Goal: Task Accomplishment & Management: Manage account settings

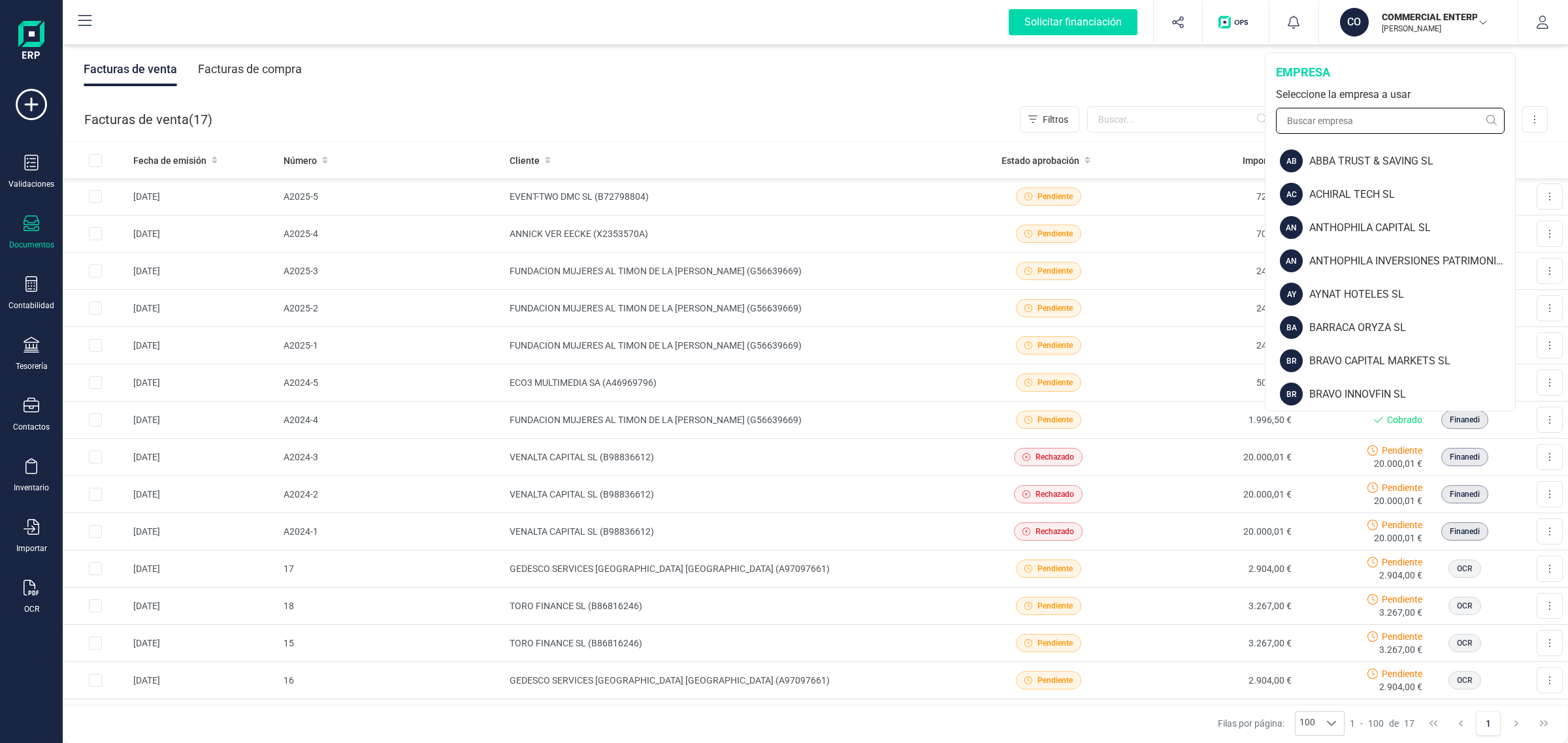
click at [1362, 118] on input "text" at bounding box center [1390, 120] width 229 height 26
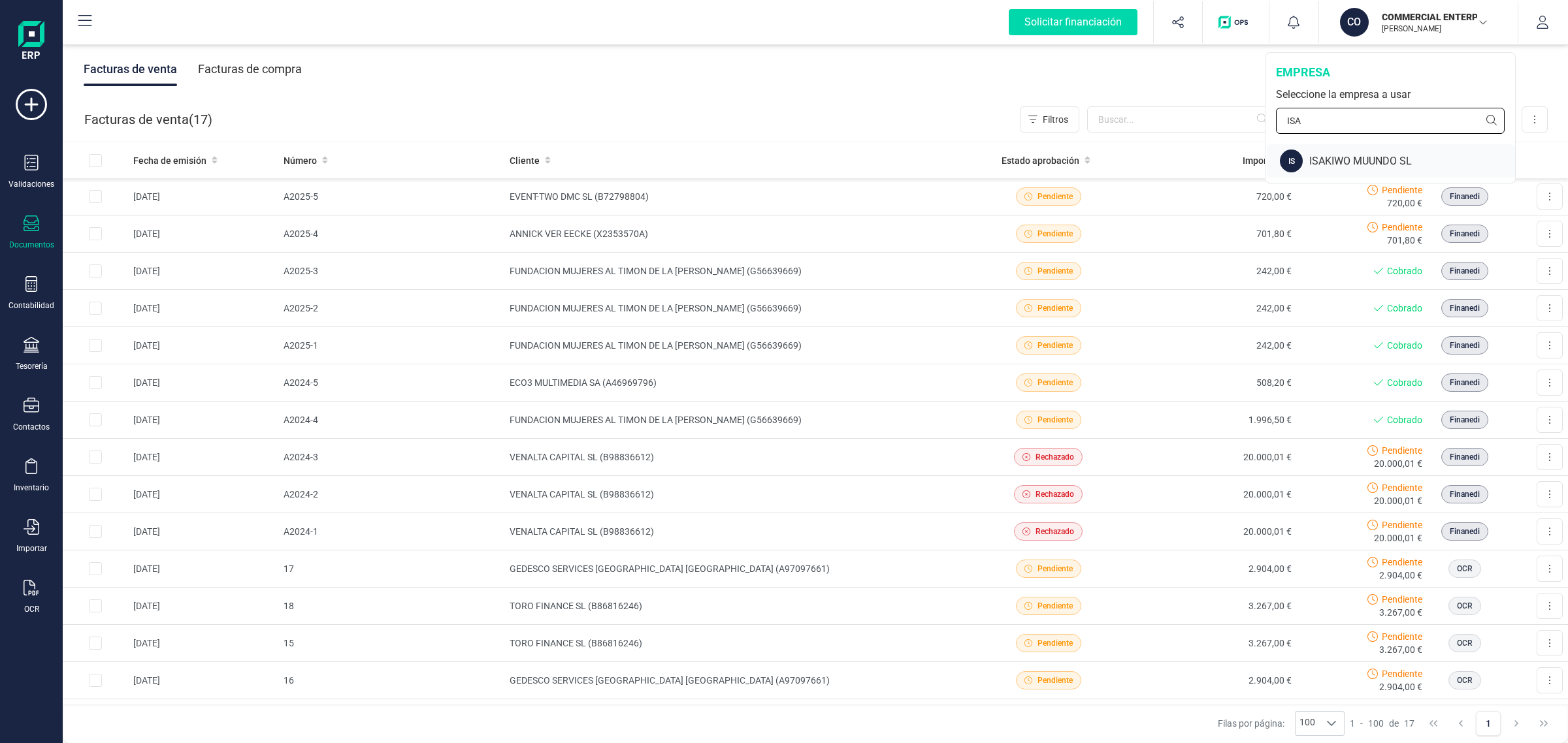
type input "ISA"
click at [1337, 161] on div "ISAKIWO MUUNDO SL" at bounding box center [1412, 161] width 206 height 15
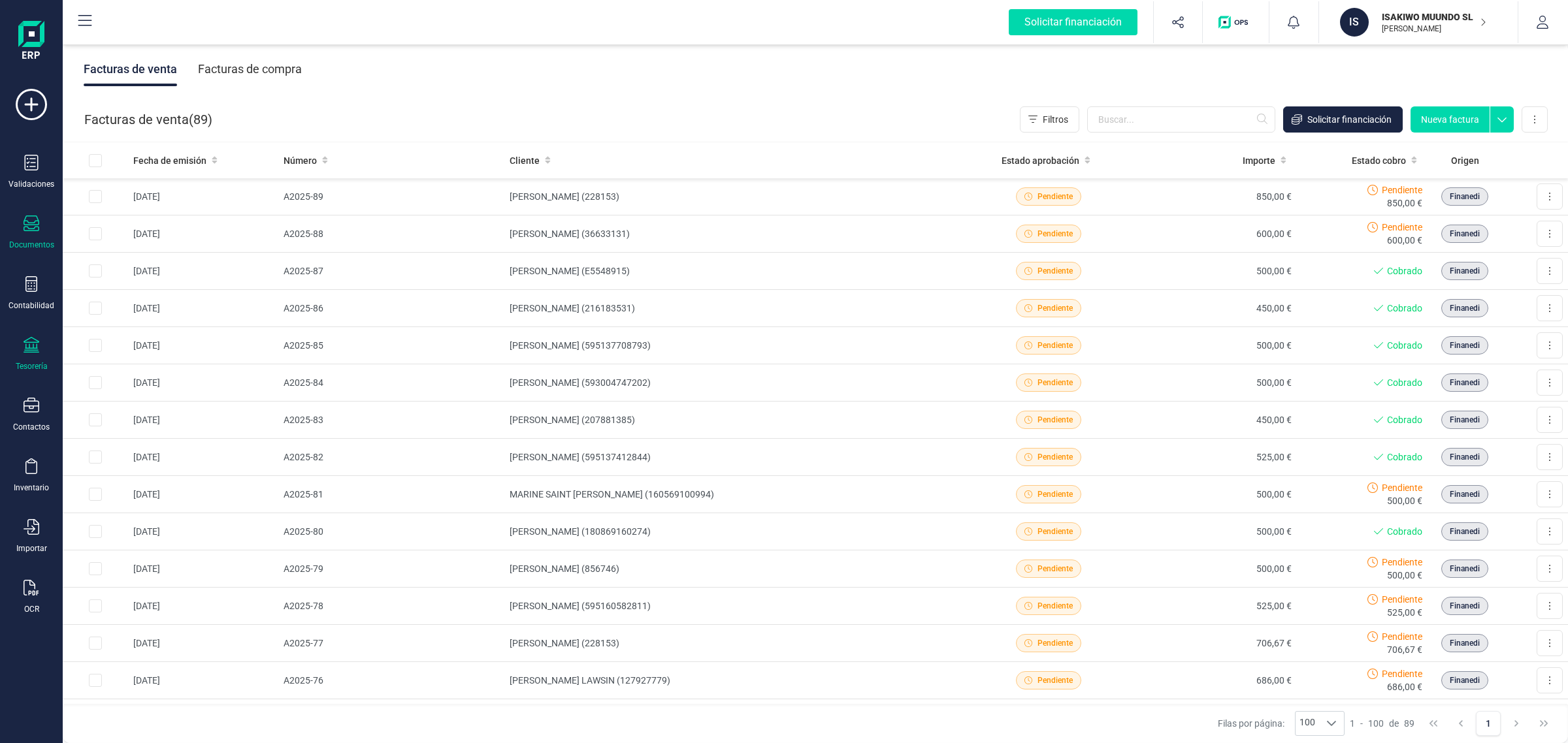
click at [43, 357] on div "Tesorería" at bounding box center [32, 354] width 52 height 34
click at [167, 225] on span "Cuentas bancarias" at bounding box center [159, 222] width 115 height 15
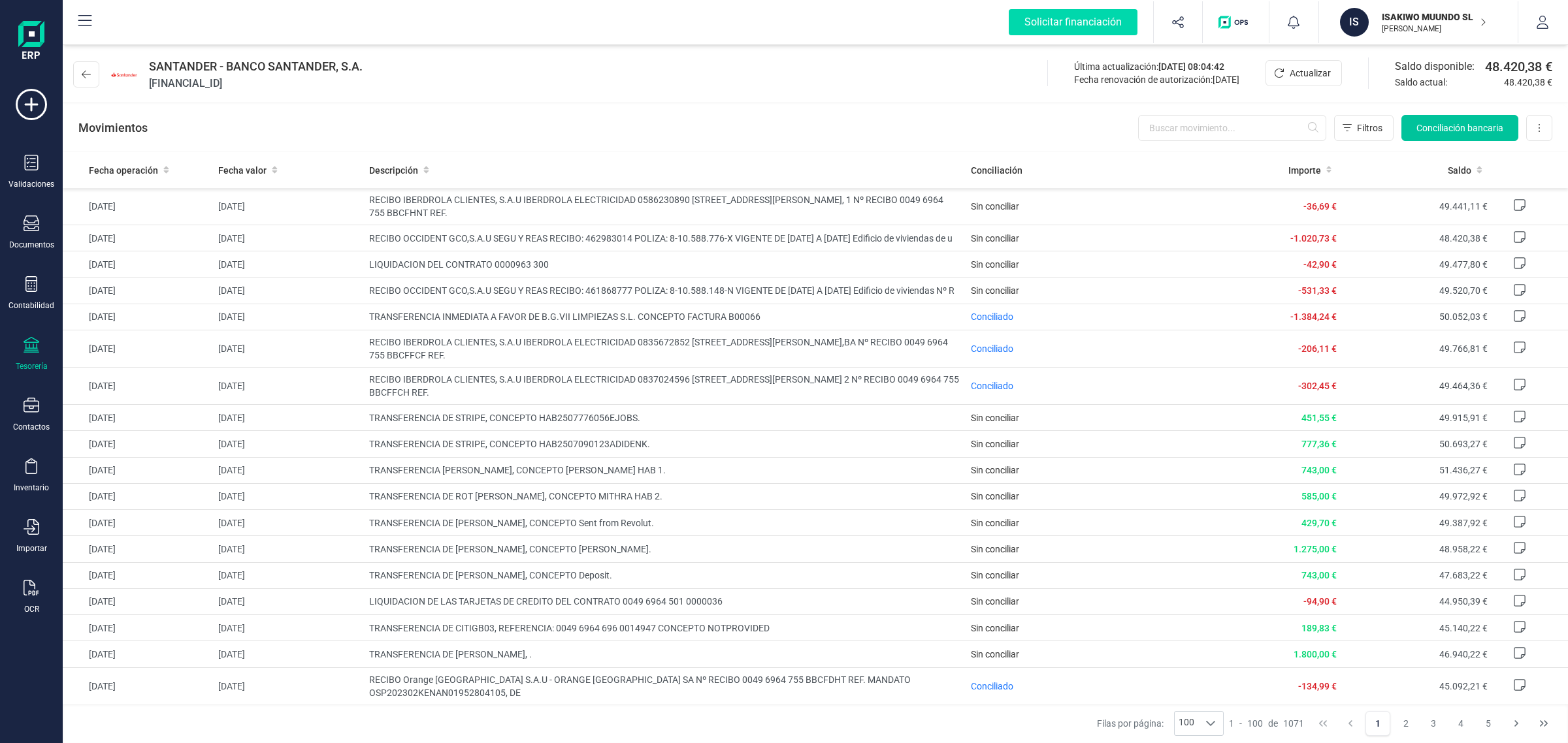
click at [1481, 122] on span "Conciliación bancaria" at bounding box center [1459, 127] width 87 height 13
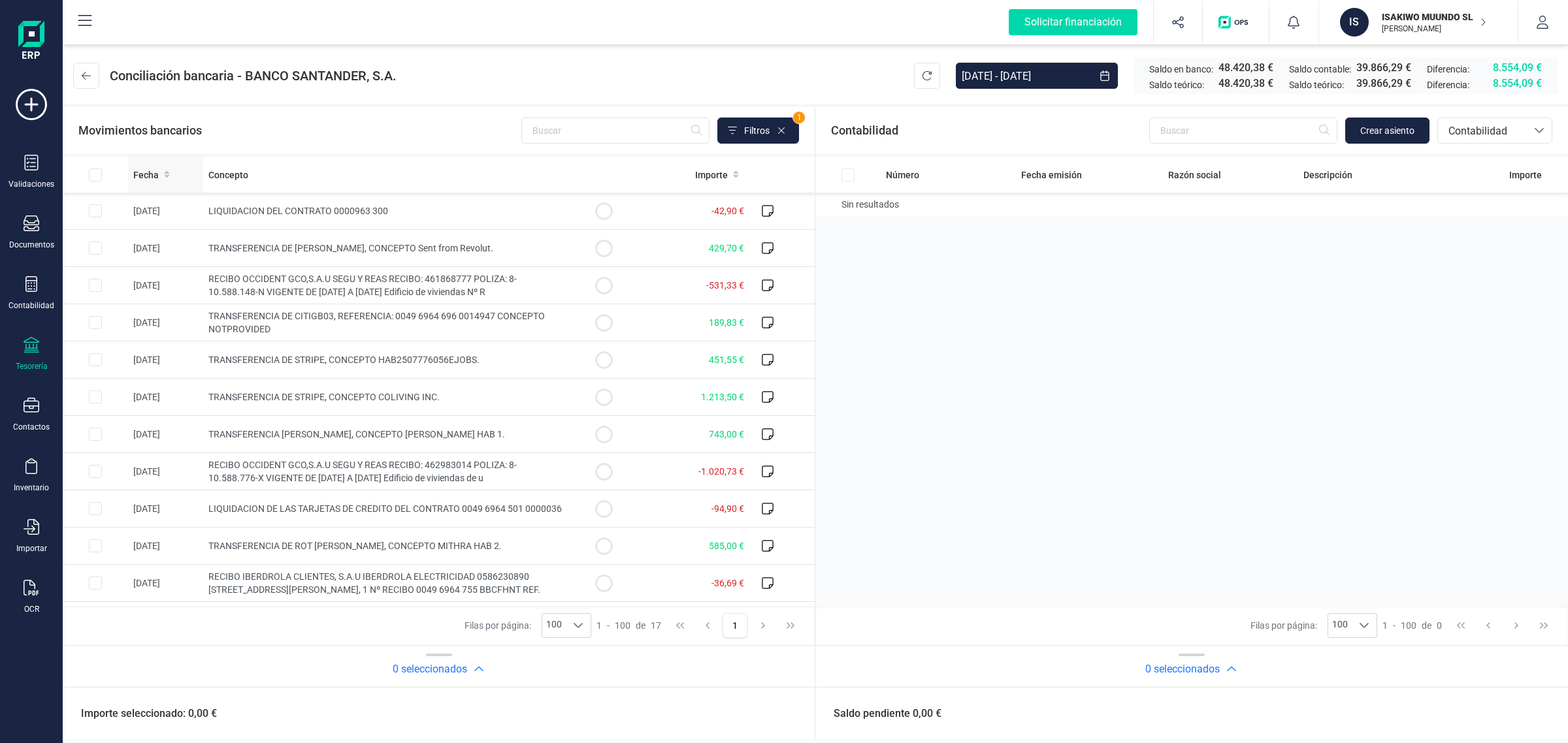
click at [152, 182] on th "Fecha" at bounding box center [165, 174] width 75 height 36
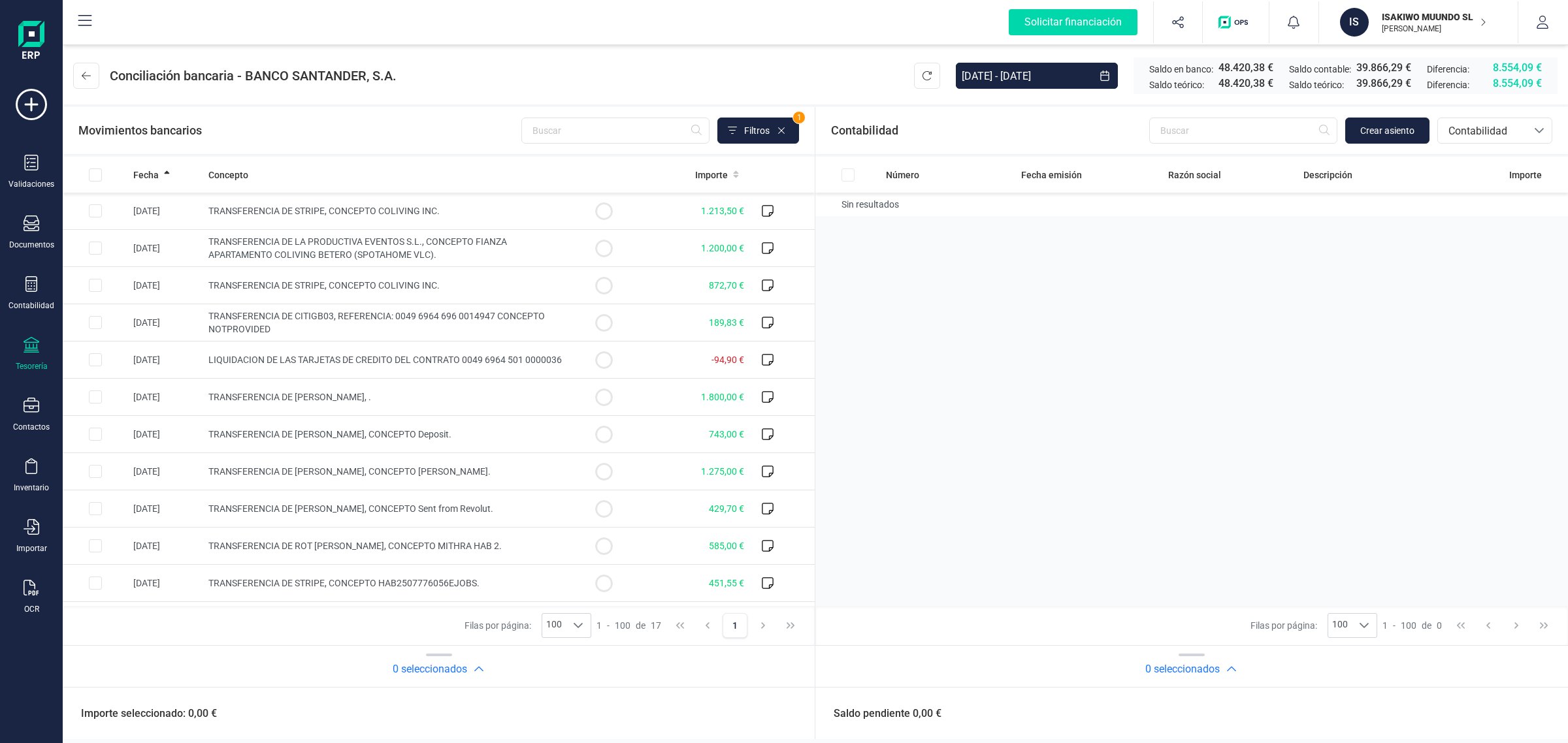
click at [1400, 8] on div "ISAKIWO MUUNDO SL [PERSON_NAME]" at bounding box center [1426, 23] width 100 height 29
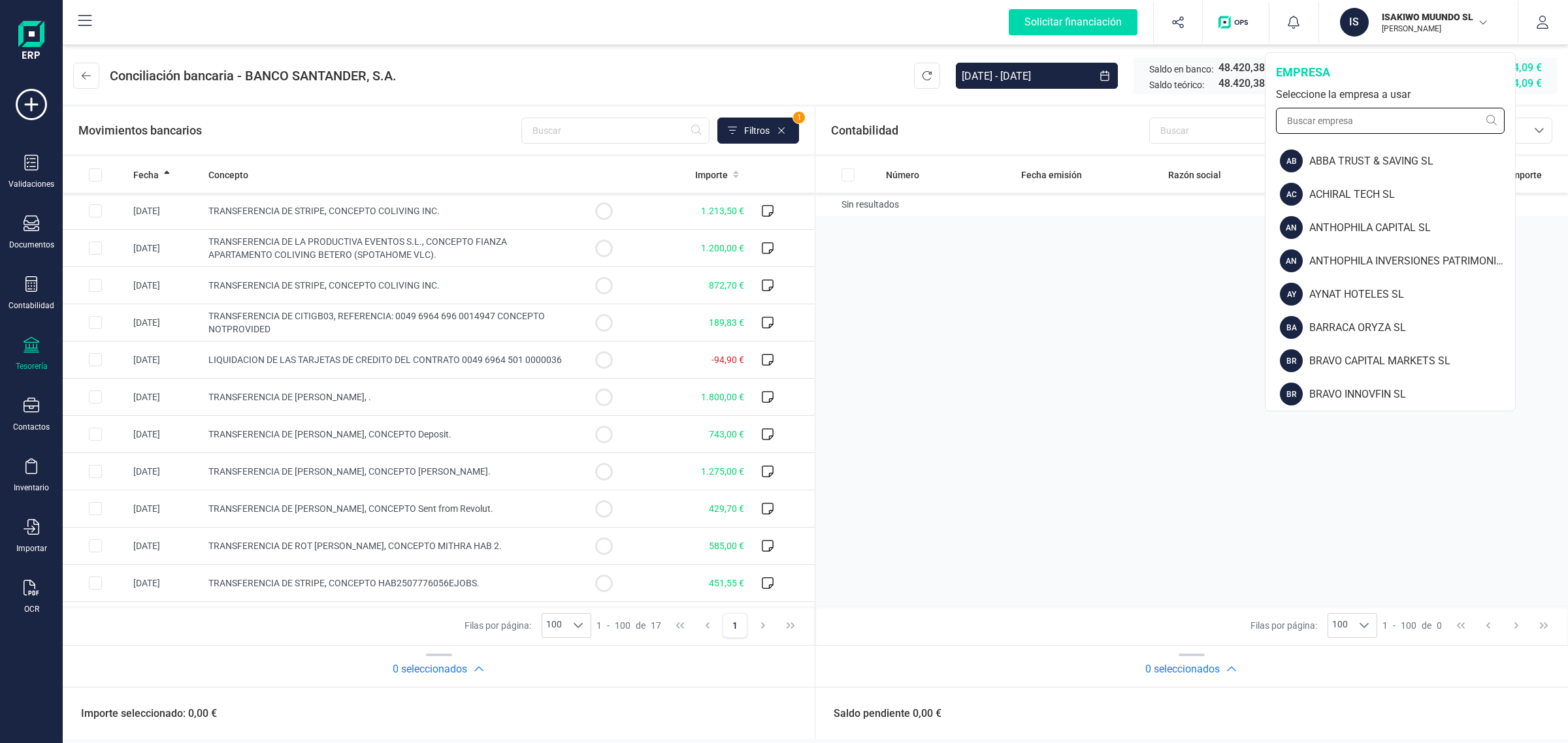
click at [1327, 125] on input "text" at bounding box center [1390, 120] width 229 height 26
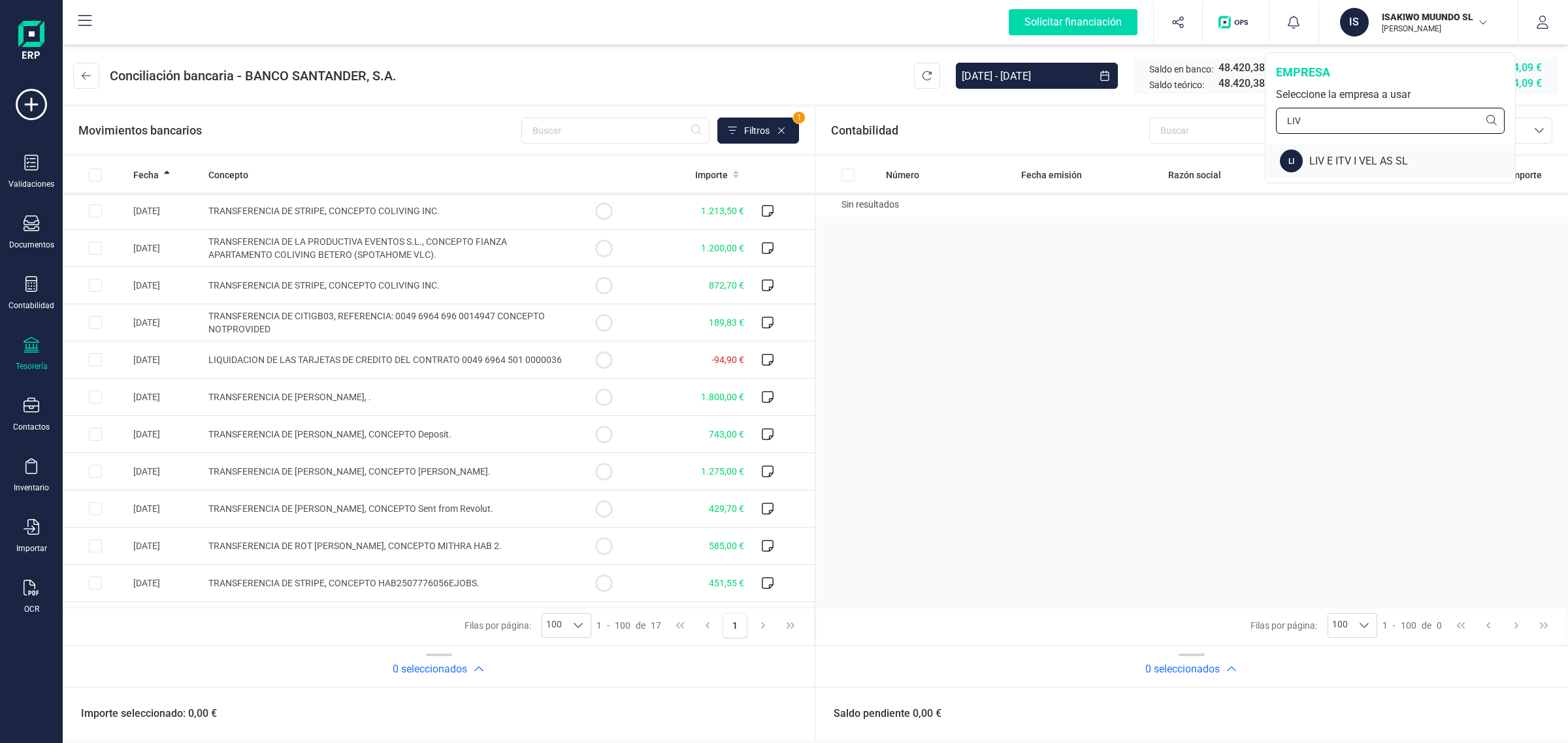
type input "LIV"
click at [1341, 168] on div "LI LIV E ITV I VEL AS SL" at bounding box center [1391, 161] width 249 height 33
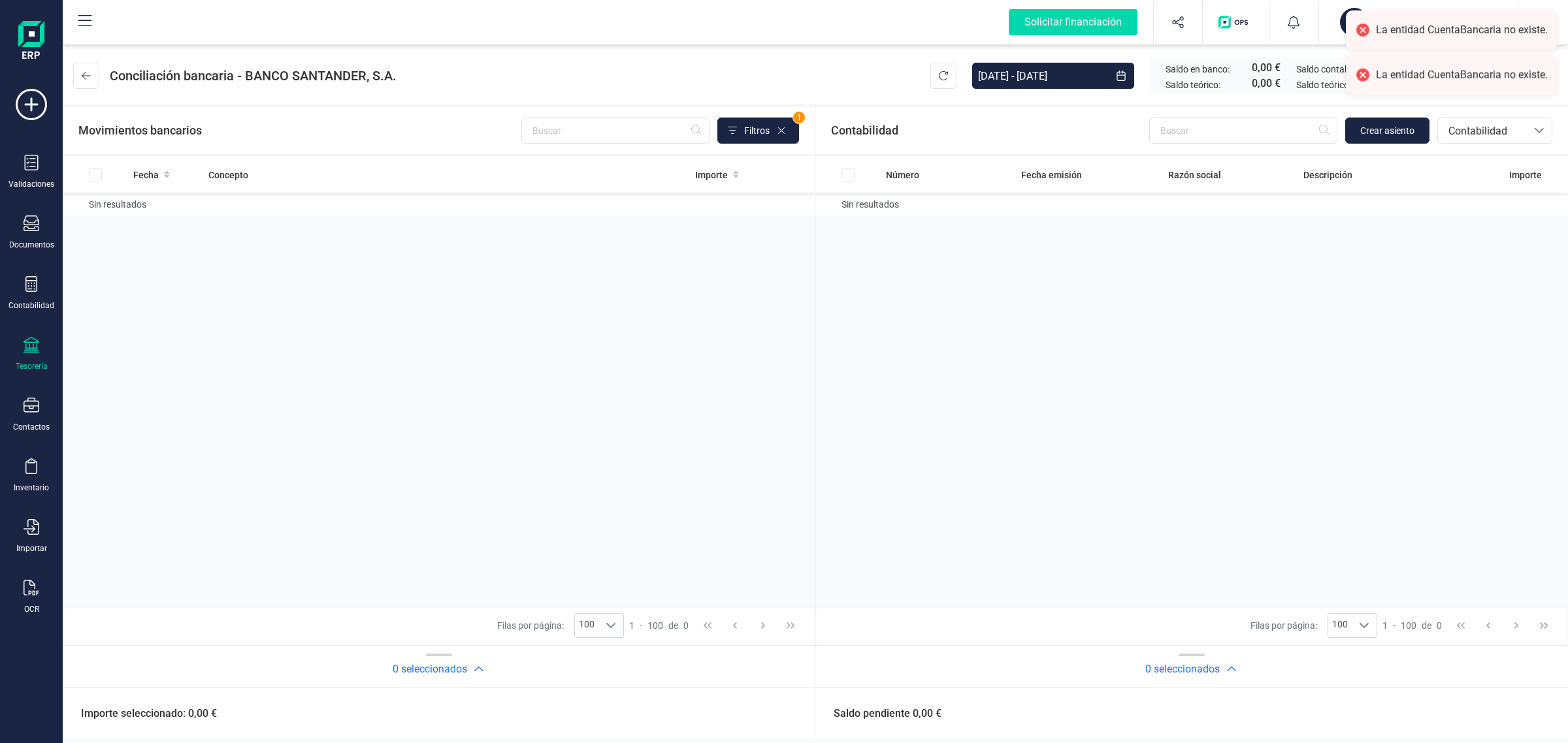
click at [43, 361] on div "Tesorería" at bounding box center [31, 366] width 32 height 11
click at [161, 215] on span "Cuentas bancarias" at bounding box center [156, 222] width 115 height 15
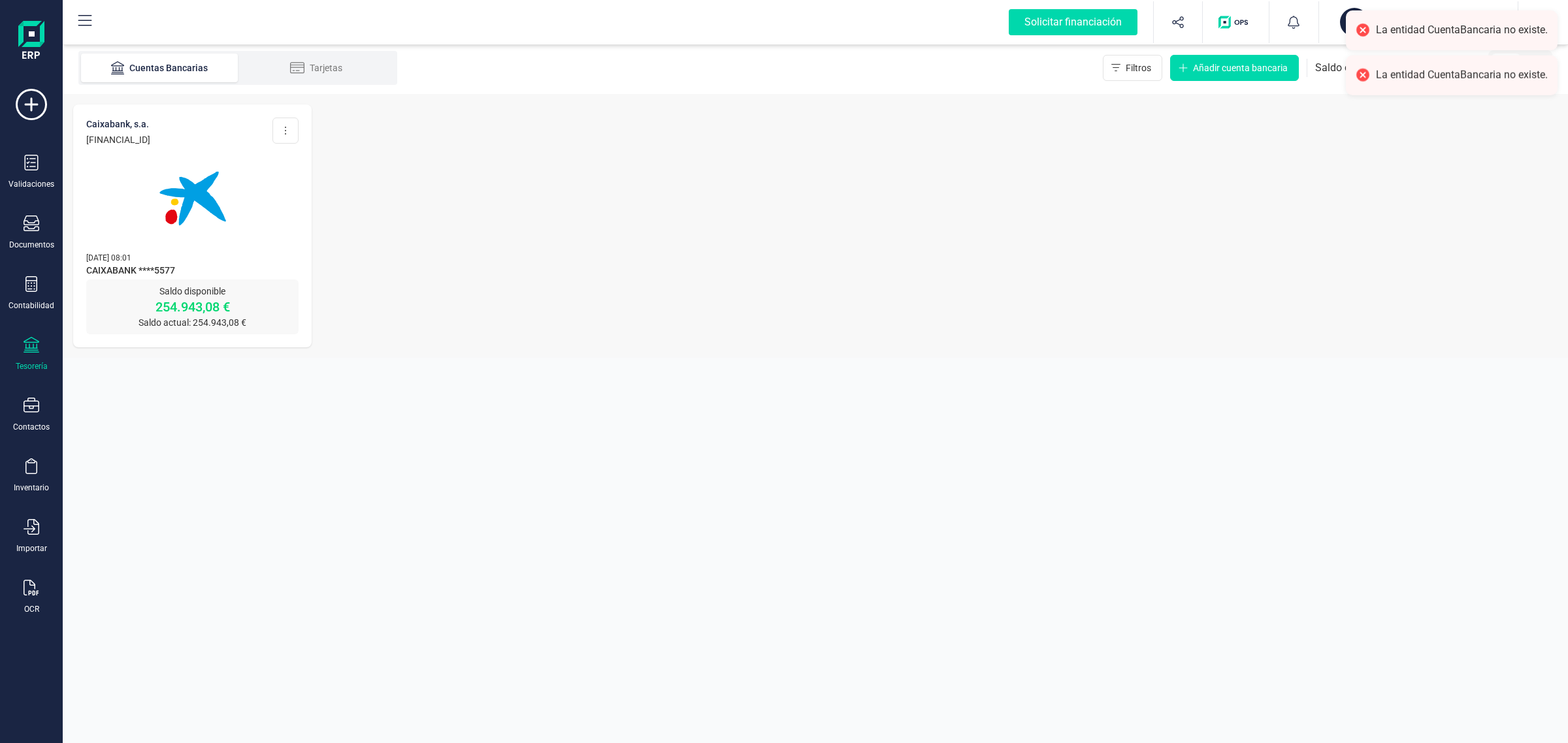
click at [181, 225] on img at bounding box center [192, 198] width 109 height 109
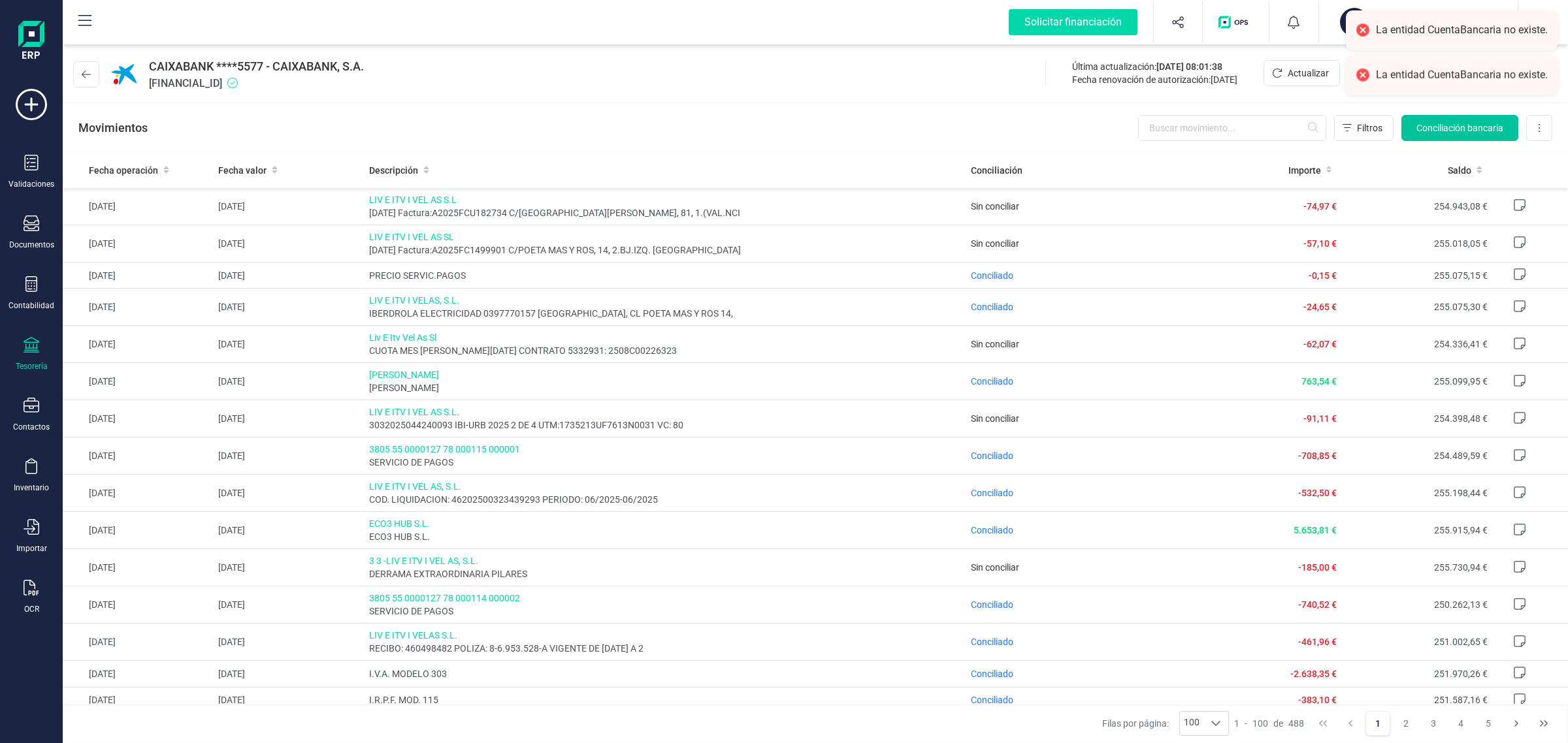
click at [1454, 125] on span "Conciliación bancaria" at bounding box center [1459, 127] width 87 height 13
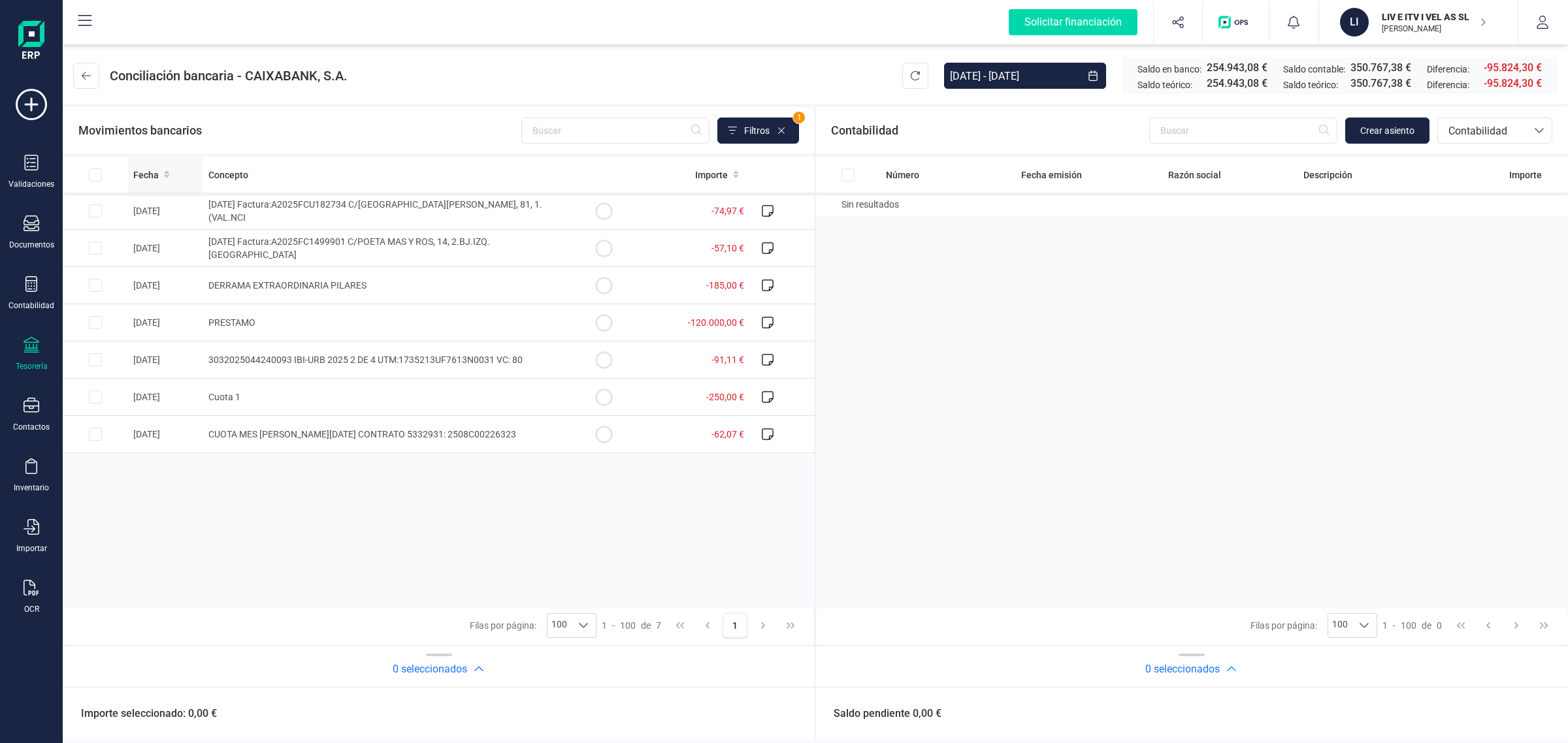
click at [147, 171] on span "Fecha" at bounding box center [146, 174] width 25 height 13
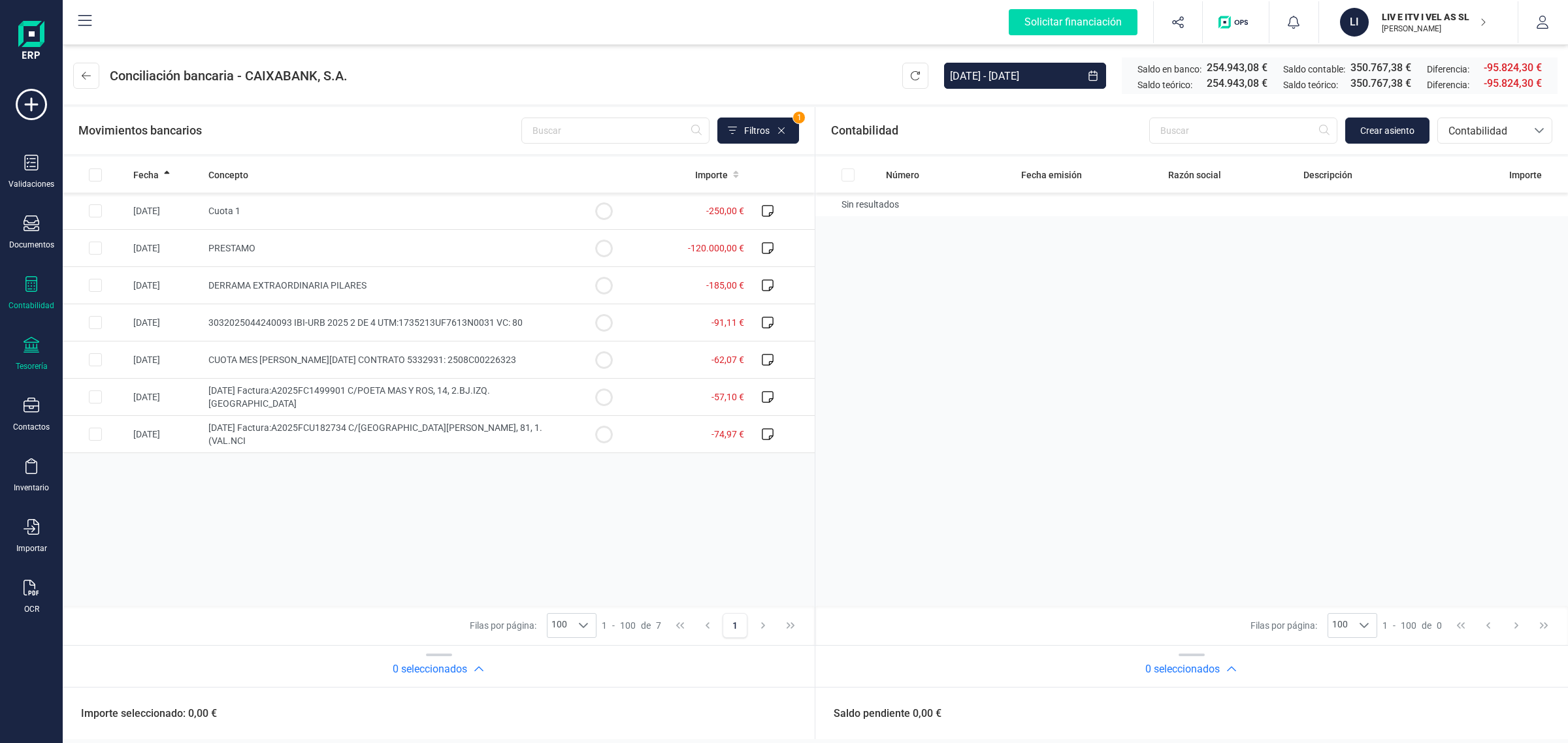
click at [31, 300] on div "Contabilidad" at bounding box center [31, 306] width 46 height 11
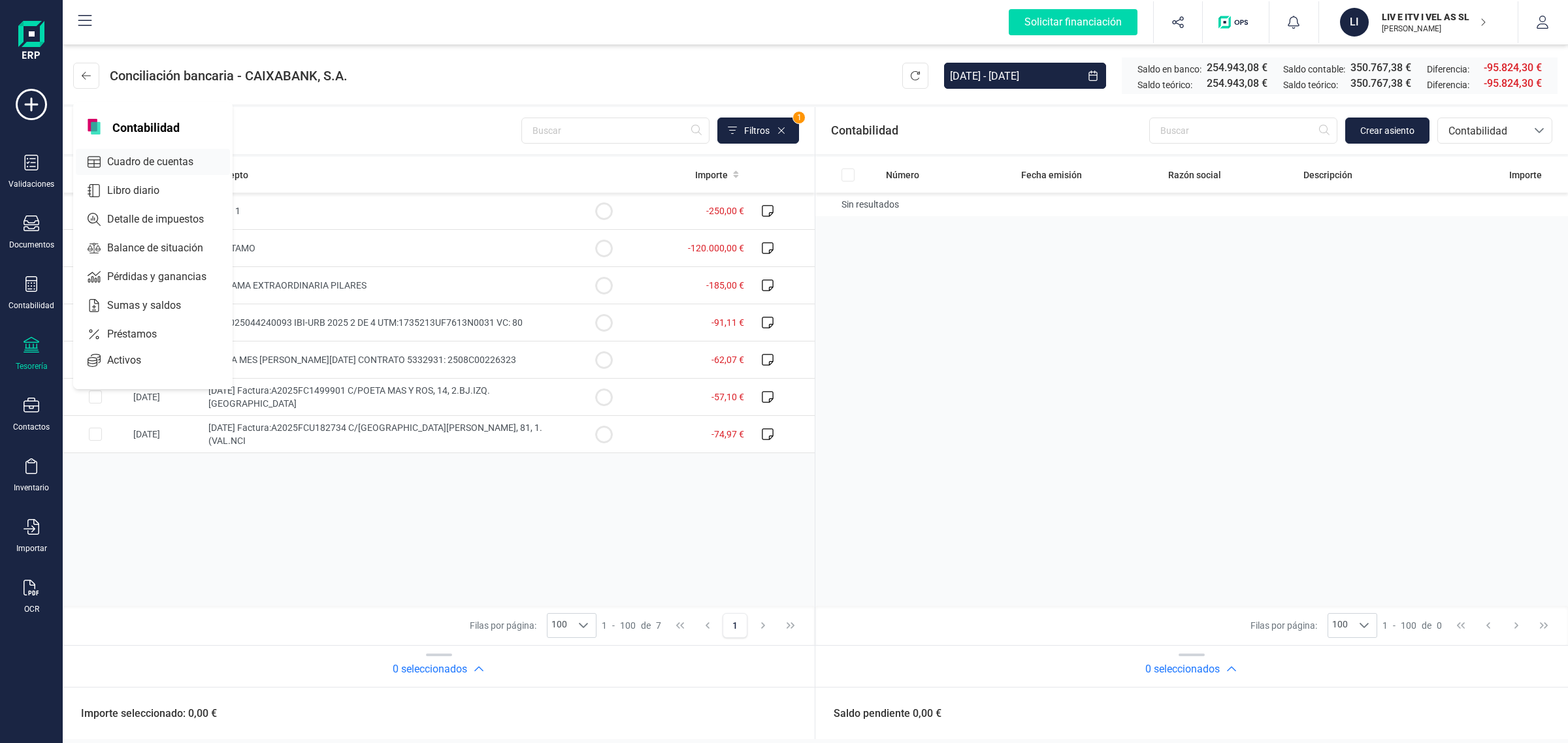
click at [128, 158] on span "Cuadro de cuentas" at bounding box center [159, 161] width 115 height 15
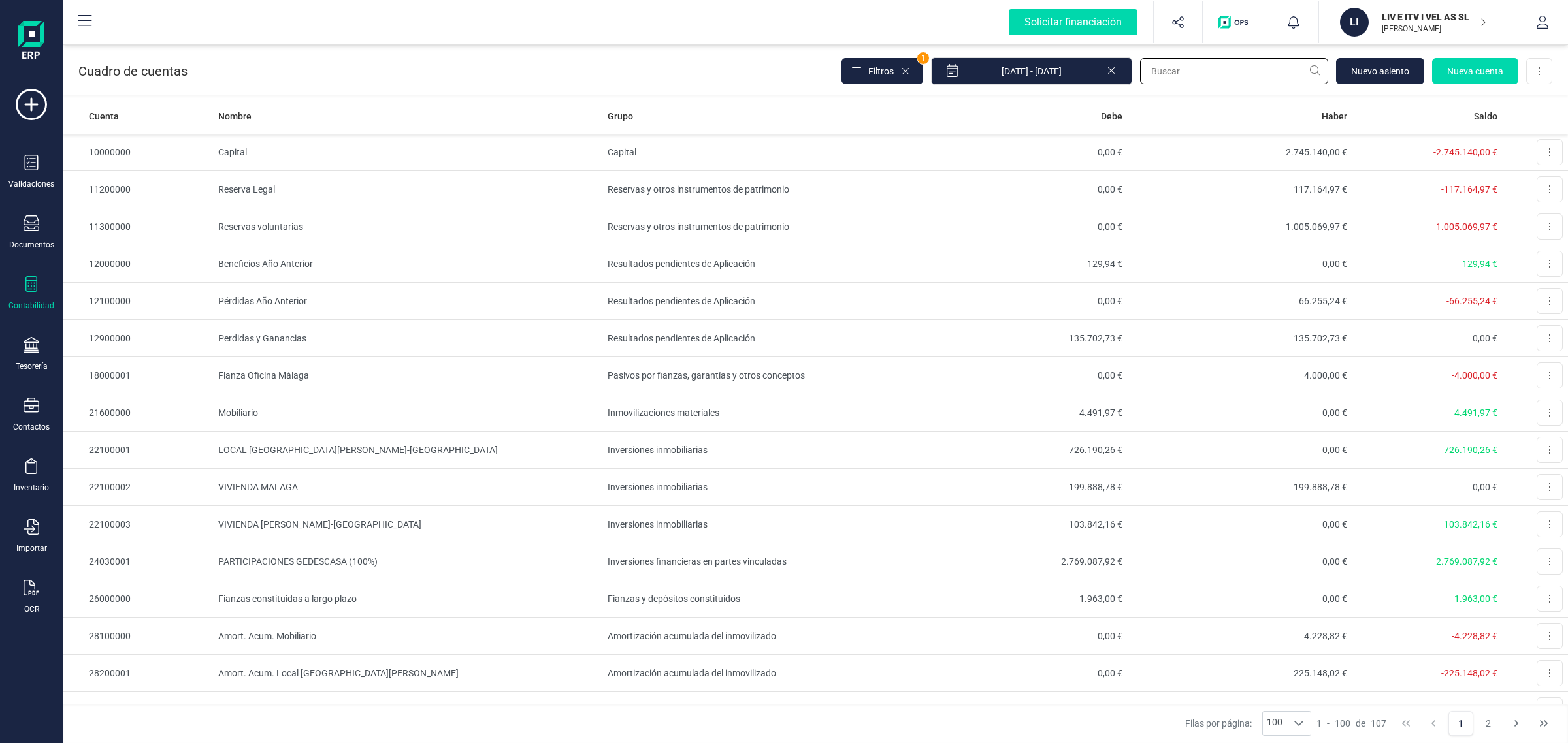
click at [1206, 74] on input "text" at bounding box center [1234, 71] width 188 height 26
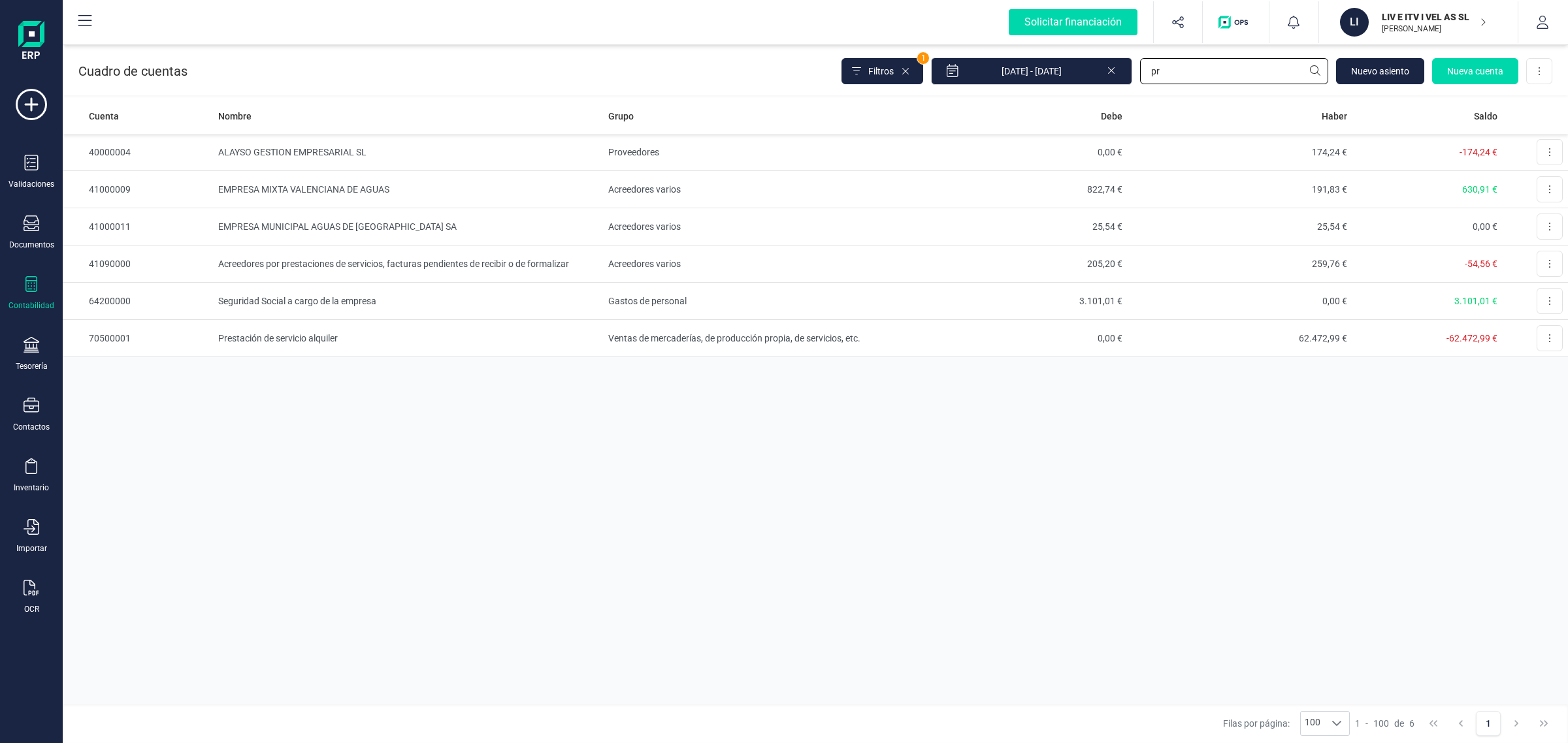
type input "p"
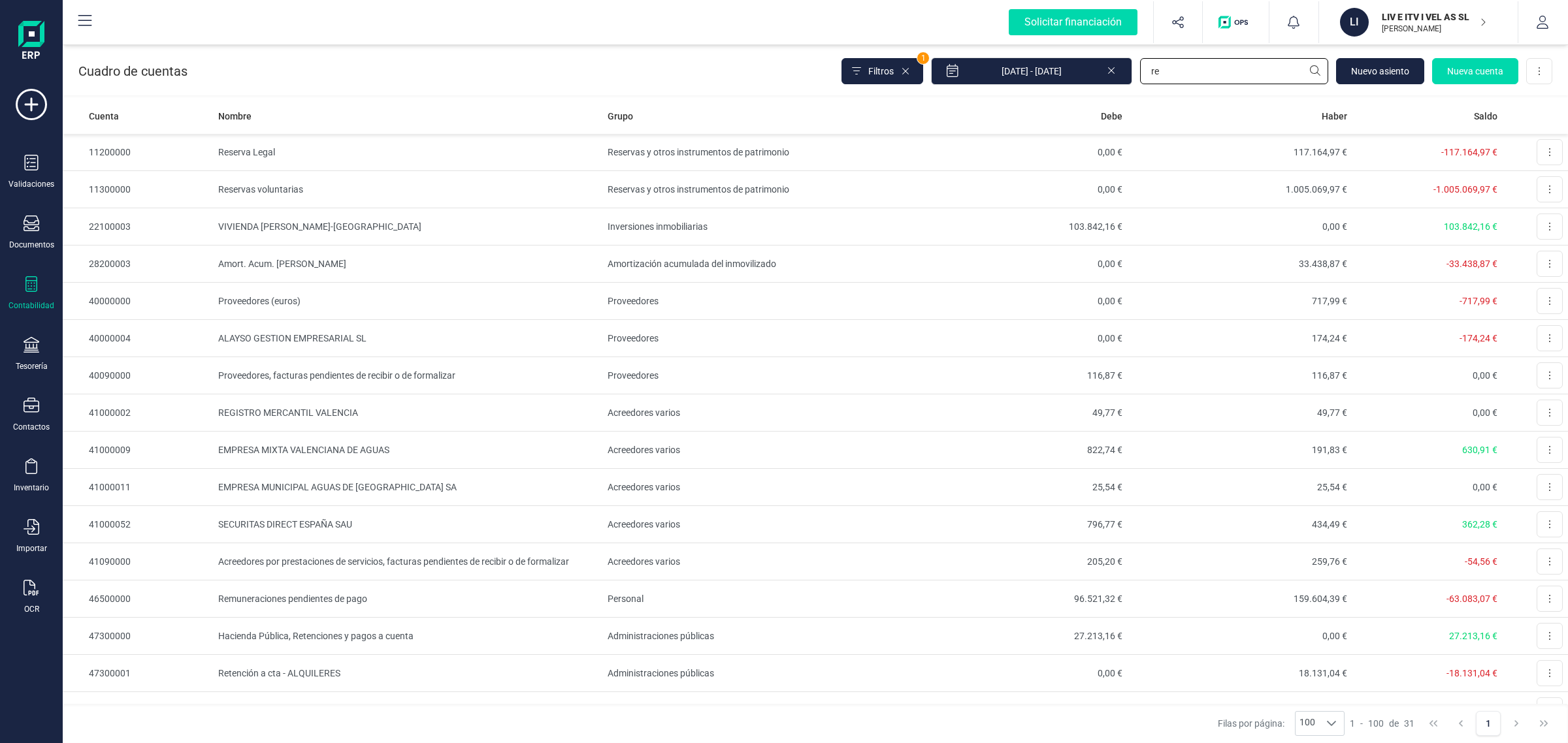
type input "r"
type input "comu"
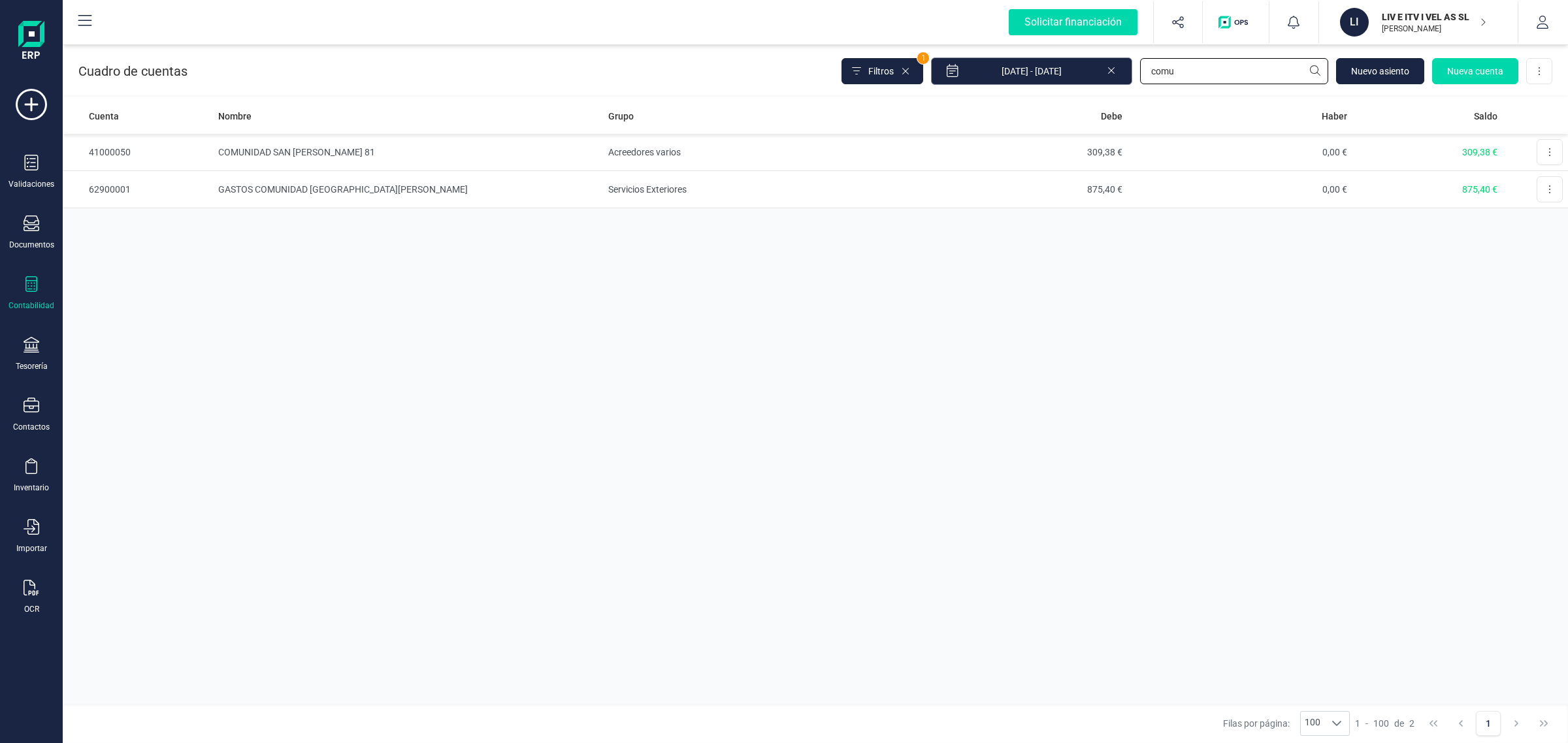
drag, startPoint x: 1176, startPoint y: 71, endPoint x: 1112, endPoint y: 81, distance: 64.8
click at [1112, 81] on div "Filtros 1 [DATE] - [DATE] comu [GEOGRAPHIC_DATA] cuenta Descargar Excel" at bounding box center [1196, 71] width 711 height 27
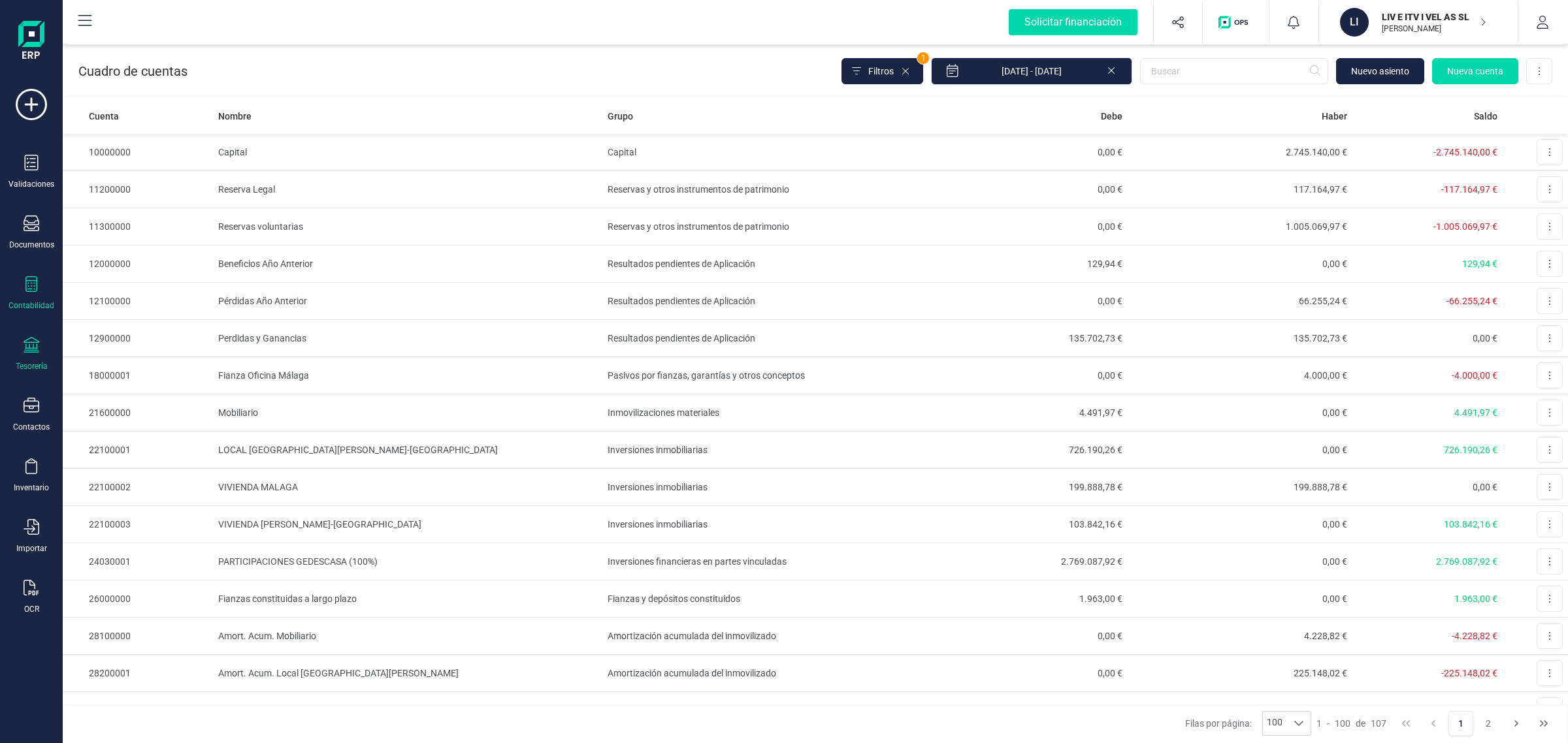
click at [16, 351] on div "Tesorería" at bounding box center [32, 354] width 52 height 34
click at [128, 216] on span "Cuentas bancarias" at bounding box center [159, 222] width 115 height 15
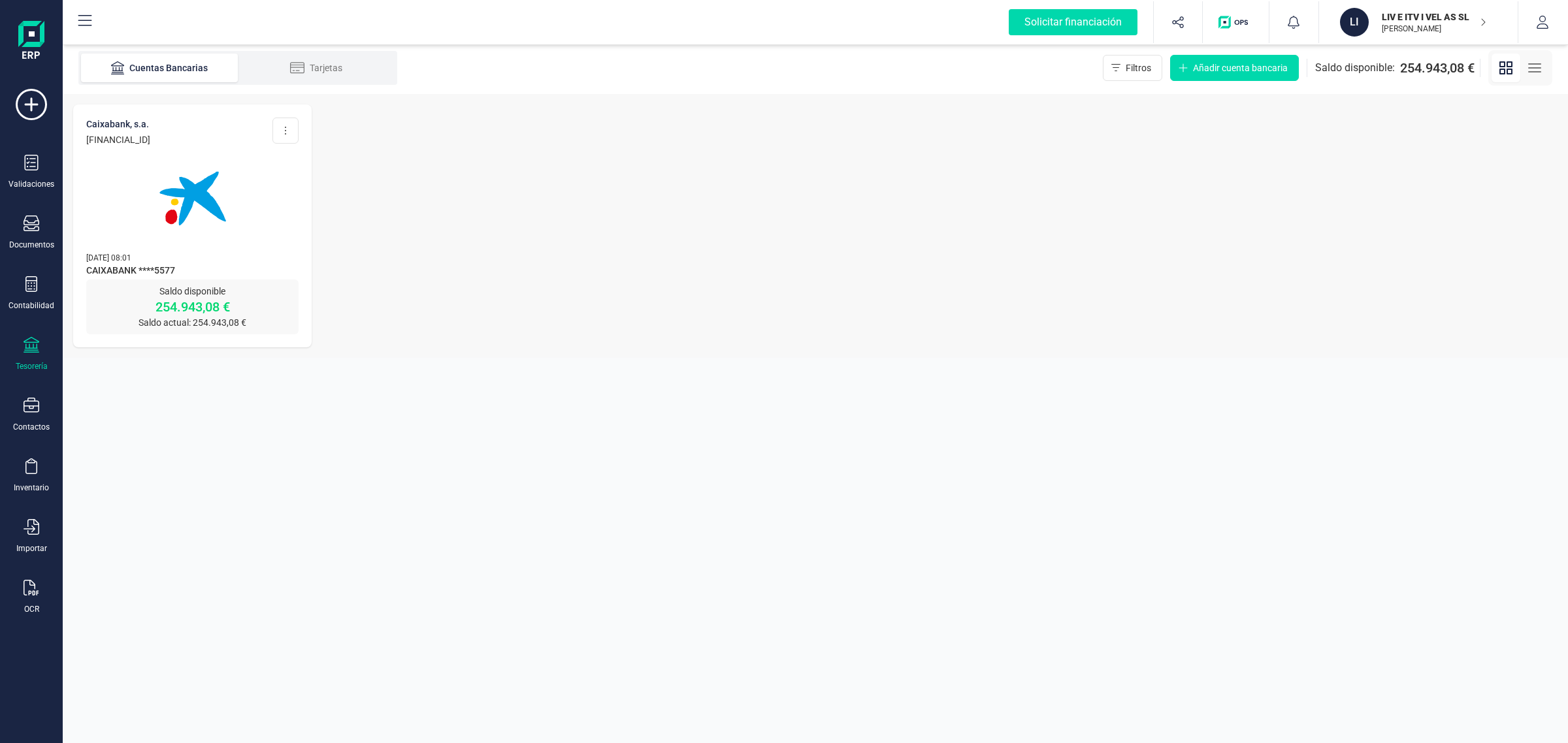
click at [182, 279] on div "Saldo disponible 254.943,08 € Saldo actual: 254.943,08 €" at bounding box center [192, 306] width 213 height 55
click at [160, 250] on img at bounding box center [192, 198] width 109 height 109
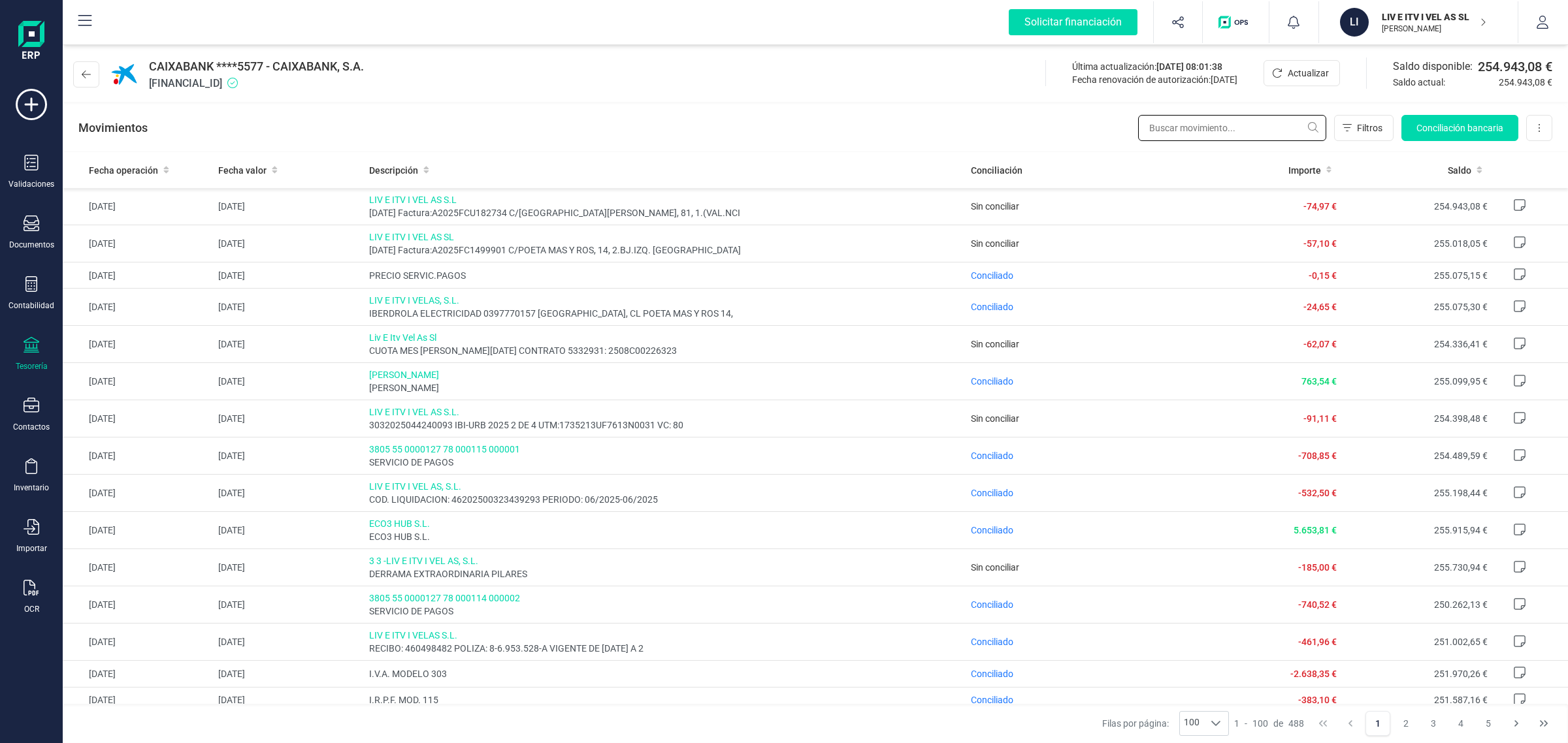
click at [1173, 126] on input "text" at bounding box center [1232, 127] width 188 height 26
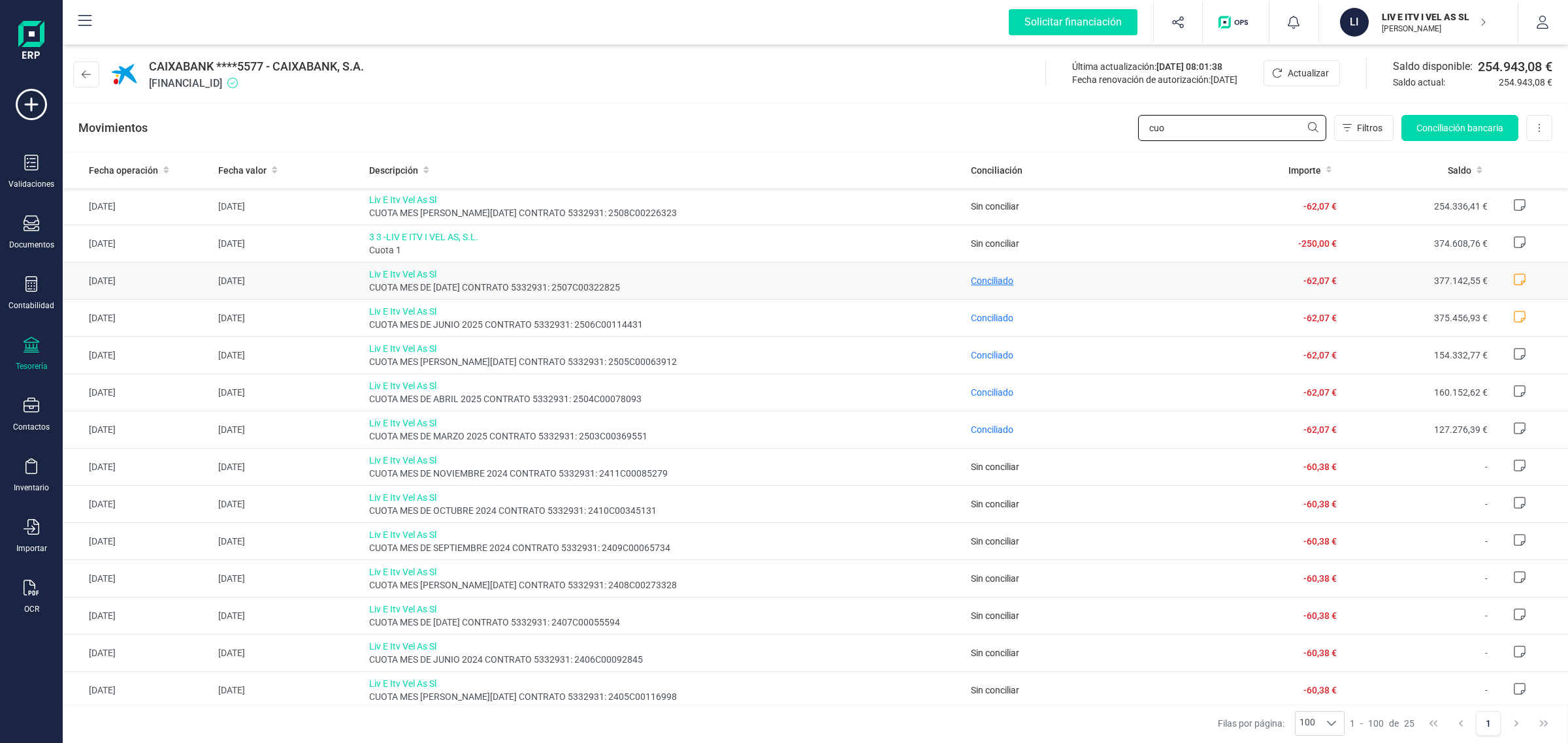
type input "cuo"
click at [987, 278] on span "Conciliado" at bounding box center [991, 281] width 43 height 11
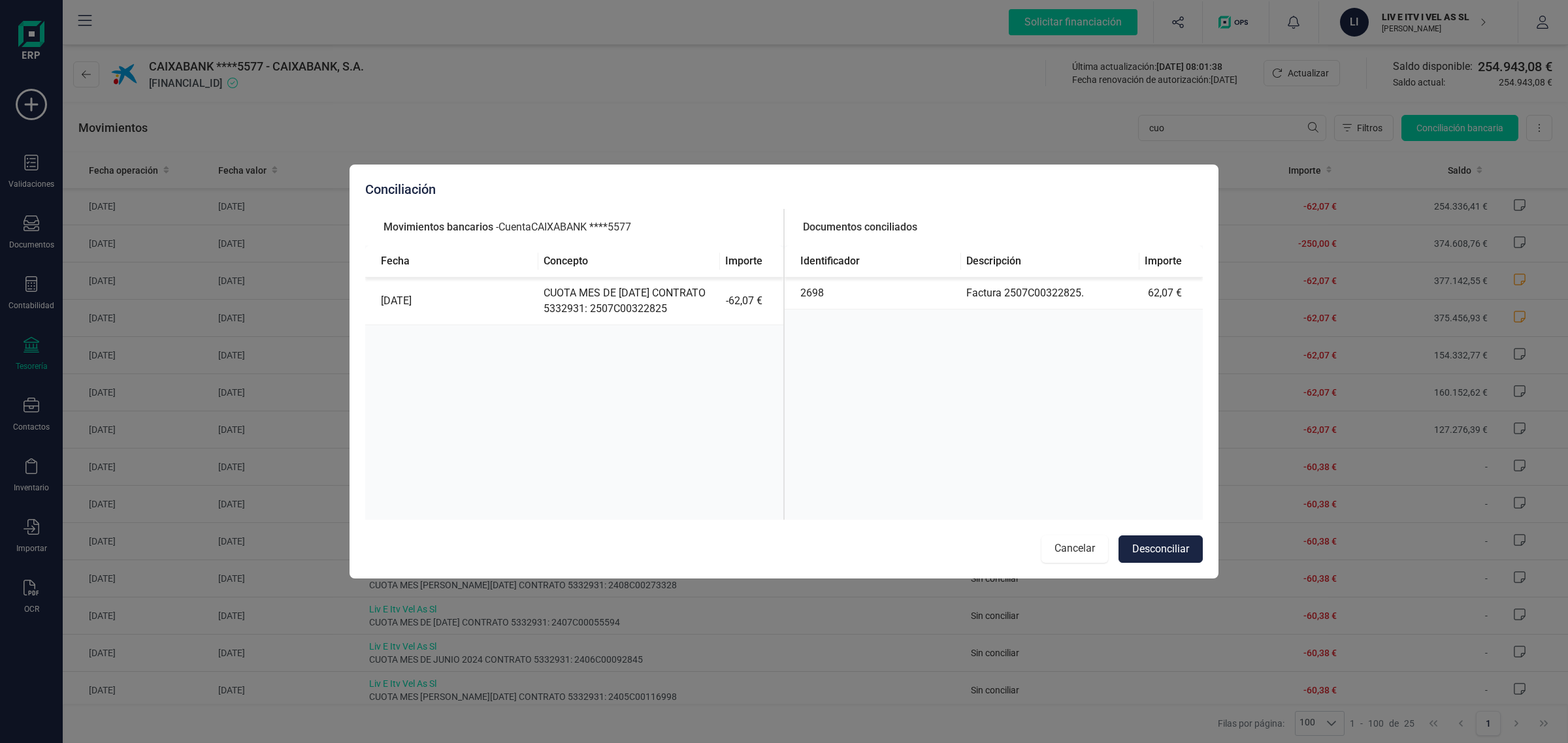
click at [1065, 542] on button "Cancelar" at bounding box center [1075, 549] width 67 height 27
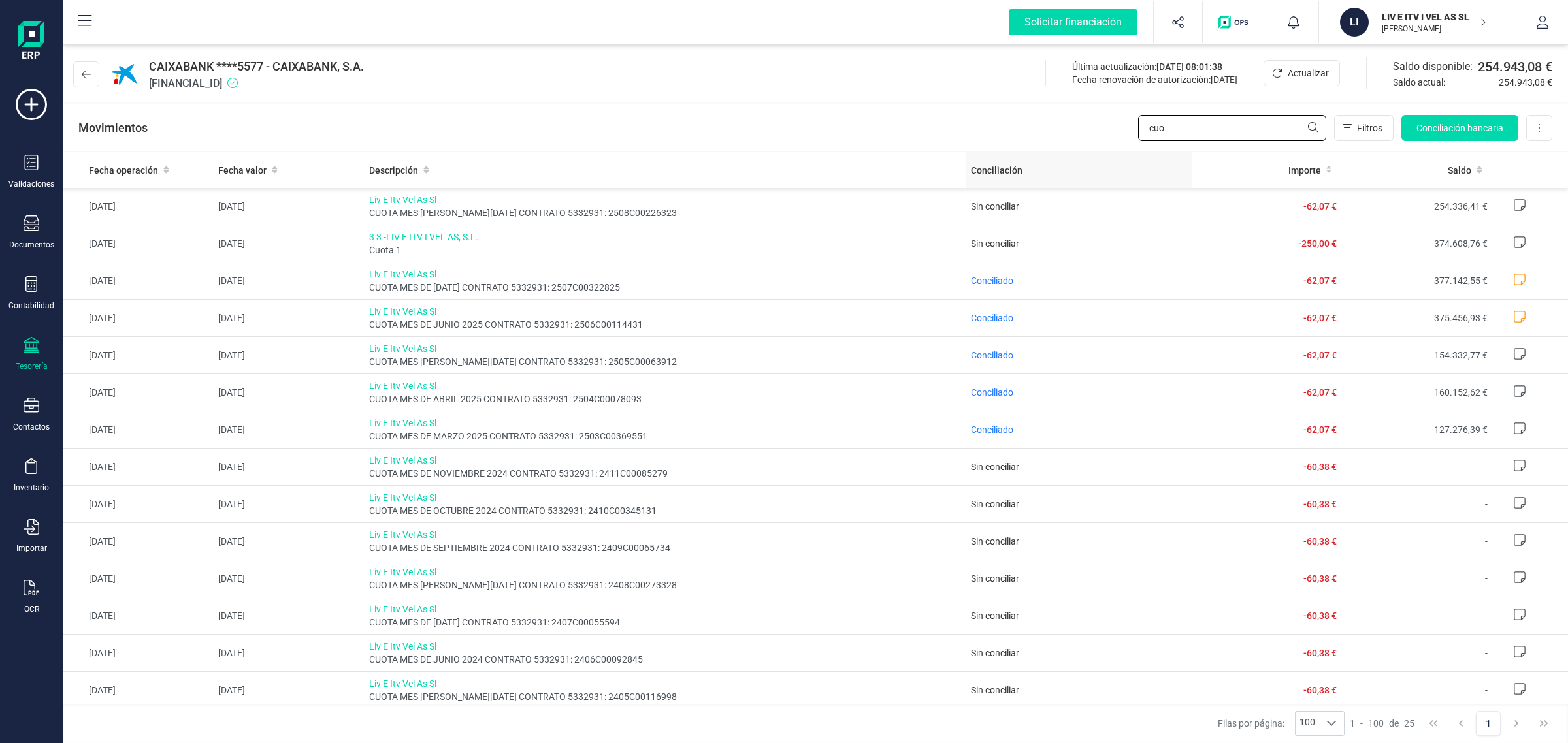
drag, startPoint x: 1176, startPoint y: 128, endPoint x: 1053, endPoint y: 154, distance: 125.7
click at [1053, 154] on div "CAIXABANK ****5577 - CAIXABANK, S.A. [FINANCIAL_ID] Última actualización: [DATE…" at bounding box center [815, 392] width 1505 height 701
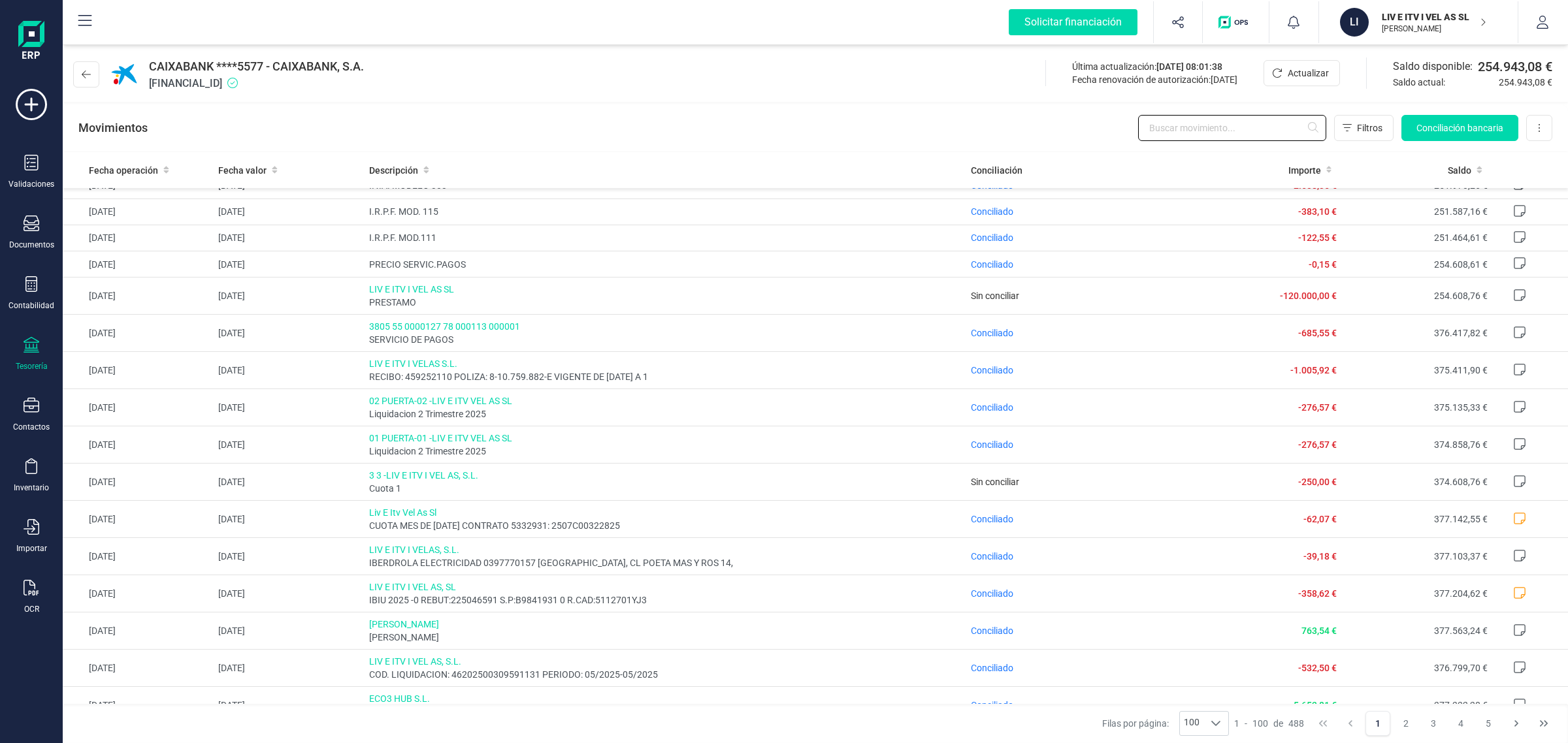
scroll to position [490, 0]
click at [39, 289] on div "Contabilidad" at bounding box center [32, 294] width 52 height 34
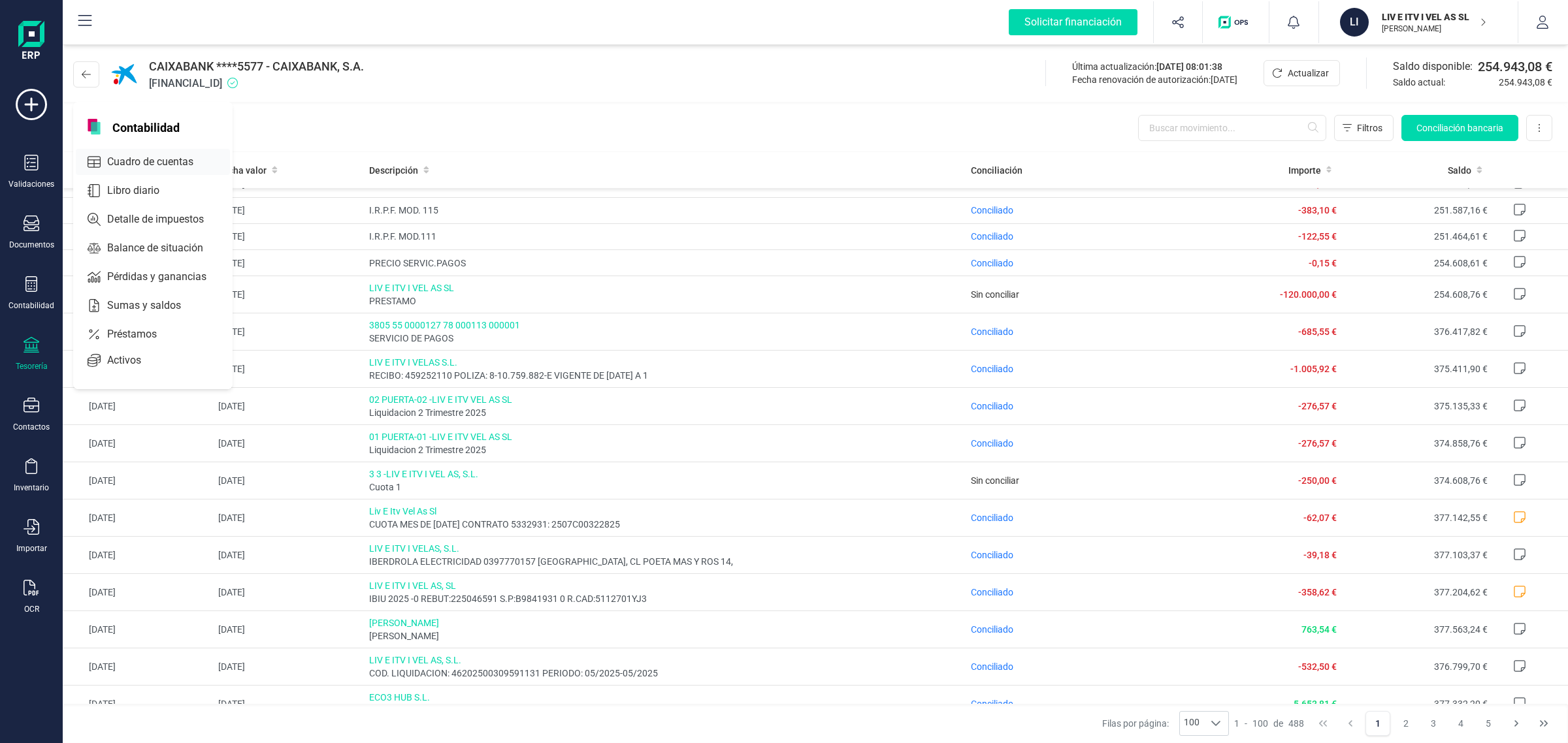
click at [125, 164] on span "Cuadro de cuentas" at bounding box center [159, 161] width 115 height 15
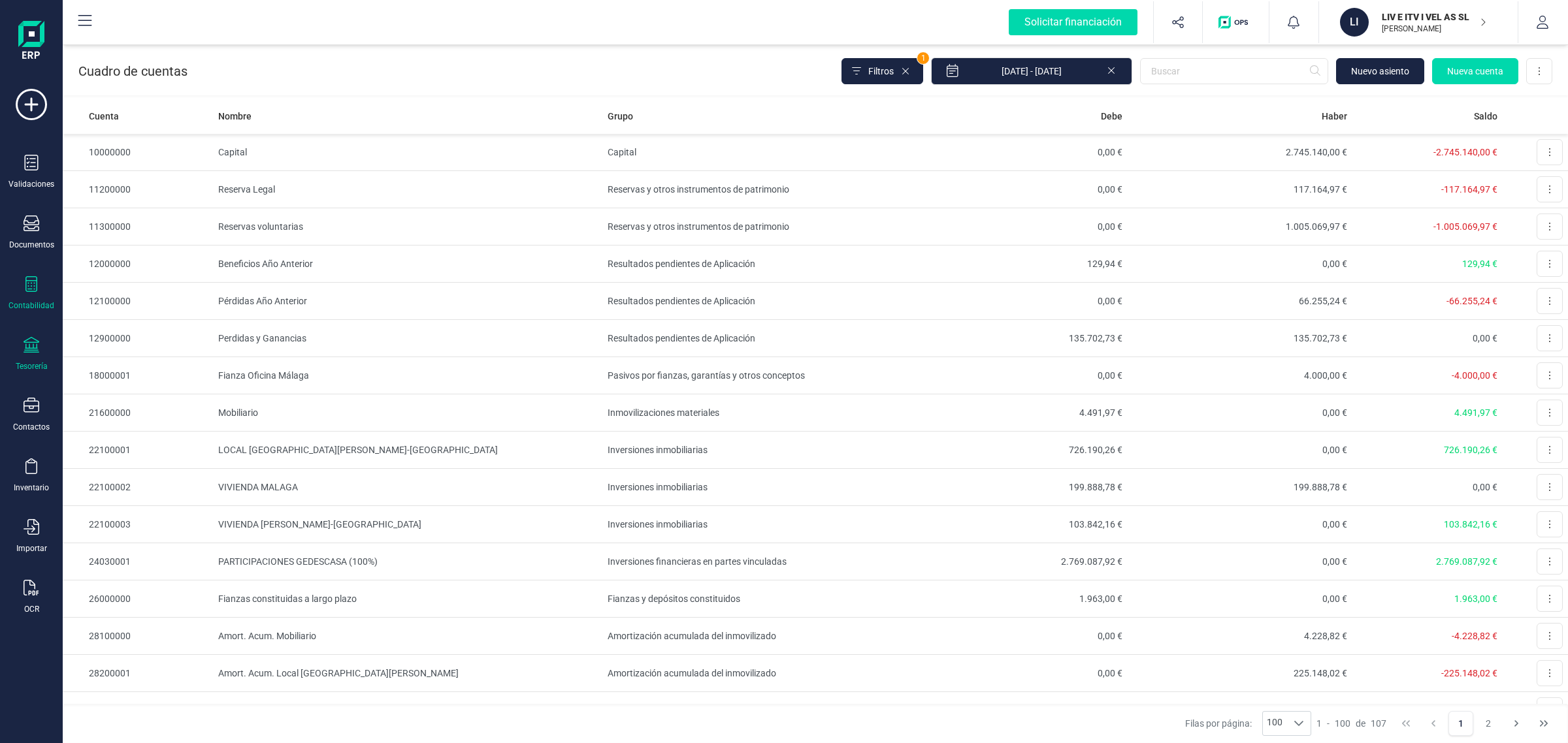
click at [32, 356] on div "Tesorería" at bounding box center [32, 354] width 52 height 34
click at [190, 221] on span "Cuentas bancarias" at bounding box center [159, 222] width 115 height 15
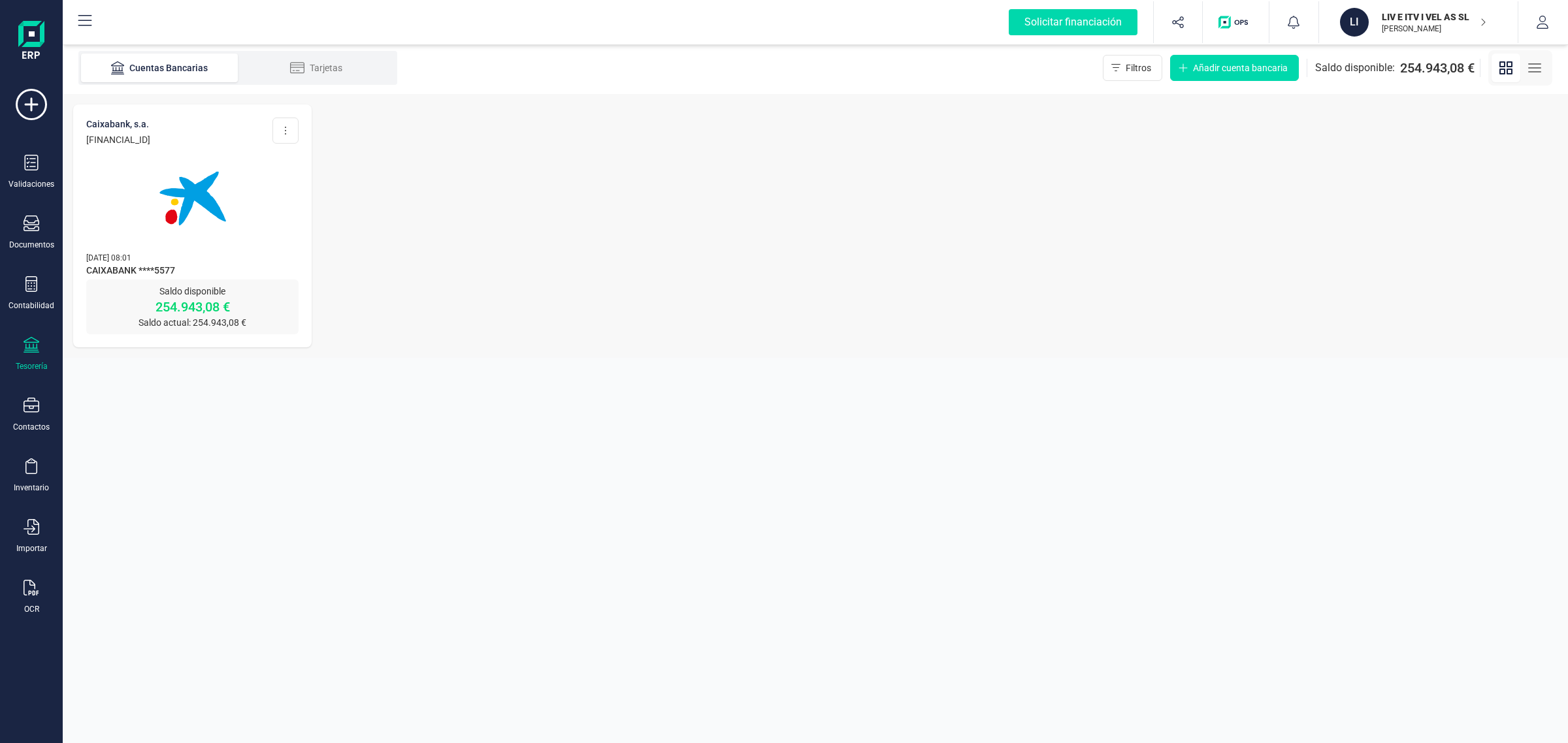
click at [206, 230] on img at bounding box center [192, 198] width 109 height 109
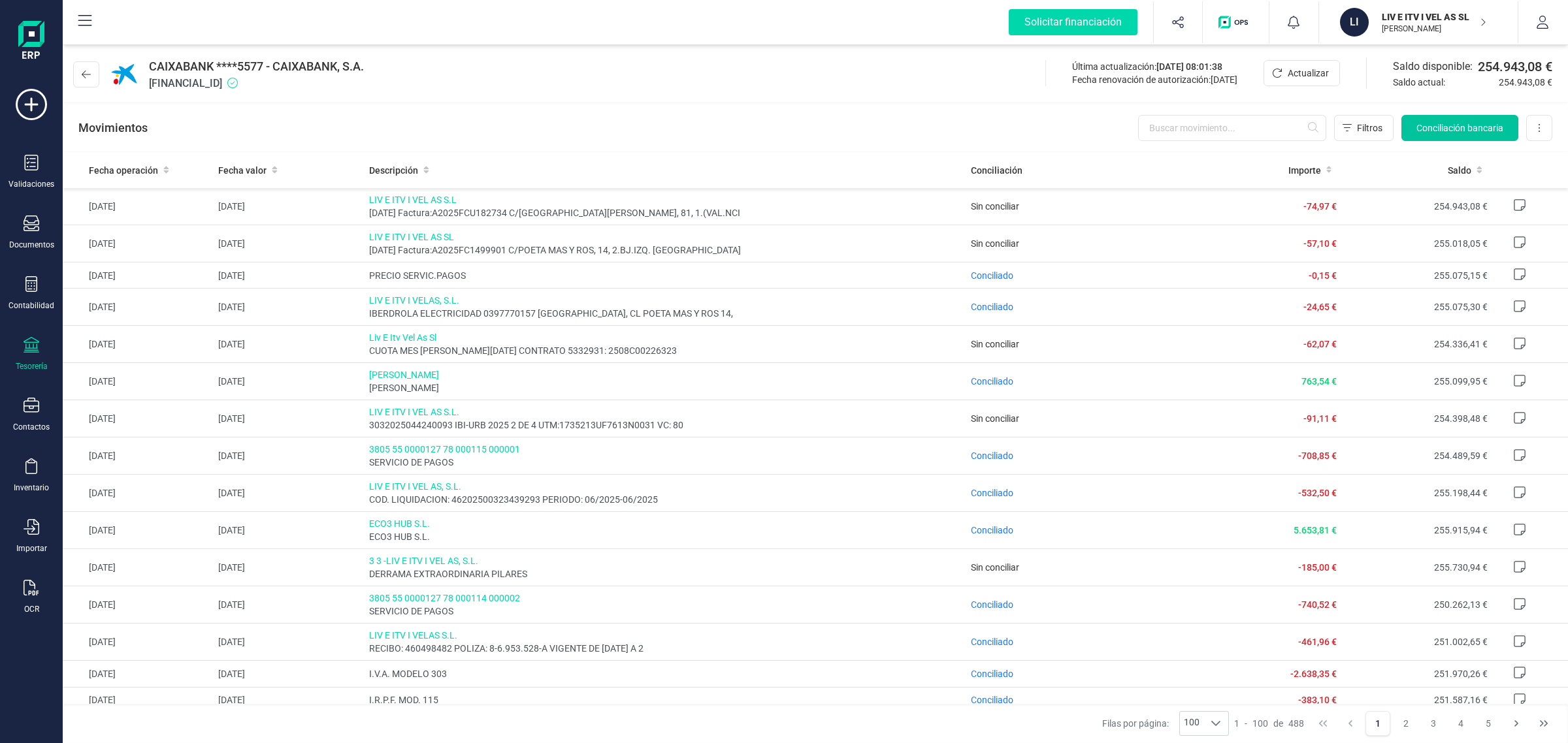
click at [1470, 129] on span "Conciliación bancaria" at bounding box center [1459, 127] width 87 height 13
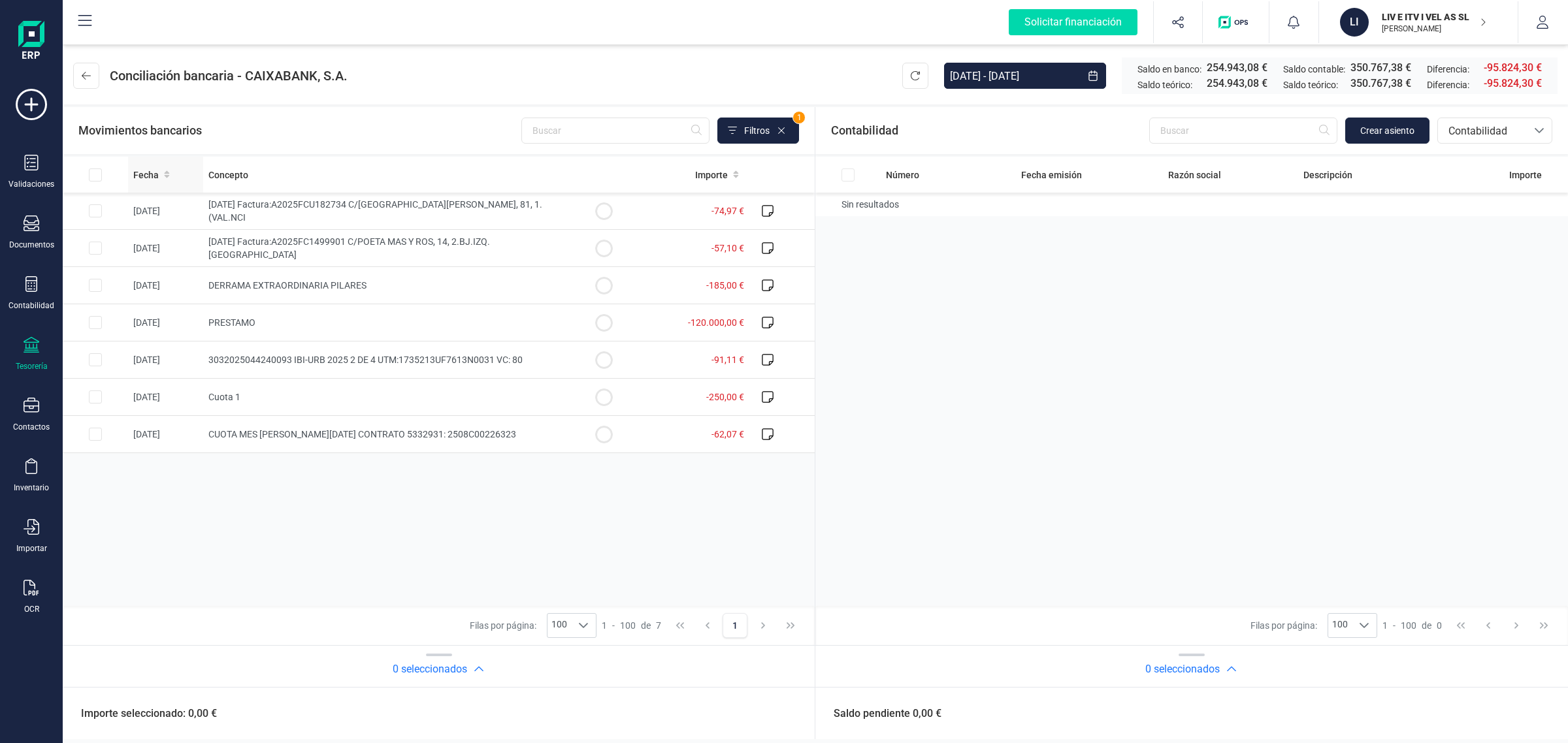
click at [166, 168] on span at bounding box center [166, 174] width 6 height 13
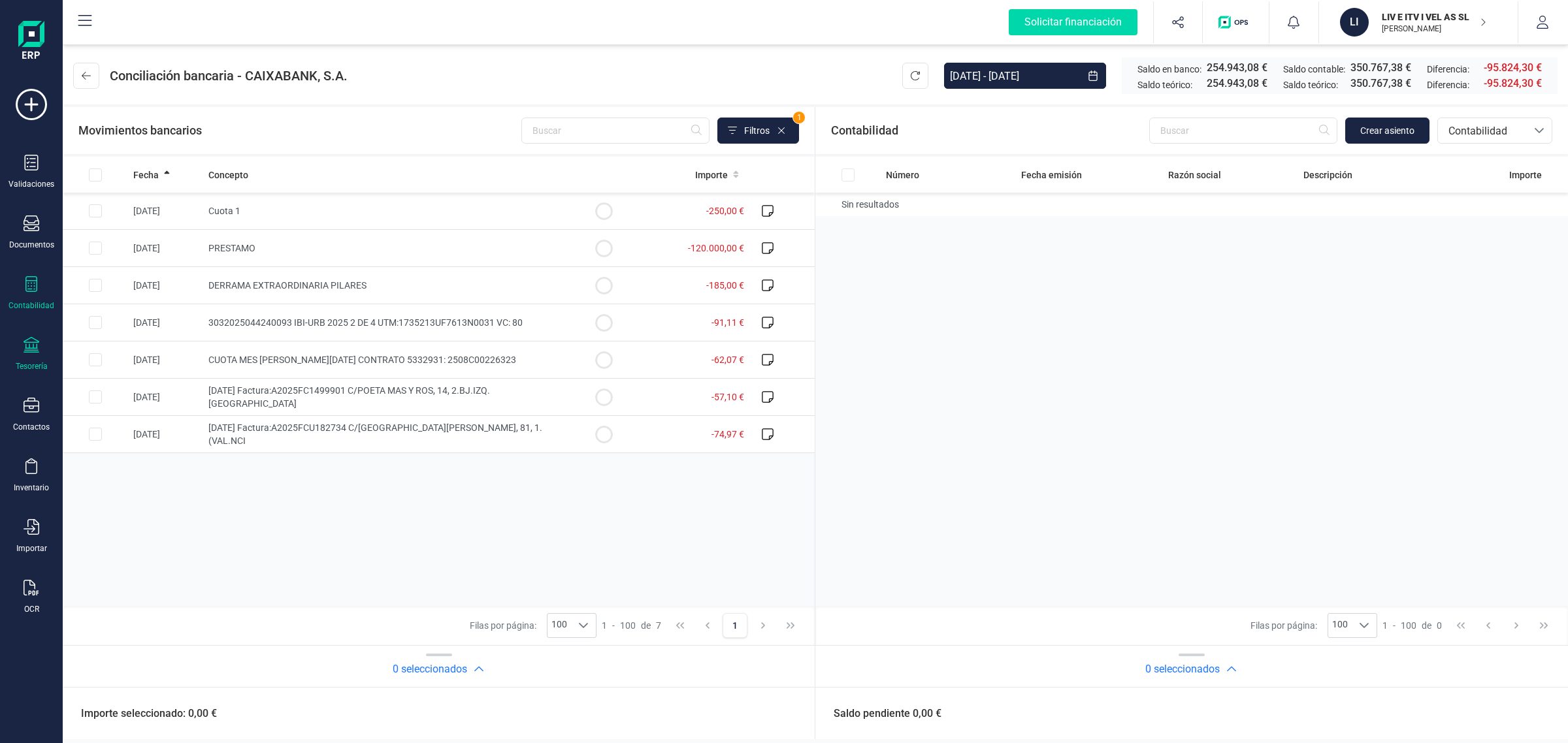
click at [30, 277] on icon at bounding box center [31, 284] width 15 height 15
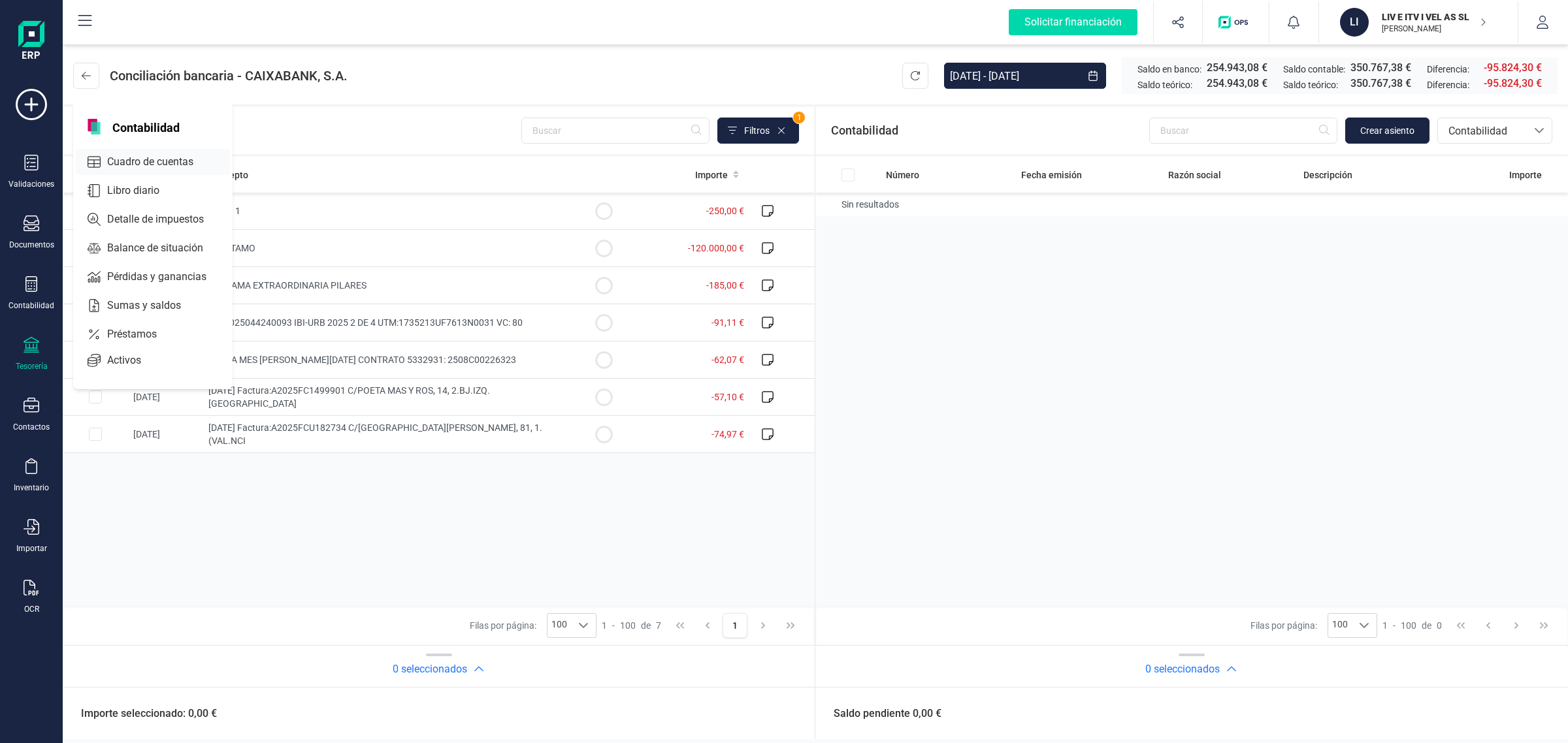
click at [155, 156] on span "Cuadro de cuentas" at bounding box center [159, 161] width 115 height 15
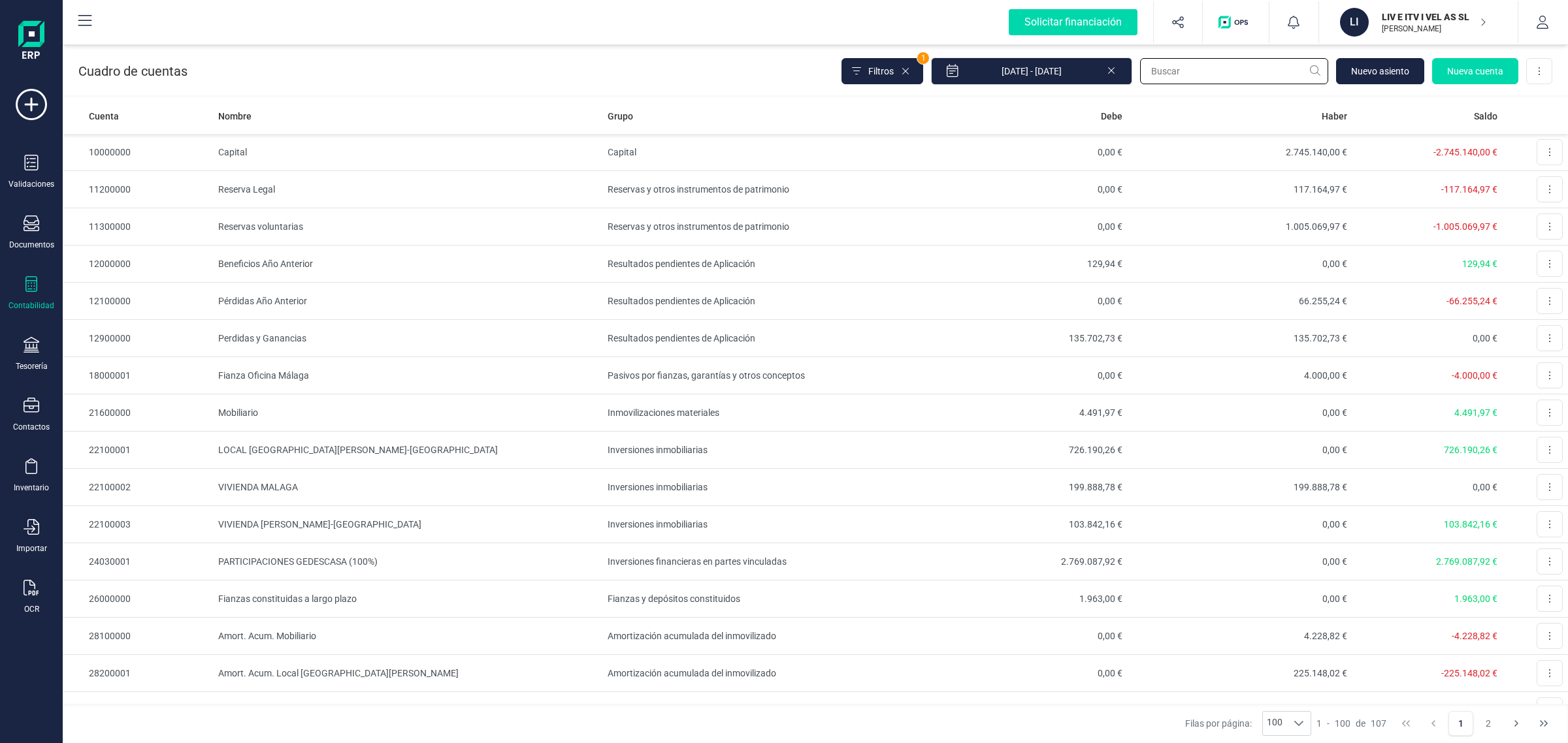
click at [1163, 75] on input "text" at bounding box center [1234, 71] width 188 height 26
type input "hols"
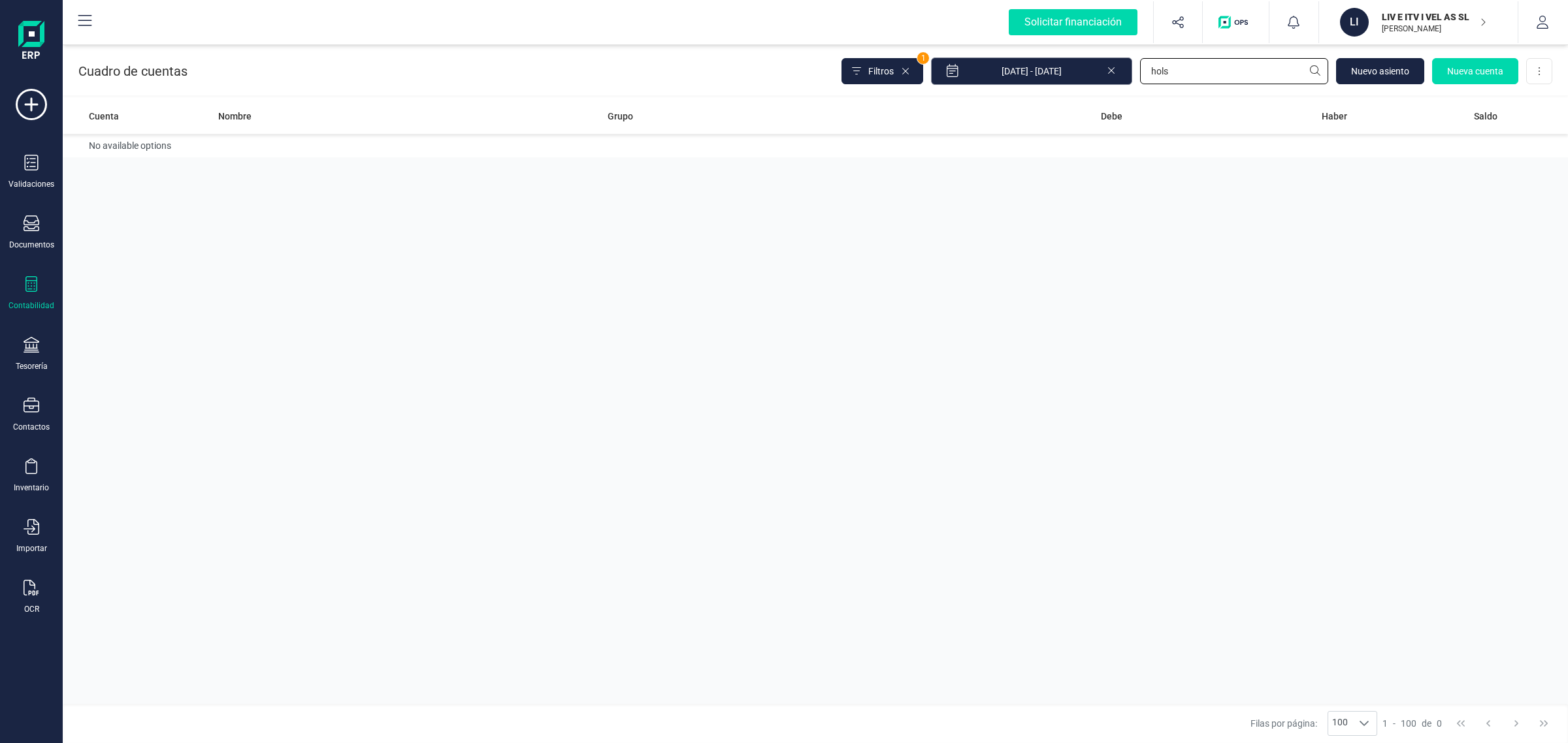
drag, startPoint x: 1187, startPoint y: 76, endPoint x: 1017, endPoint y: 80, distance: 170.0
click at [1017, 80] on div "Filtros 1 [DATE] - [DATE] hols [GEOGRAPHIC_DATA] Nueva cuenta Descargar Excel" at bounding box center [1196, 71] width 711 height 27
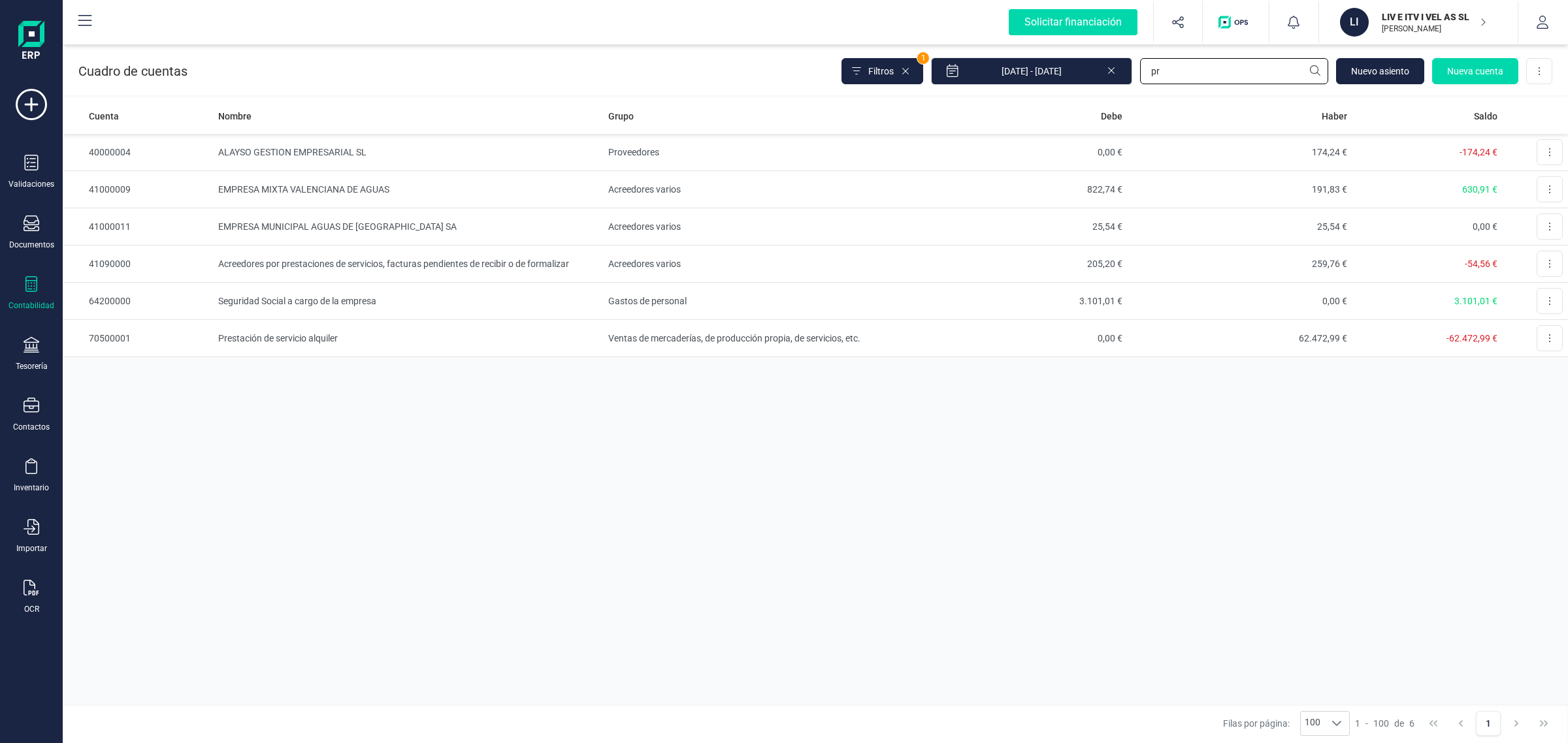
type input "p"
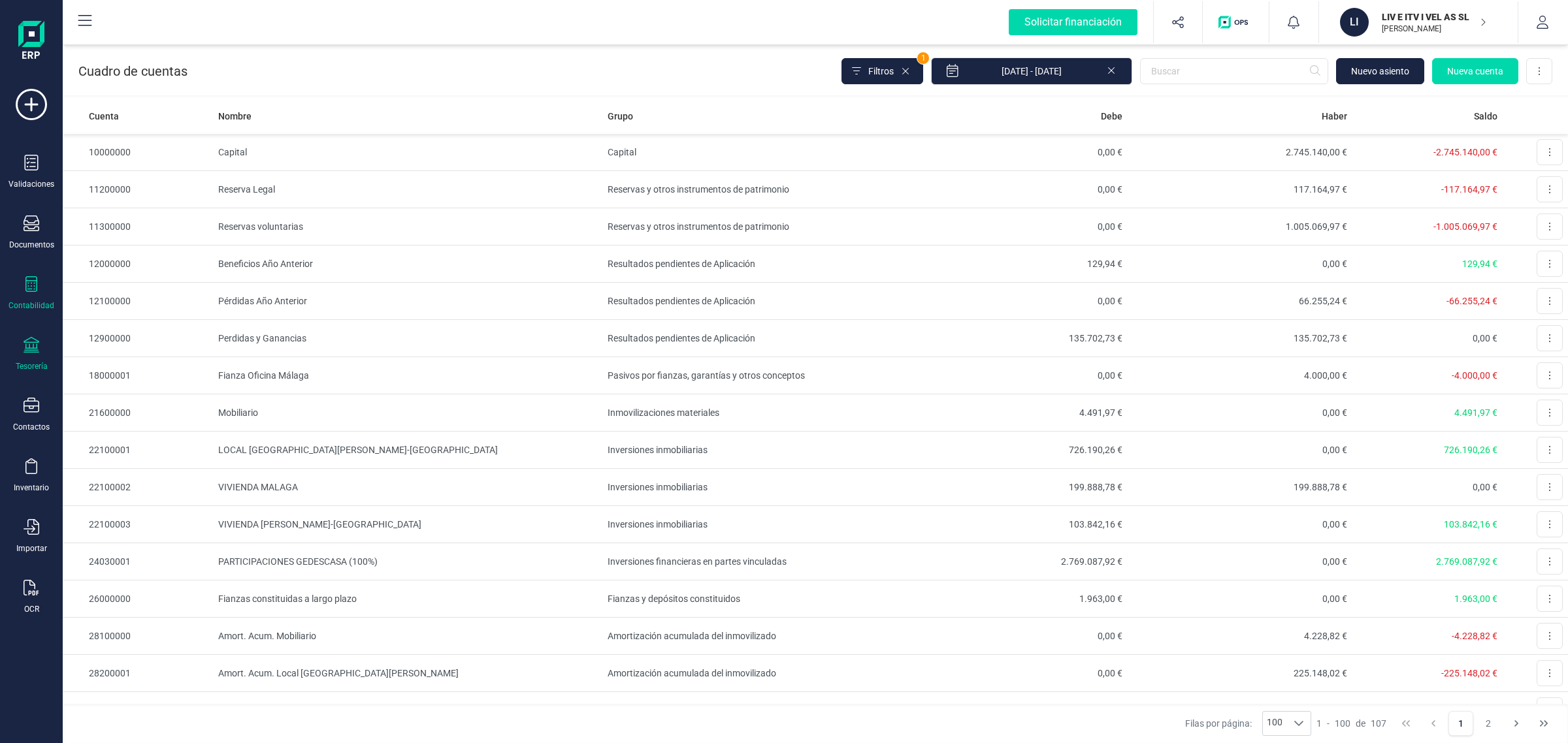
click at [39, 344] on div "Tesorería" at bounding box center [32, 354] width 52 height 34
click at [203, 226] on span "Cuentas bancarias" at bounding box center [159, 222] width 115 height 15
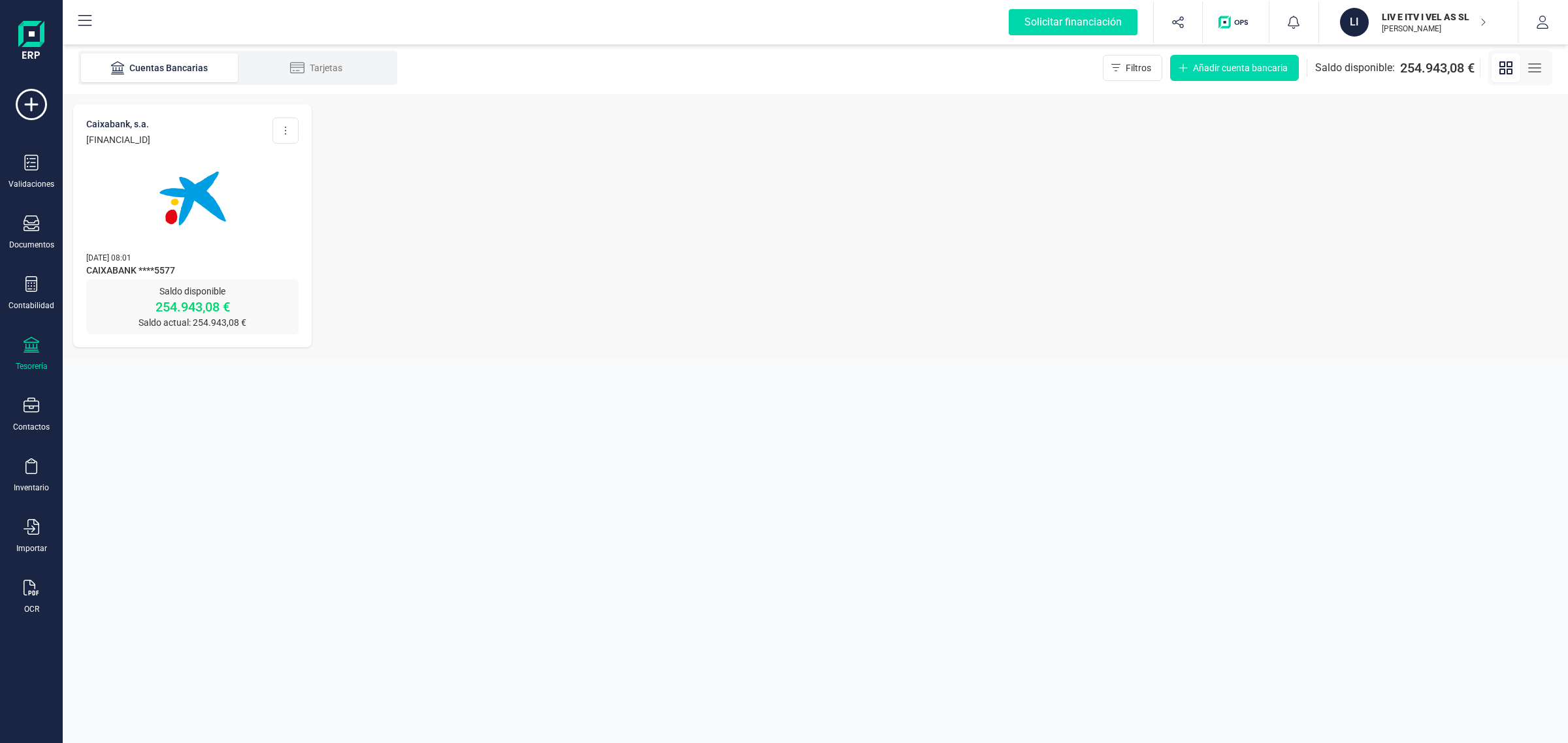
click at [203, 198] on img at bounding box center [192, 198] width 109 height 109
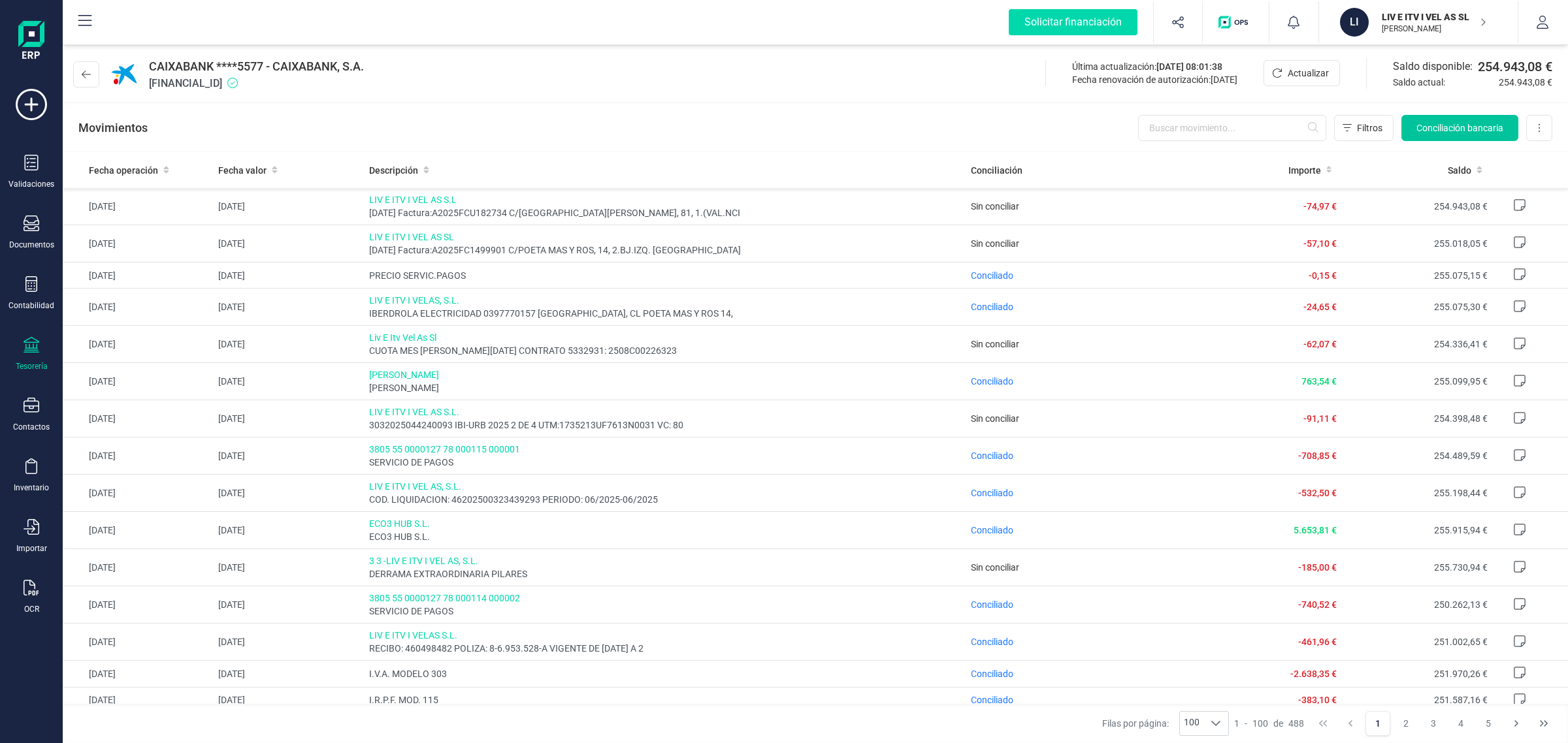
click at [1460, 135] on button "Conciliación bancaria" at bounding box center [1459, 127] width 117 height 26
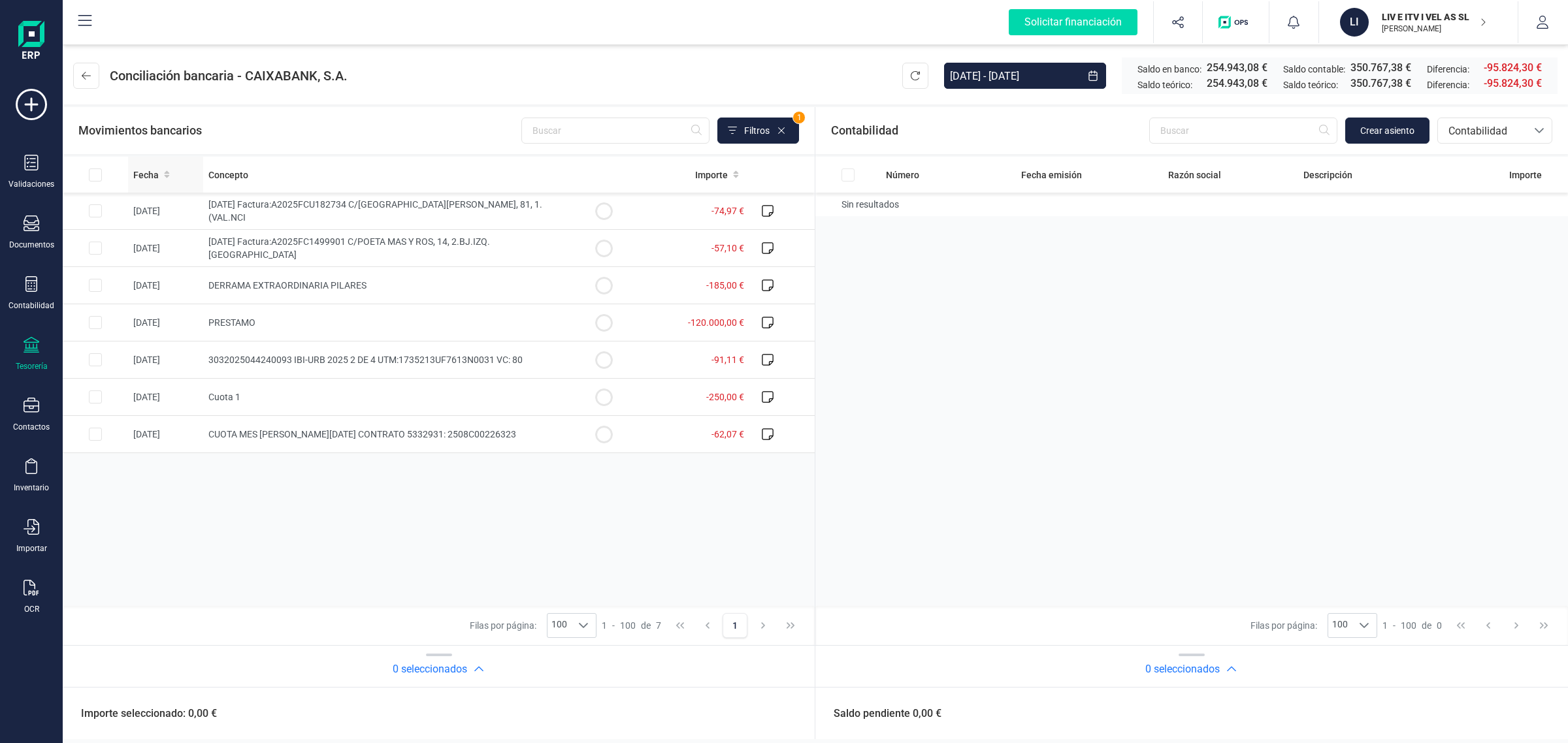
click at [145, 180] on span "Fecha" at bounding box center [146, 174] width 25 height 13
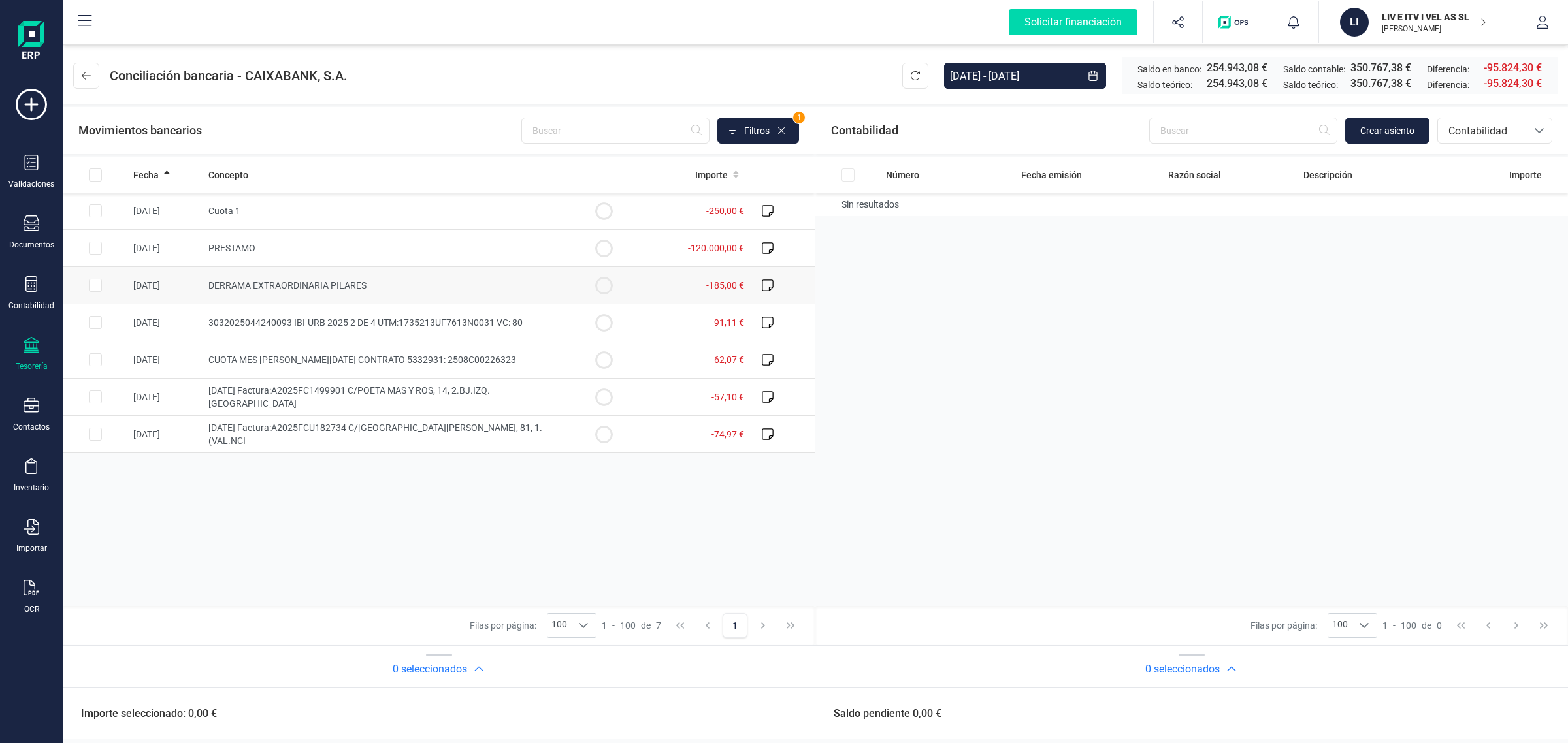
click at [680, 297] on td "-185,00 €" at bounding box center [693, 285] width 113 height 37
checkbox input "true"
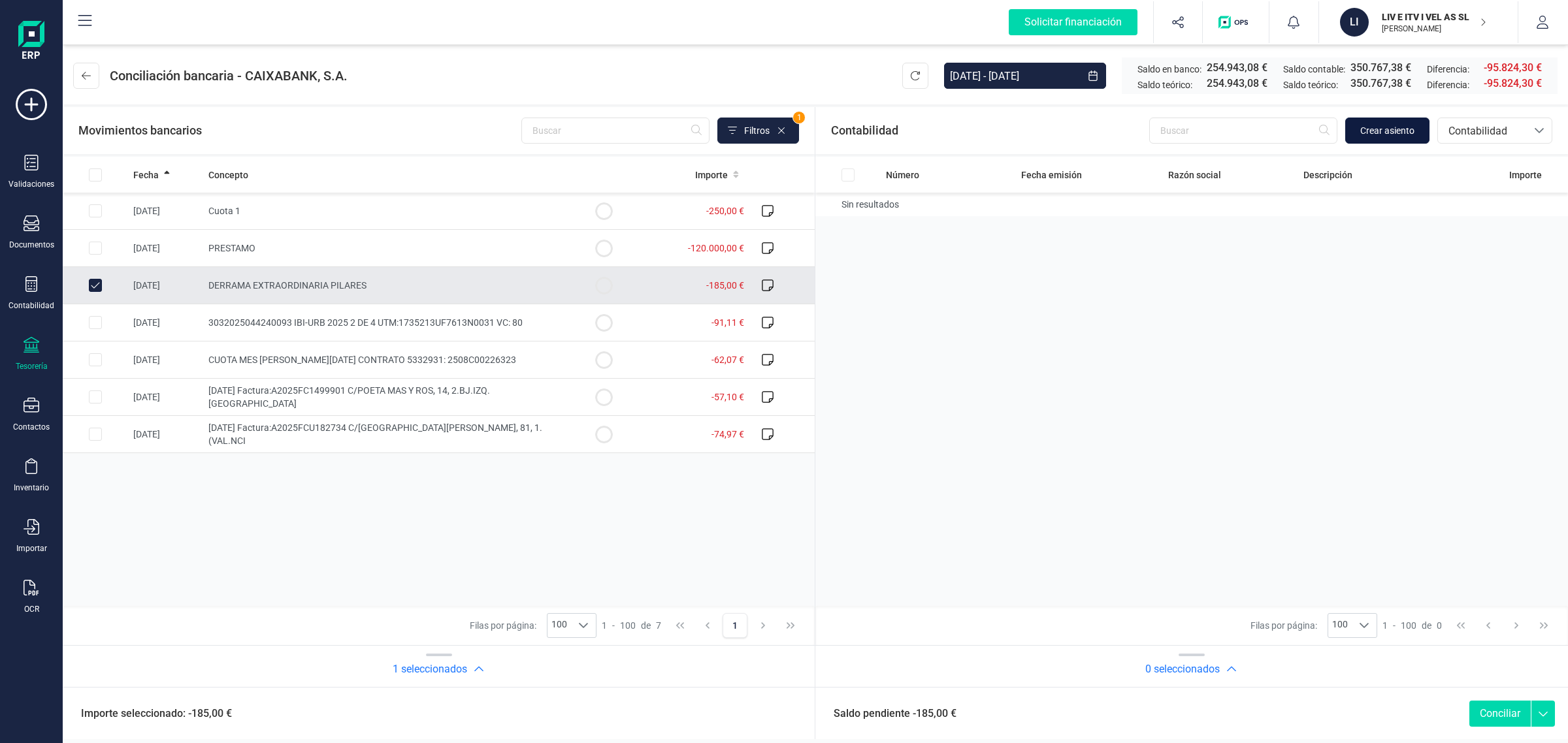
click at [1383, 140] on button "Crear asiento" at bounding box center [1386, 130] width 84 height 26
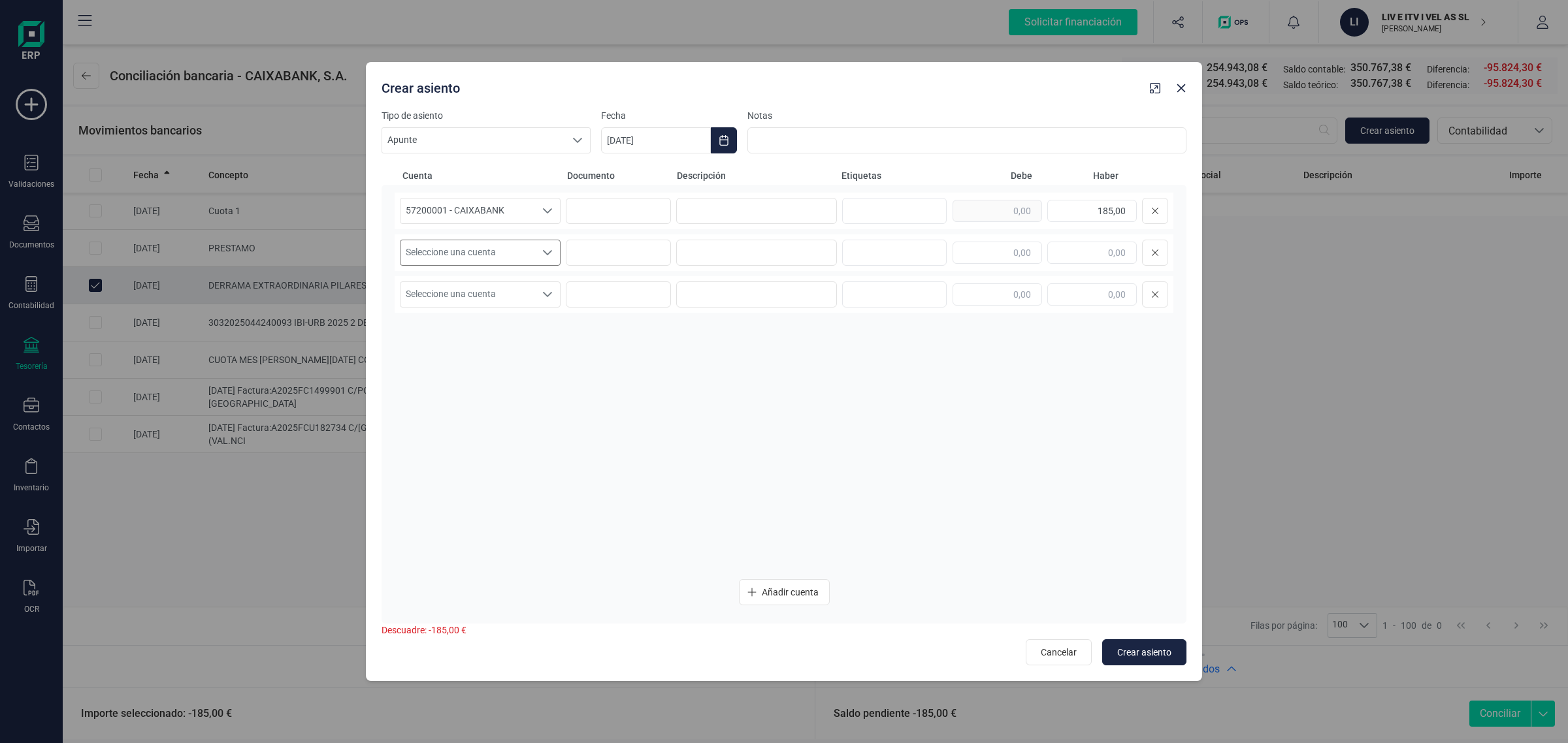
click at [512, 256] on span "Seleccione una cuenta" at bounding box center [468, 252] width 135 height 24
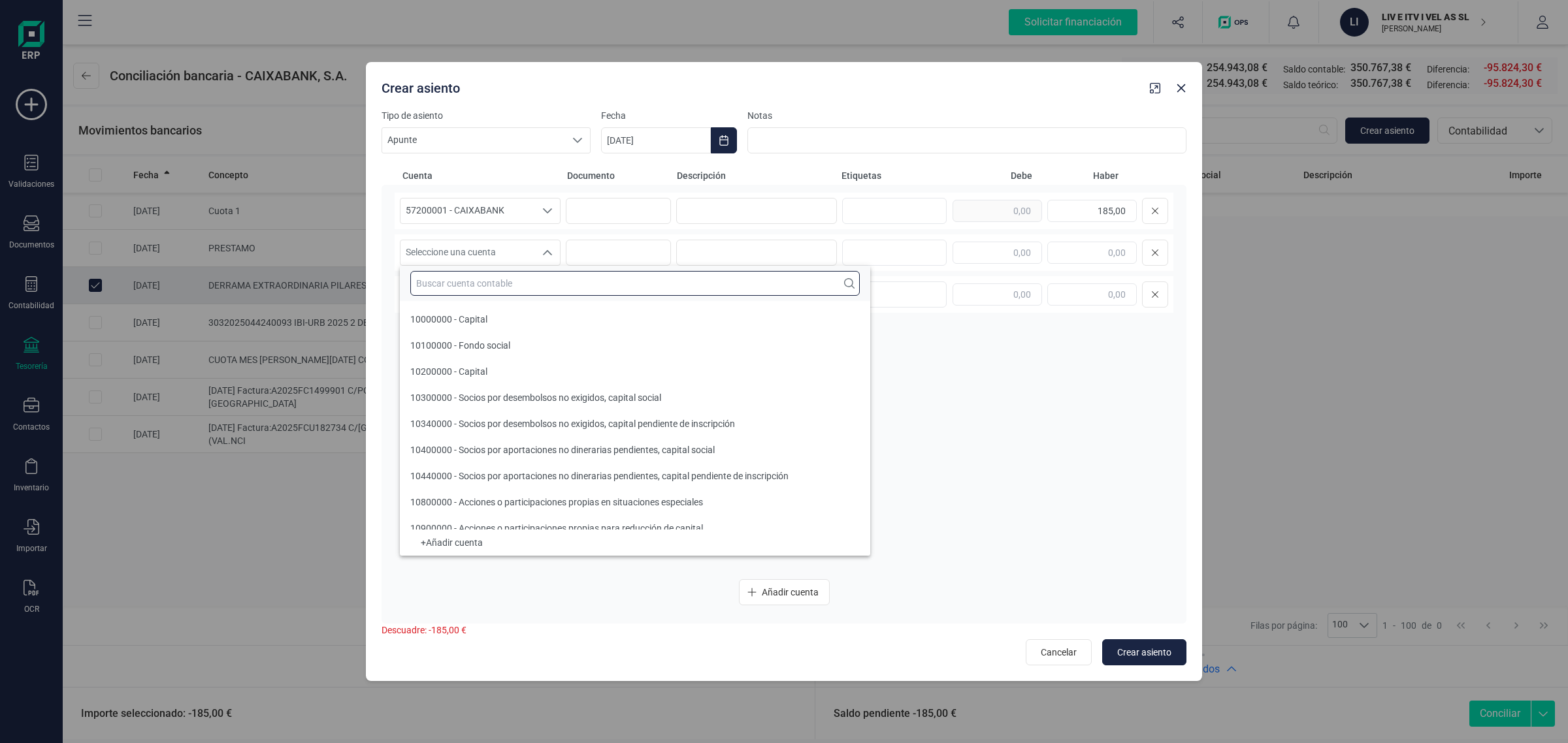
click at [452, 281] on input "text" at bounding box center [635, 283] width 449 height 24
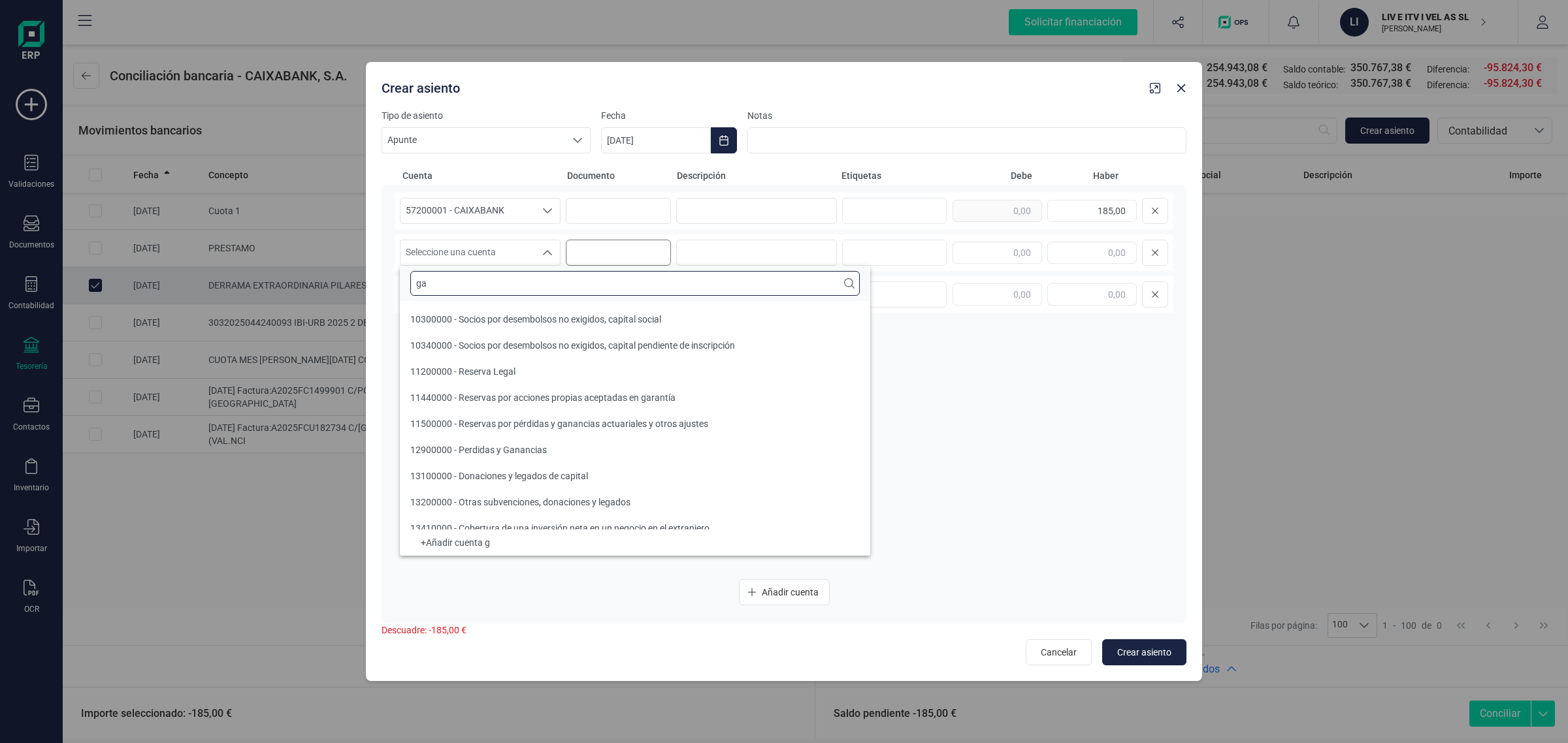
scroll to position [5, 0]
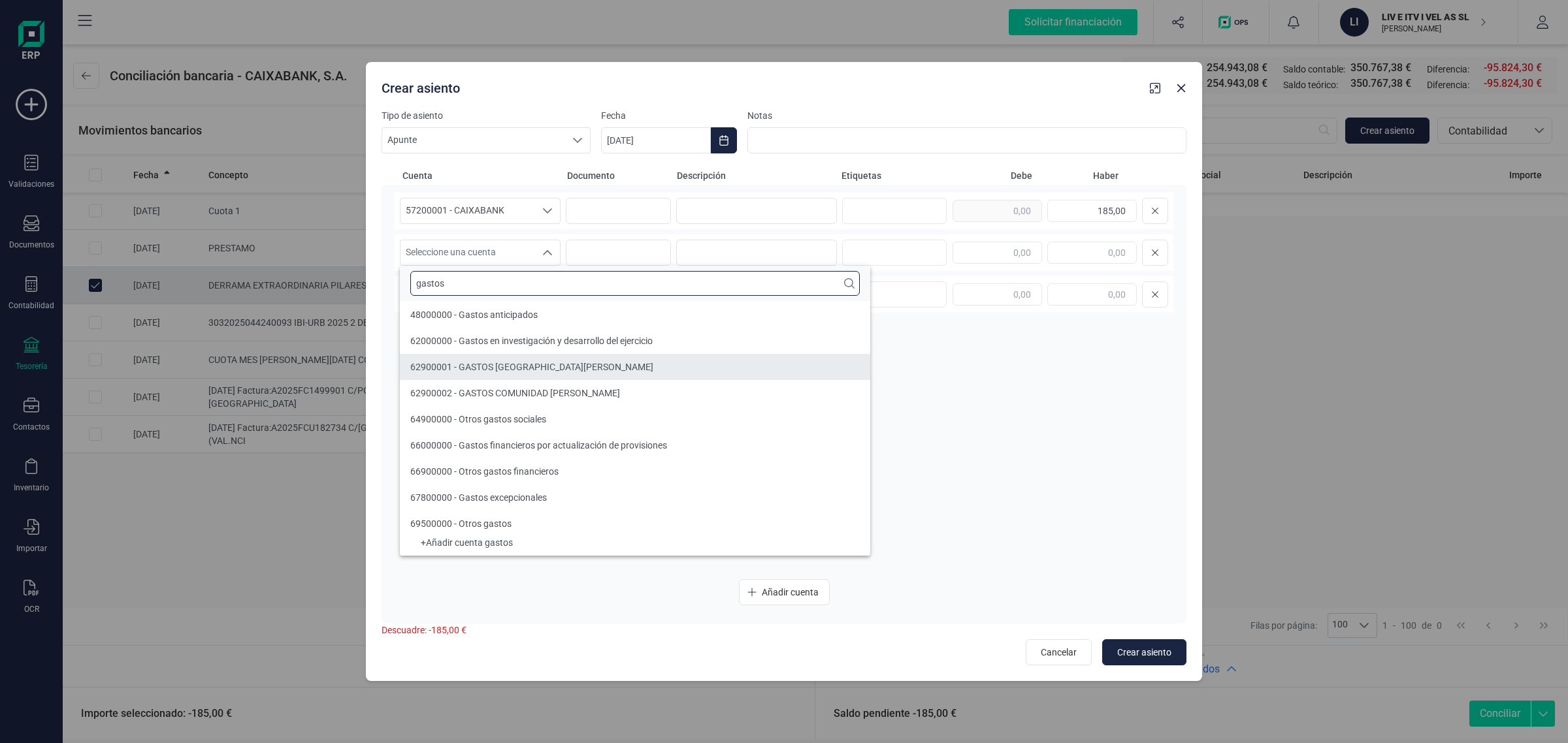
type input "gastos"
click at [533, 390] on span "62900002 - GASTOS COMUNIDAD [PERSON_NAME]" at bounding box center [515, 393] width 210 height 11
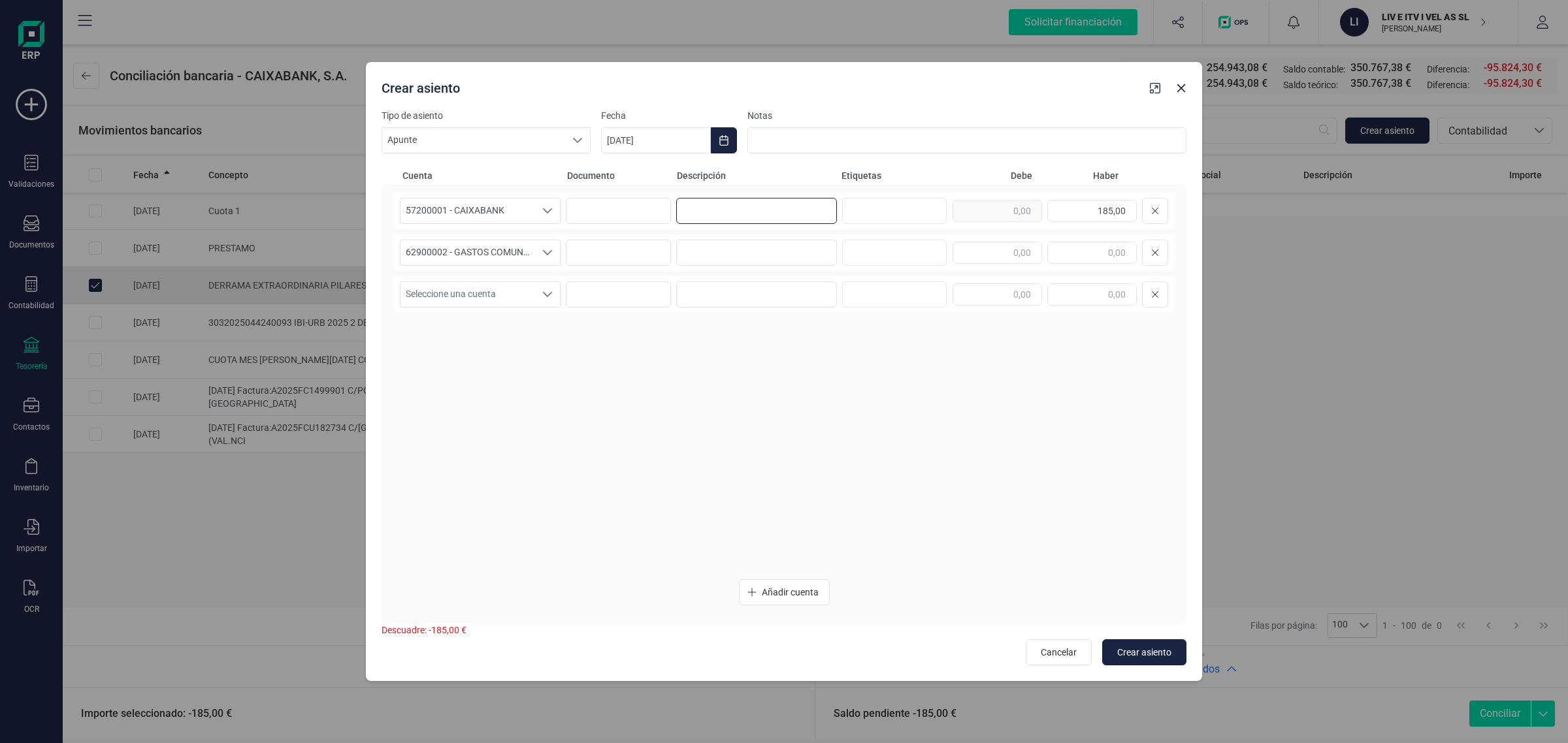
click at [727, 213] on input at bounding box center [757, 211] width 161 height 26
paste input "C.P.[DEMOGRAPHIC_DATA]"
type input "C.P.[DEMOGRAPHIC_DATA]"
click at [731, 241] on input at bounding box center [757, 252] width 161 height 26
paste input "C.P.[DEMOGRAPHIC_DATA]"
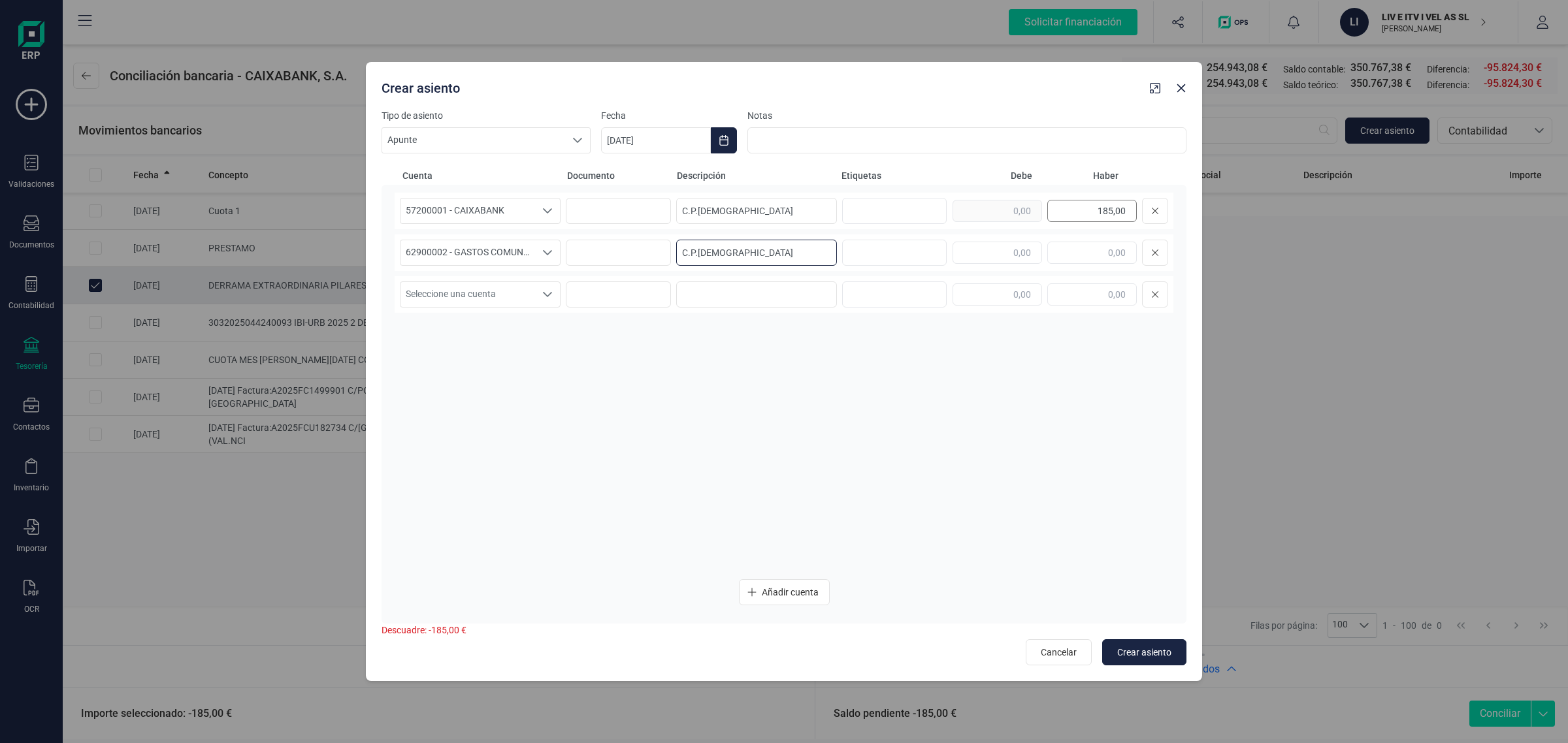
type input "C.P.[DEMOGRAPHIC_DATA]"
drag, startPoint x: 1072, startPoint y: 207, endPoint x: 1171, endPoint y: 217, distance: 99.5
click at [1171, 217] on div "57200001 - CAIXABANK 57200001 - CAIXABANK C.P.PRESBITERO 185,00" at bounding box center [783, 211] width 779 height 36
click at [987, 255] on input "text" at bounding box center [997, 252] width 90 height 23
paste input "185,00"
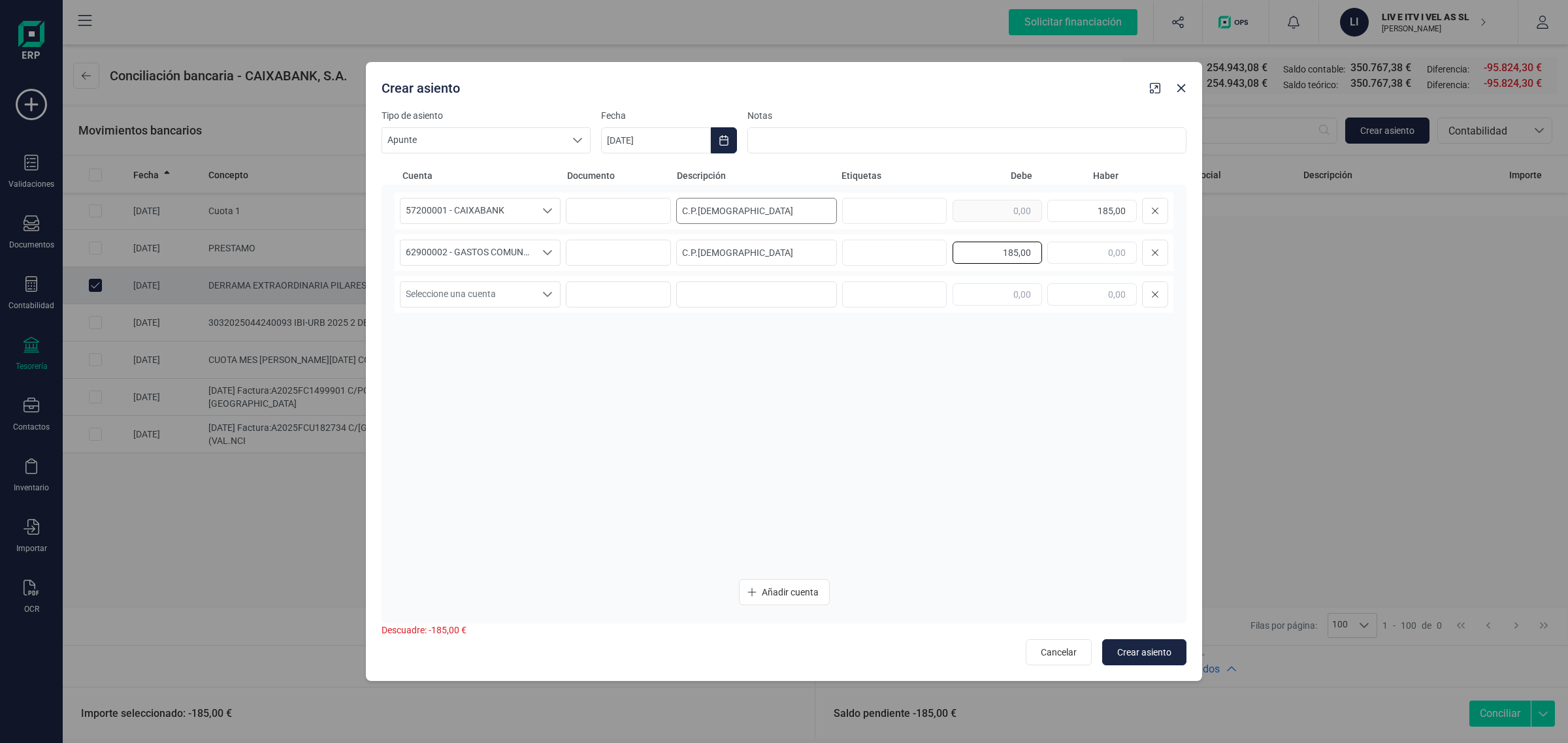
type input "185,00"
click at [779, 206] on input "C.P.[DEMOGRAPHIC_DATA]" at bounding box center [757, 211] width 161 height 26
drag, startPoint x: 779, startPoint y: 206, endPoint x: 665, endPoint y: 215, distance: 114.4
click at [665, 215] on div "57200001 - CAIXABANK 57200001 - CAIXABANK C.P.PRESBITERO 185,00" at bounding box center [783, 211] width 779 height 36
type input "d"
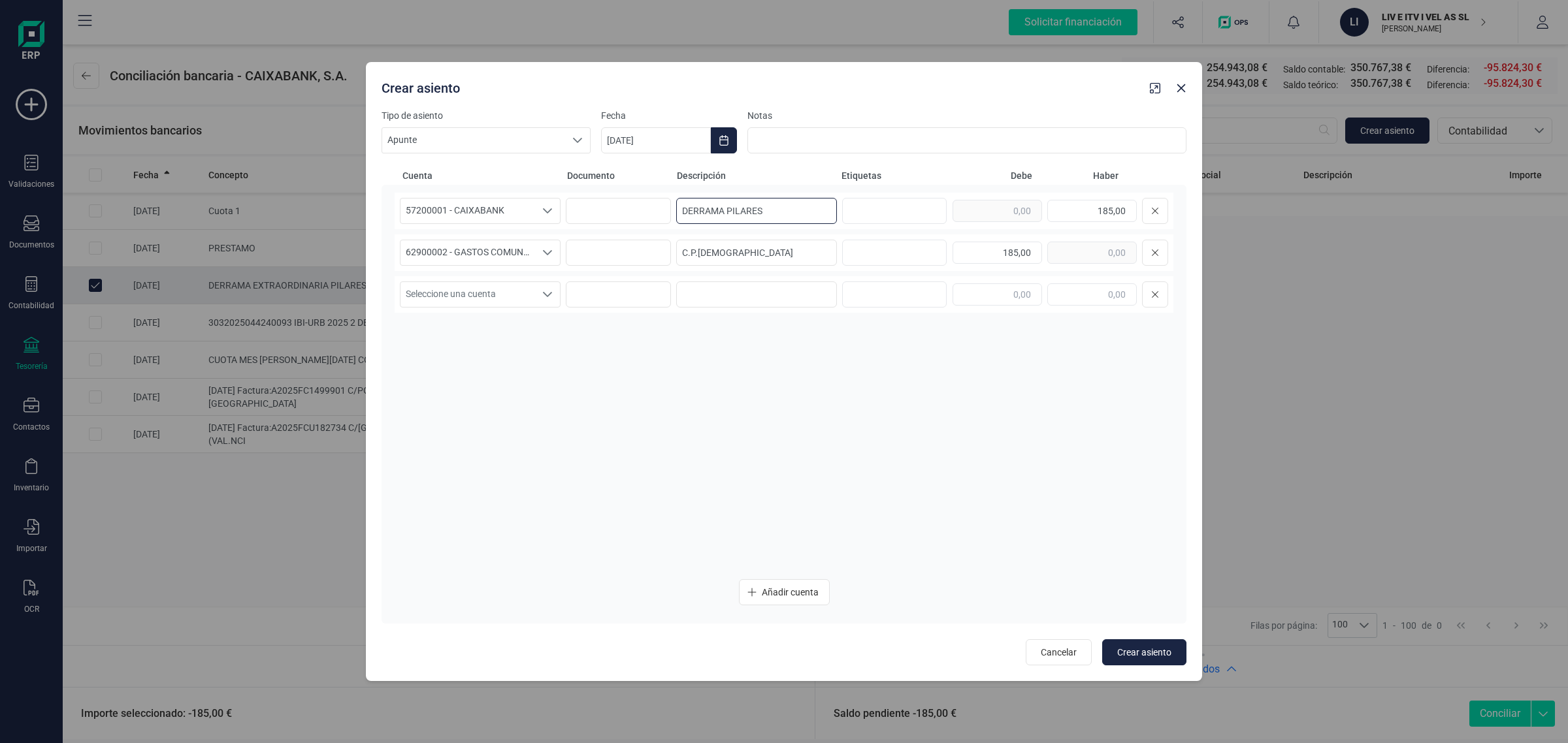
drag, startPoint x: 775, startPoint y: 209, endPoint x: 626, endPoint y: 227, distance: 150.1
click at [626, 227] on div "57200001 - CAIXABANK 57200001 - CAIXABANK DERRAMA PILARES 185,00" at bounding box center [783, 211] width 779 height 36
type input "DERRAMA PILARES"
drag, startPoint x: 800, startPoint y: 255, endPoint x: 634, endPoint y: 249, distance: 166.1
click at [634, 249] on div "62900002 - GASTOS COMUNIDAD [PERSON_NAME] 62900002 - GASTOS COMUNIDAD [PERSON_N…" at bounding box center [783, 252] width 779 height 36
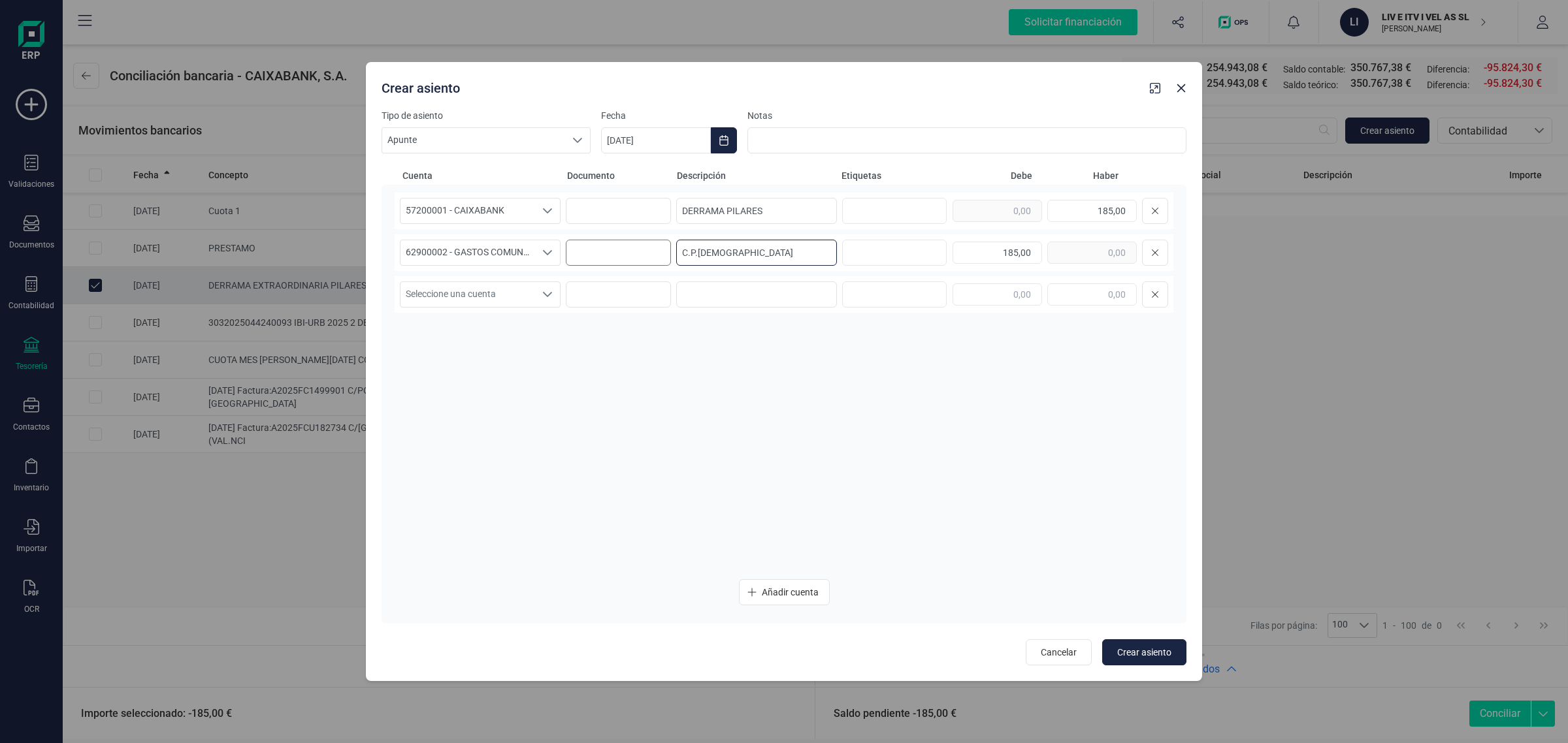
paste input "DERRAMA PILARES"
type input "DERRAMA PILARES"
click at [723, 147] on button "Choose Date" at bounding box center [723, 140] width 26 height 26
click at [798, 403] on span "28" at bounding box center [797, 402] width 26 height 26
click at [720, 147] on button "Choose Date" at bounding box center [723, 140] width 26 height 26
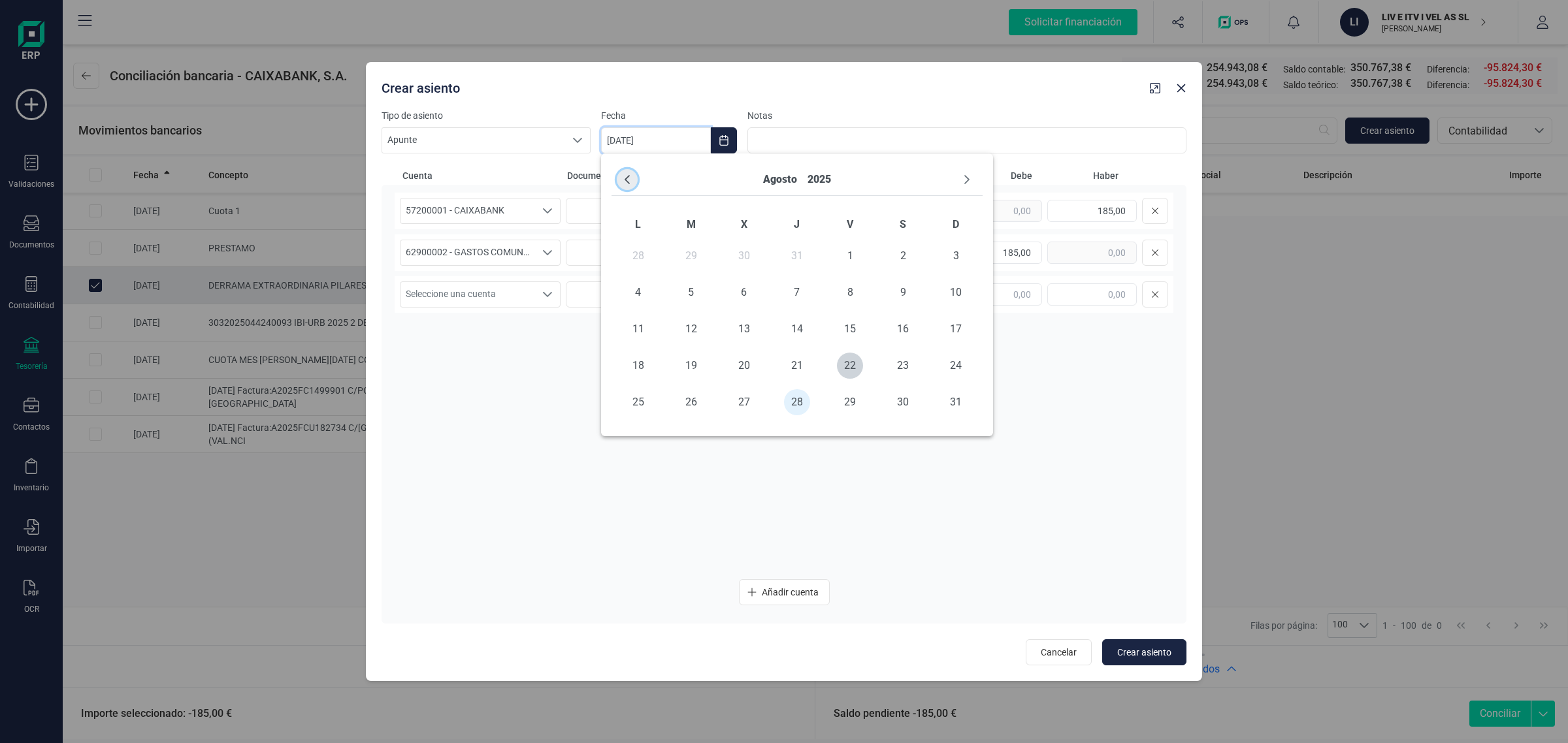
click at [628, 173] on button "Previous Month" at bounding box center [627, 179] width 21 height 21
click at [628, 402] on span "28" at bounding box center [638, 402] width 26 height 26
drag, startPoint x: 1133, startPoint y: 648, endPoint x: 1153, endPoint y: 648, distance: 20.0
click at [1134, 648] on span "Crear asiento" at bounding box center [1144, 652] width 54 height 13
type input "[DATE]"
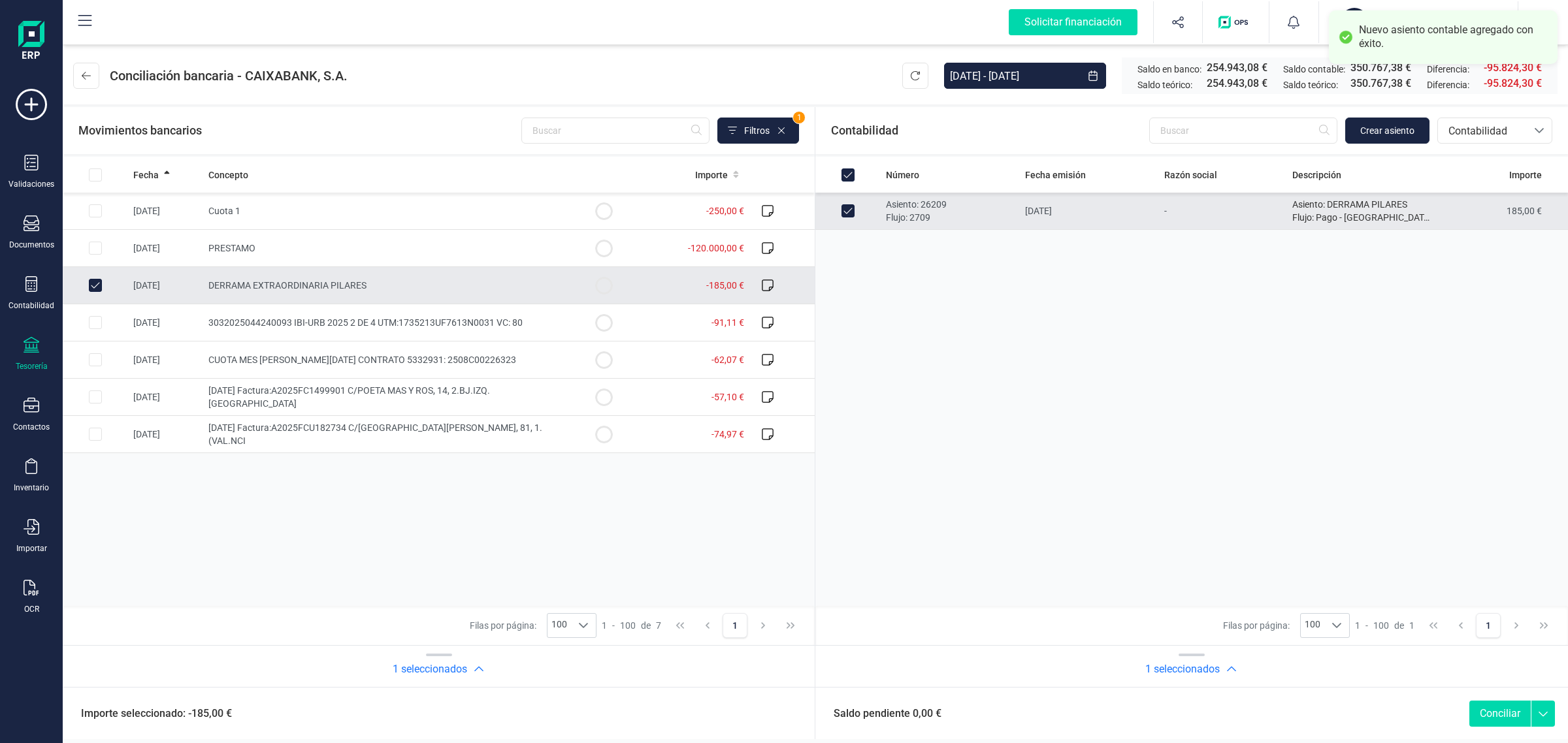
click at [1493, 712] on button "Conciliar" at bounding box center [1500, 713] width 61 height 26
checkbox input "false"
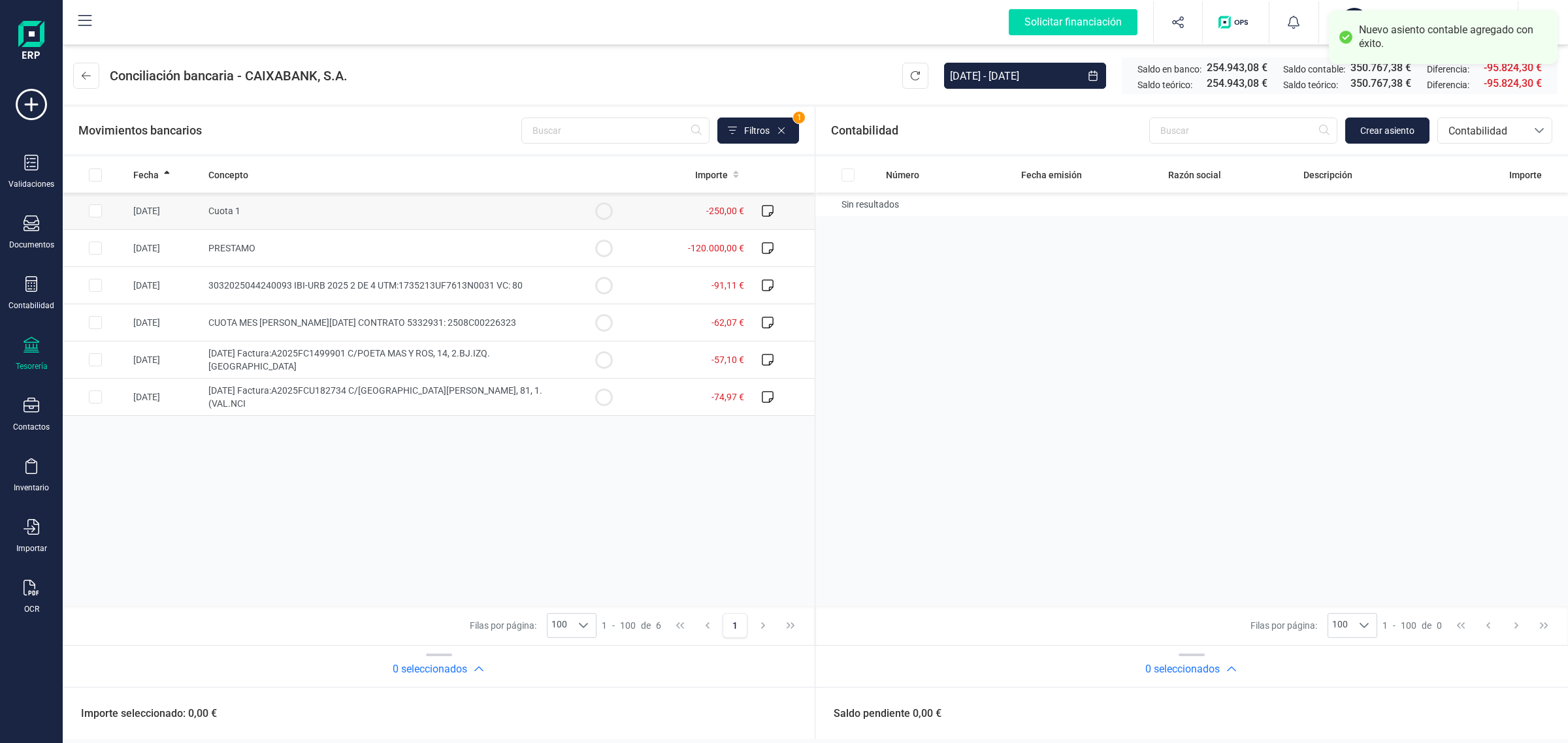
click at [471, 201] on td "Cuota 1" at bounding box center [387, 211] width 368 height 37
checkbox input "true"
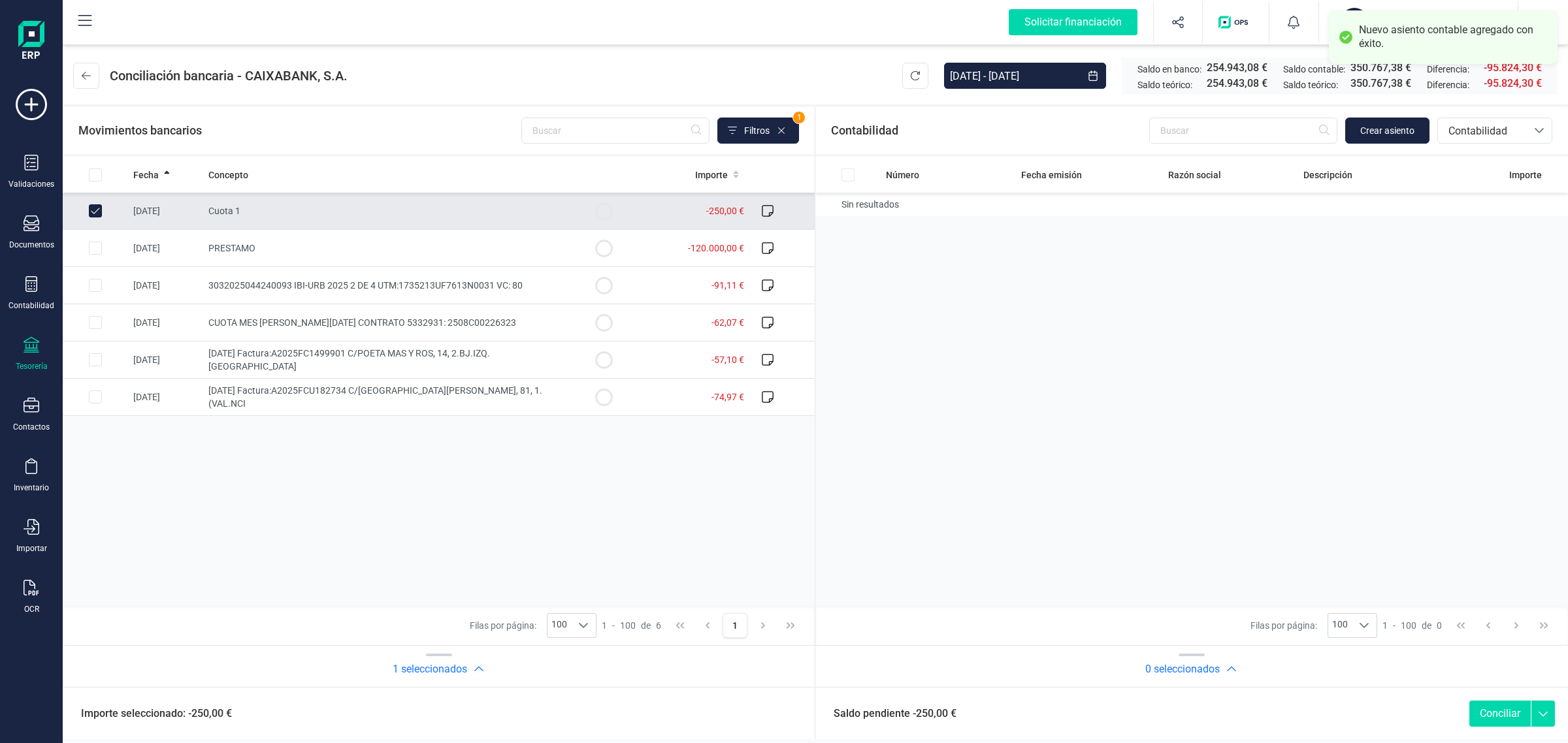
click at [1384, 115] on div "Contabilidad Crear asiento bancos.conciliacion.modal.headerAccounting bancos.co…" at bounding box center [1192, 130] width 752 height 47
click at [1383, 124] on span "Crear asiento" at bounding box center [1387, 130] width 54 height 13
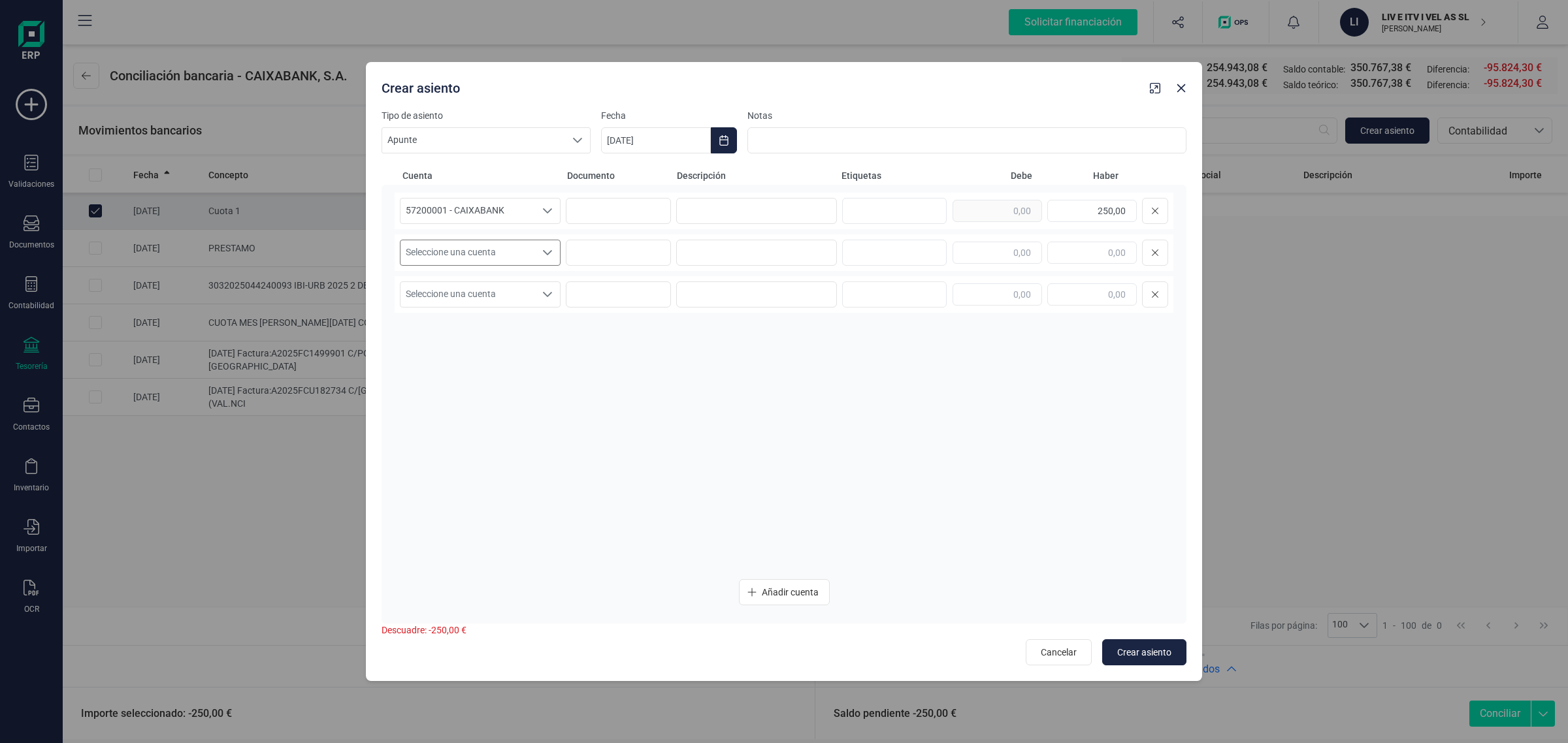
click at [511, 250] on span "Seleccione una cuenta" at bounding box center [468, 252] width 135 height 24
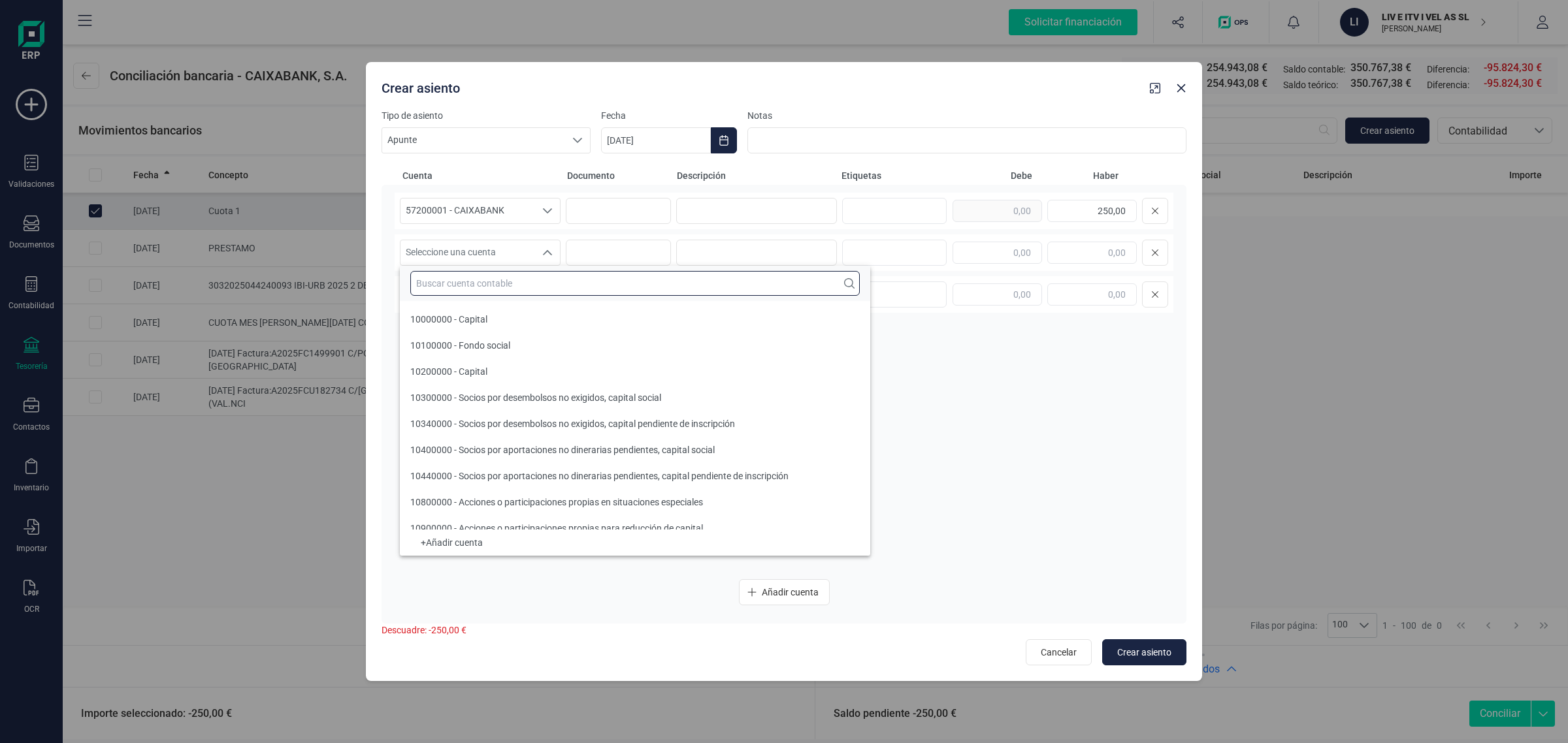
click at [446, 279] on input "text" at bounding box center [635, 283] width 449 height 24
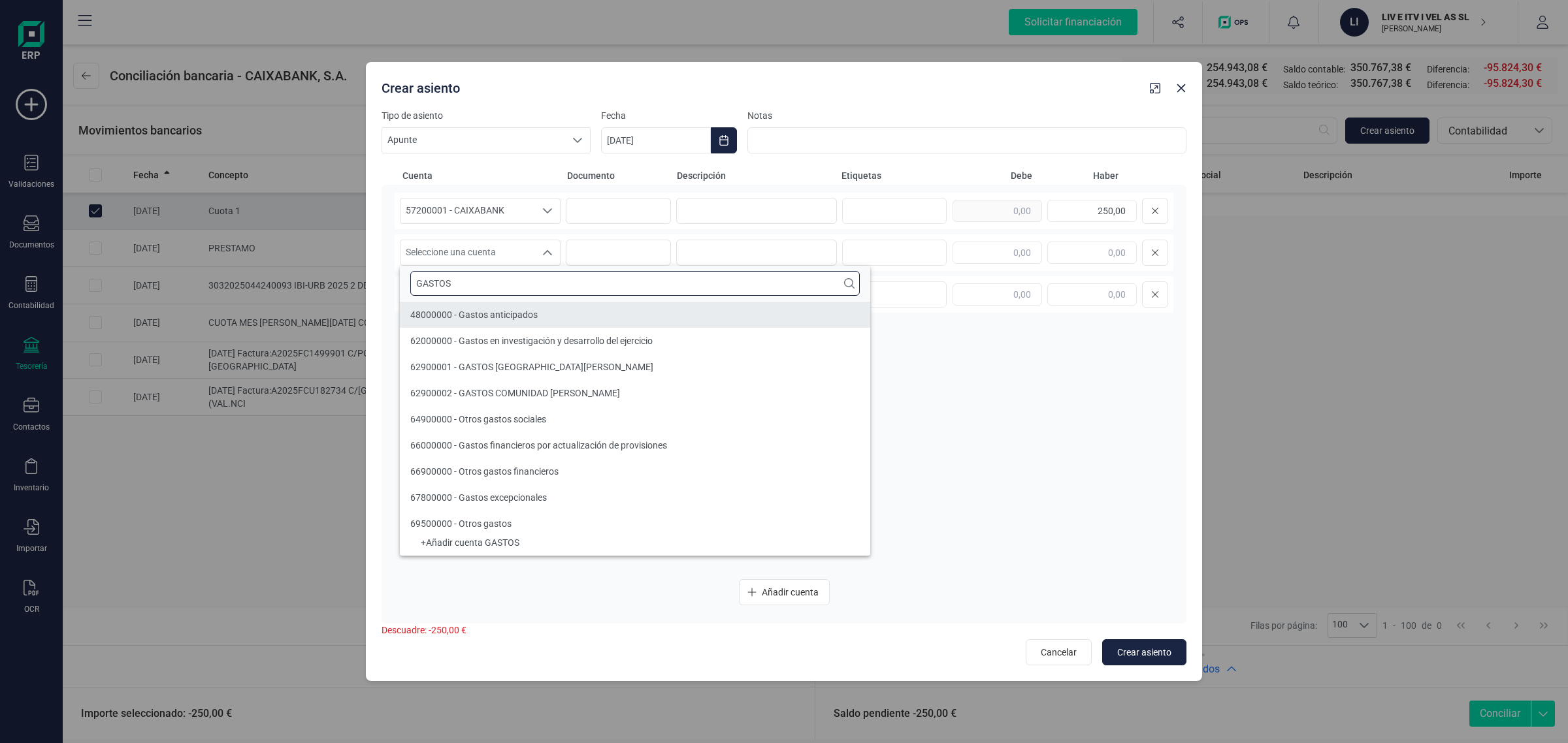
type input "GASTOS"
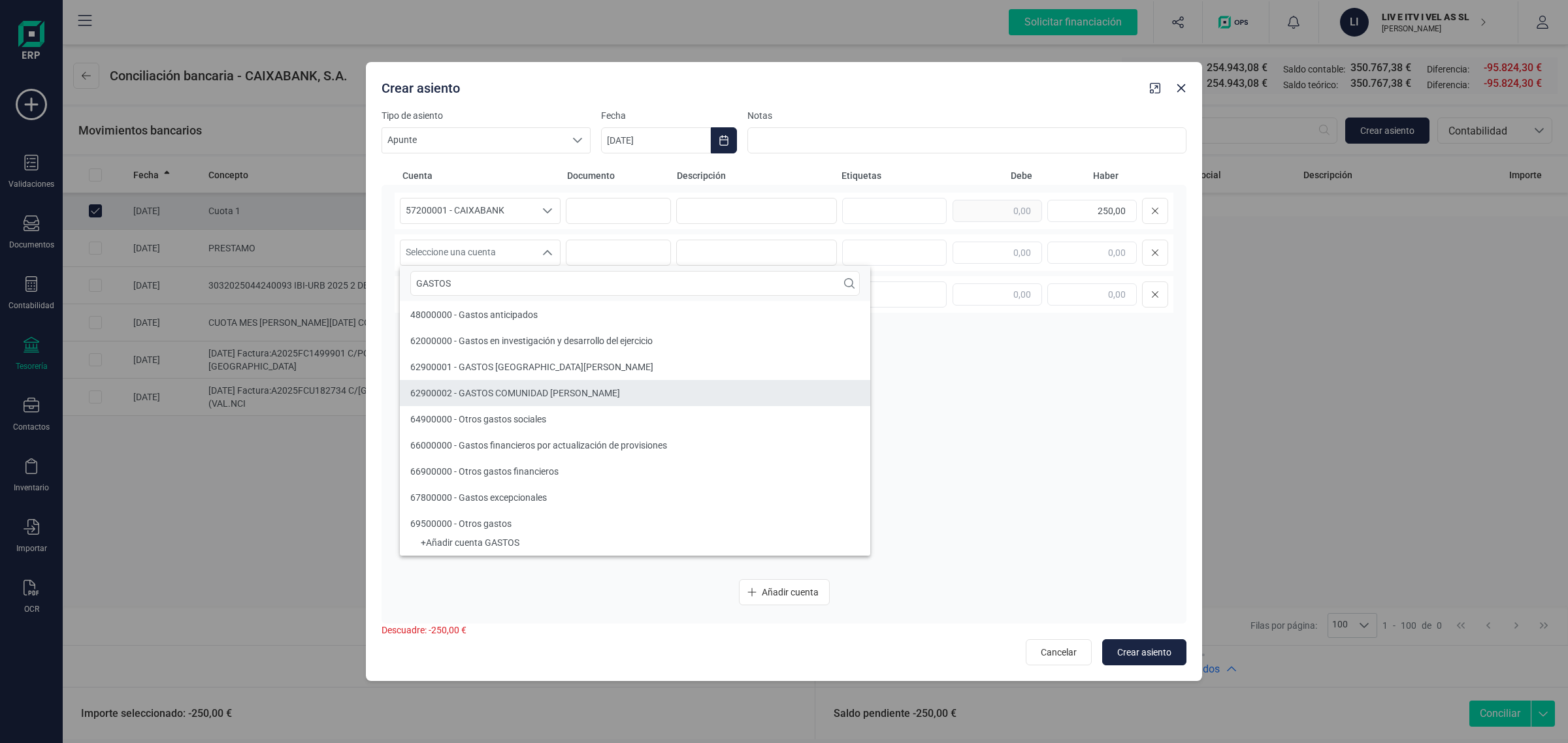
click at [495, 388] on span "62900002 - GASTOS COMUNIDAD [PERSON_NAME]" at bounding box center [515, 393] width 210 height 11
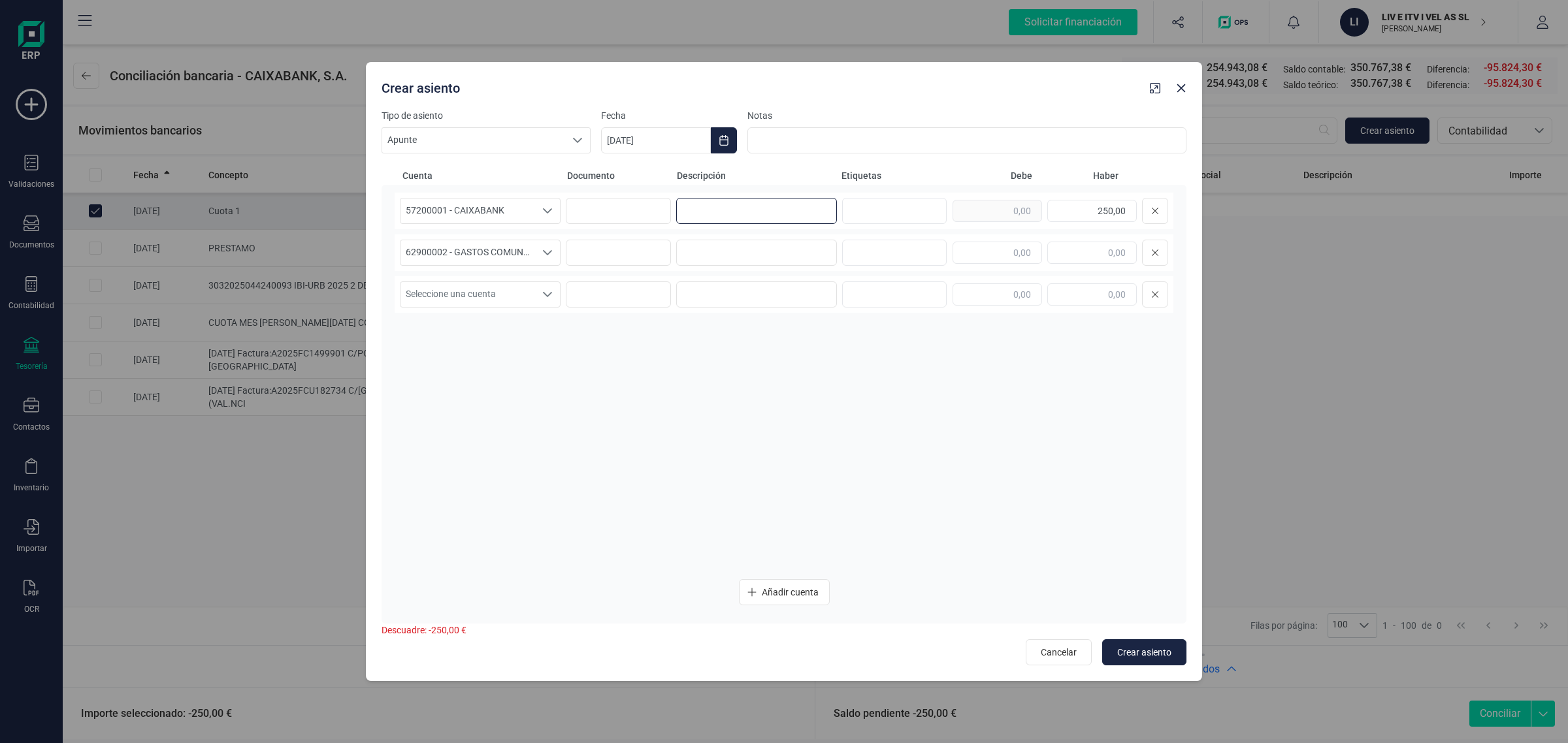
click at [723, 211] on input at bounding box center [757, 211] width 161 height 26
drag, startPoint x: 728, startPoint y: 203, endPoint x: 646, endPoint y: 217, distance: 83.2
click at [646, 217] on div "57200001 - CAIXABANK 57200001 - CAIXABANK 57200001 - CAIXABANK CUOTA 1 250,00" at bounding box center [783, 211] width 779 height 36
type input "CUOTA 1"
click at [733, 259] on input at bounding box center [757, 252] width 161 height 26
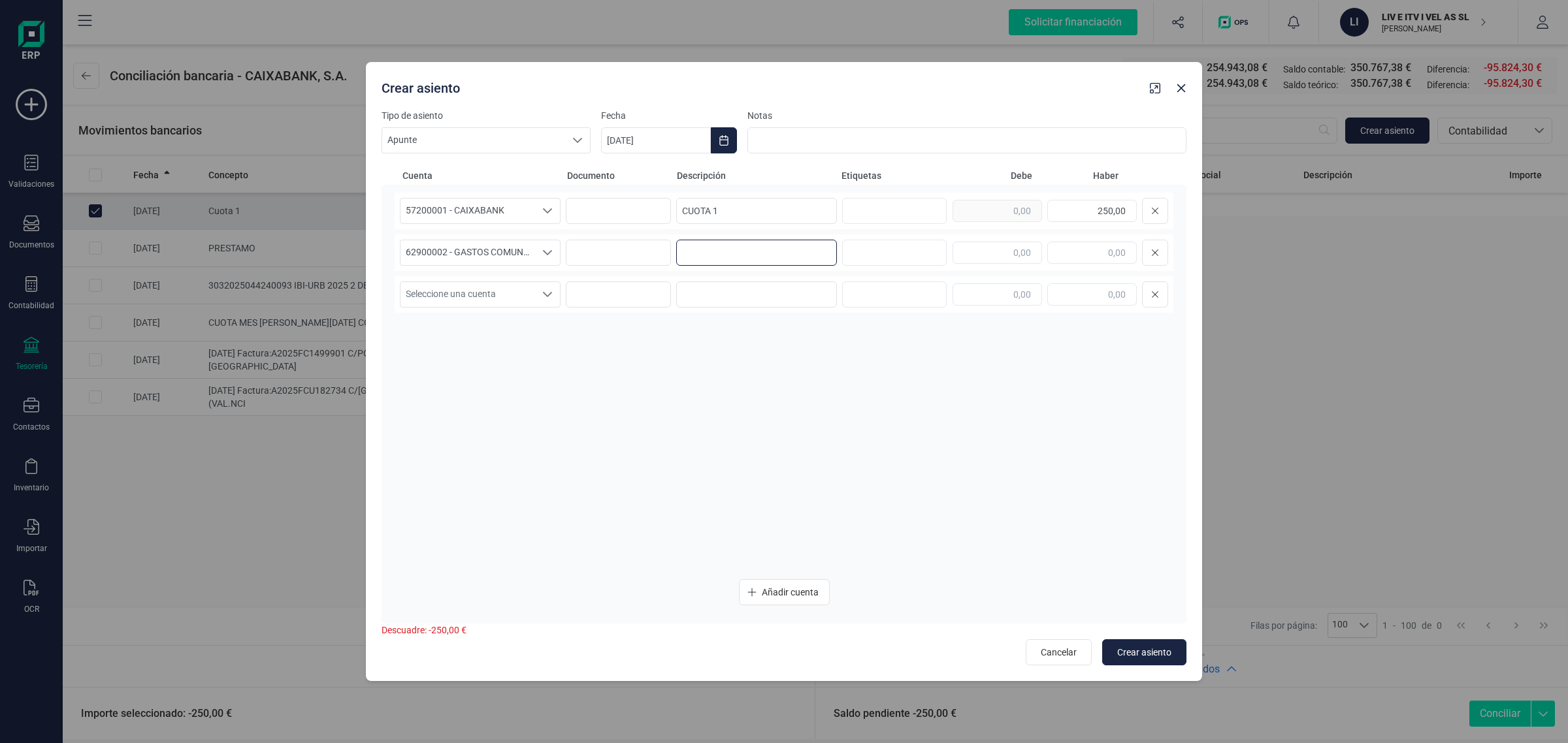
paste input "CUOTA 1"
type input "CUOTA 1"
drag, startPoint x: 1079, startPoint y: 208, endPoint x: 1157, endPoint y: 215, distance: 78.3
click at [1157, 215] on div "250,00" at bounding box center [1060, 211] width 215 height 26
click at [988, 246] on input "text" at bounding box center [997, 252] width 90 height 23
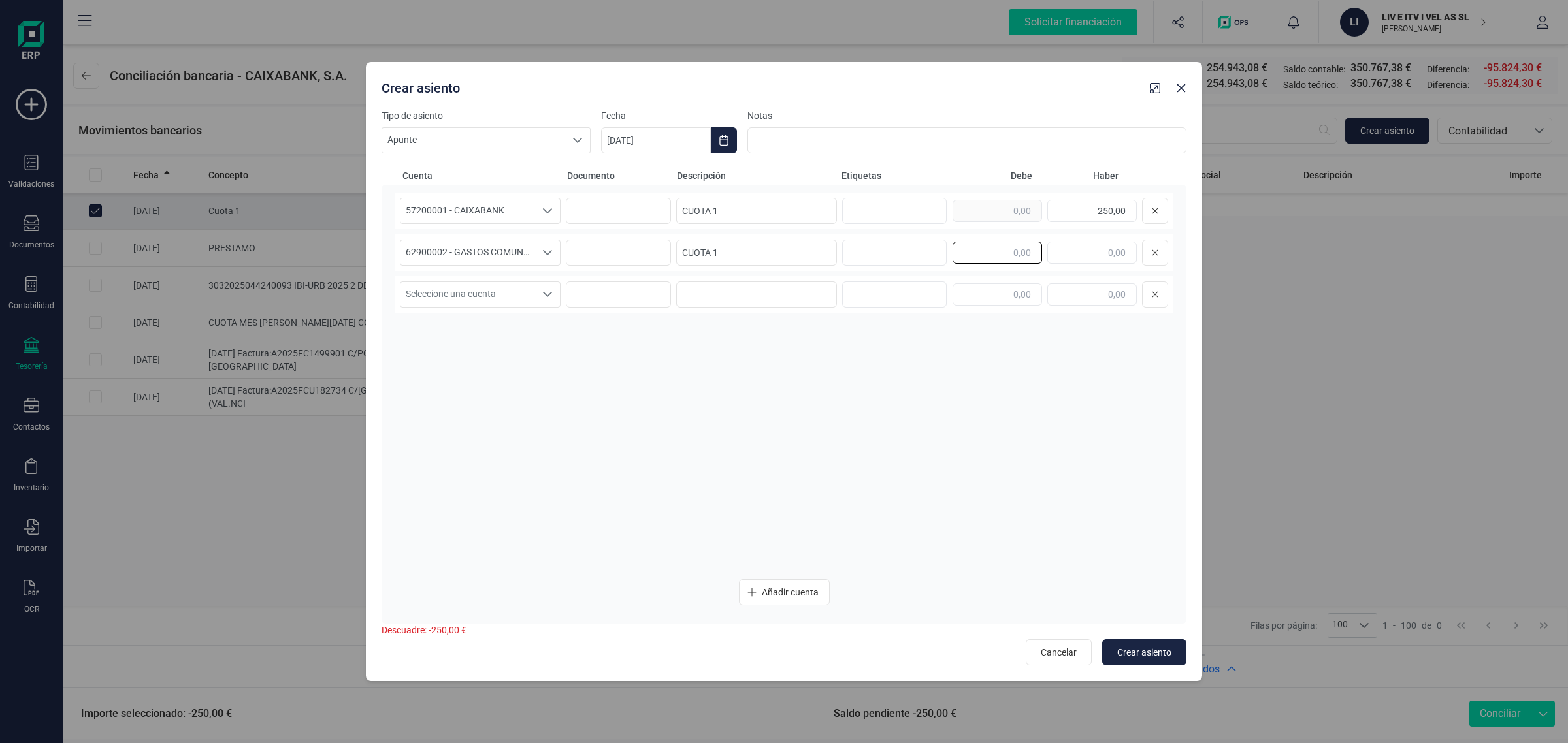
paste input "250,00"
type input "250,00"
click at [726, 136] on icon "Choose Date" at bounding box center [723, 141] width 8 height 11
click at [629, 175] on icon "Previous Month" at bounding box center [628, 180] width 5 height 9
click at [634, 294] on span "7" at bounding box center [638, 292] width 26 height 26
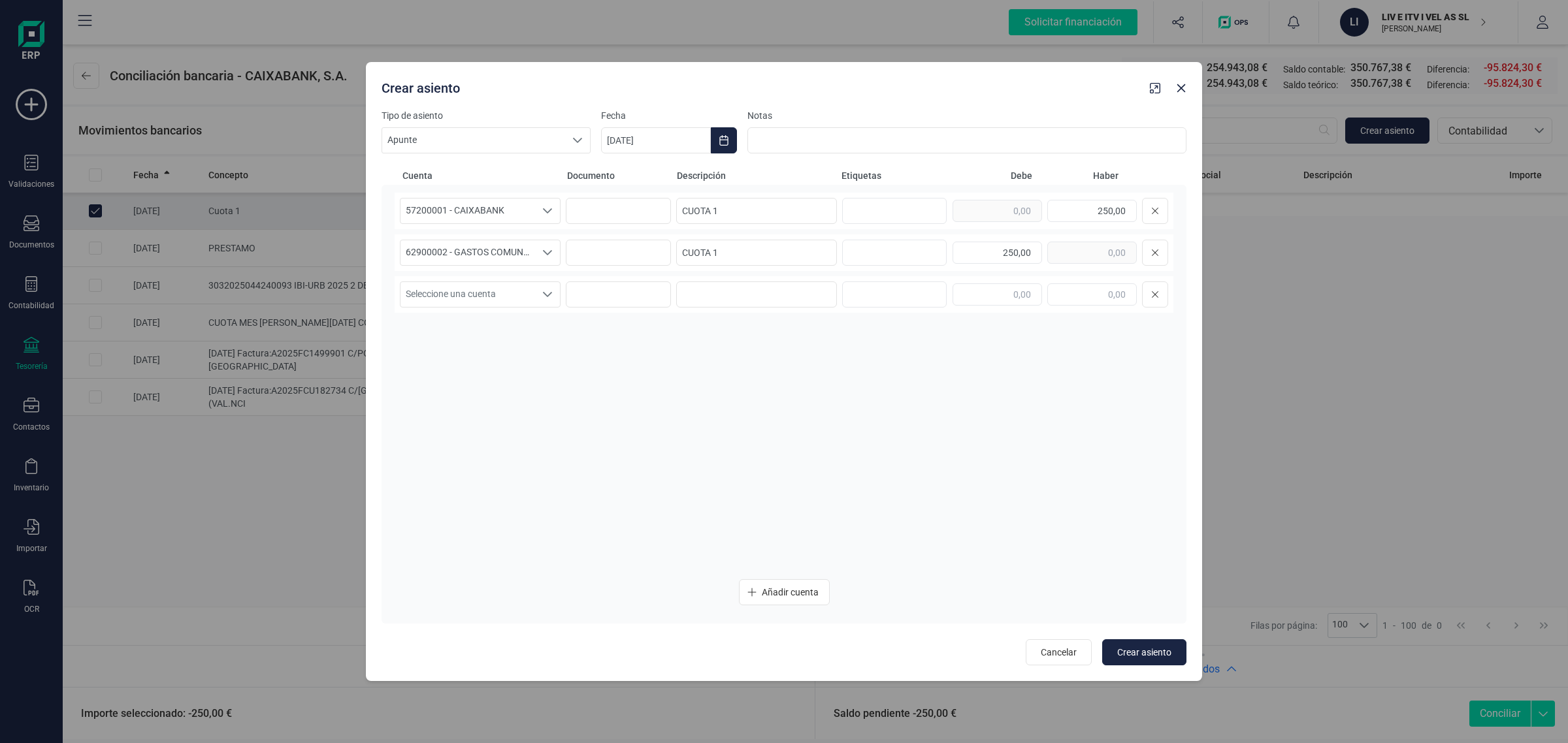
click at [1000, 378] on div "57200001 - CAIXABANK 57200001 - CAIXABANK 57200001 - CAIXABANK CUOTA 1 250,00 6…" at bounding box center [783, 381] width 779 height 376
click at [1130, 645] on span "Crear asiento" at bounding box center [1144, 652] width 54 height 13
type input "[DATE]"
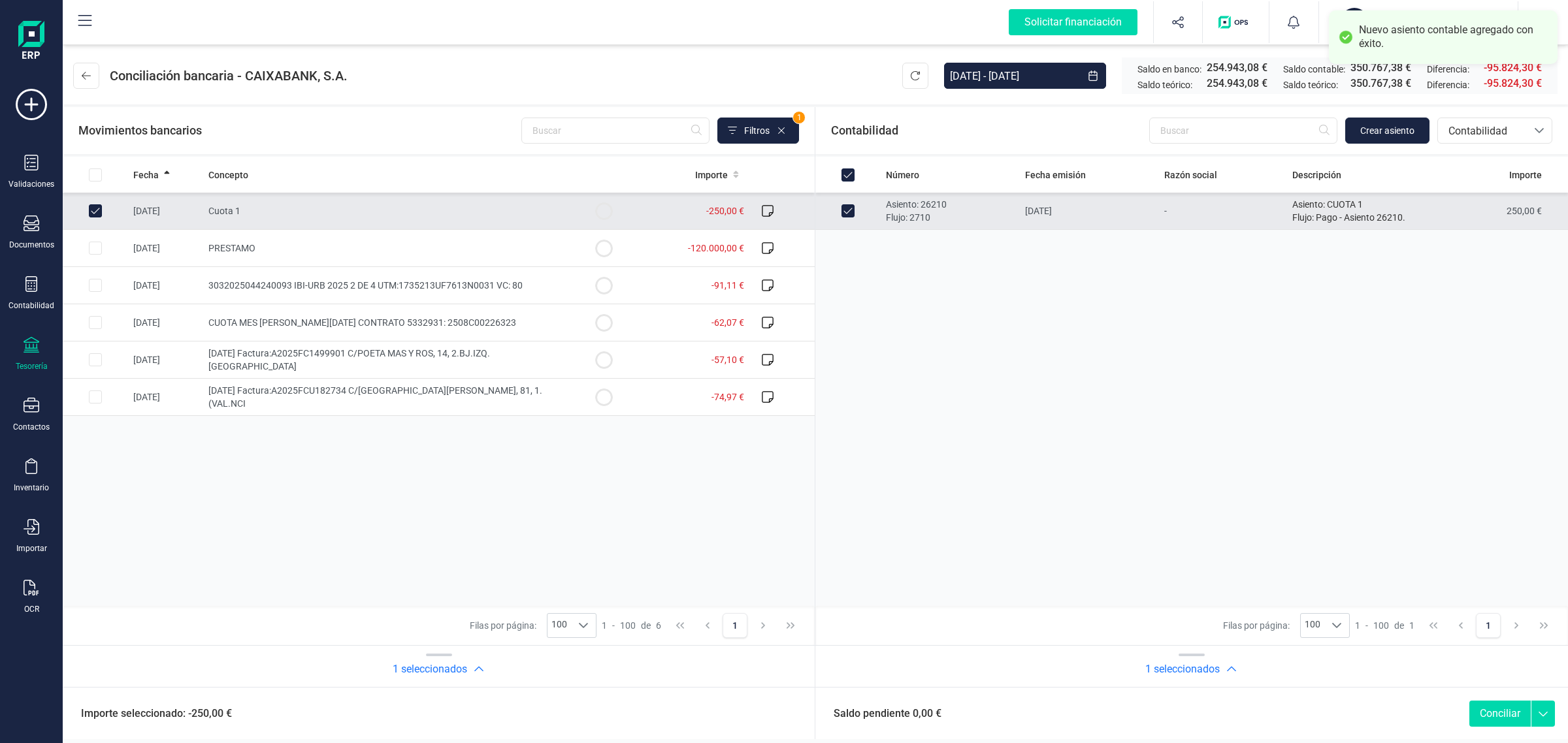
click at [1488, 714] on button "Conciliar" at bounding box center [1500, 713] width 61 height 26
checkbox input "false"
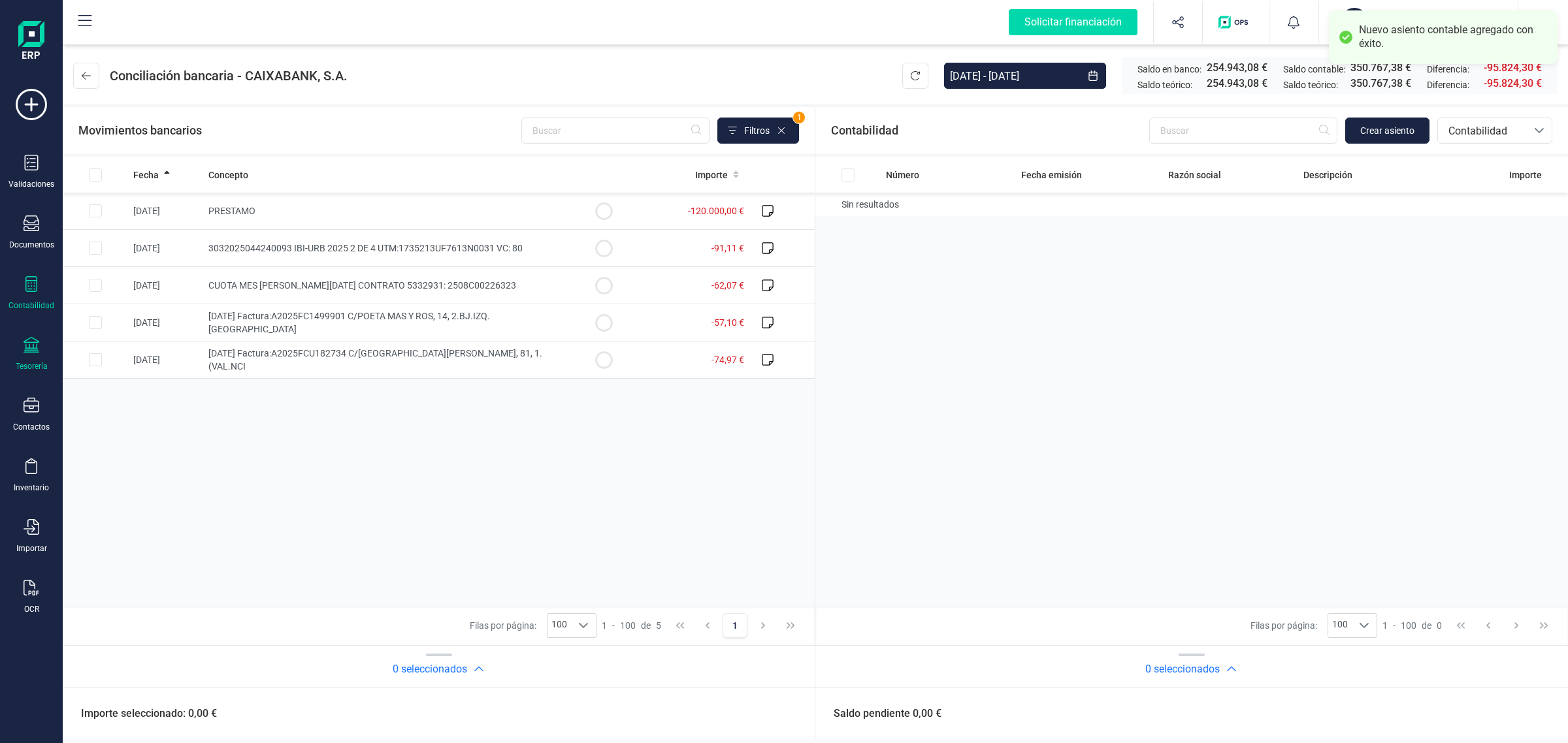
click at [11, 283] on div "Contabilidad" at bounding box center [32, 294] width 52 height 34
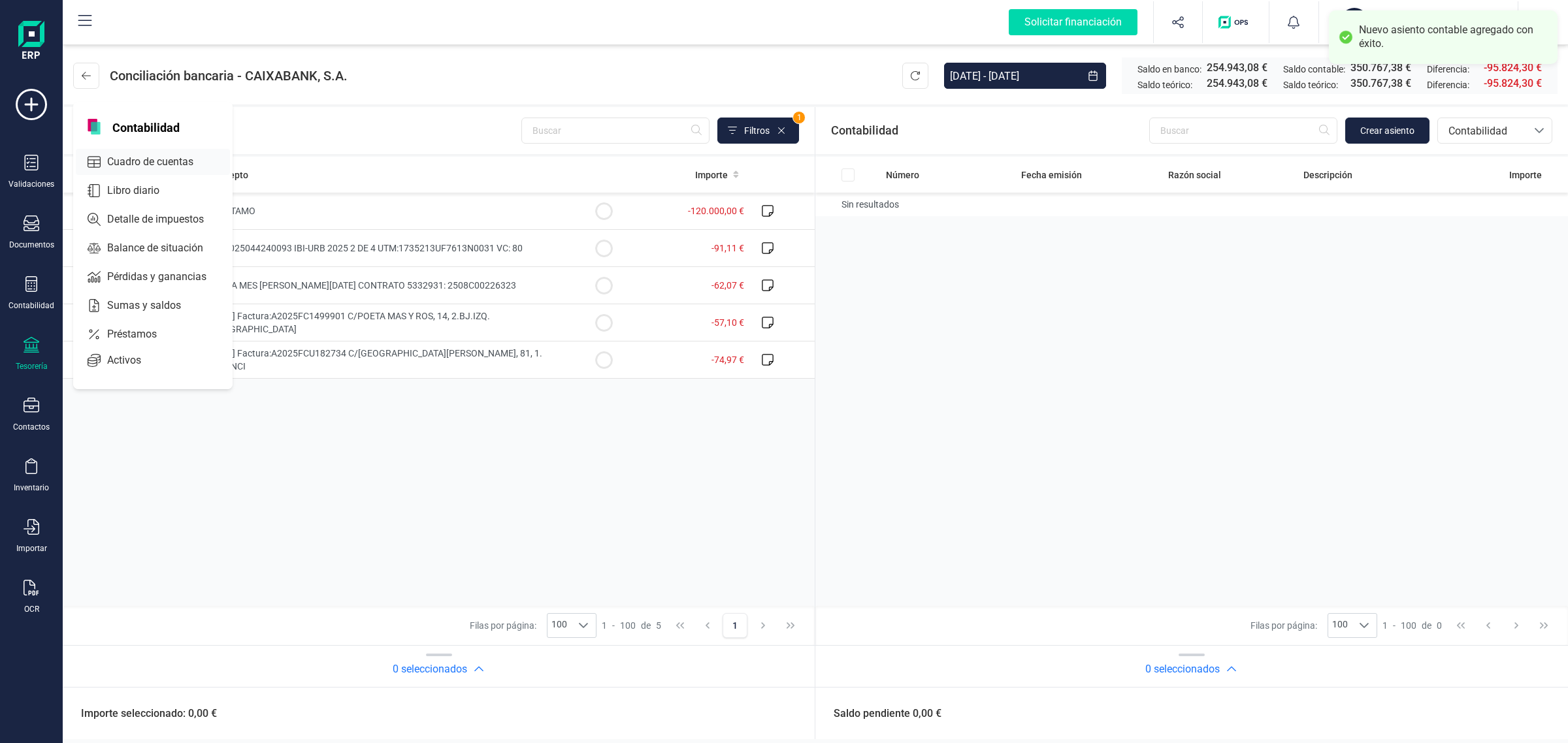
click at [130, 154] on span "Cuadro de cuentas" at bounding box center [159, 161] width 115 height 15
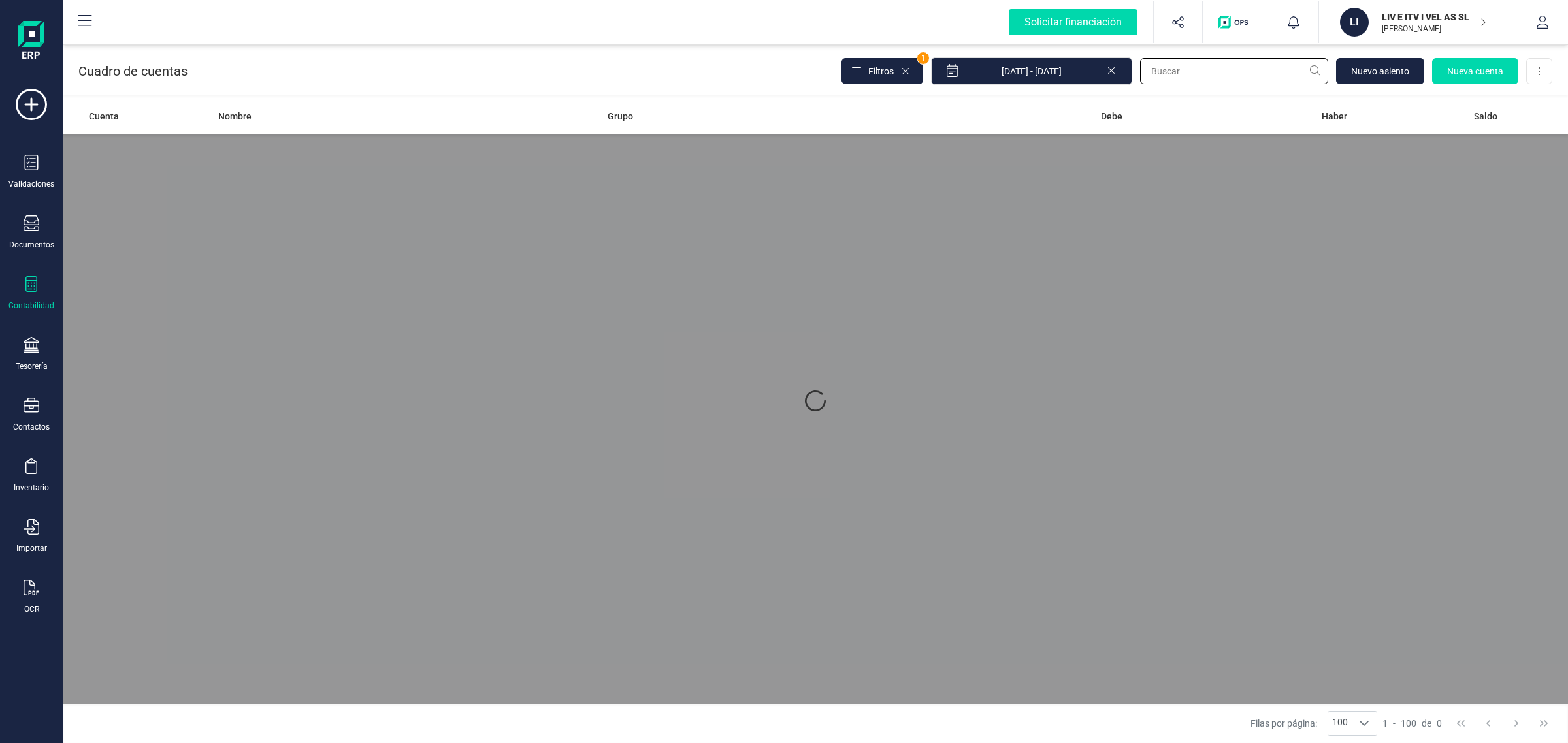
click at [1166, 65] on input "text" at bounding box center [1234, 71] width 188 height 26
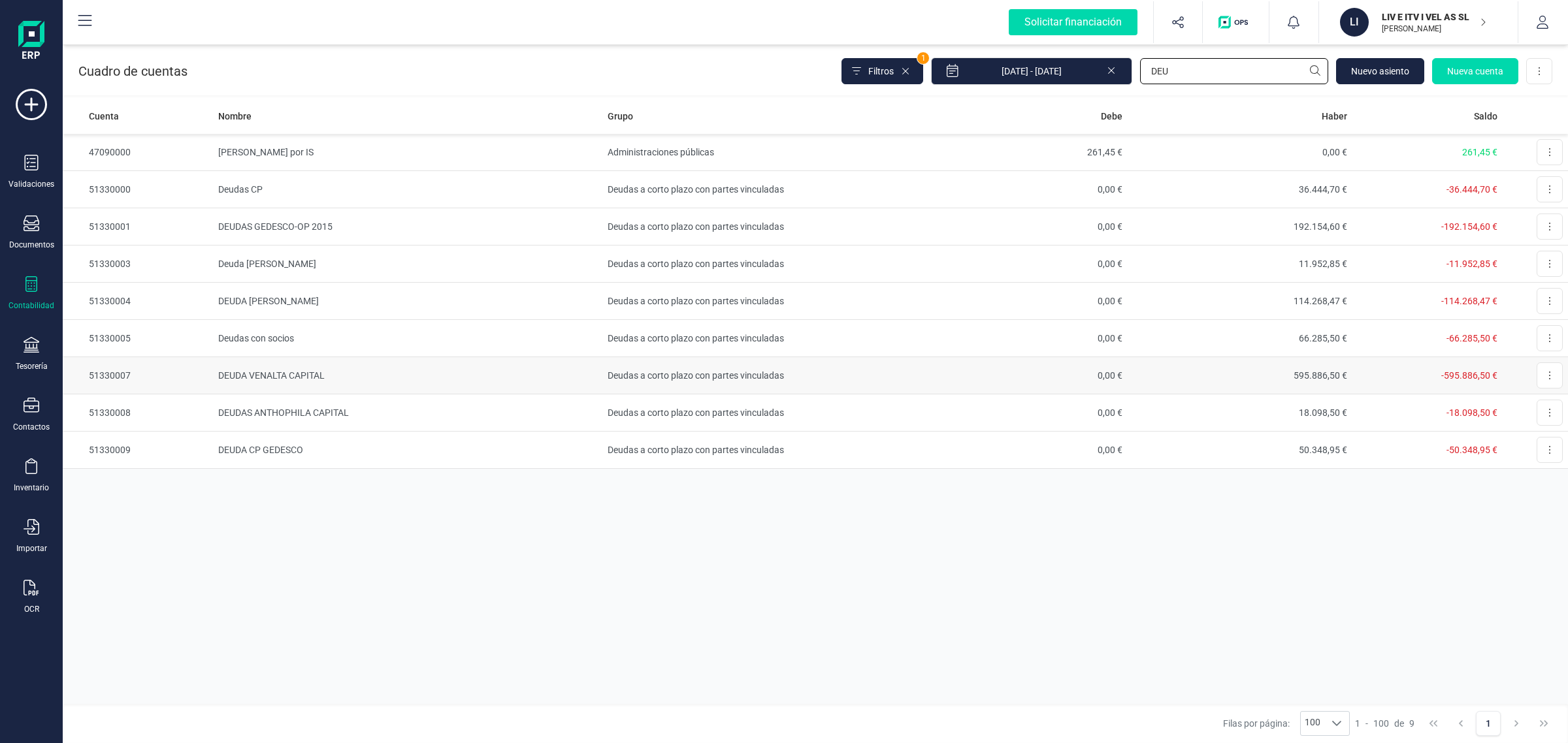
type input "DEU"
click at [1371, 69] on span "Nuevo asiento" at bounding box center [1380, 71] width 58 height 13
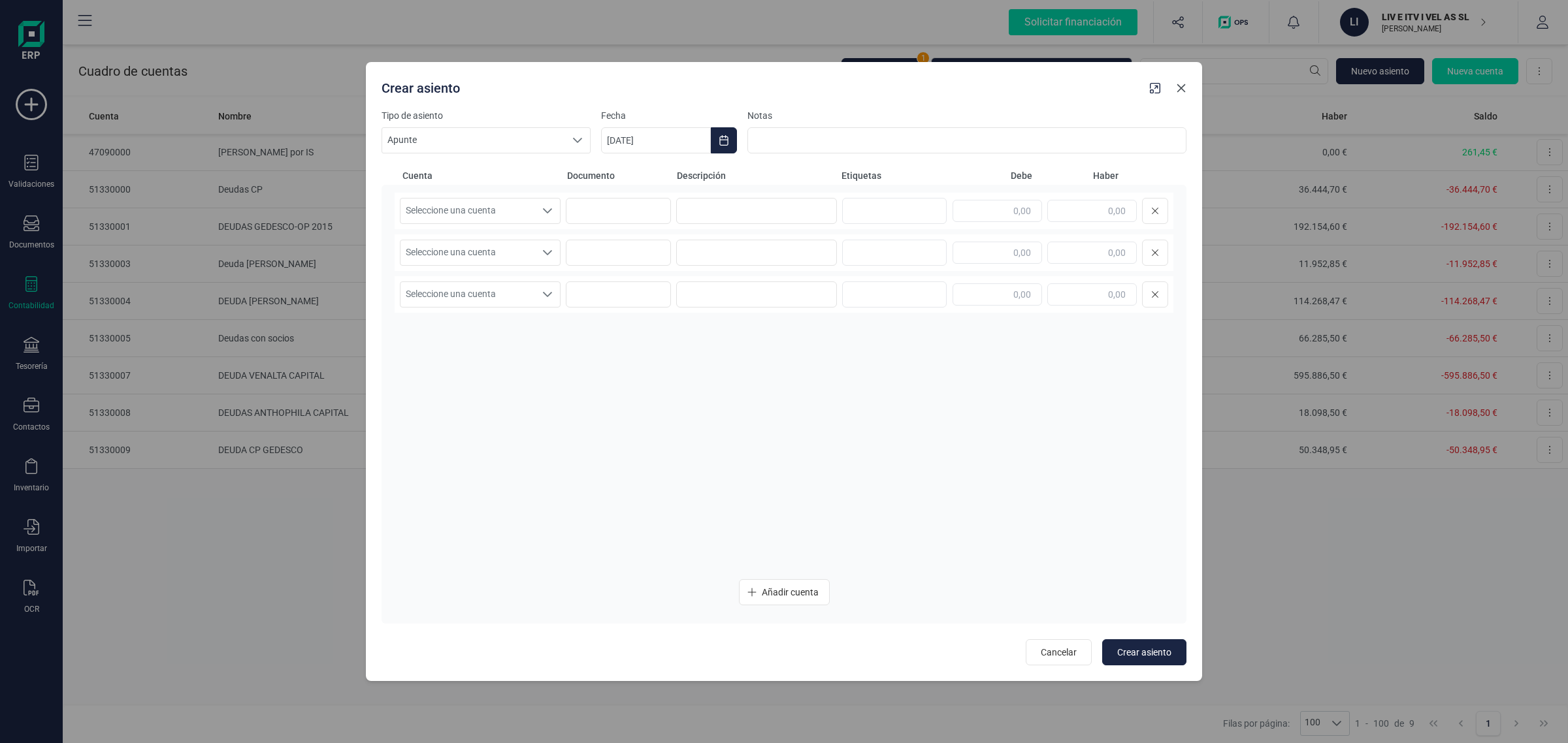
click at [1183, 85] on icon "button" at bounding box center [1181, 89] width 11 height 11
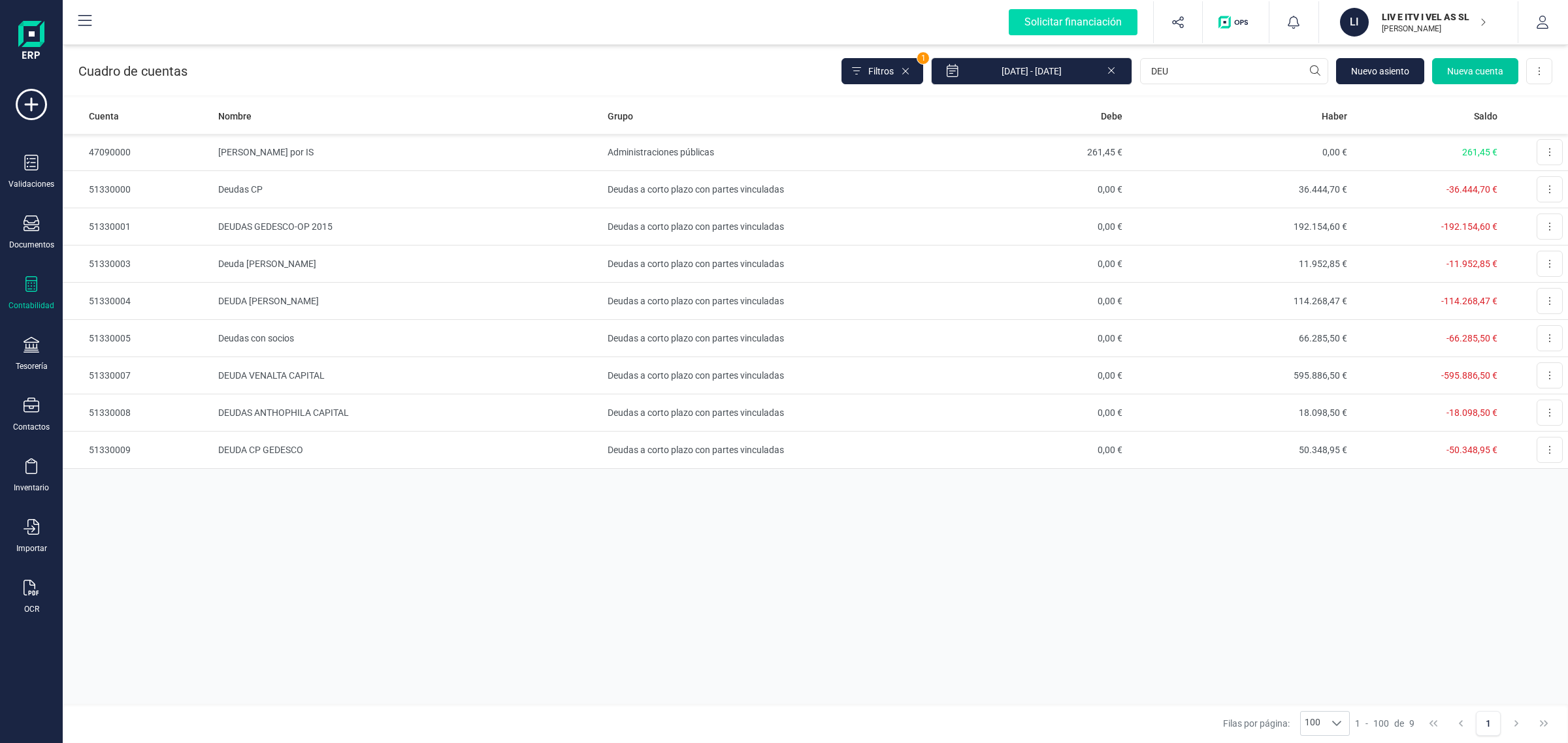
click at [1463, 58] on button "Nueva cuenta" at bounding box center [1474, 71] width 86 height 26
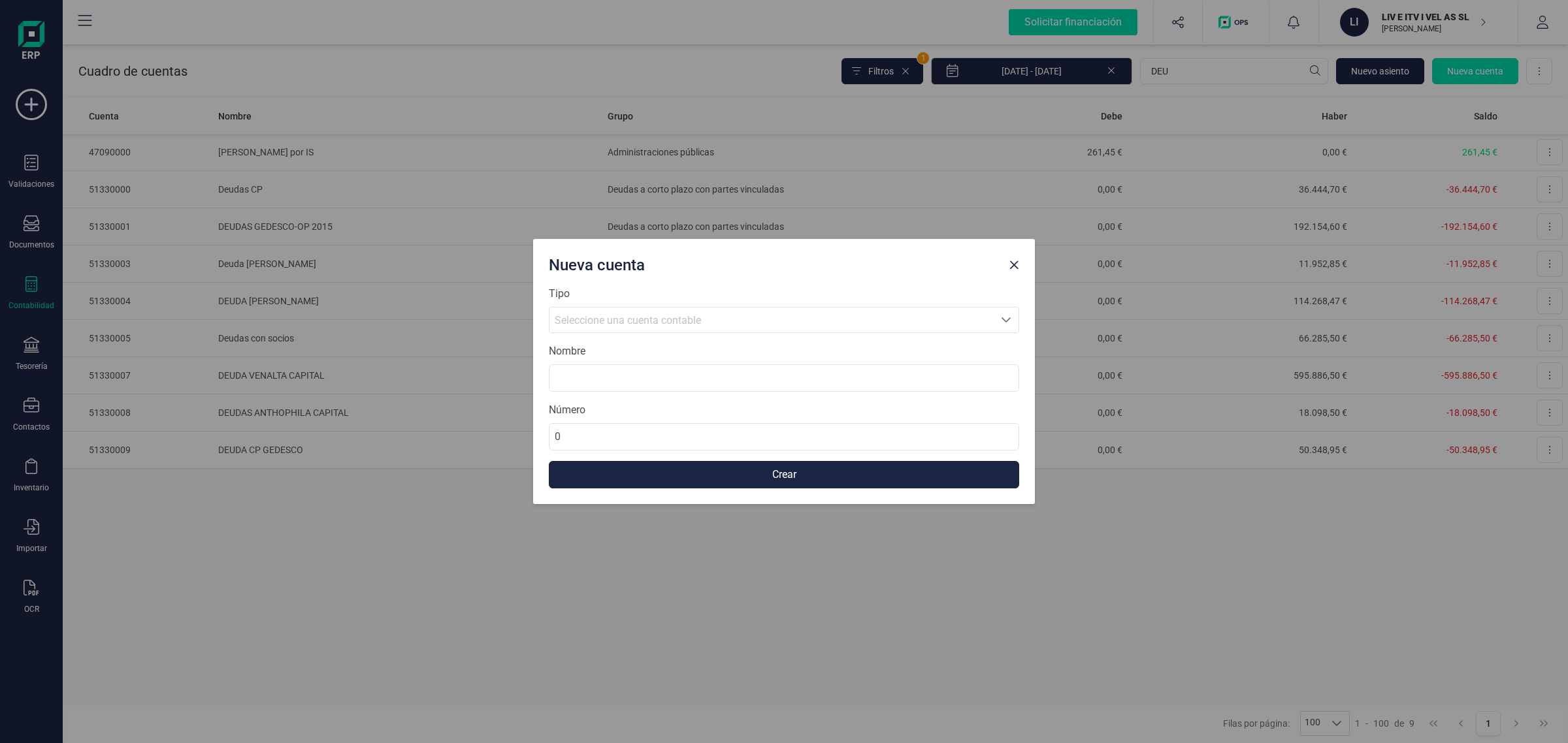
click at [657, 324] on span "Seleccione una cuenta contable" at bounding box center [628, 320] width 146 height 13
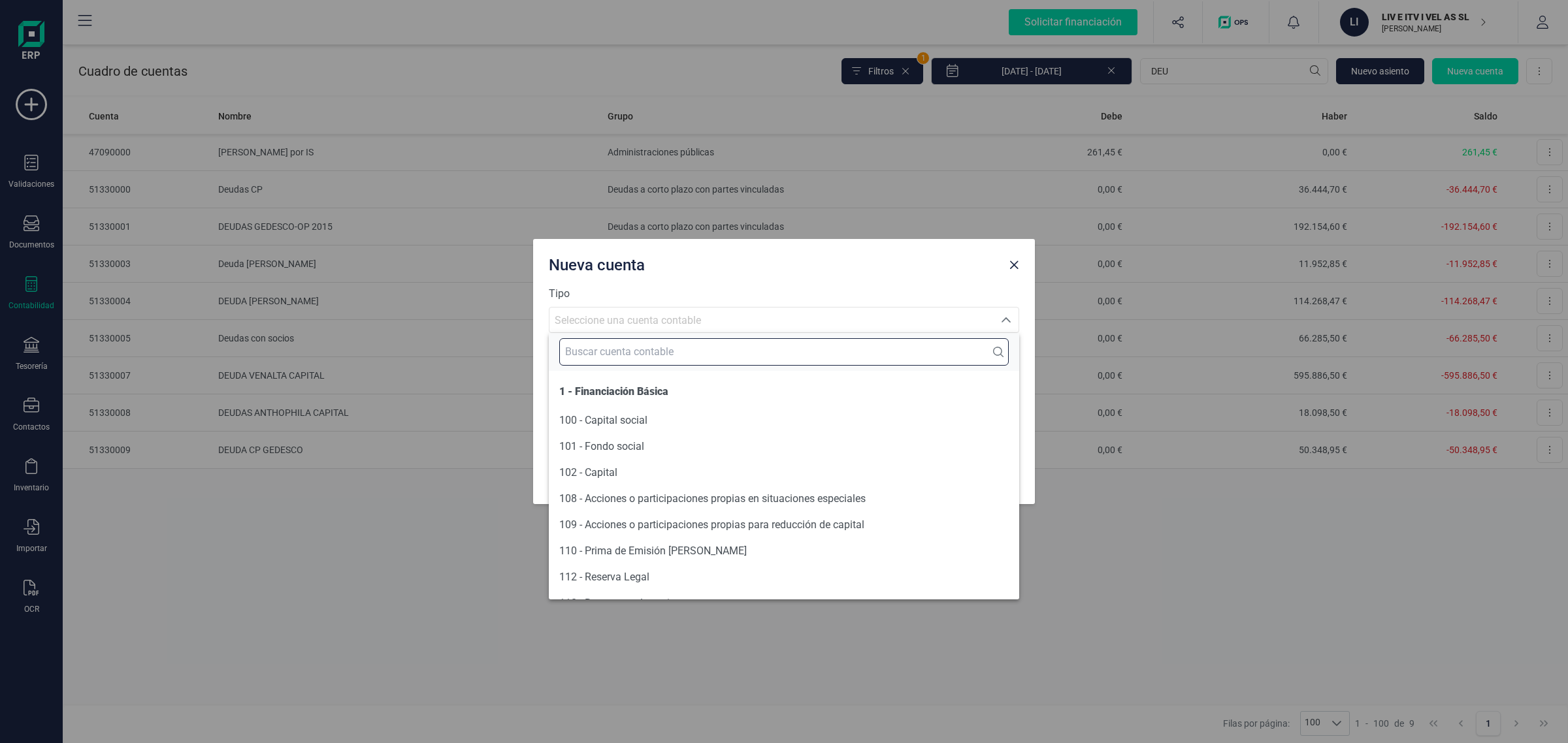
click at [585, 353] on input "text" at bounding box center [783, 352] width 449 height 27
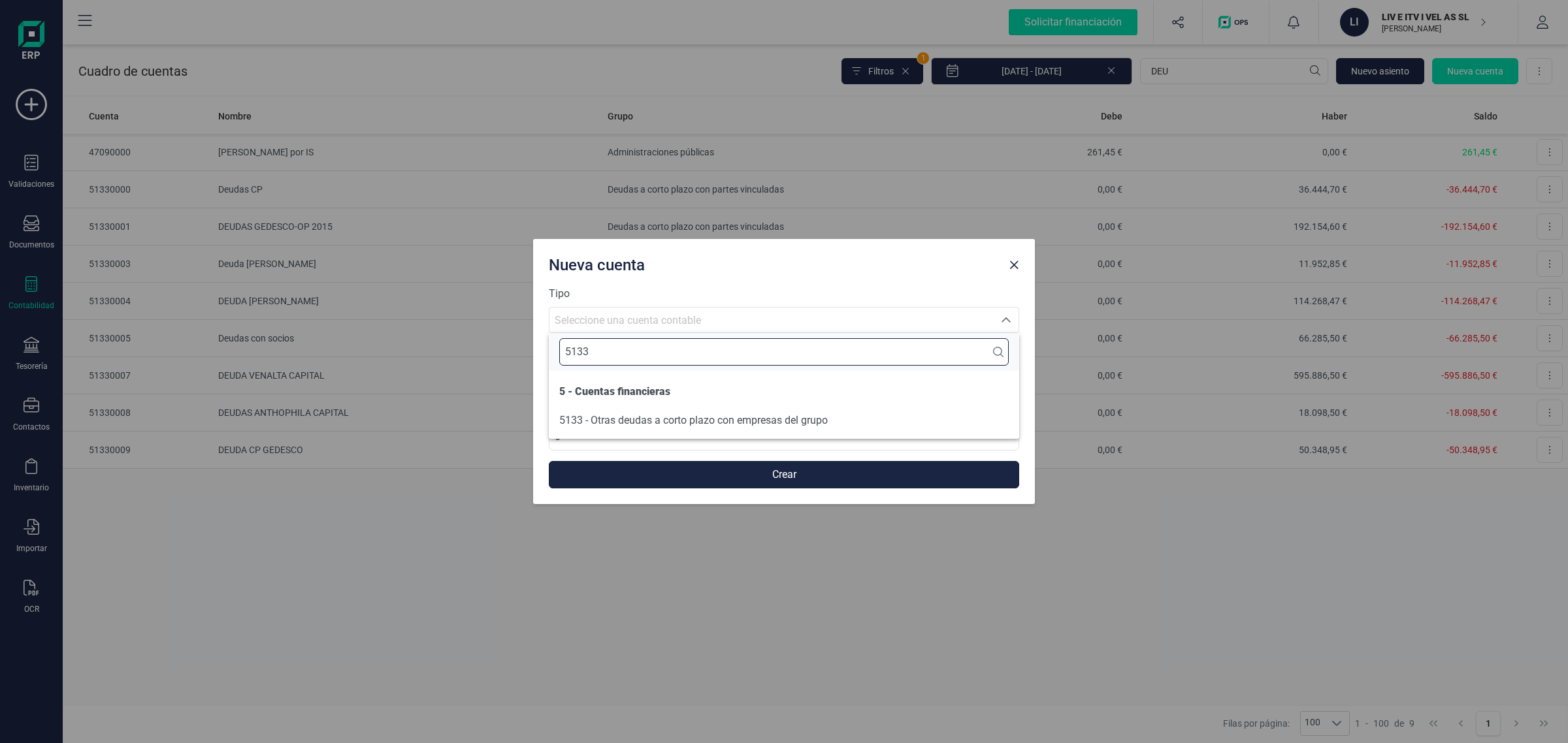
type input "5133"
click at [634, 422] on span "5133 - Otras deudas a corto plazo con empresas del grupo" at bounding box center [693, 420] width 269 height 13
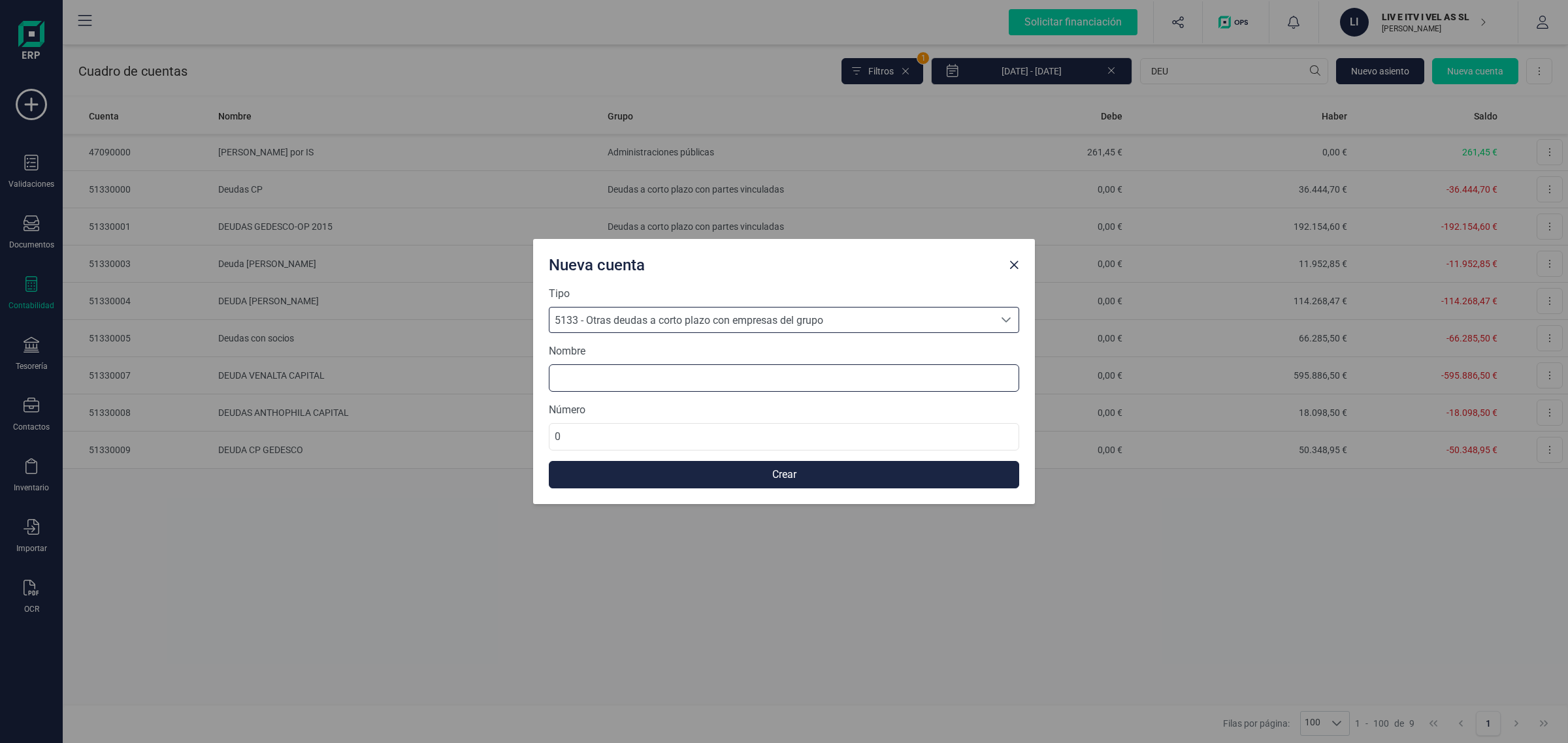
click at [586, 375] on input at bounding box center [784, 378] width 470 height 27
click at [667, 380] on input "DEUDA HOLSTEIS" at bounding box center [784, 378] width 470 height 27
drag, startPoint x: 667, startPoint y: 380, endPoint x: 604, endPoint y: 394, distance: 64.5
click at [604, 394] on form "Tipo 5133 - Otras deudas a corto plazo con empresas del grupo 5133 - Otras deud…" at bounding box center [784, 387] width 470 height 202
paste input "[PERSON_NAME] MARKETING, S.L."
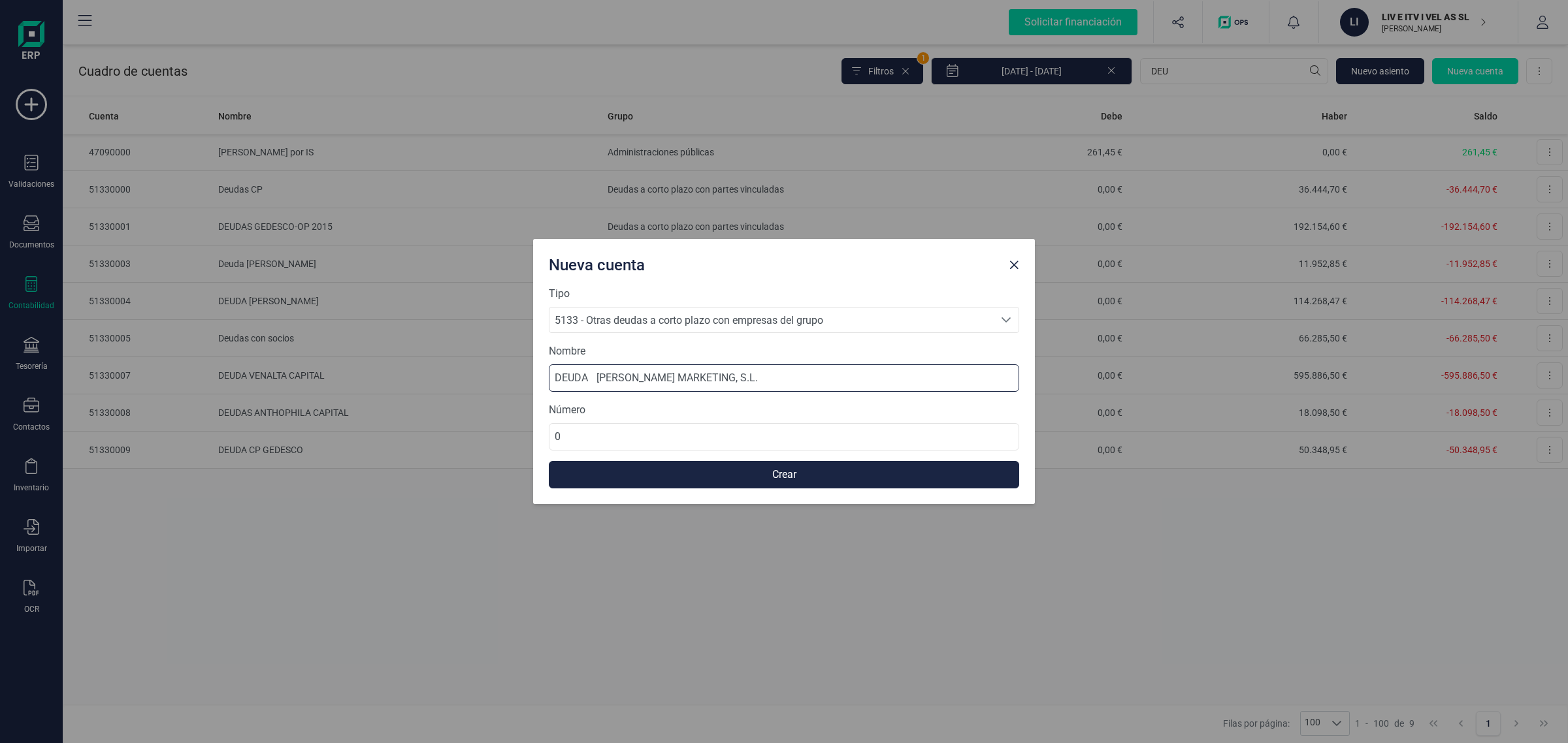
drag, startPoint x: 726, startPoint y: 379, endPoint x: 704, endPoint y: 402, distance: 31.8
click at [704, 400] on form "Tipo 5133 - Otras deudas a corto plazo con empresas del grupo 5133 - Otras deud…" at bounding box center [784, 387] width 470 height 202
click at [596, 377] on input "DEUDA [PERSON_NAME] MARKETING." at bounding box center [784, 378] width 470 height 27
type input "DEUDA [PERSON_NAME] MARKETING."
click at [610, 434] on input "0" at bounding box center [784, 437] width 470 height 27
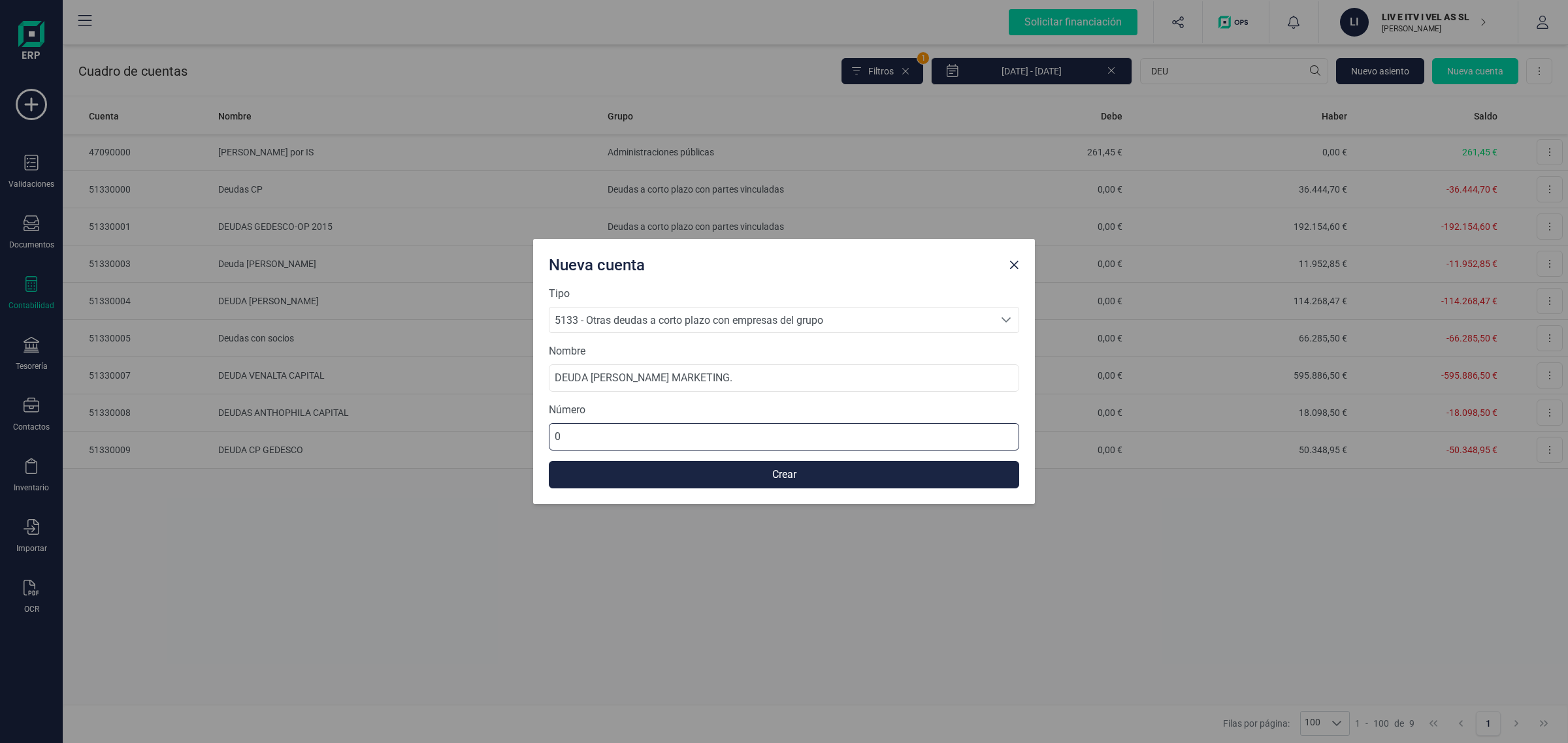
click at [610, 434] on input "0" at bounding box center [784, 437] width 470 height 27
click at [674, 484] on button "Crear" at bounding box center [784, 475] width 470 height 27
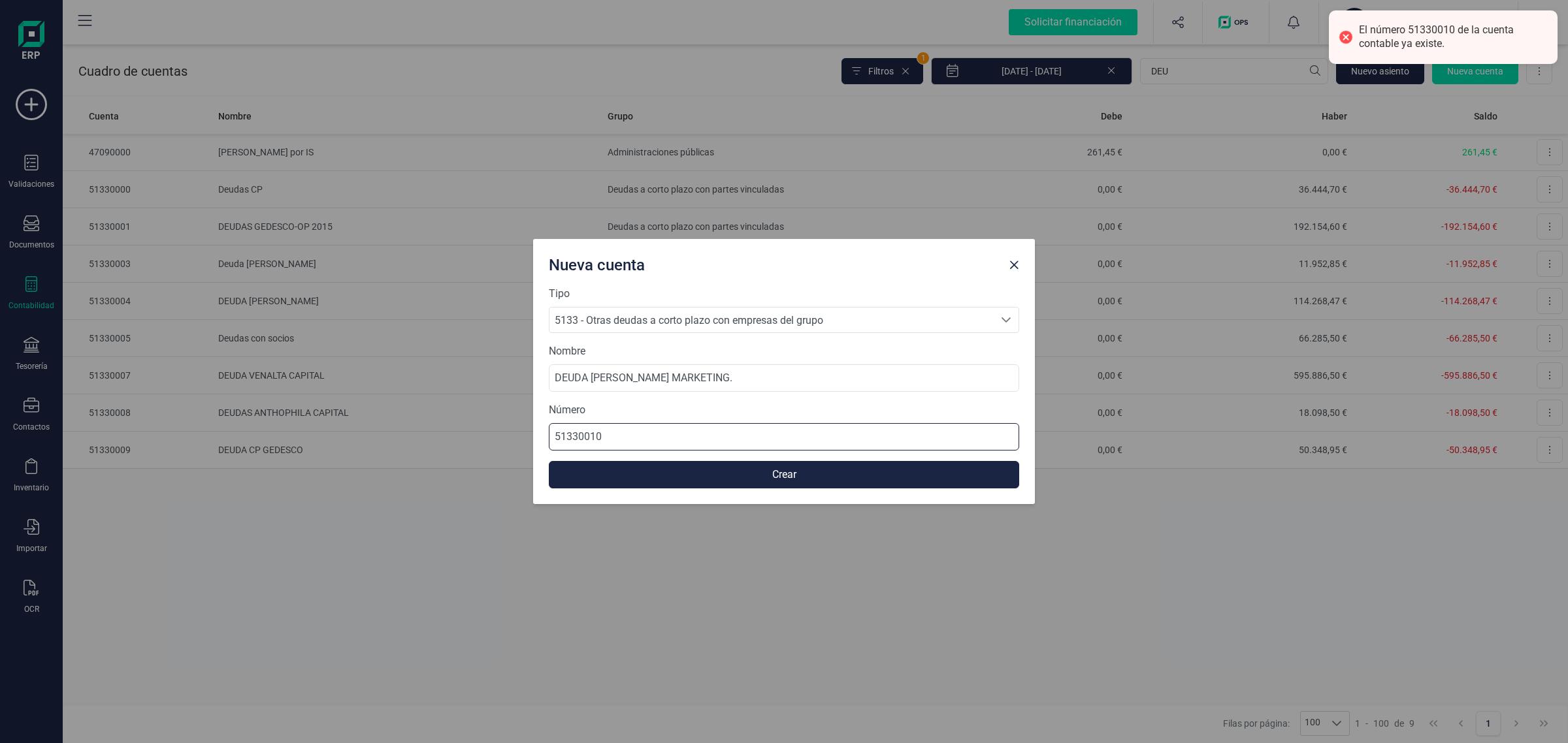
click at [622, 437] on input "51330010" at bounding box center [784, 437] width 470 height 27
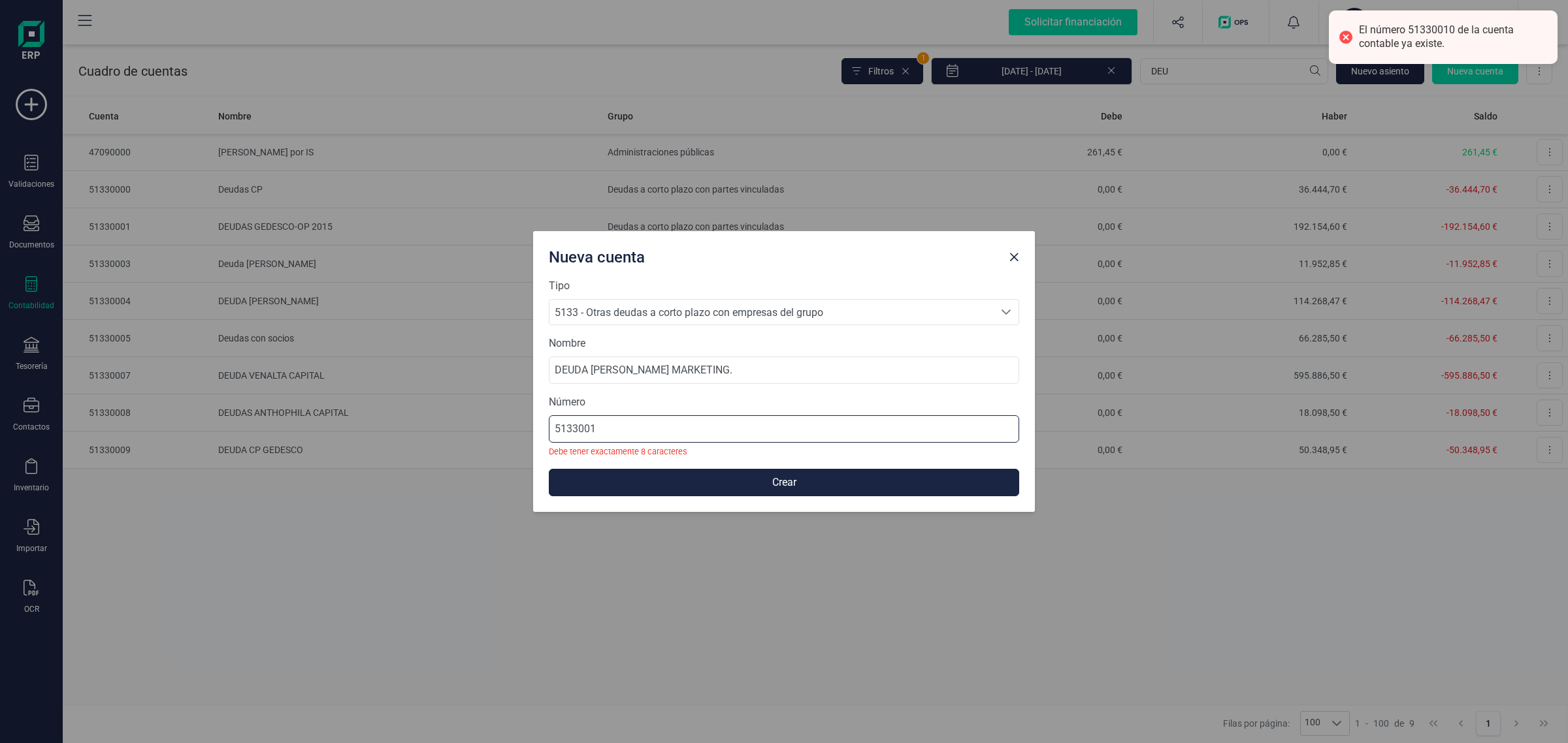
type input "51330011"
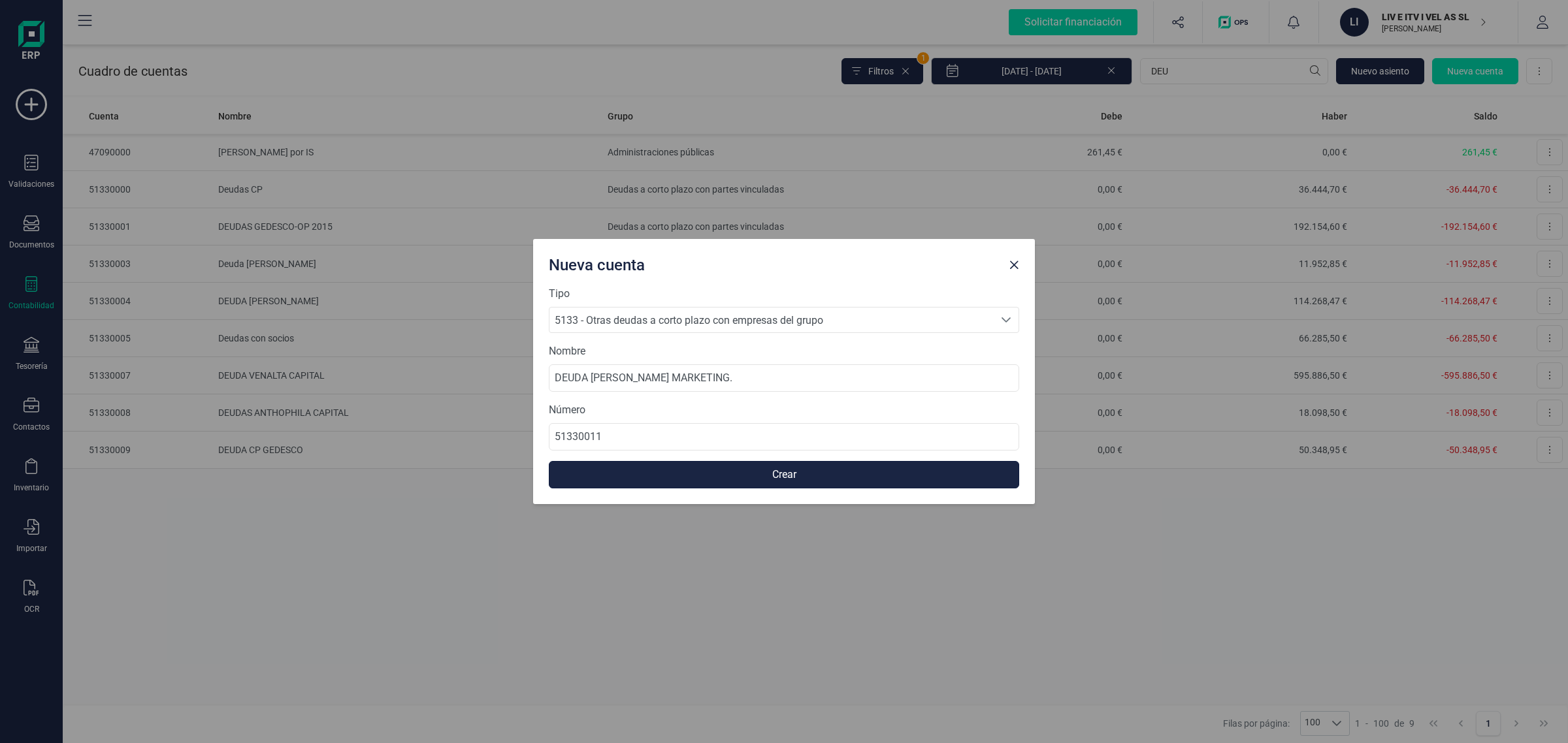
click at [835, 477] on button "Crear" at bounding box center [784, 475] width 470 height 27
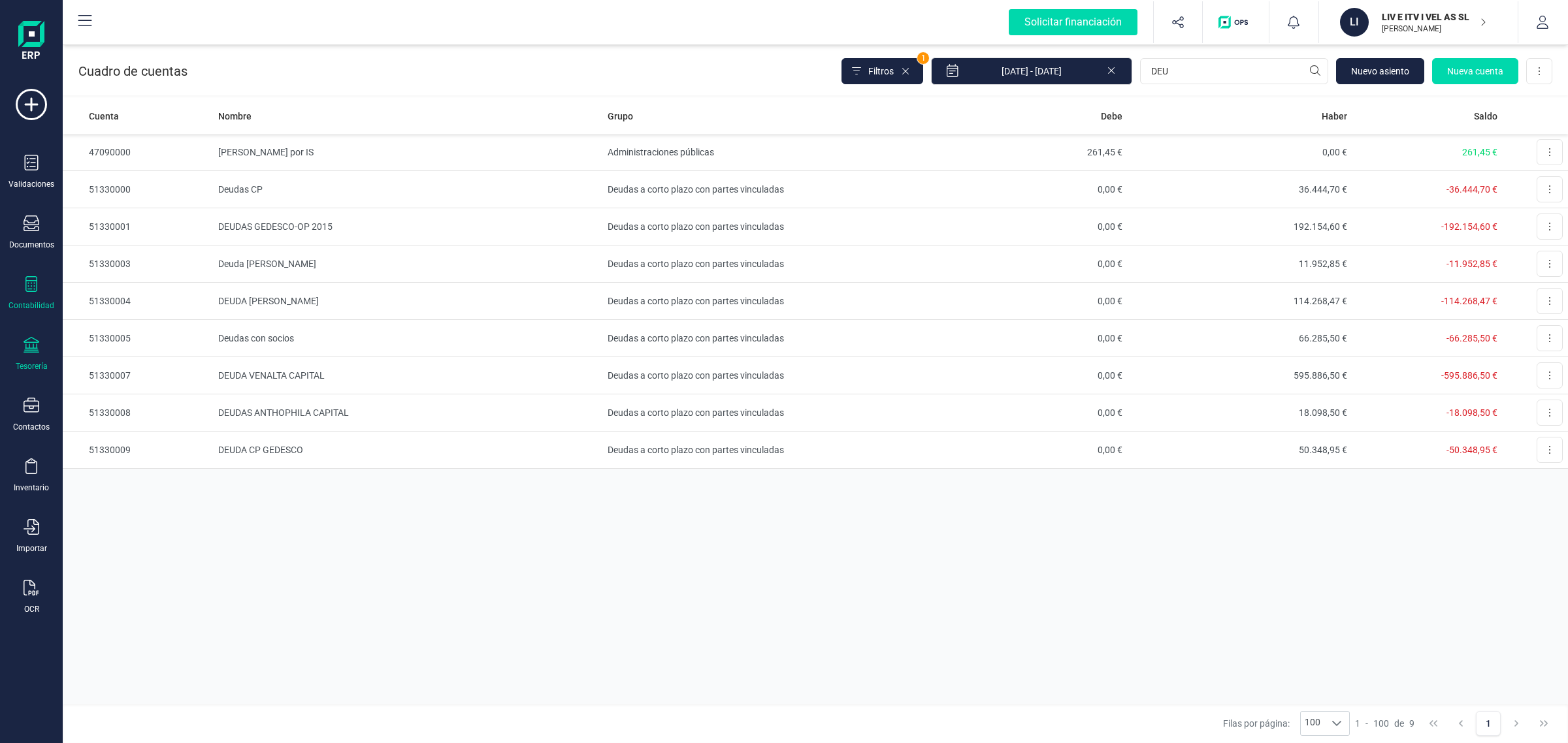
click at [34, 352] on div at bounding box center [31, 346] width 15 height 19
click at [1112, 70] on icon at bounding box center [1110, 70] width 6 height 6
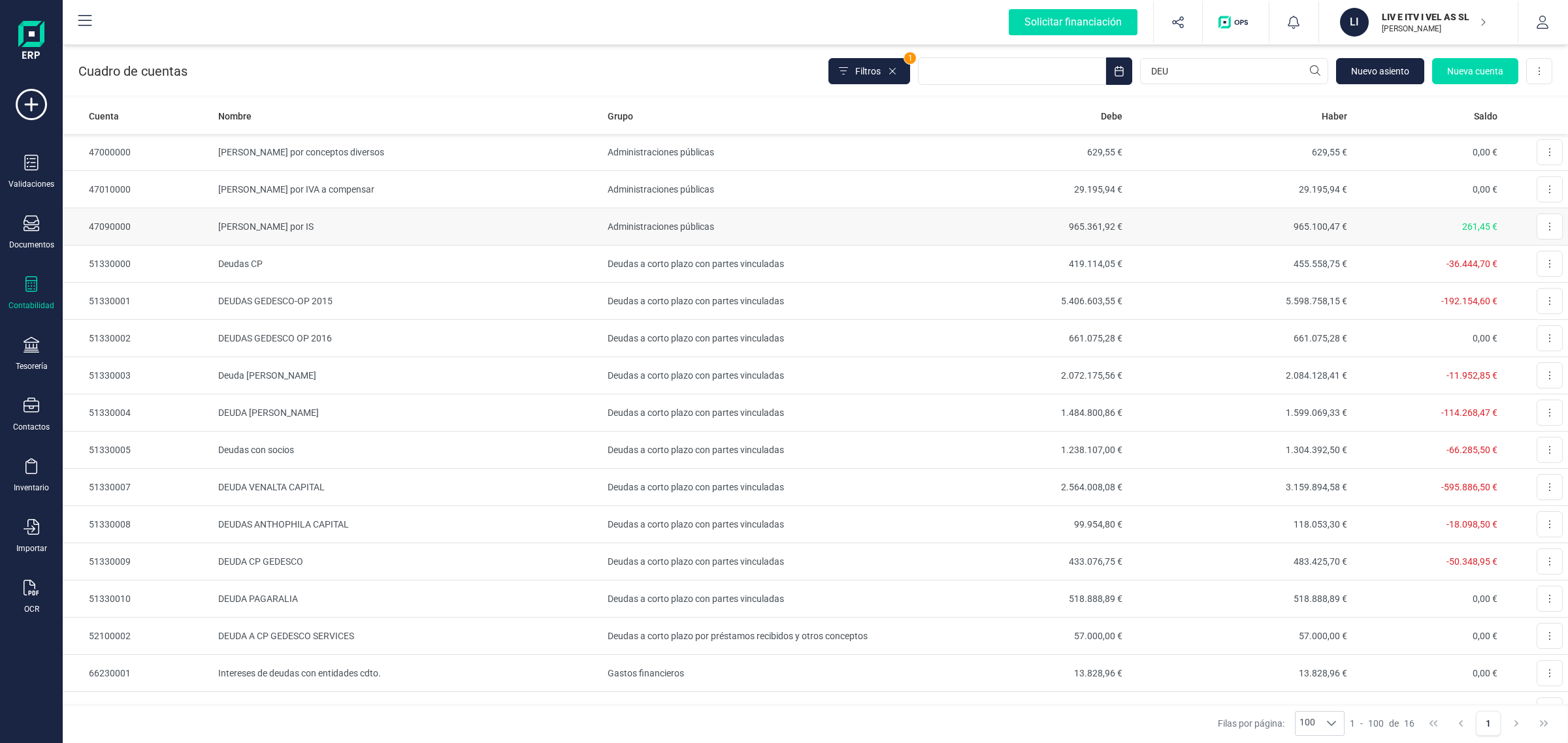
scroll to position [51, 0]
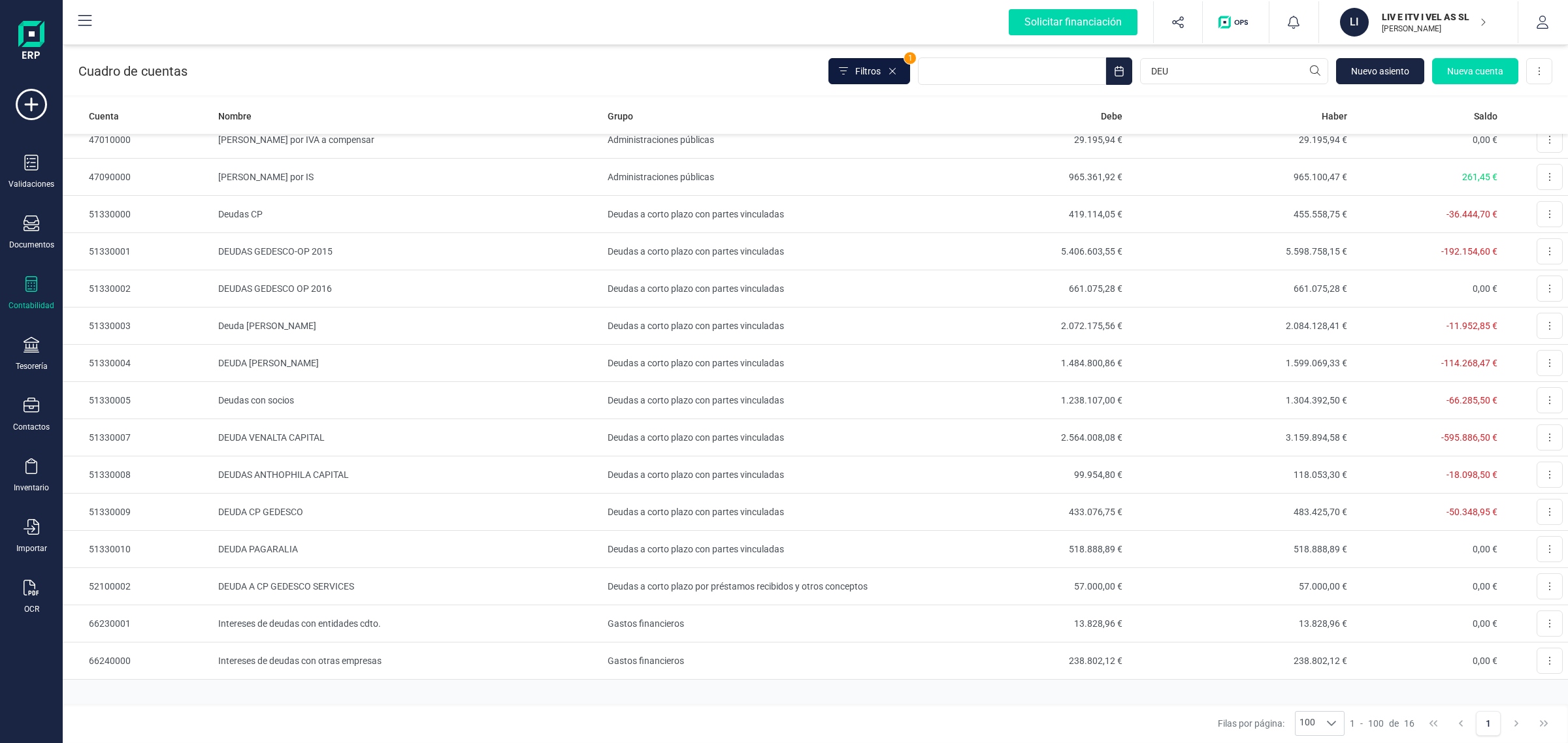
click at [885, 67] on button "Filtros" at bounding box center [869, 71] width 81 height 26
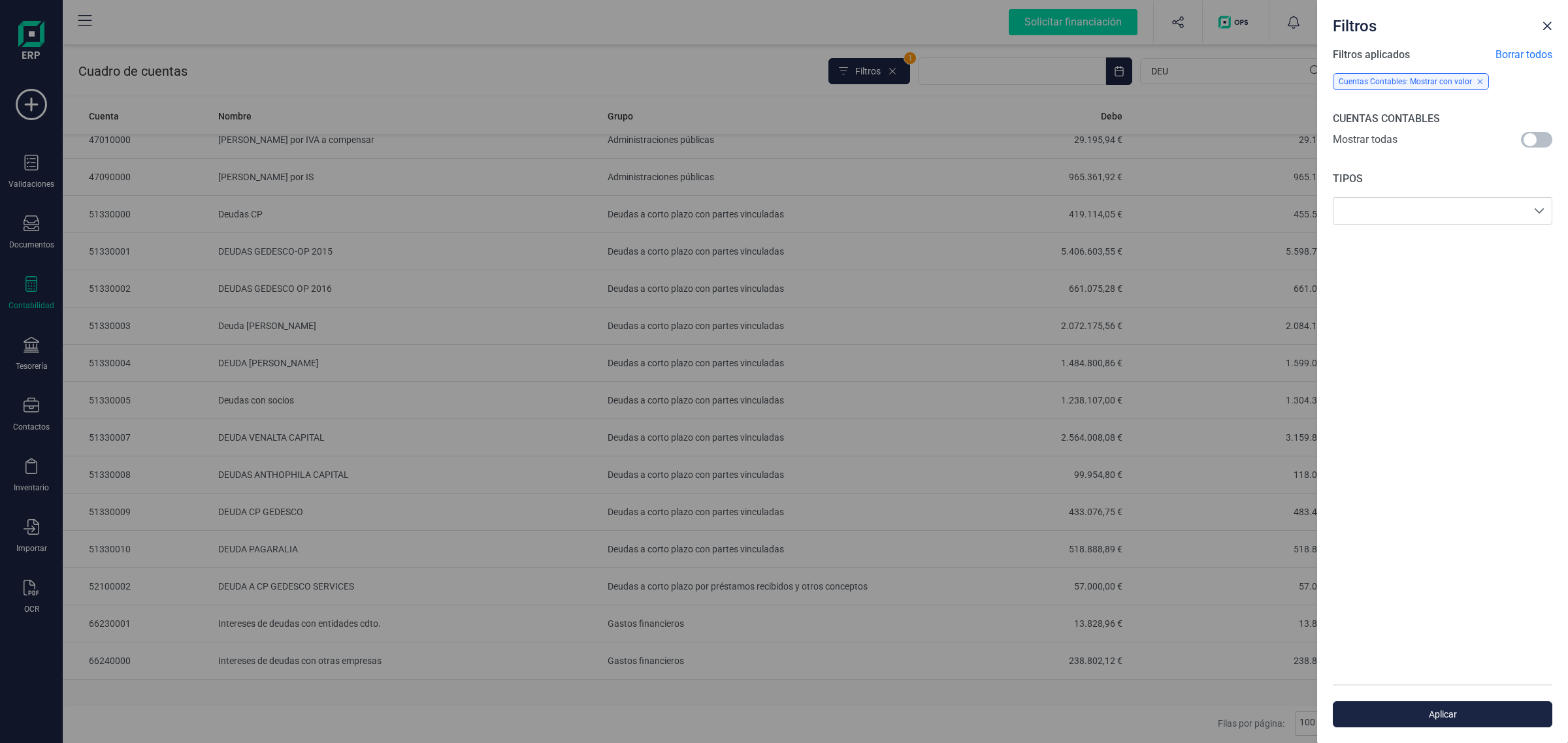
click at [1537, 137] on span at bounding box center [1536, 139] width 32 height 15
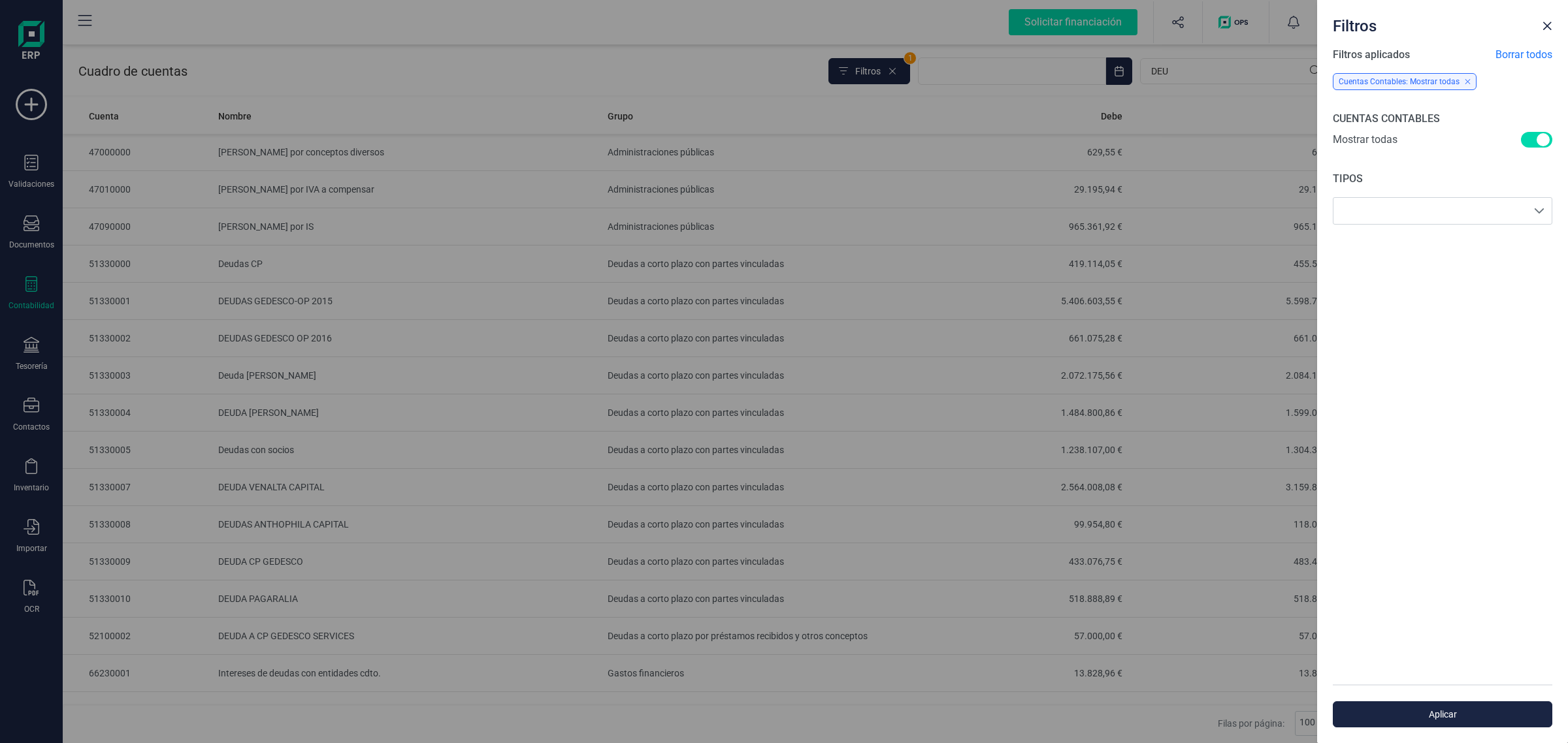
click at [1501, 722] on button "Aplicar" at bounding box center [1442, 714] width 220 height 26
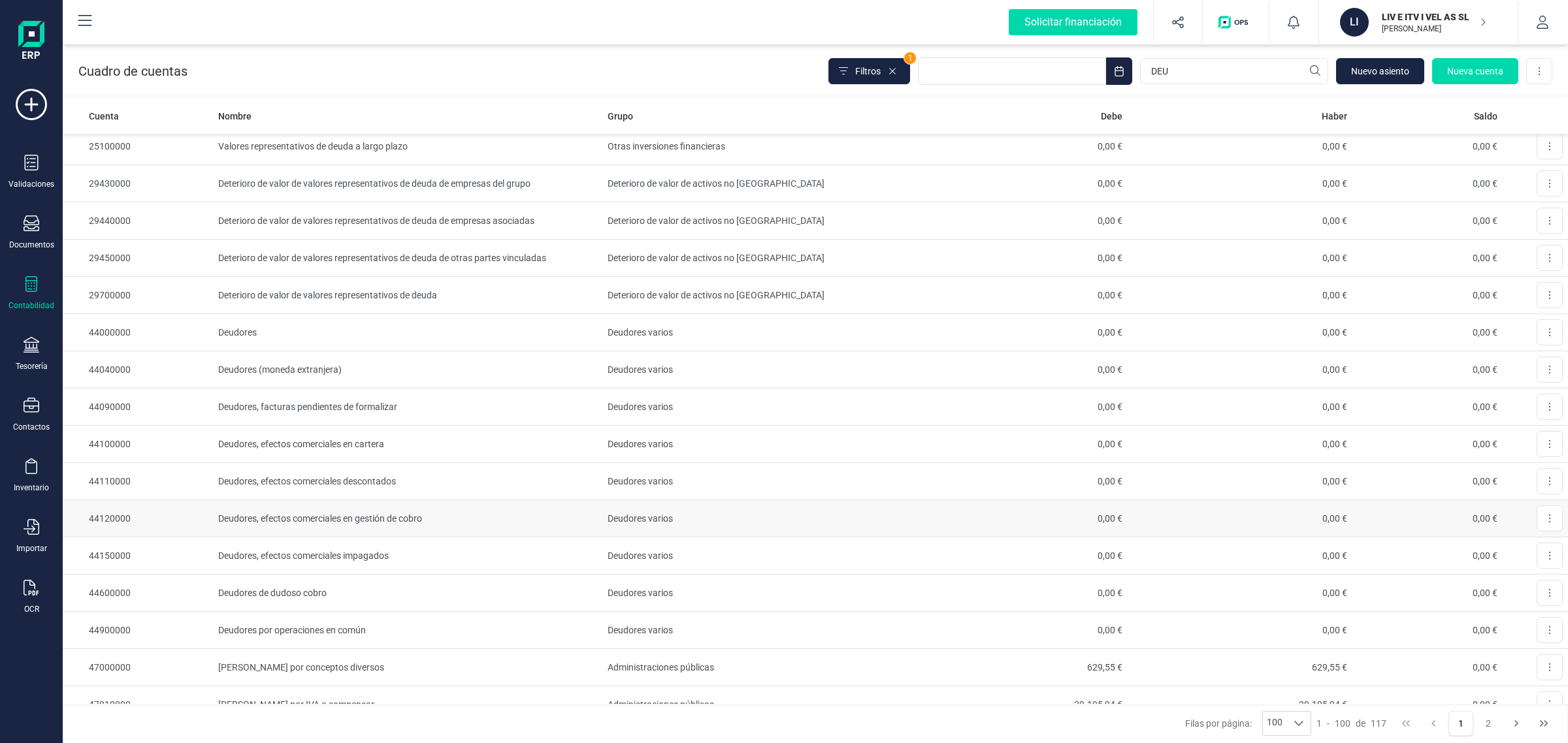
scroll to position [898, 0]
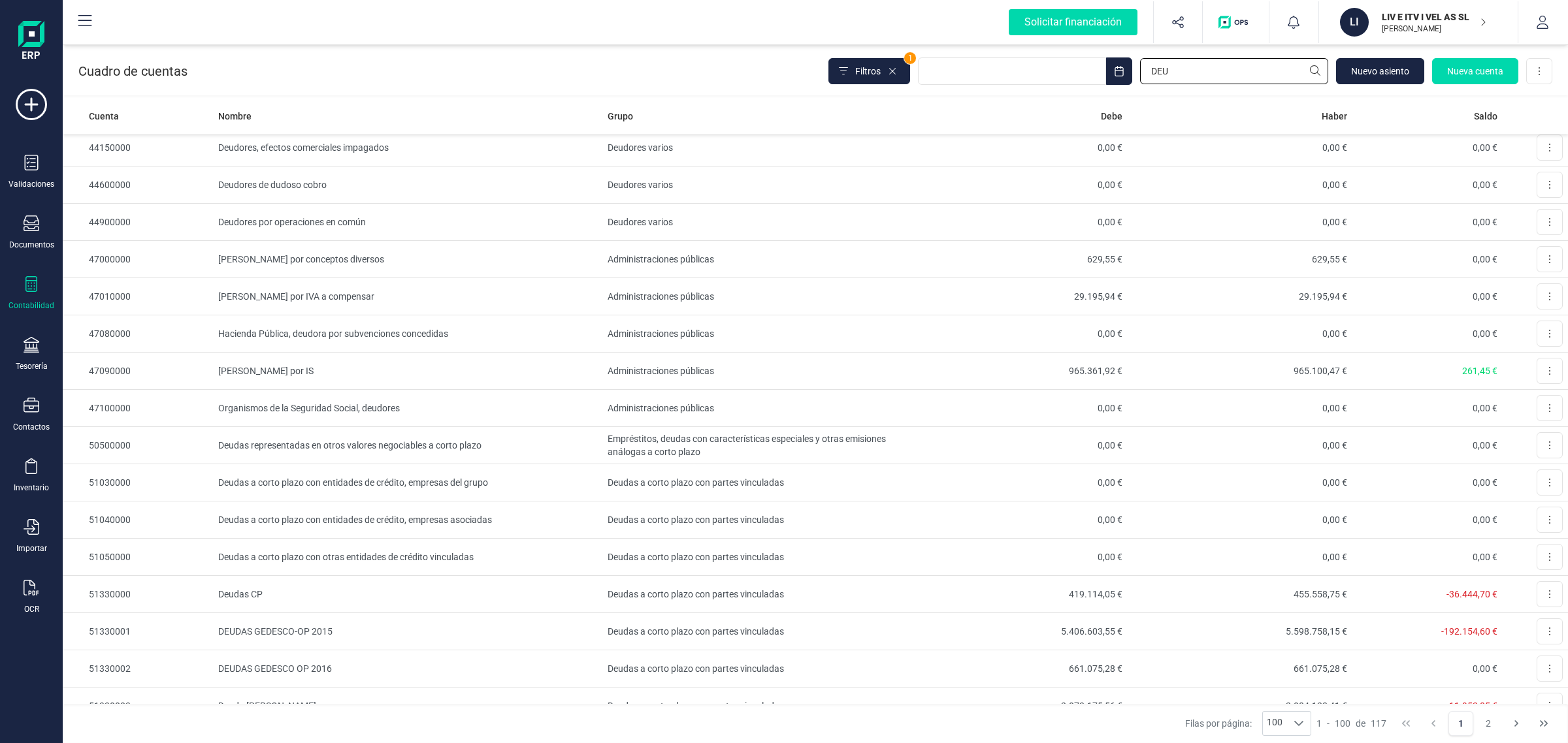
click at [1190, 70] on input "DEU" at bounding box center [1234, 71] width 188 height 26
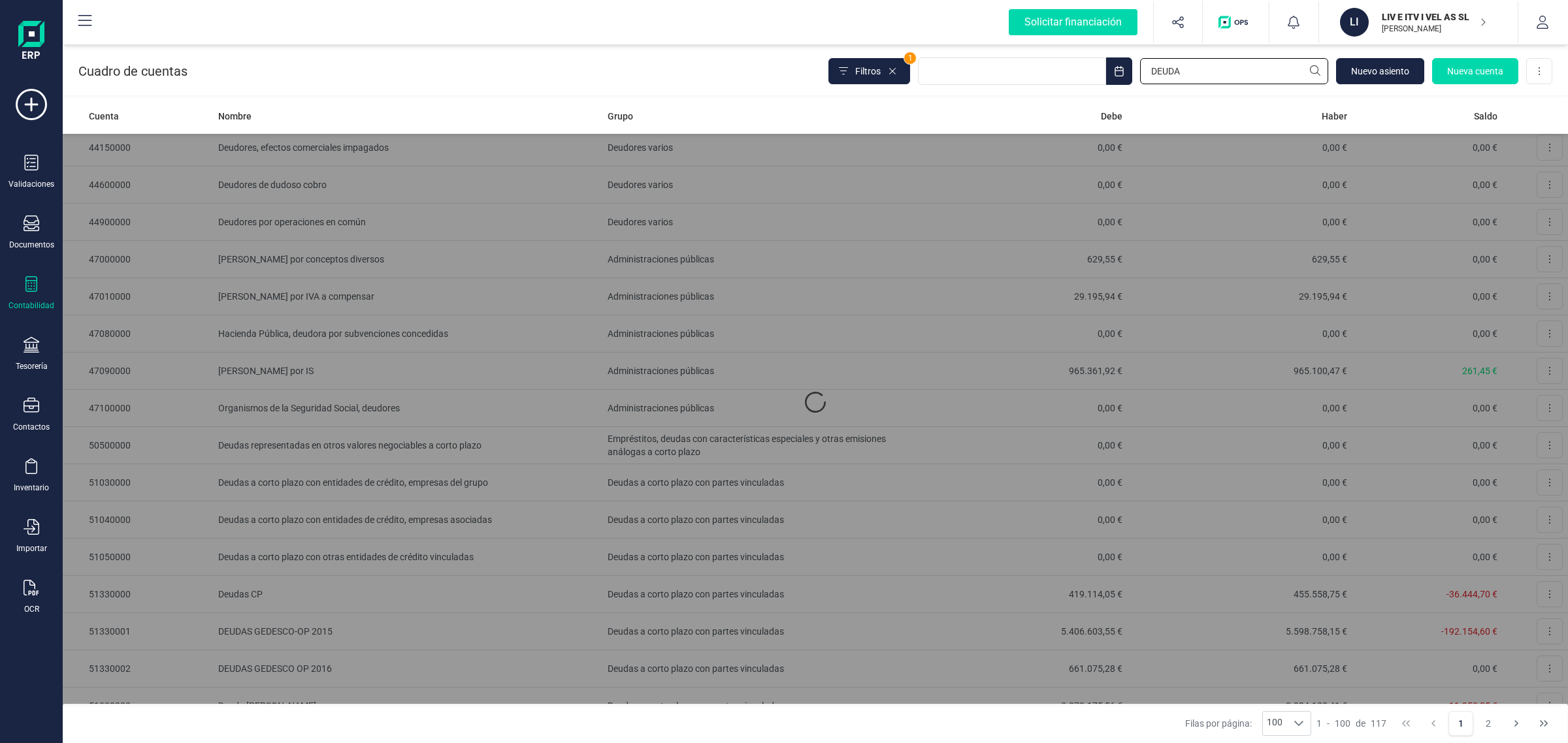
scroll to position [0, 0]
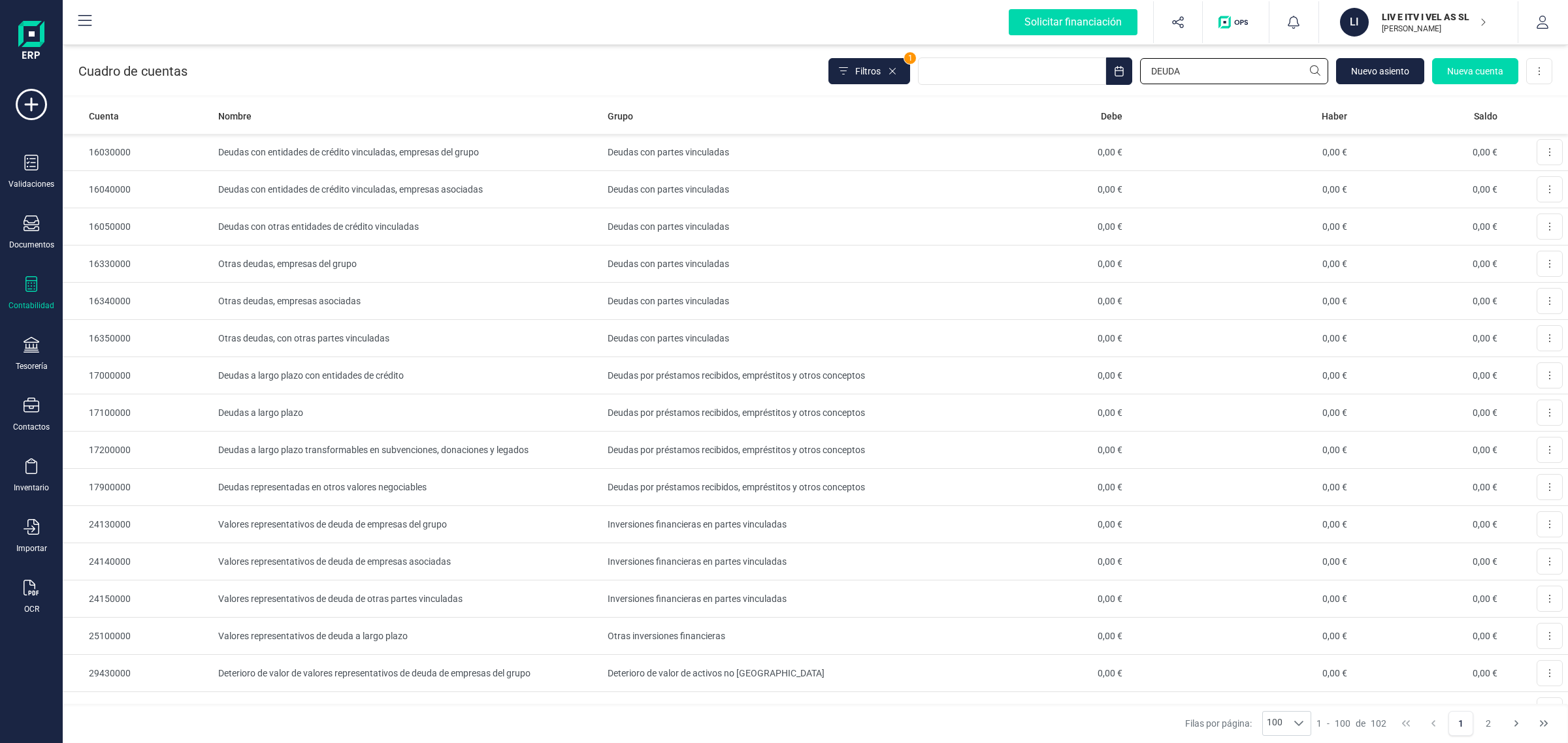
drag, startPoint x: 1192, startPoint y: 72, endPoint x: 1075, endPoint y: 86, distance: 117.8
click at [1075, 86] on div "Cuadro de cuentas Filtros 1 DEUDA [GEOGRAPHIC_DATA] Nueva cuenta Descargar Excel" at bounding box center [815, 68] width 1505 height 53
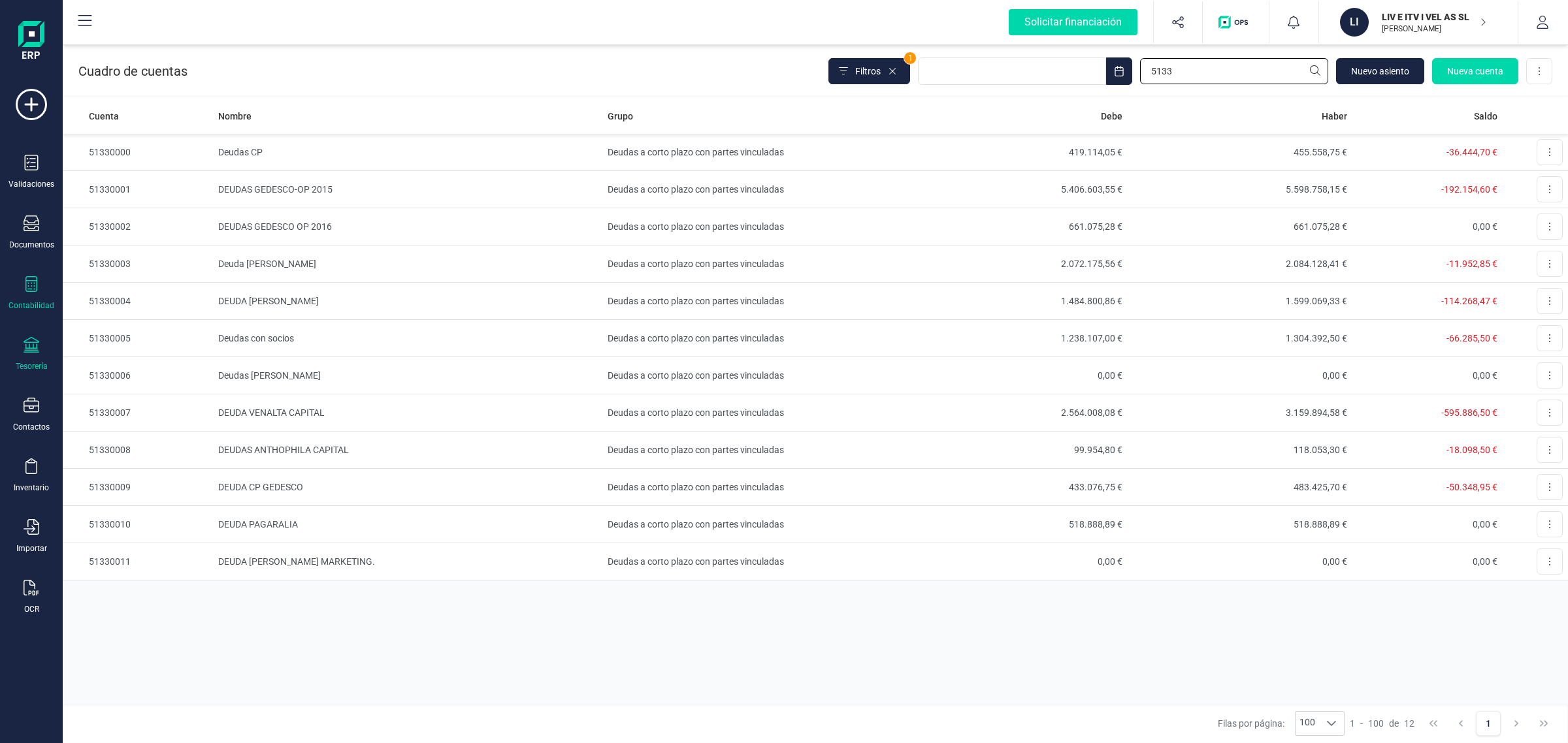
type input "5133"
click at [27, 354] on div "Tesorería" at bounding box center [32, 354] width 52 height 34
click at [161, 207] on div "Cuentas bancarias" at bounding box center [162, 222] width 177 height 32
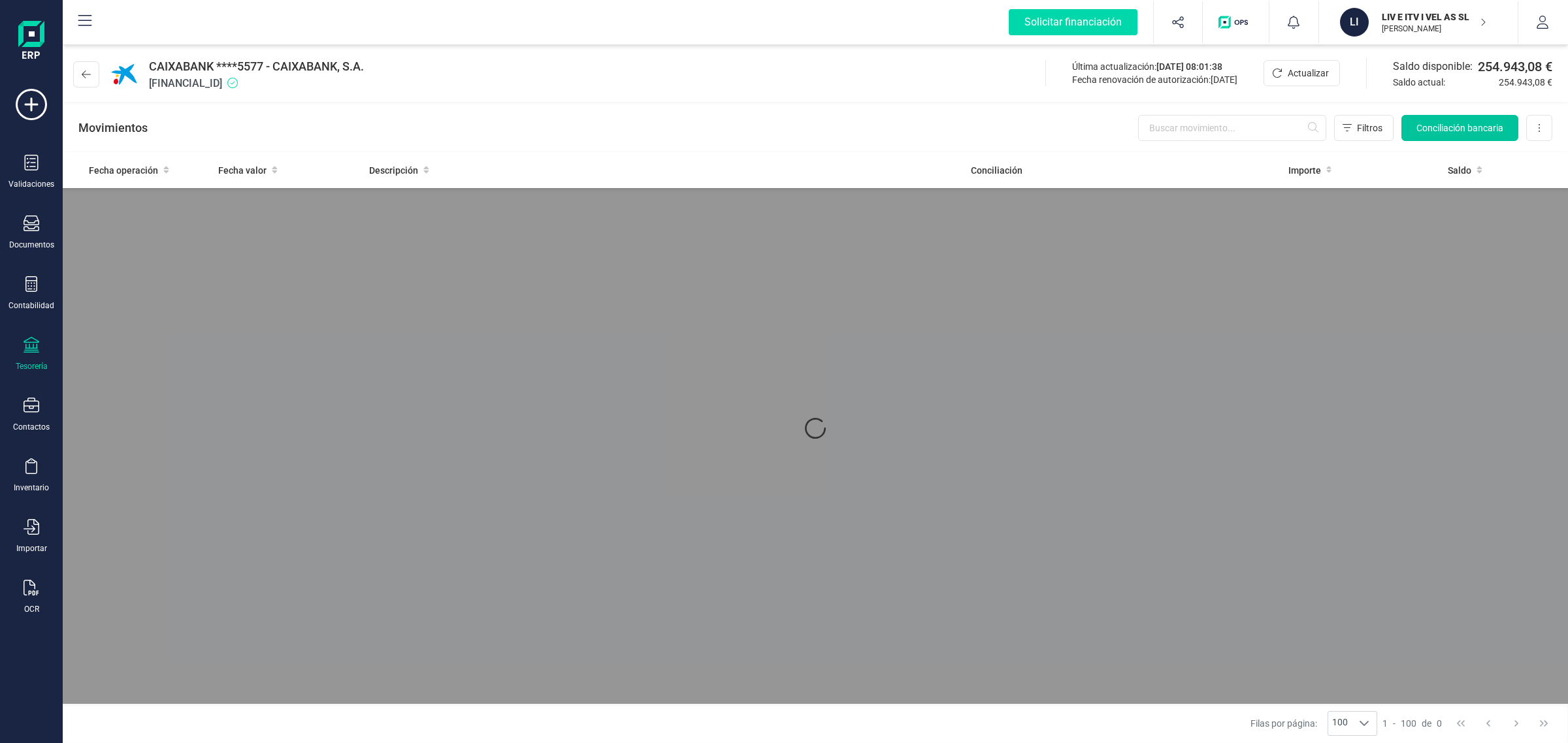
click at [1414, 125] on button "Conciliación bancaria" at bounding box center [1459, 127] width 117 height 26
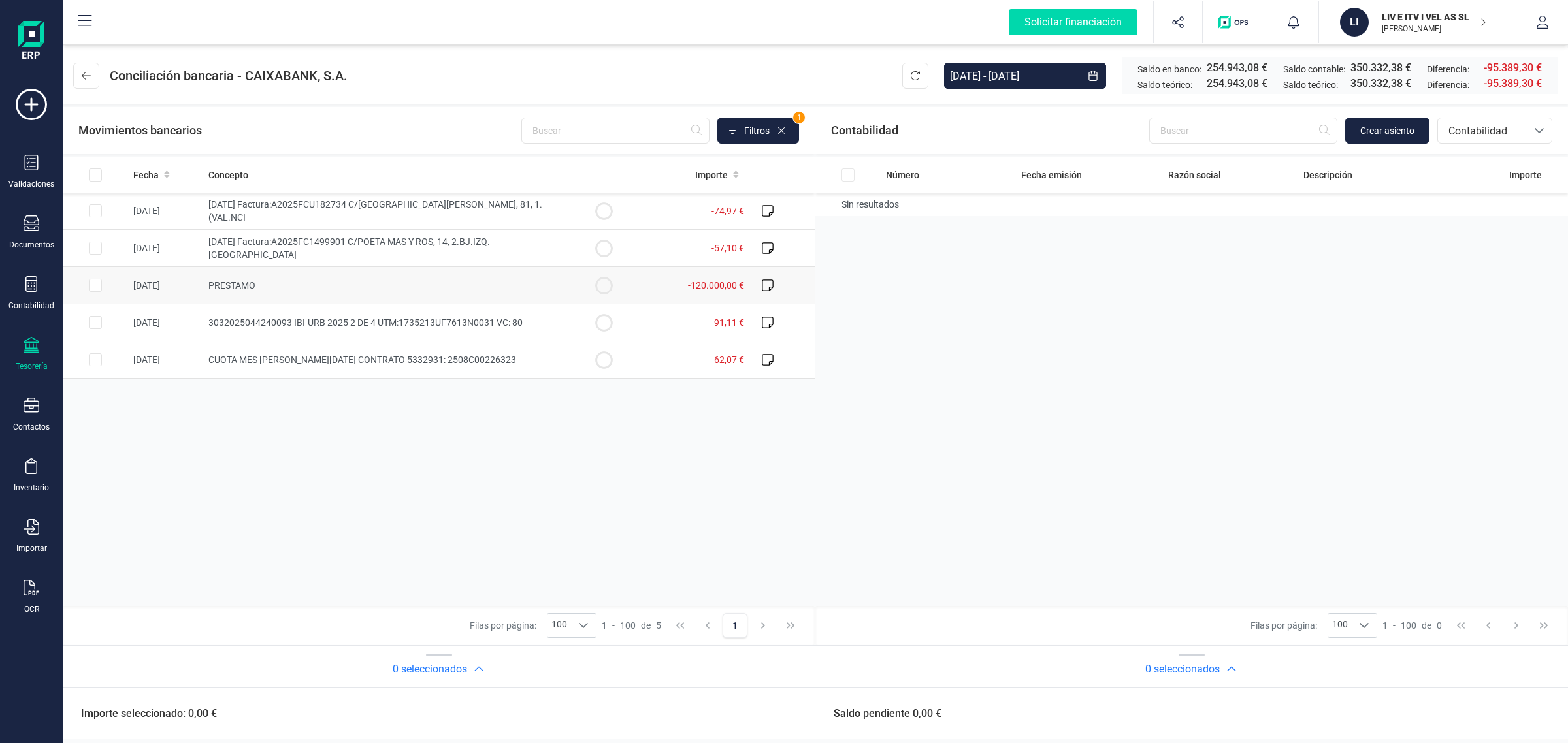
click at [609, 285] on circle at bounding box center [603, 285] width 15 height 15
checkbox input "true"
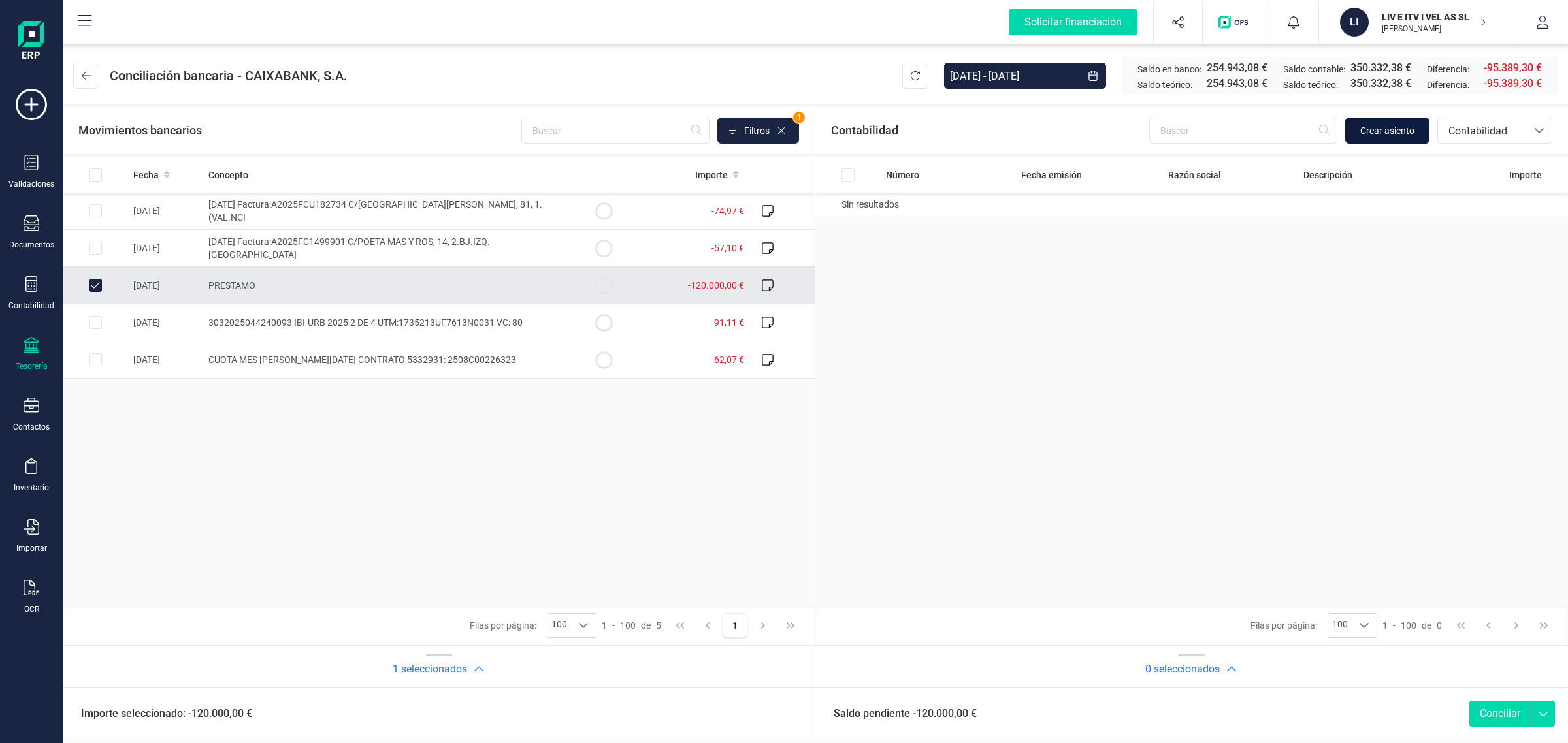
click at [1409, 131] on span "Crear asiento" at bounding box center [1387, 130] width 54 height 13
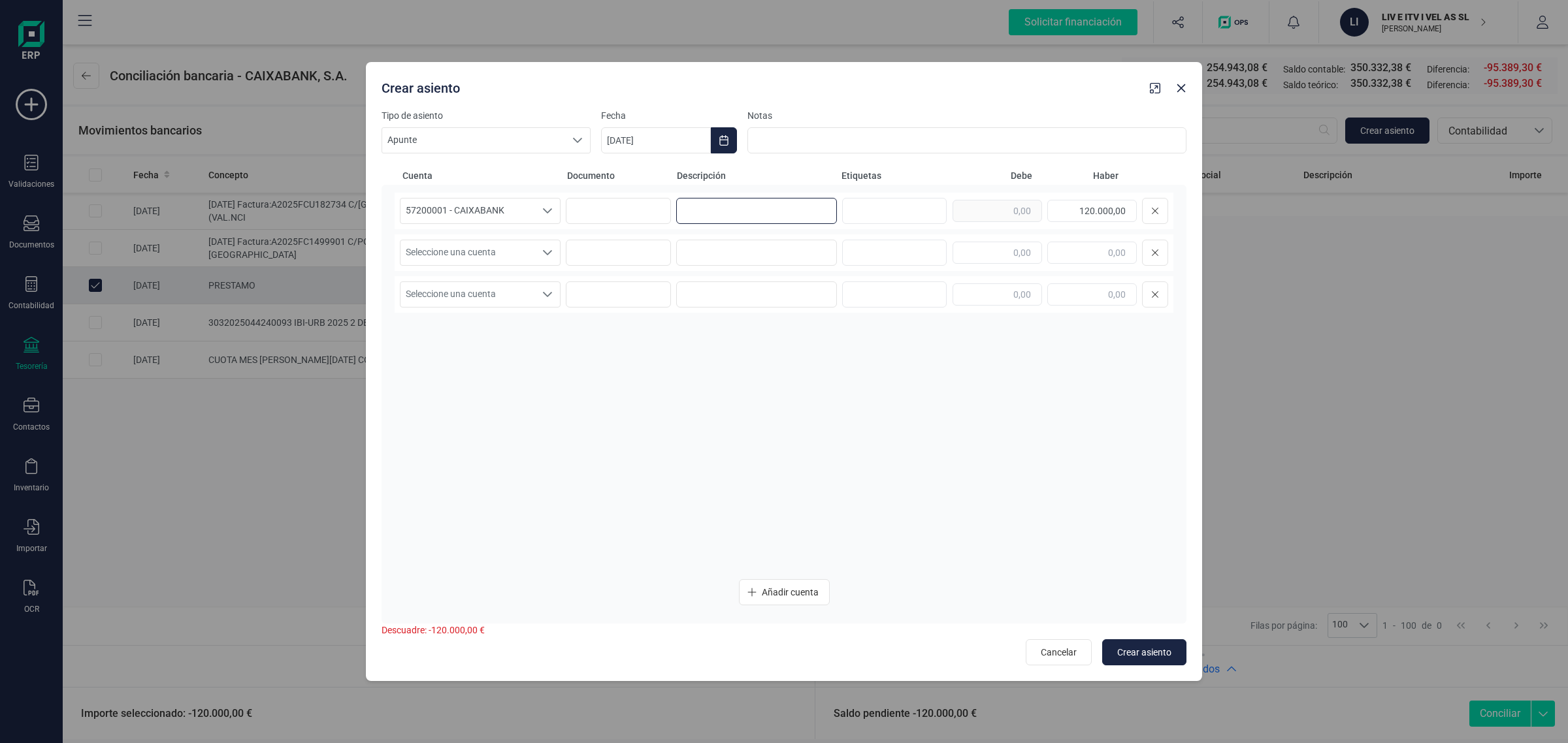
click at [676, 204] on input at bounding box center [757, 211] width 161 height 26
click at [699, 213] on input "PRESTAMO" at bounding box center [757, 211] width 161 height 26
drag, startPoint x: 726, startPoint y: 213, endPoint x: 610, endPoint y: 233, distance: 117.7
click at [610, 233] on div "57200001 - CAIXABANK 57200001 - CAIXABANK 57200001 - CAIXABANK PRÉSTAMO 120.000…" at bounding box center [783, 381] width 779 height 376
type input "PRÉSTAMO"
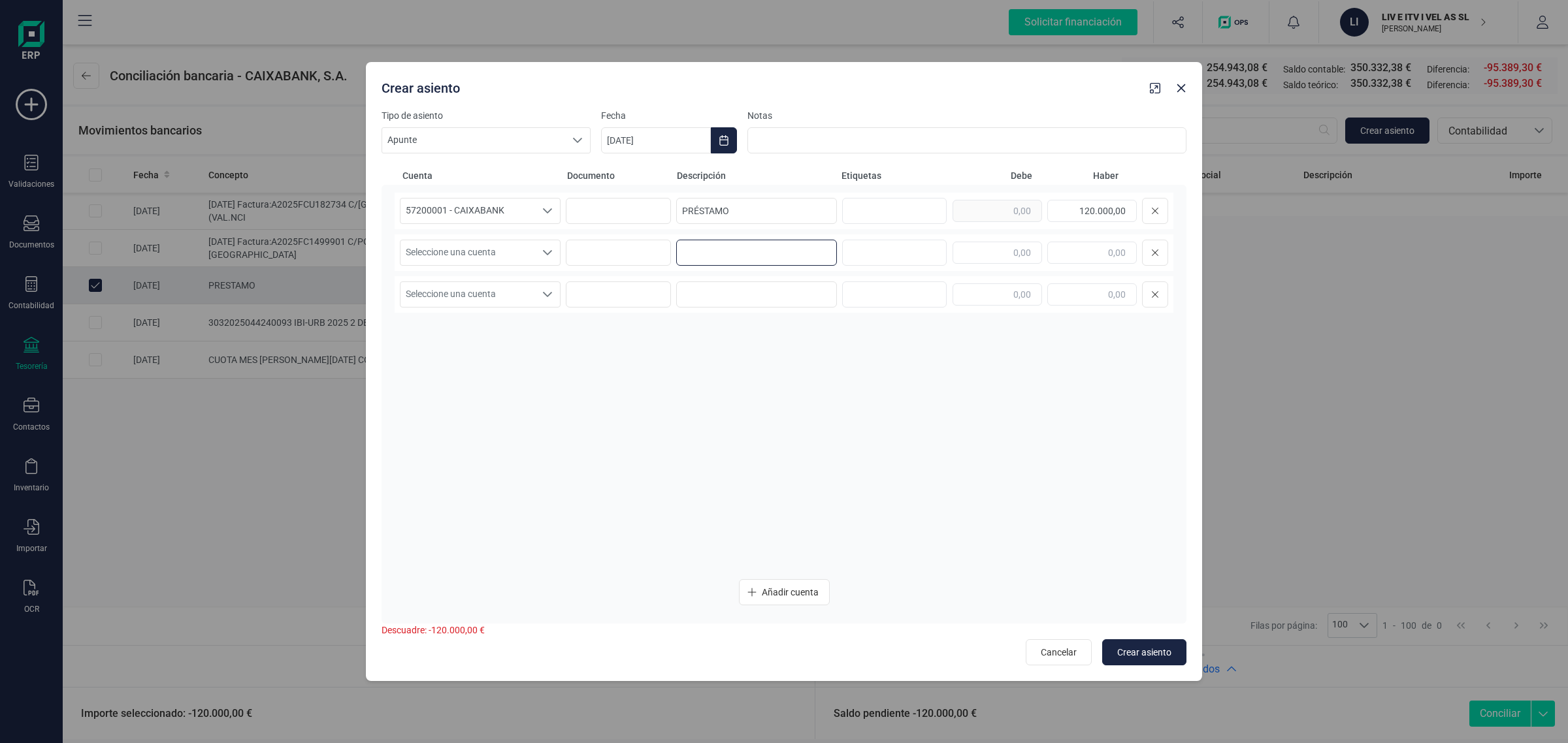
click at [695, 258] on input at bounding box center [757, 252] width 161 height 26
paste input "PRÉSTAMO"
type input "PRÉSTAMO"
drag, startPoint x: 1102, startPoint y: 213, endPoint x: 1133, endPoint y: 216, distance: 31.1
click at [1133, 216] on input "120.000,00" at bounding box center [1091, 211] width 90 height 23
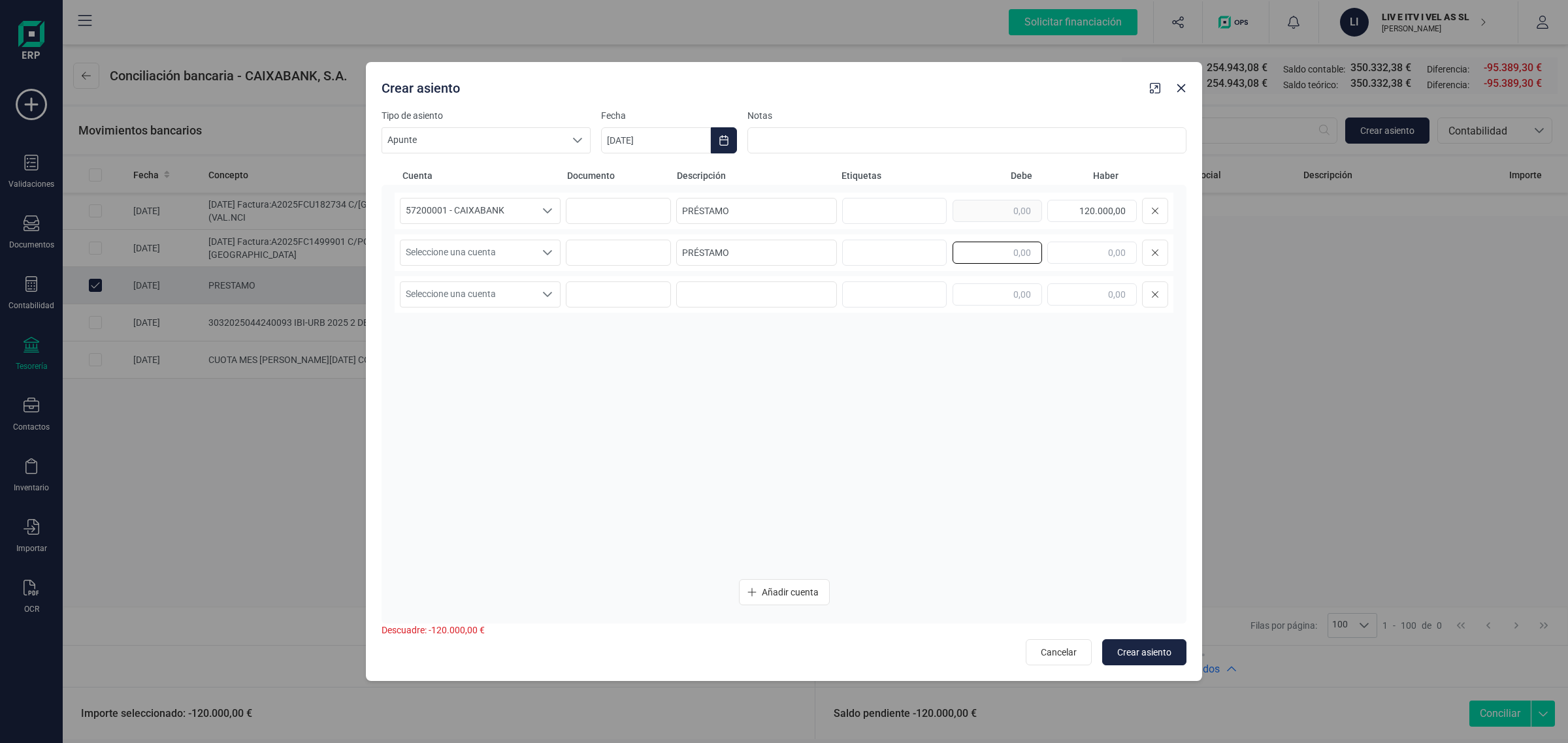
click at [1000, 251] on input "text" at bounding box center [997, 252] width 90 height 23
paste input "120.000,00"
type input "120.000,00"
click at [449, 251] on span "Seleccione una cuenta" at bounding box center [468, 252] width 135 height 24
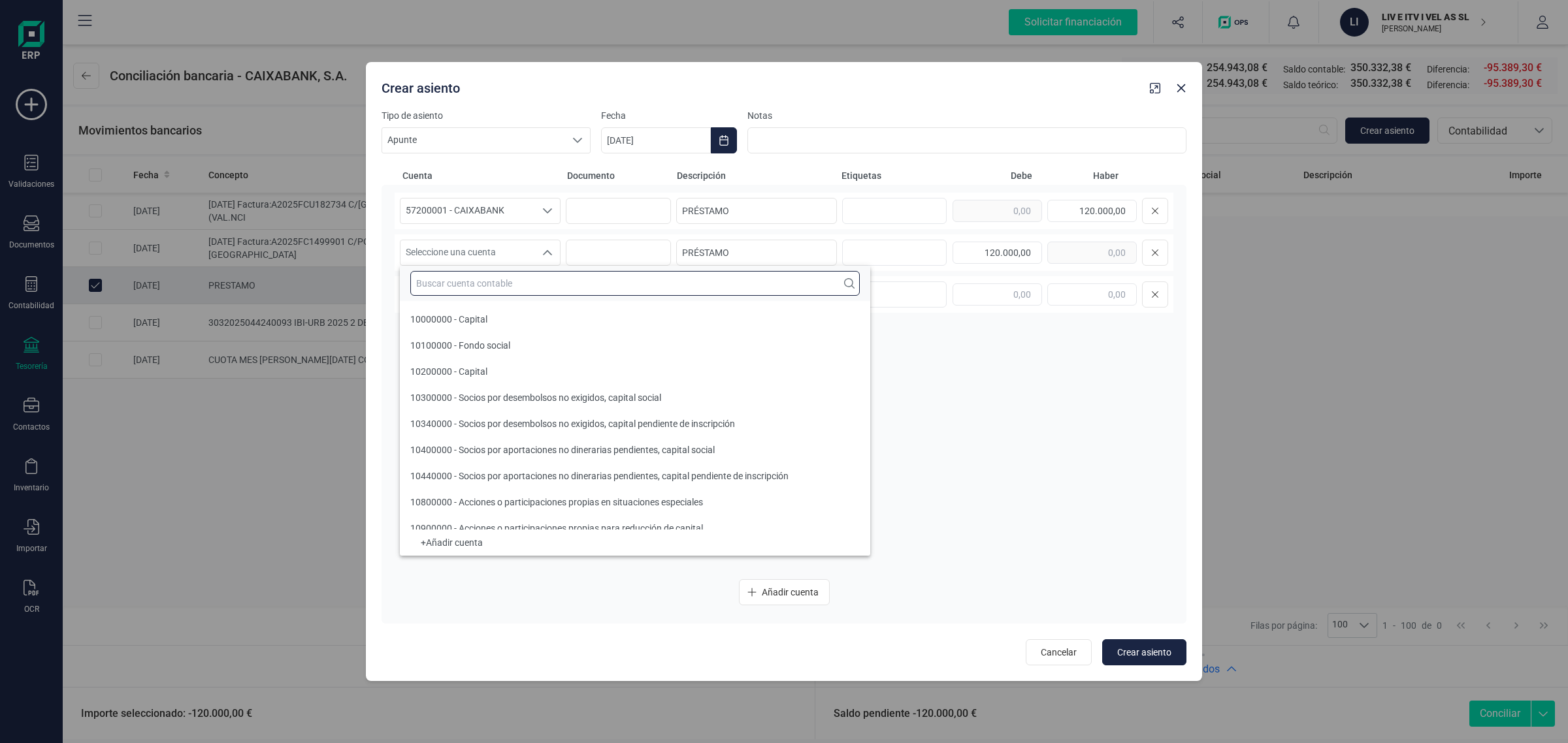
click at [449, 279] on input "text" at bounding box center [635, 283] width 449 height 24
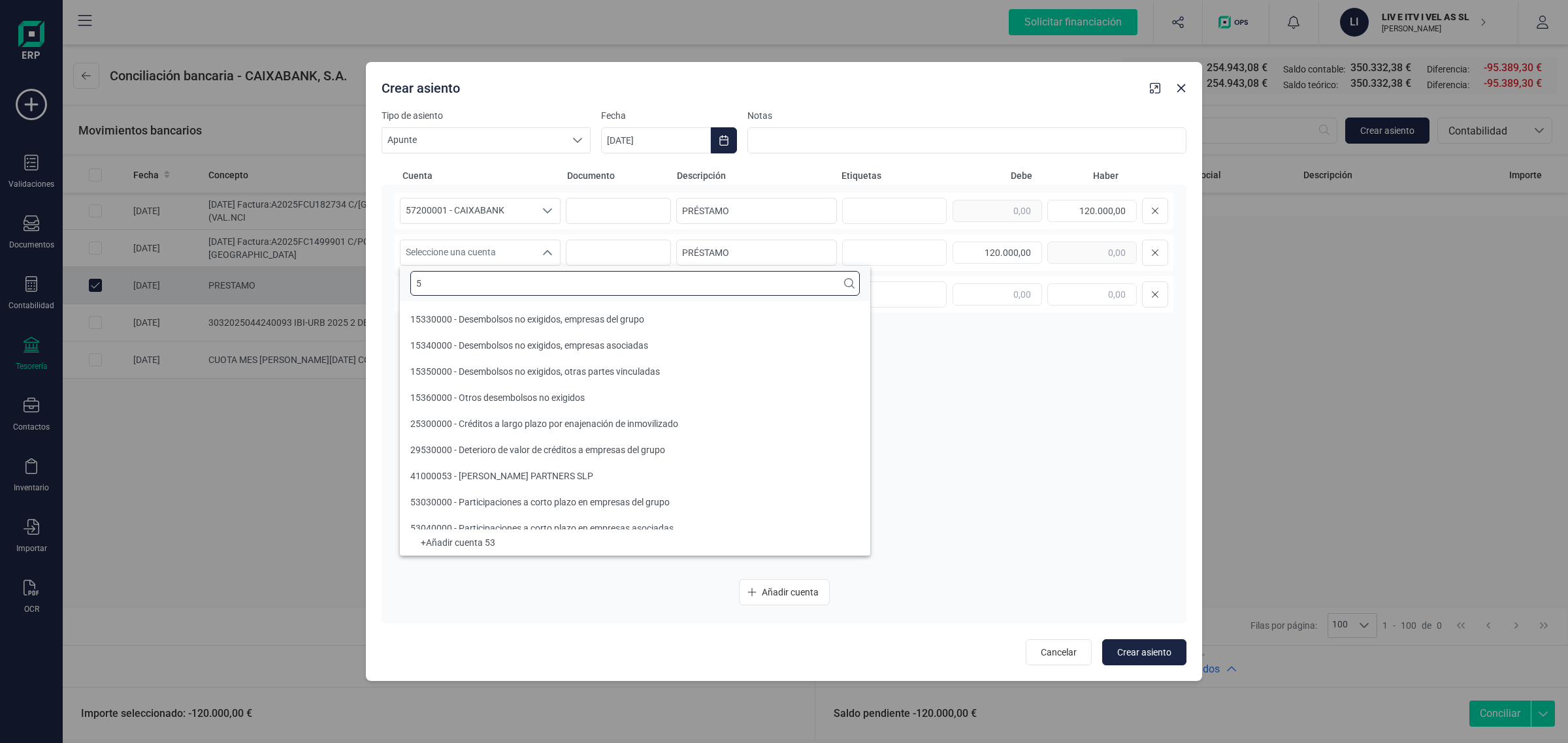
scroll to position [5, 0]
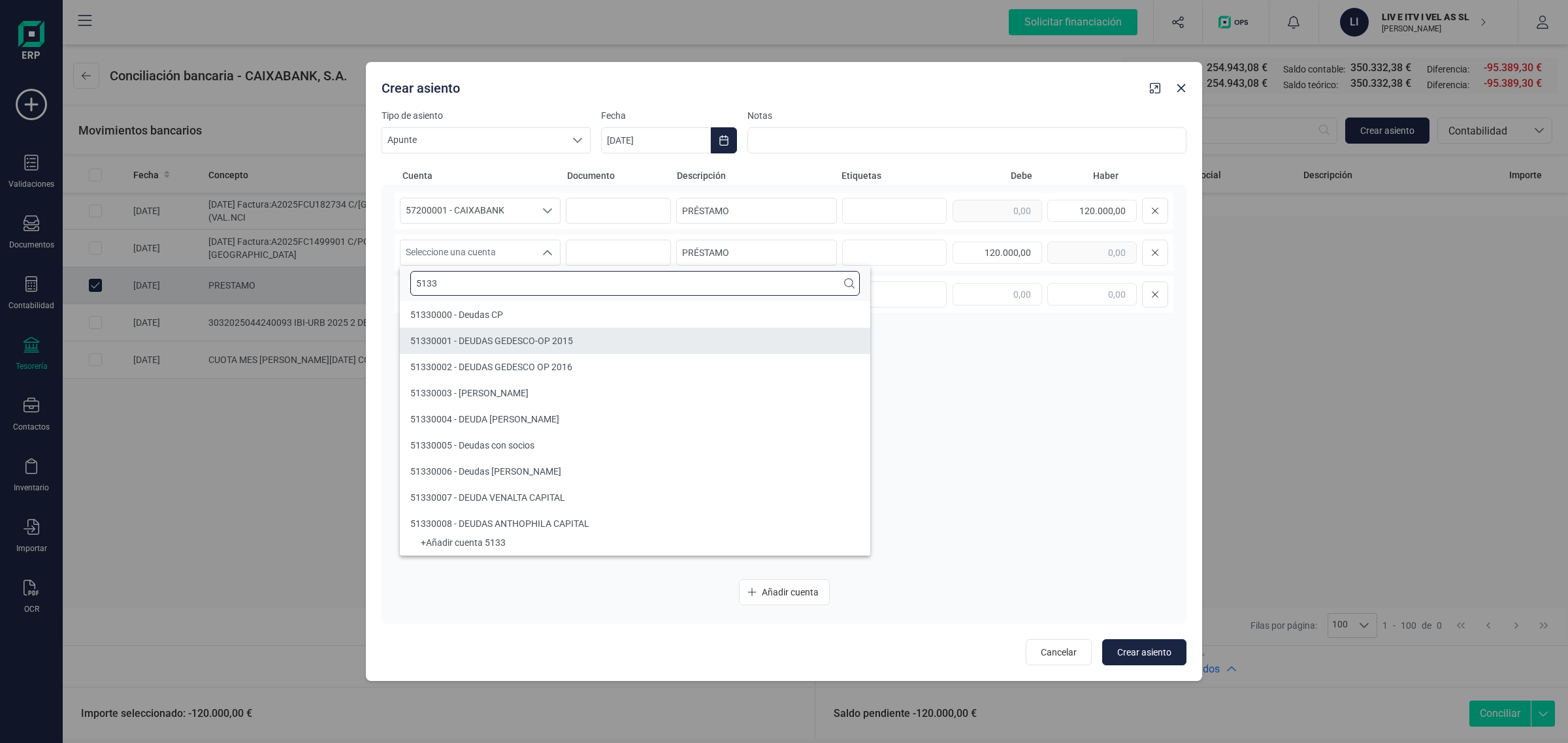
type input "5133"
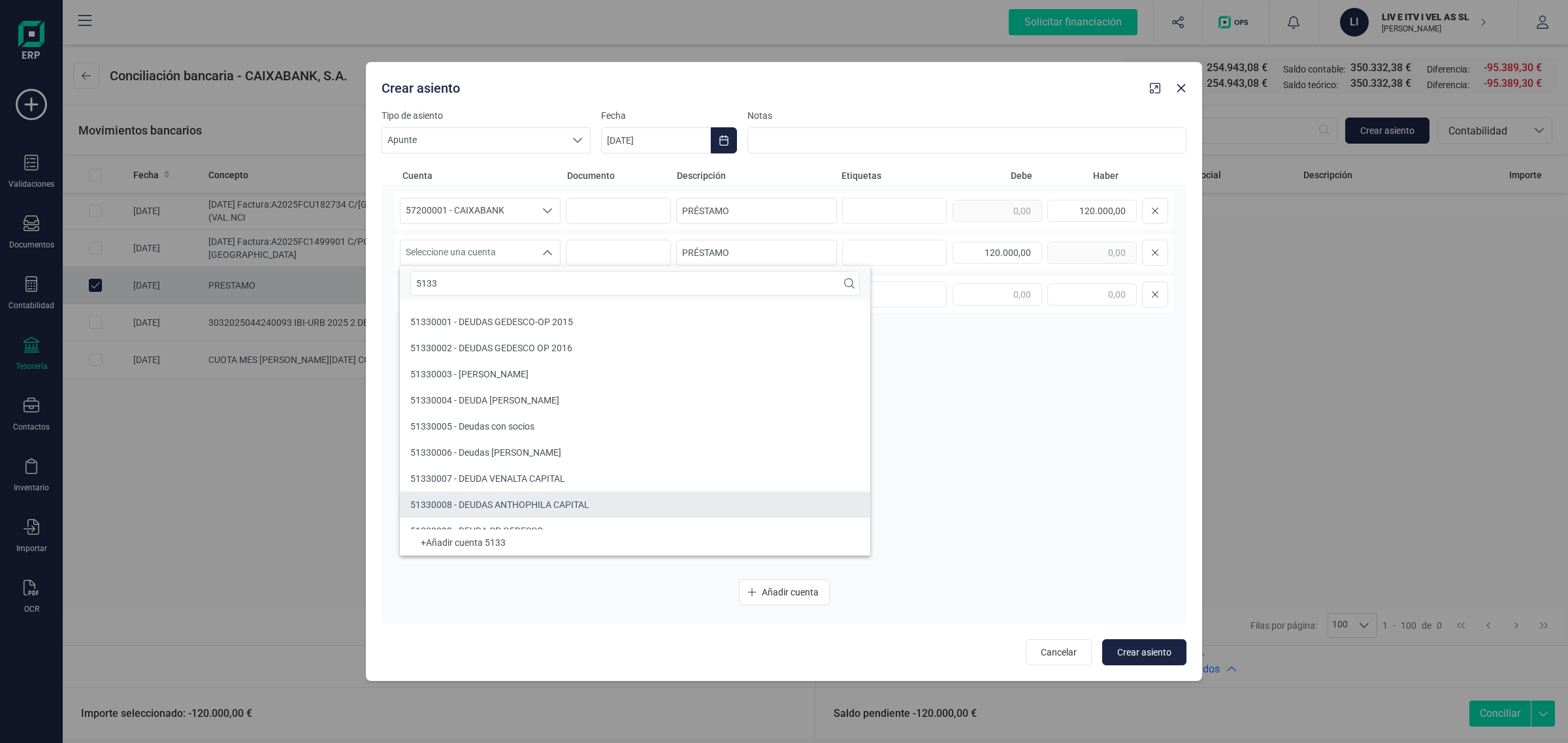
scroll to position [0, 0]
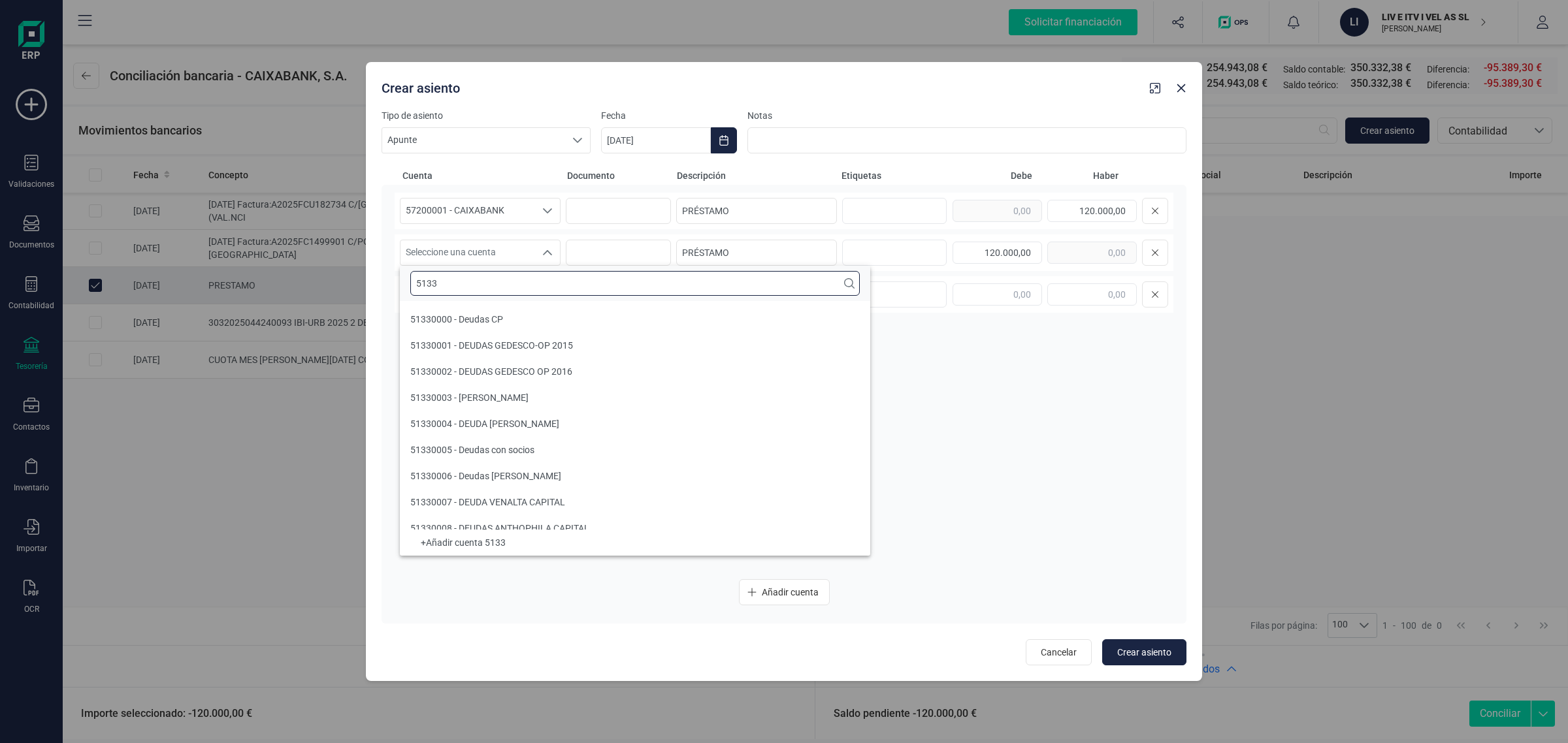
drag, startPoint x: 475, startPoint y: 284, endPoint x: 350, endPoint y: 289, distance: 125.1
click at [350, 289] on body "Solicitar financiación Validaciones Documentos Documentos Presupuestos Pedidos …" at bounding box center [784, 372] width 1568 height 743
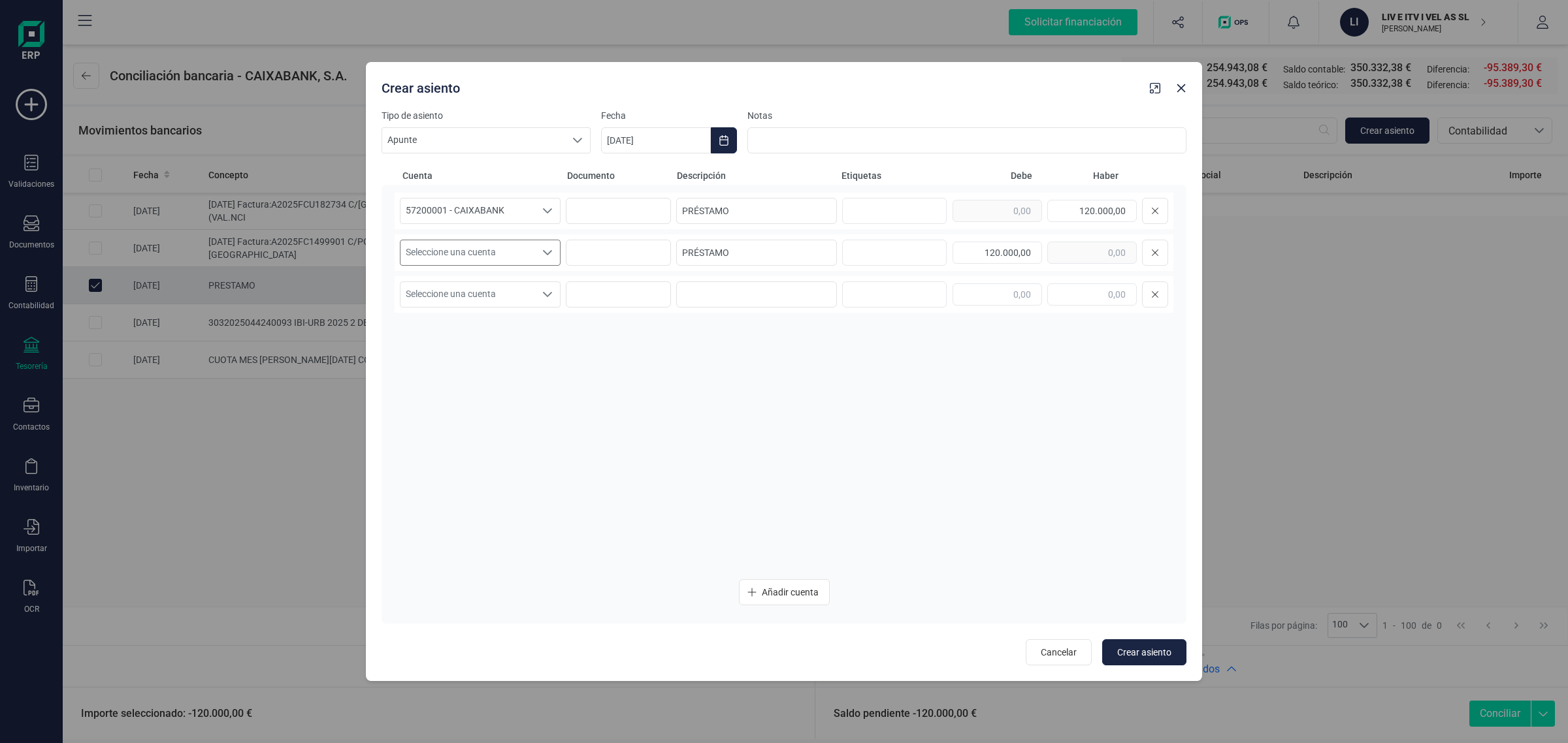
click at [458, 250] on span "Seleccione una cuenta" at bounding box center [468, 252] width 135 height 24
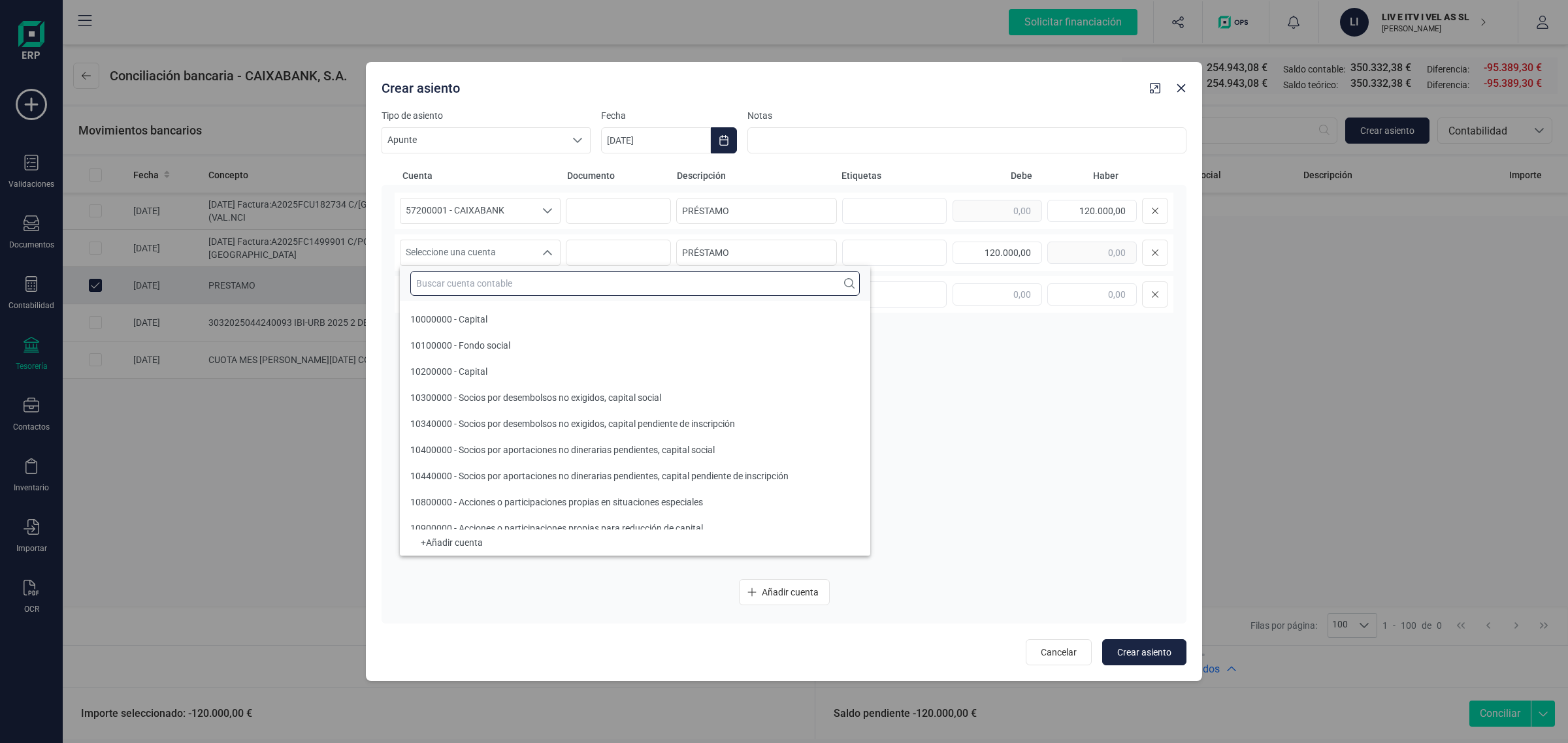
click at [446, 286] on input "text" at bounding box center [635, 283] width 449 height 24
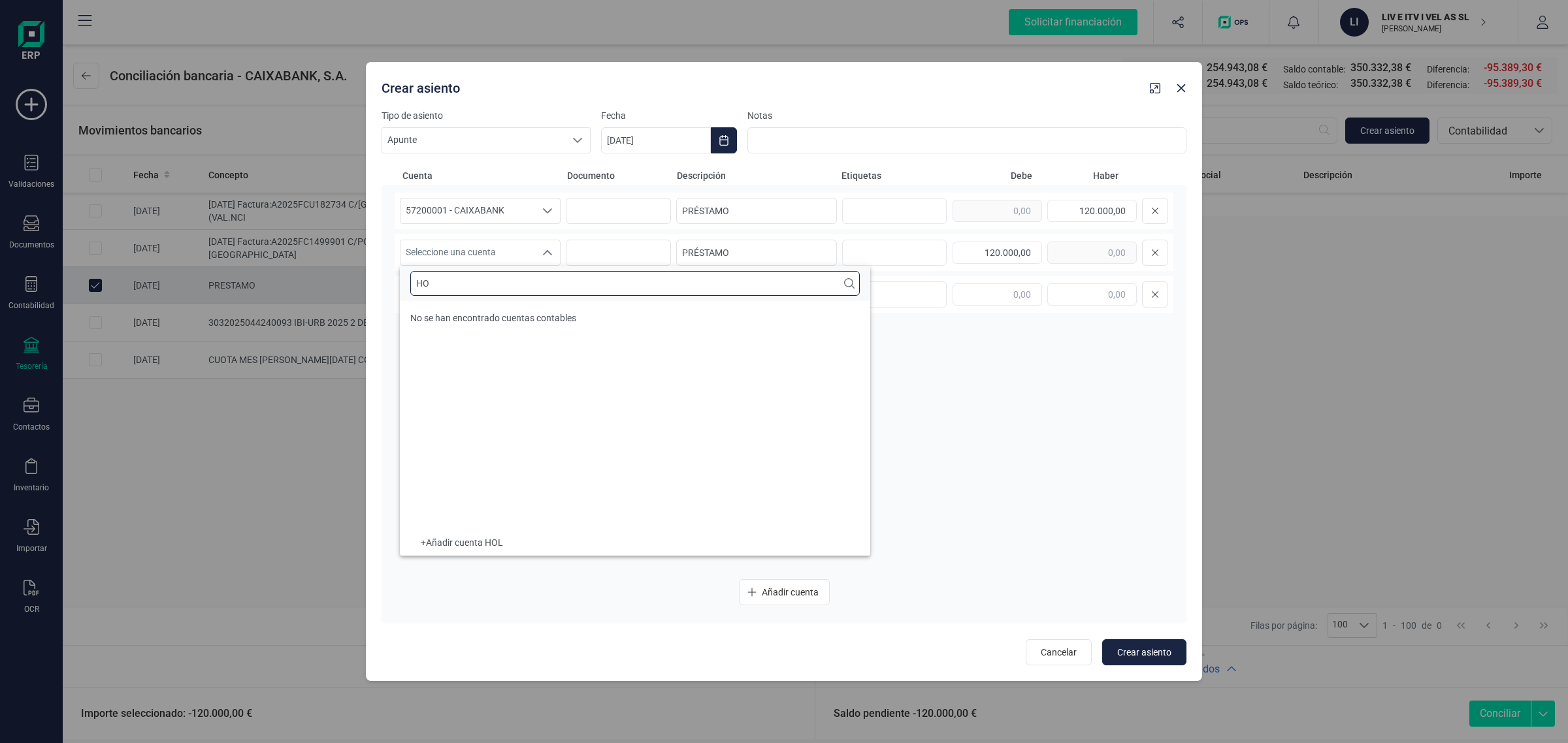
type input "H"
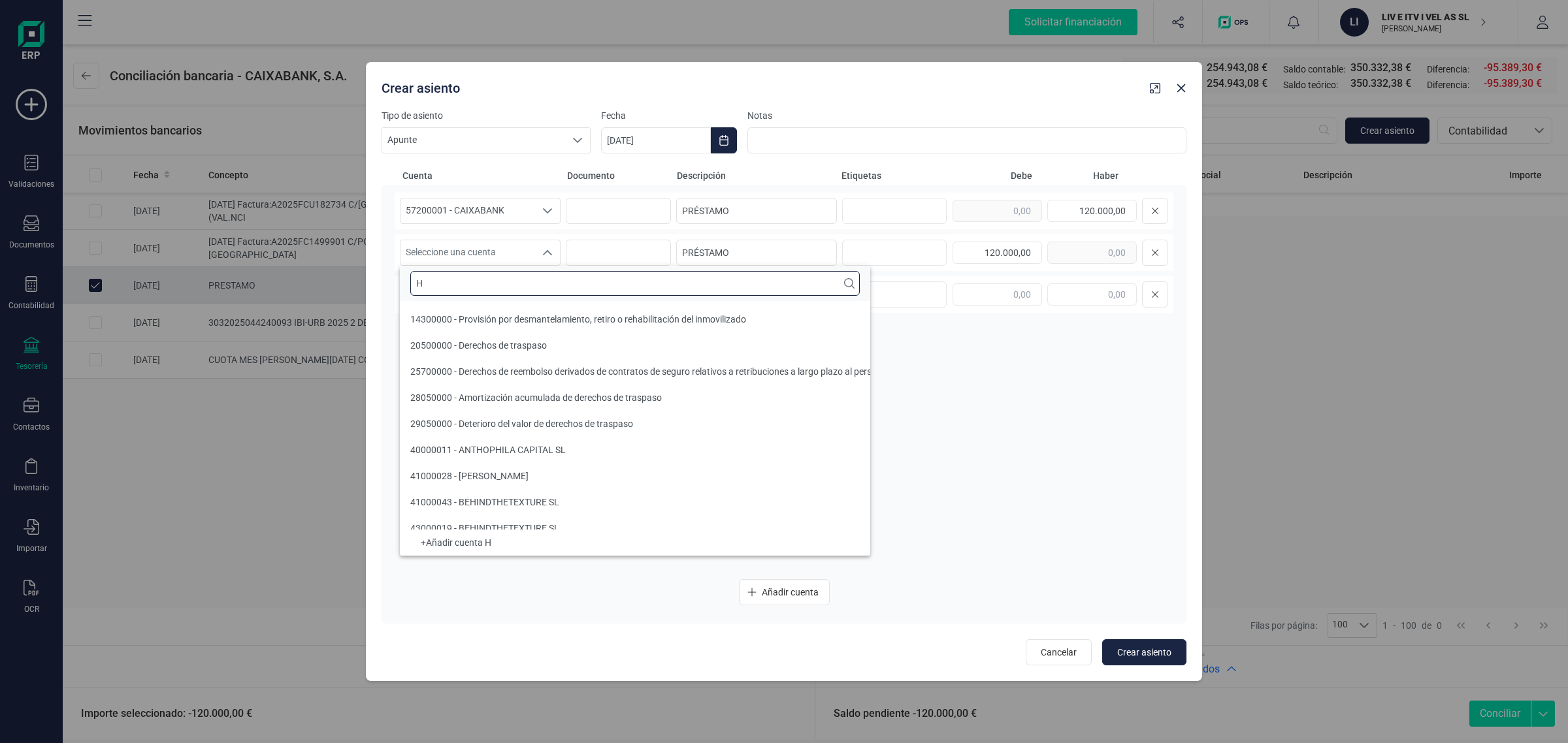
scroll to position [5, 0]
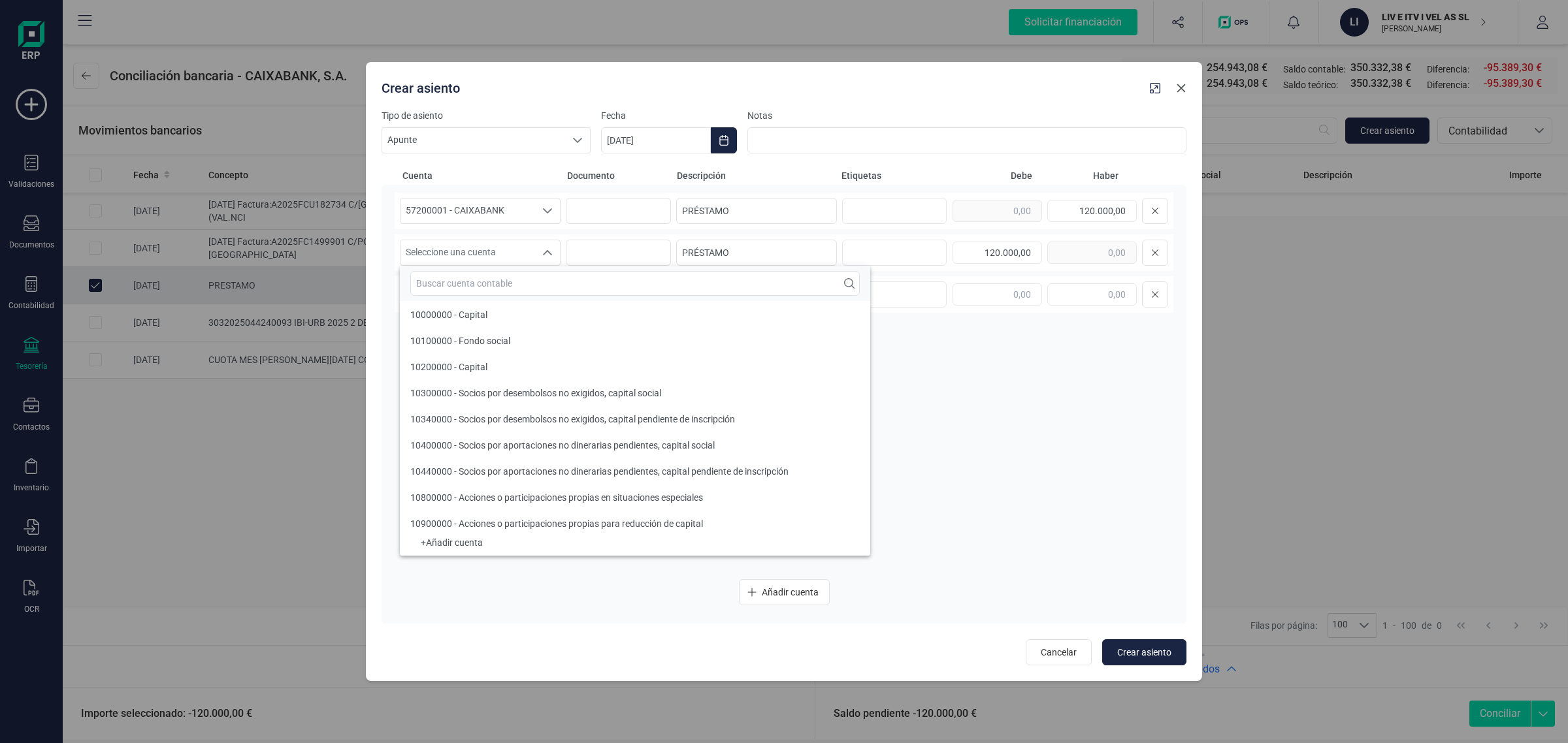
click at [1183, 89] on icon "button" at bounding box center [1181, 89] width 11 height 11
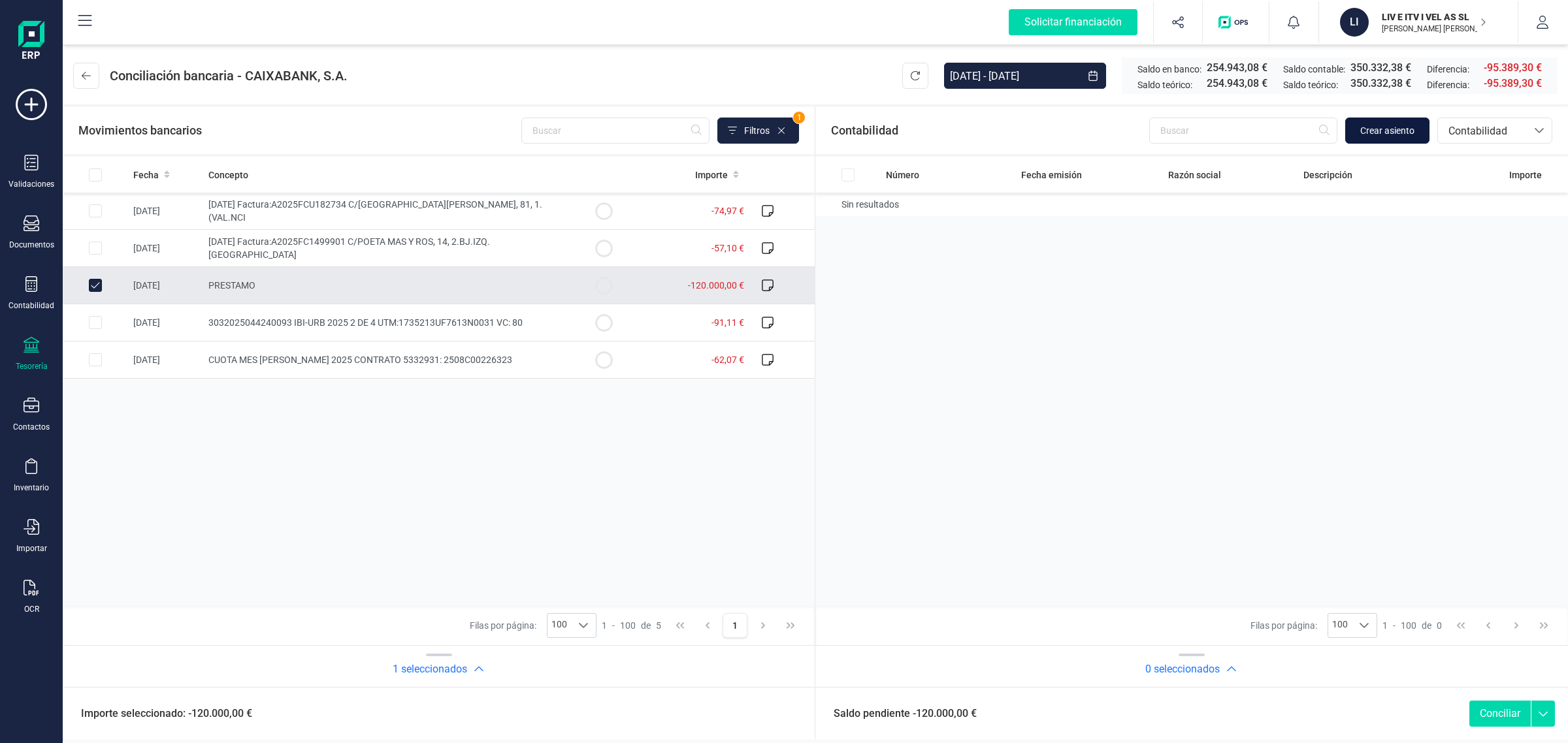
click at [1384, 128] on span "Crear asiento" at bounding box center [1387, 130] width 54 height 13
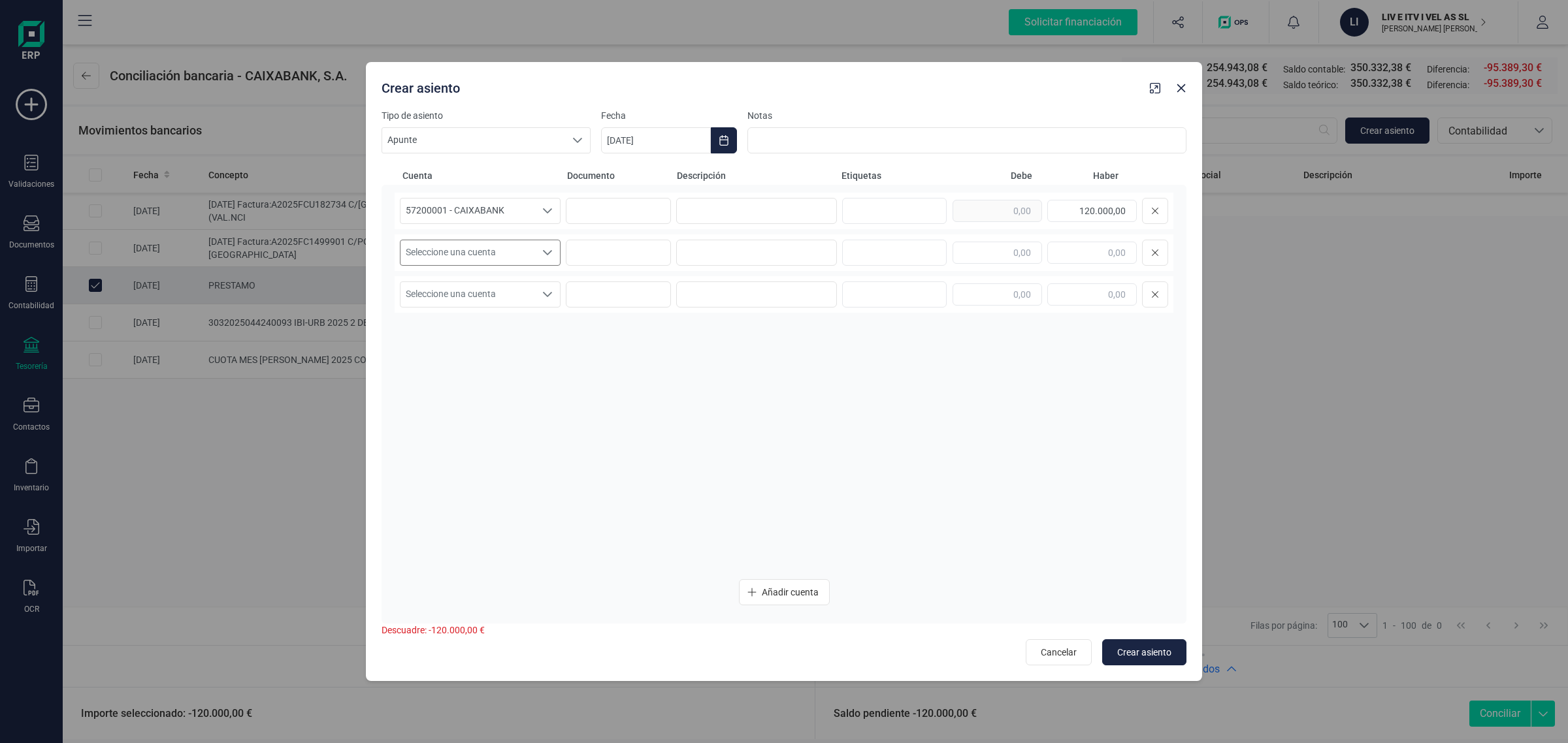
click at [477, 243] on span "Seleccione una cuenta" at bounding box center [468, 252] width 135 height 24
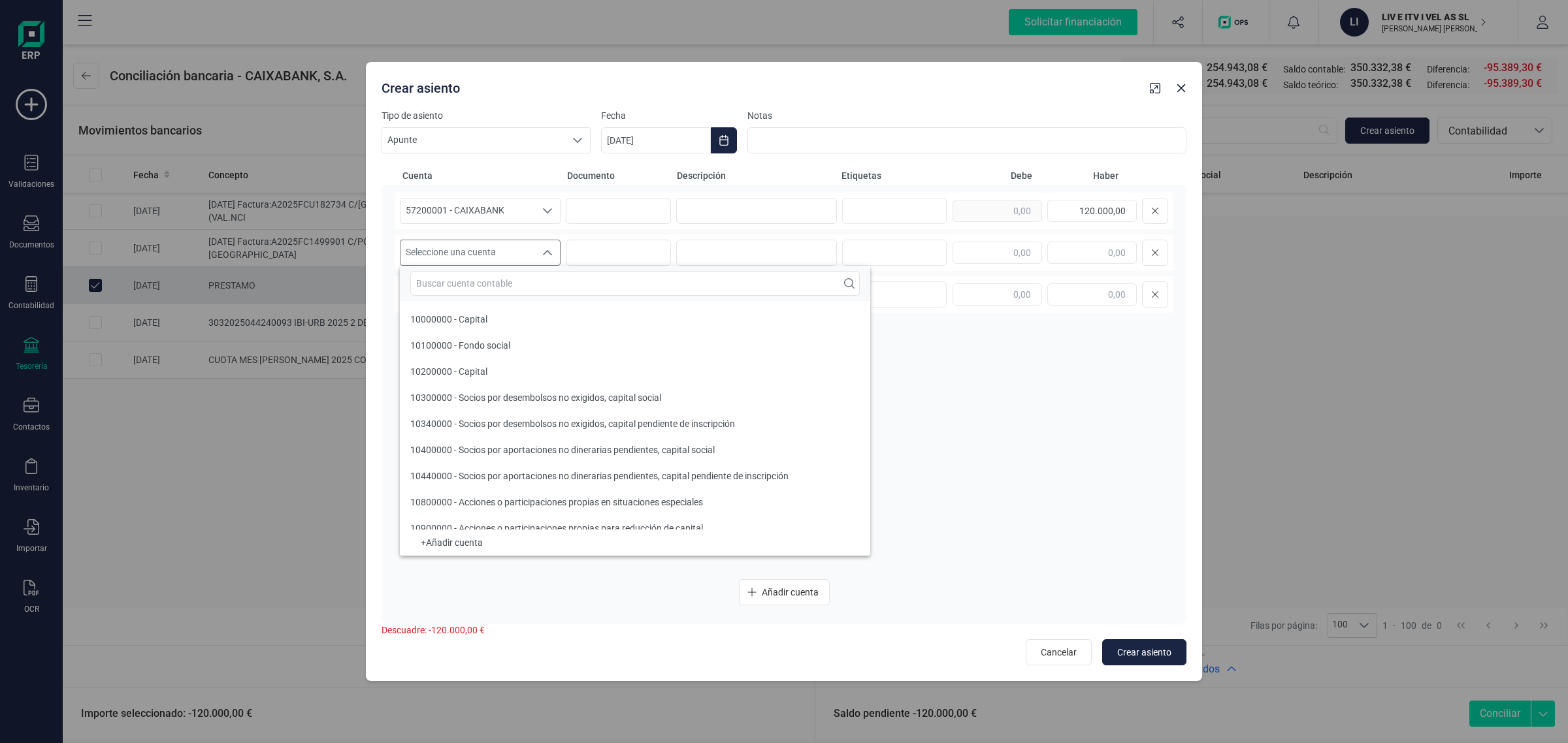
click at [536, 246] on div "Seleccione una cuenta" at bounding box center [547, 252] width 24 height 24
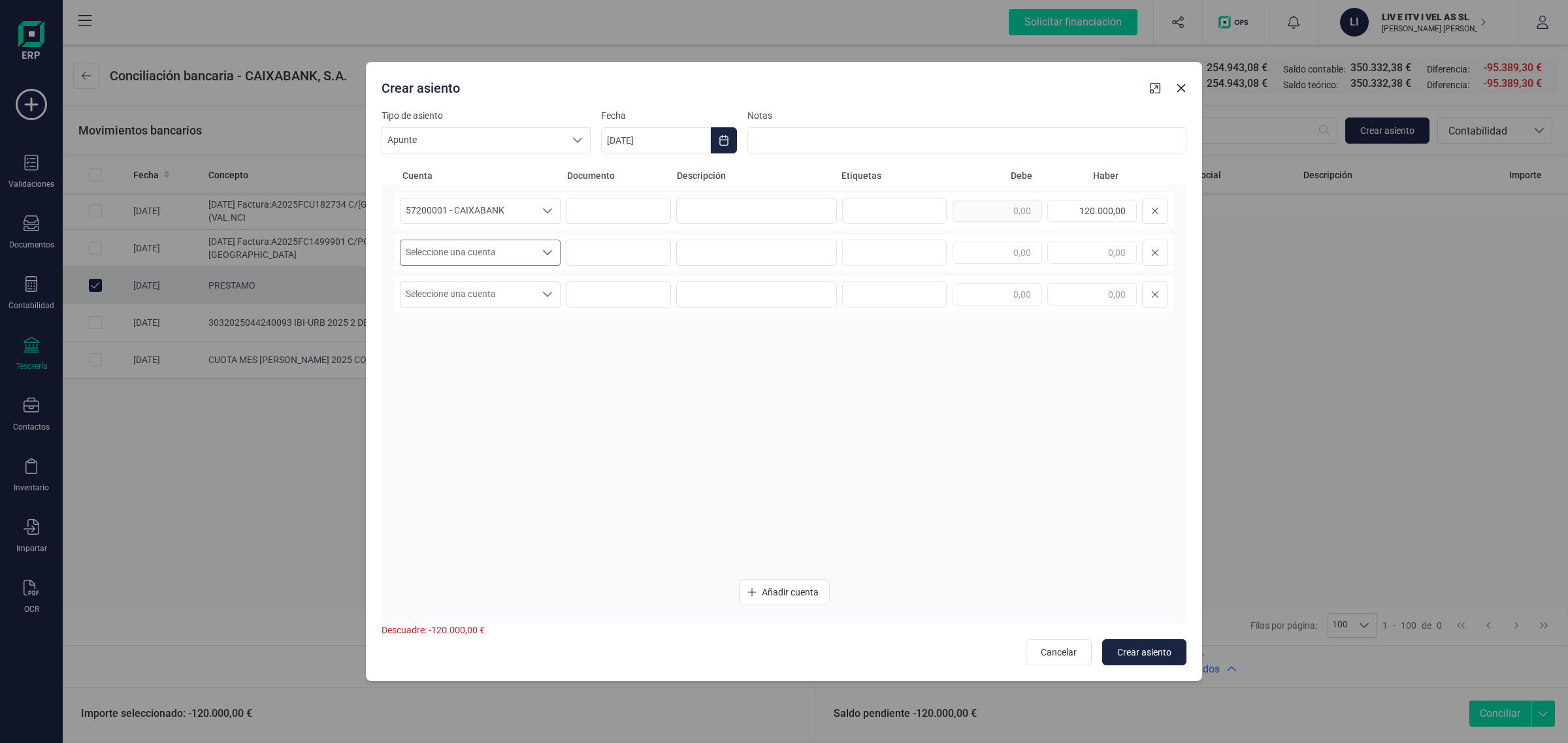
click at [518, 250] on span "Seleccione una cuenta" at bounding box center [468, 252] width 135 height 24
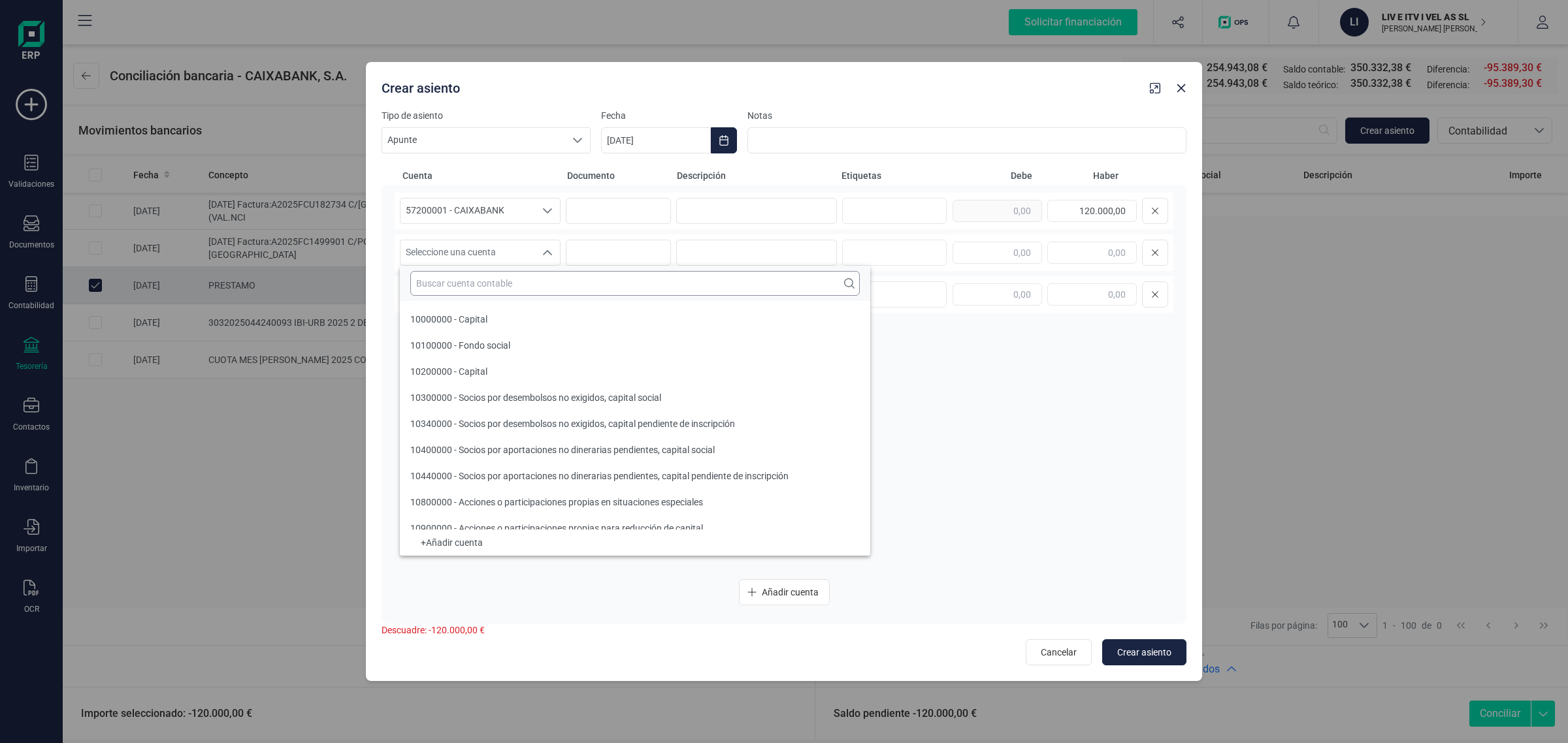
click at [507, 281] on input "text" at bounding box center [635, 283] width 449 height 24
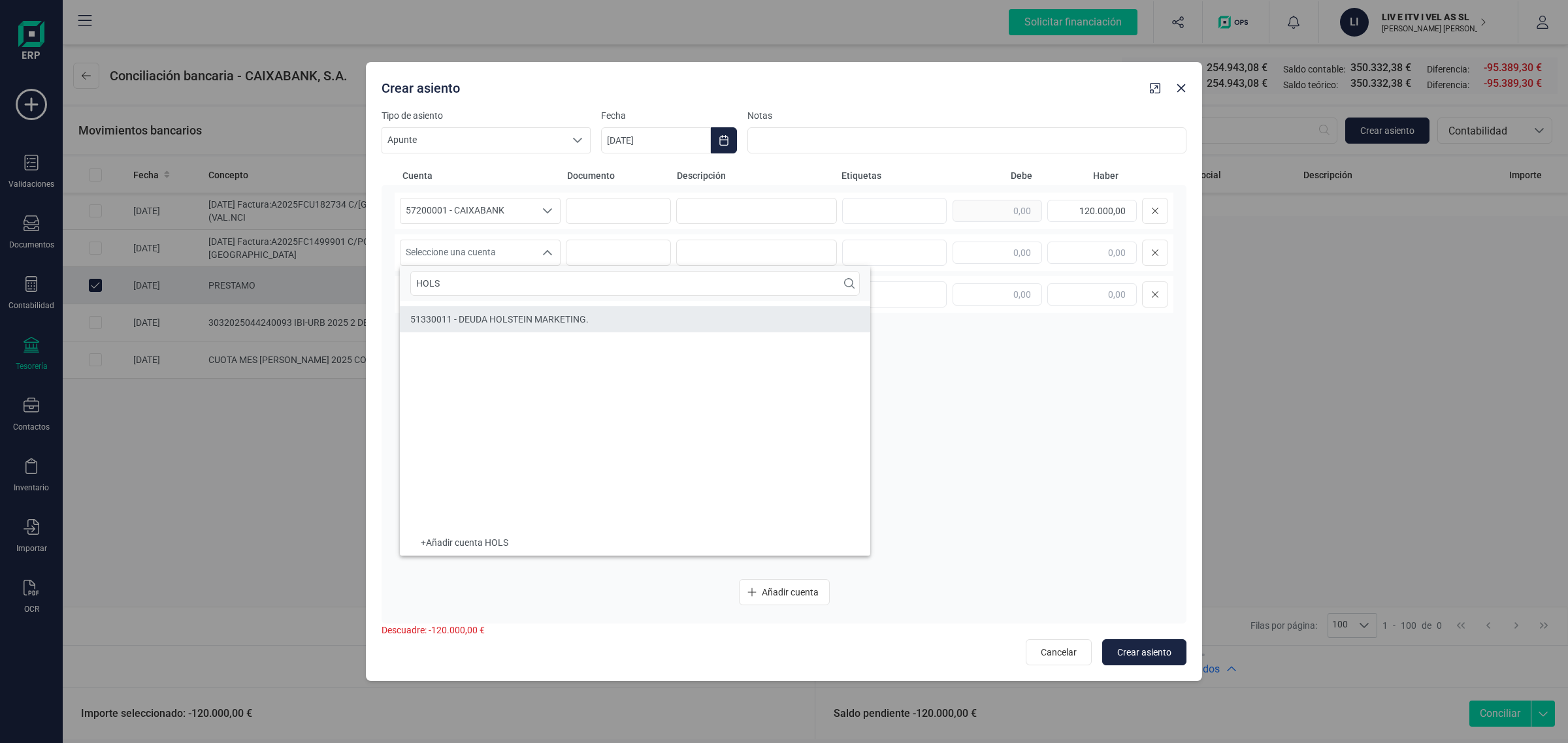
type input "HOLS"
click at [503, 320] on span "51330011 - DEUDA HOLSTEIN MARKETING." at bounding box center [499, 319] width 178 height 11
click at [761, 213] on input at bounding box center [757, 211] width 161 height 26
drag, startPoint x: 750, startPoint y: 203, endPoint x: 683, endPoint y: 216, distance: 68.2
click at [683, 216] on input "PRÉSTAMO" at bounding box center [757, 211] width 161 height 26
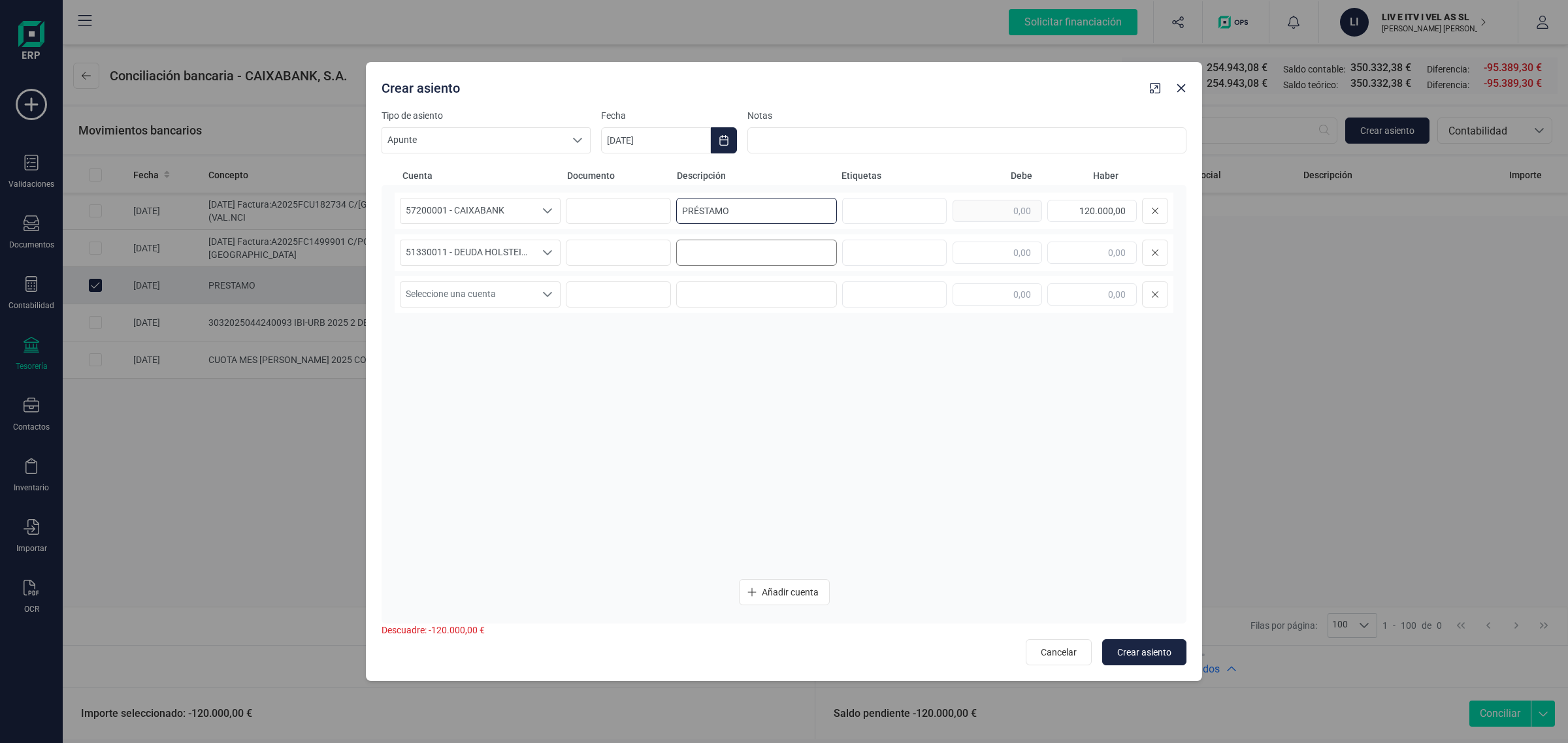
type input "PRÉSTAMO"
click at [700, 246] on input at bounding box center [757, 252] width 161 height 26
paste input "PRÉSTAMO"
type input "PRÉSTAMO"
drag, startPoint x: 1065, startPoint y: 207, endPoint x: 1153, endPoint y: 232, distance: 91.5
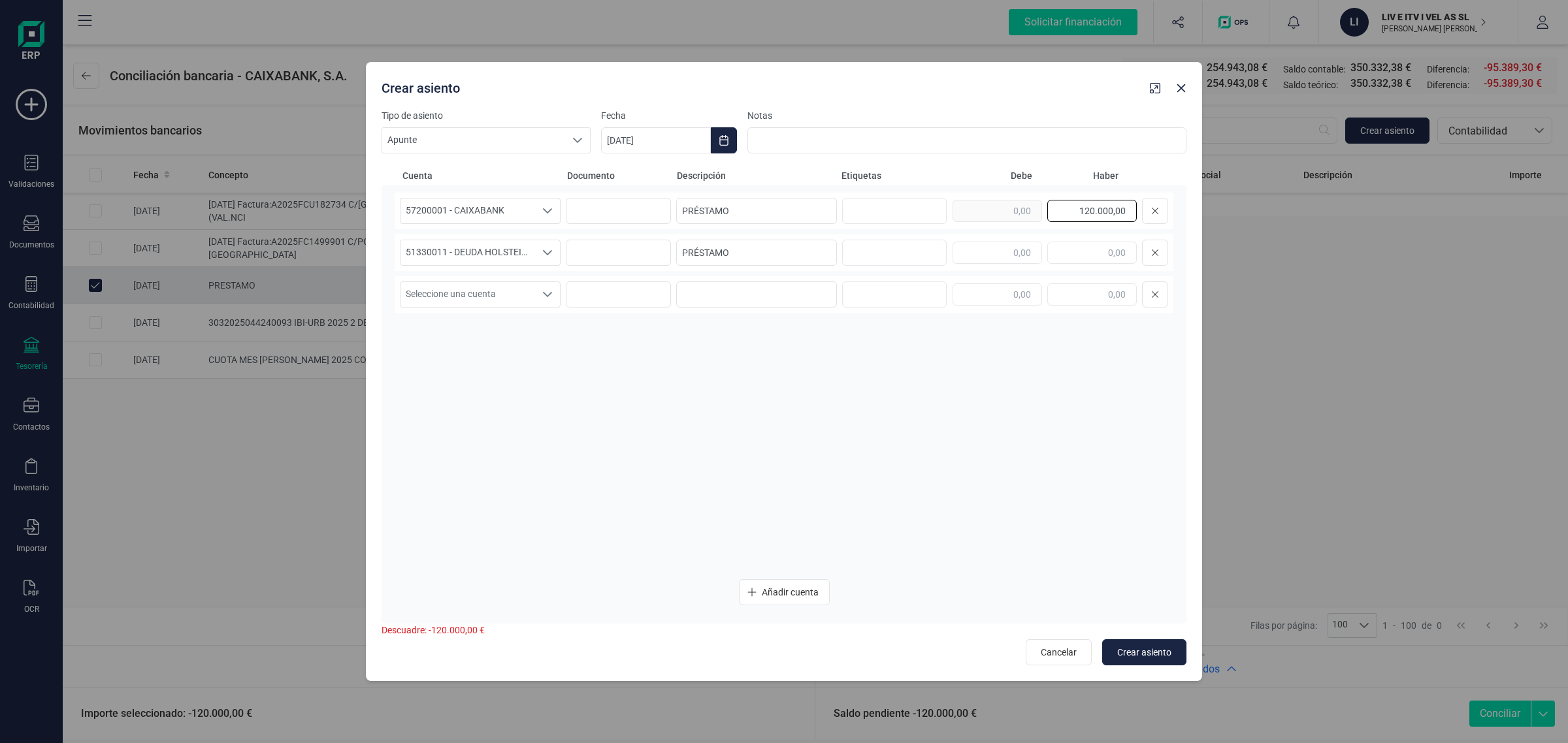
click at [1153, 232] on div "57200001 - CAIXABANK 57200001 - CAIXABANK PRÉSTAMO 120.000,00 51330011 - DEUDA …" at bounding box center [783, 381] width 779 height 376
click at [1029, 255] on input "text" at bounding box center [997, 252] width 90 height 23
paste input "120.000,00"
type input "120.000,00"
click at [733, 130] on button "Choose Date" at bounding box center [723, 140] width 26 height 26
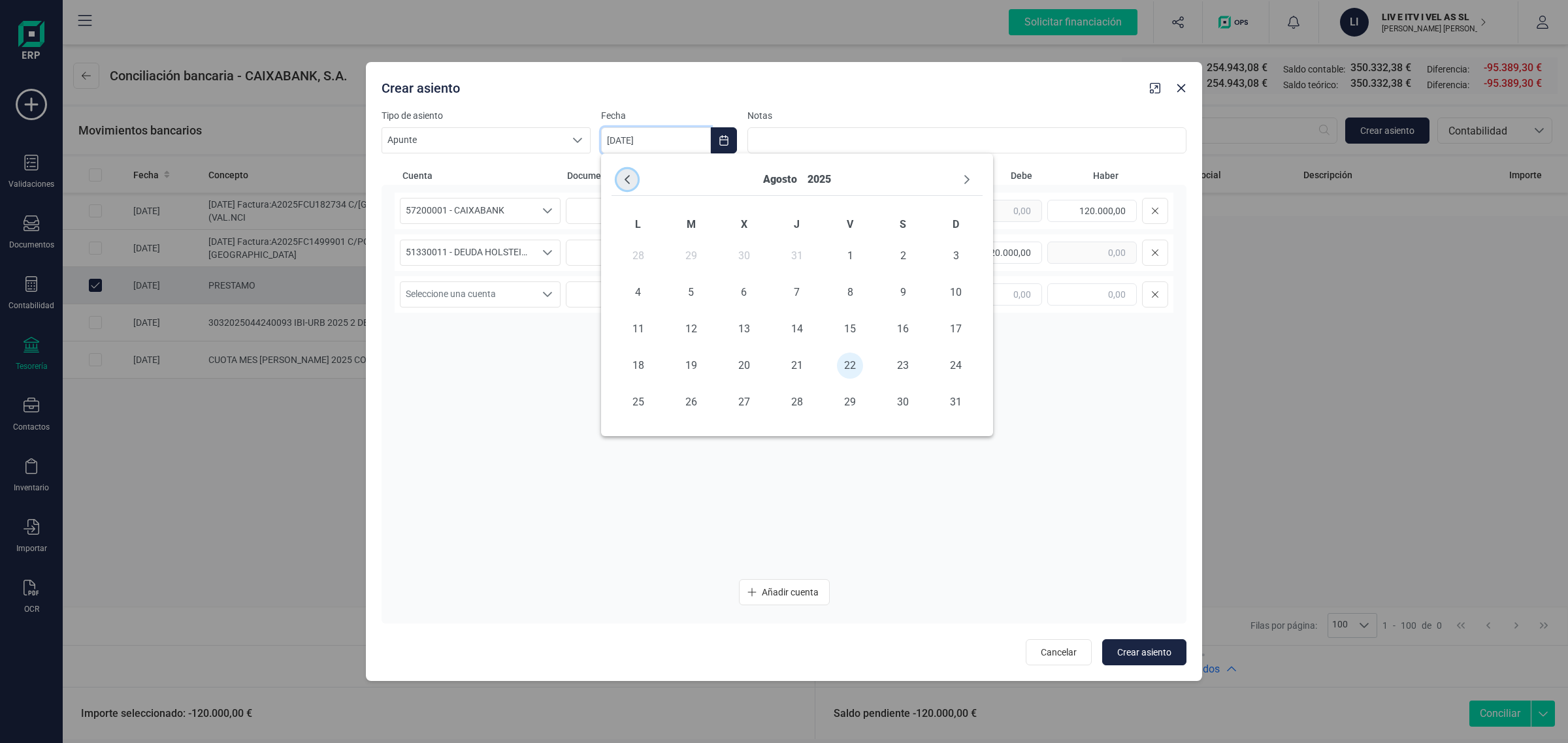
click at [628, 180] on icon "Previous Month" at bounding box center [628, 180] width 11 height 11
click at [700, 289] on span "8" at bounding box center [691, 292] width 26 height 26
click at [1129, 654] on span "Crear asiento" at bounding box center [1144, 652] width 54 height 13
type input "[DATE]"
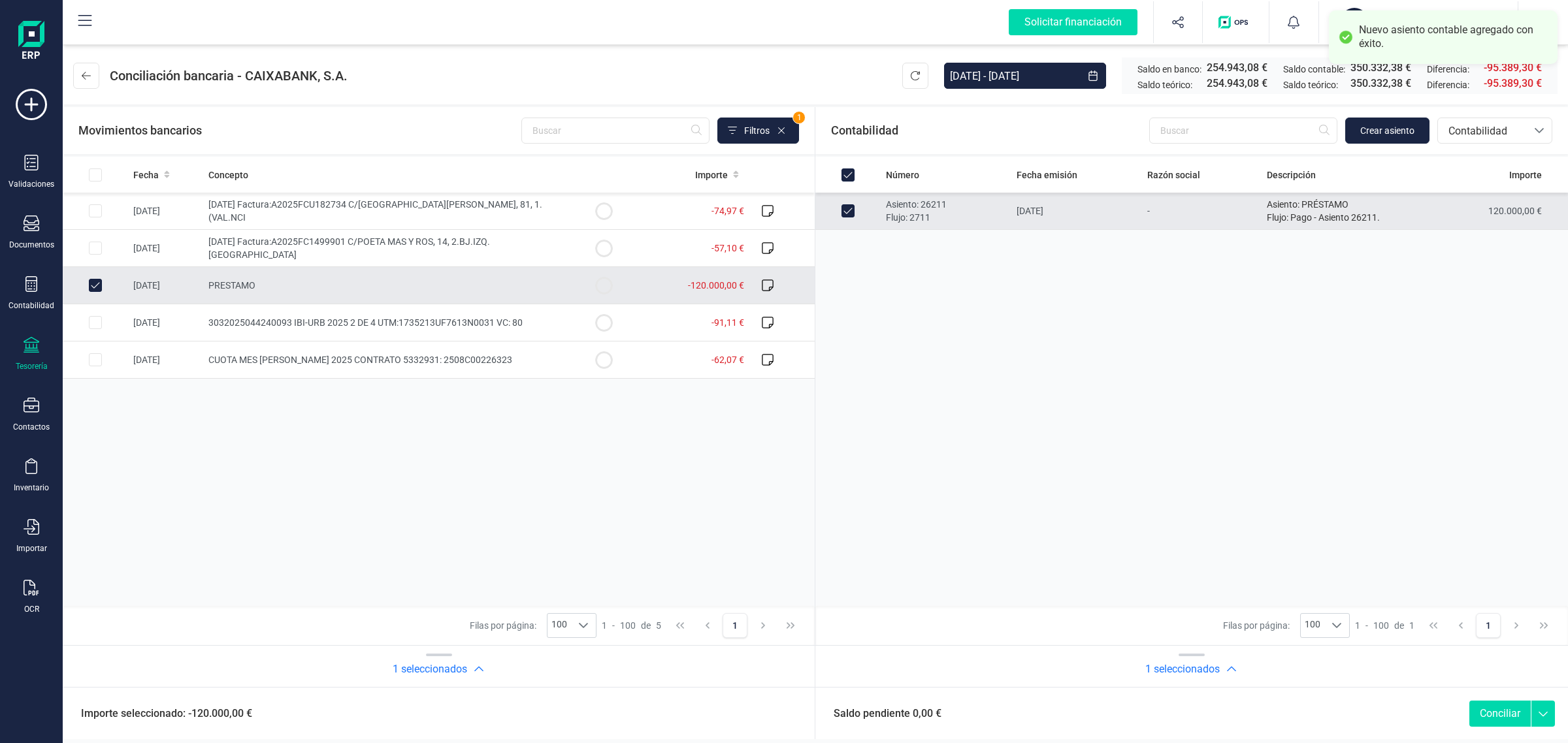
click at [1493, 710] on button "Conciliar" at bounding box center [1500, 713] width 61 height 26
checkbox input "false"
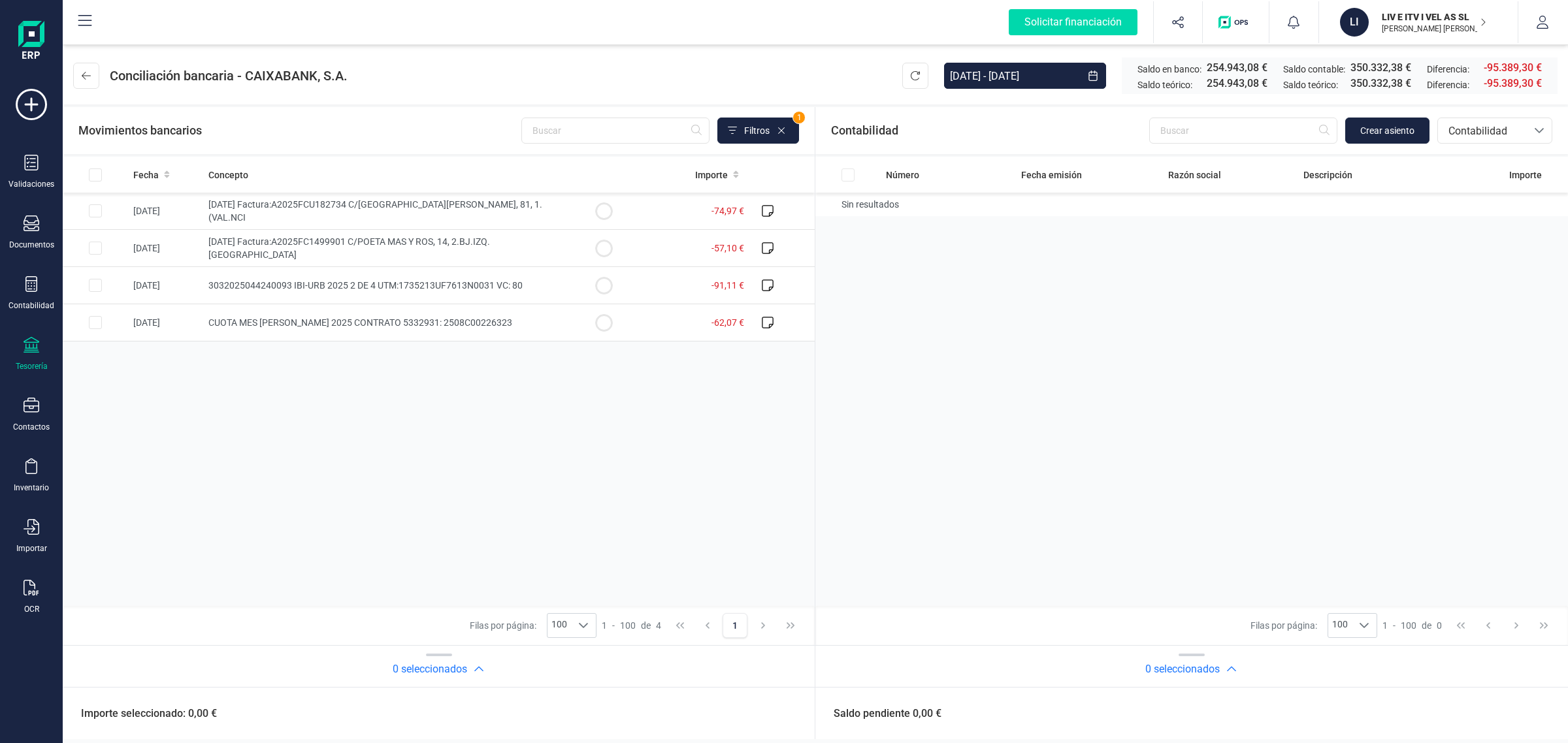
click at [1438, 20] on p "LIV E ITV I VEL AS SL" at bounding box center [1434, 17] width 105 height 13
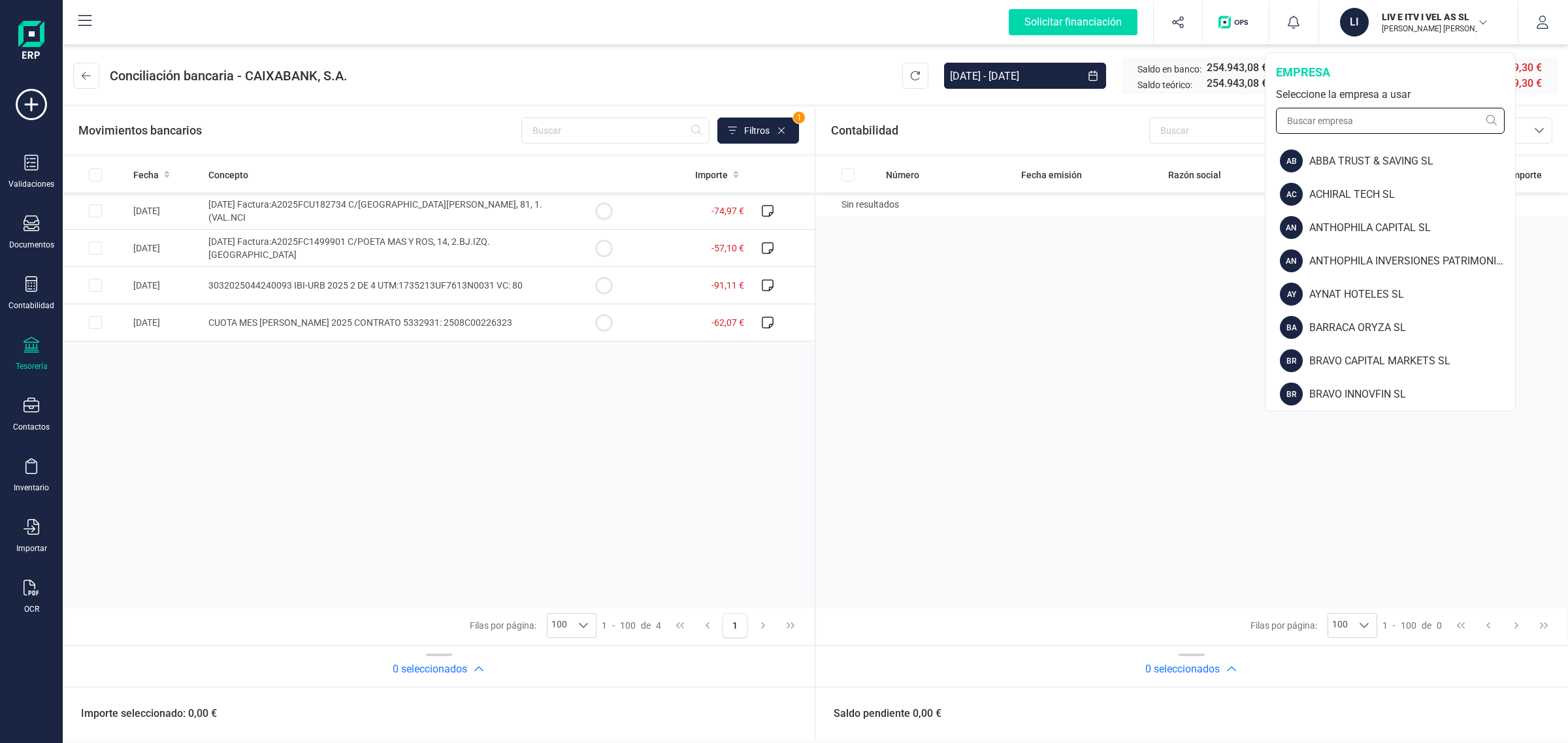
click at [1347, 126] on input "text" at bounding box center [1390, 120] width 229 height 26
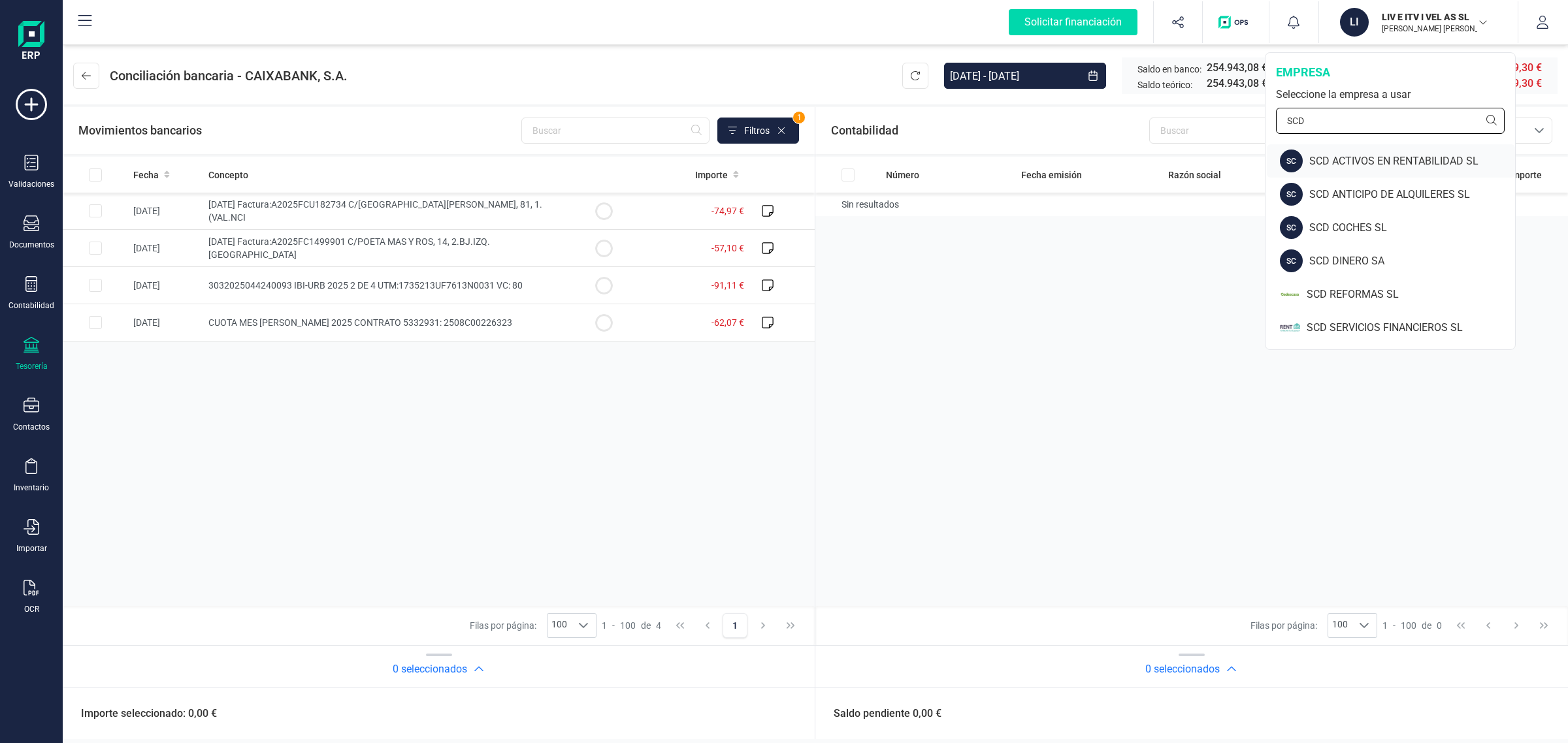
type input "SCD"
click at [1419, 154] on div "SCD ACTIVOS EN RENTABILIDAD SL" at bounding box center [1412, 161] width 206 height 15
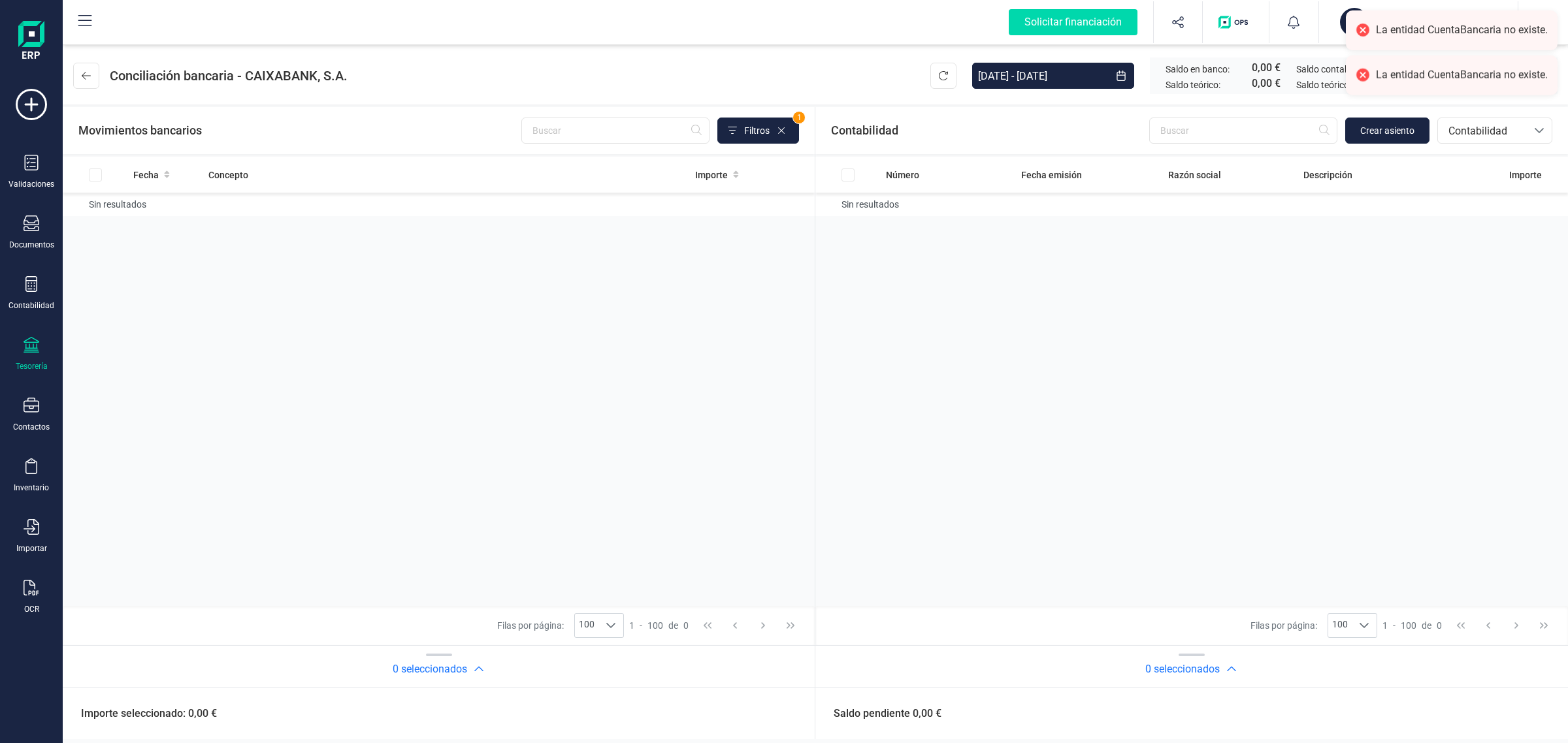
click at [30, 358] on div "Tesorería" at bounding box center [32, 354] width 52 height 34
drag, startPoint x: 1183, startPoint y: 322, endPoint x: 1181, endPoint y: 314, distance: 8.2
click at [815, 314] on div "Número Fecha emisión Razón social Descripción Importe Sin resultados" at bounding box center [438, 381] width 751 height 449
click at [27, 343] on icon at bounding box center [31, 344] width 15 height 15
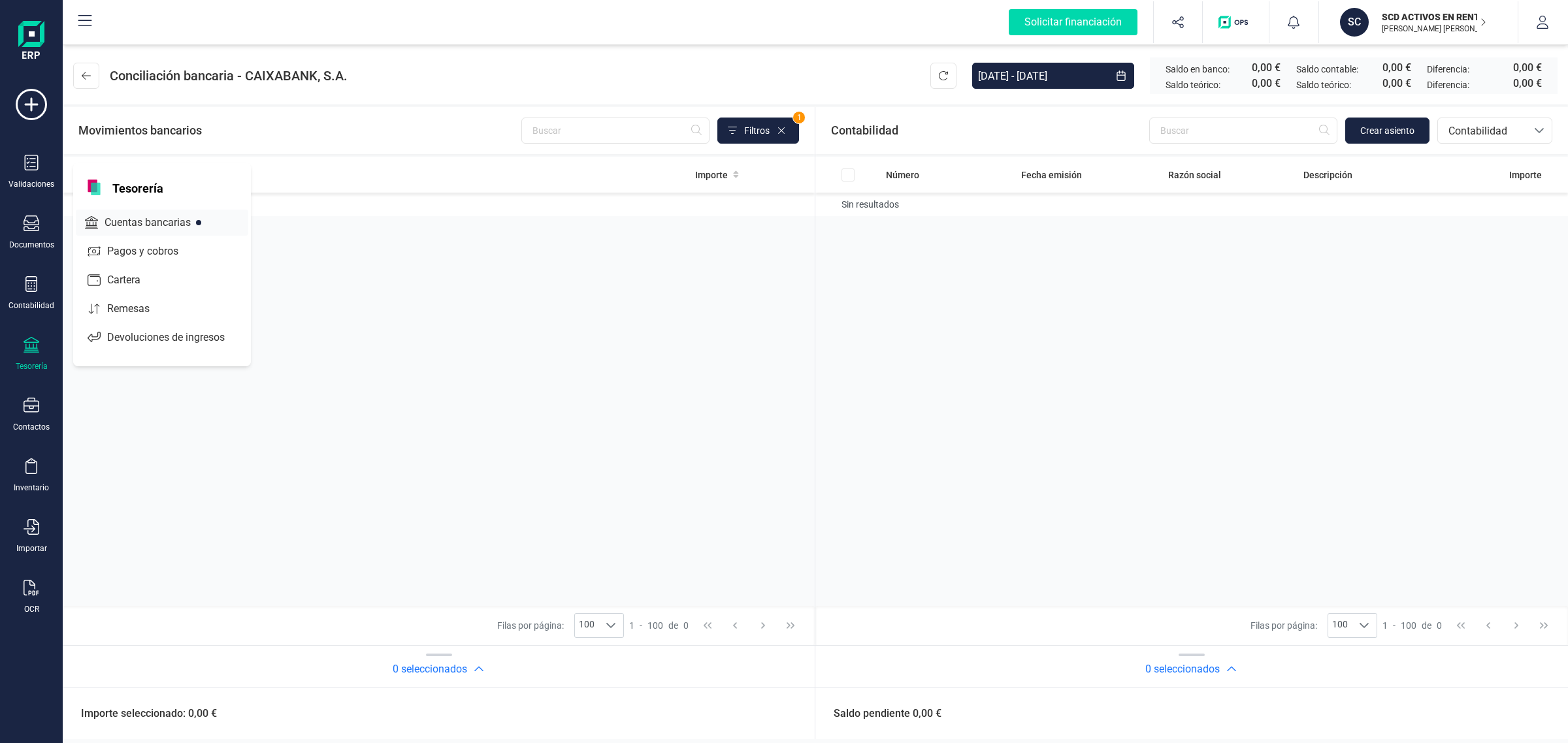
click at [122, 223] on span "Cuentas bancarias" at bounding box center [156, 222] width 115 height 15
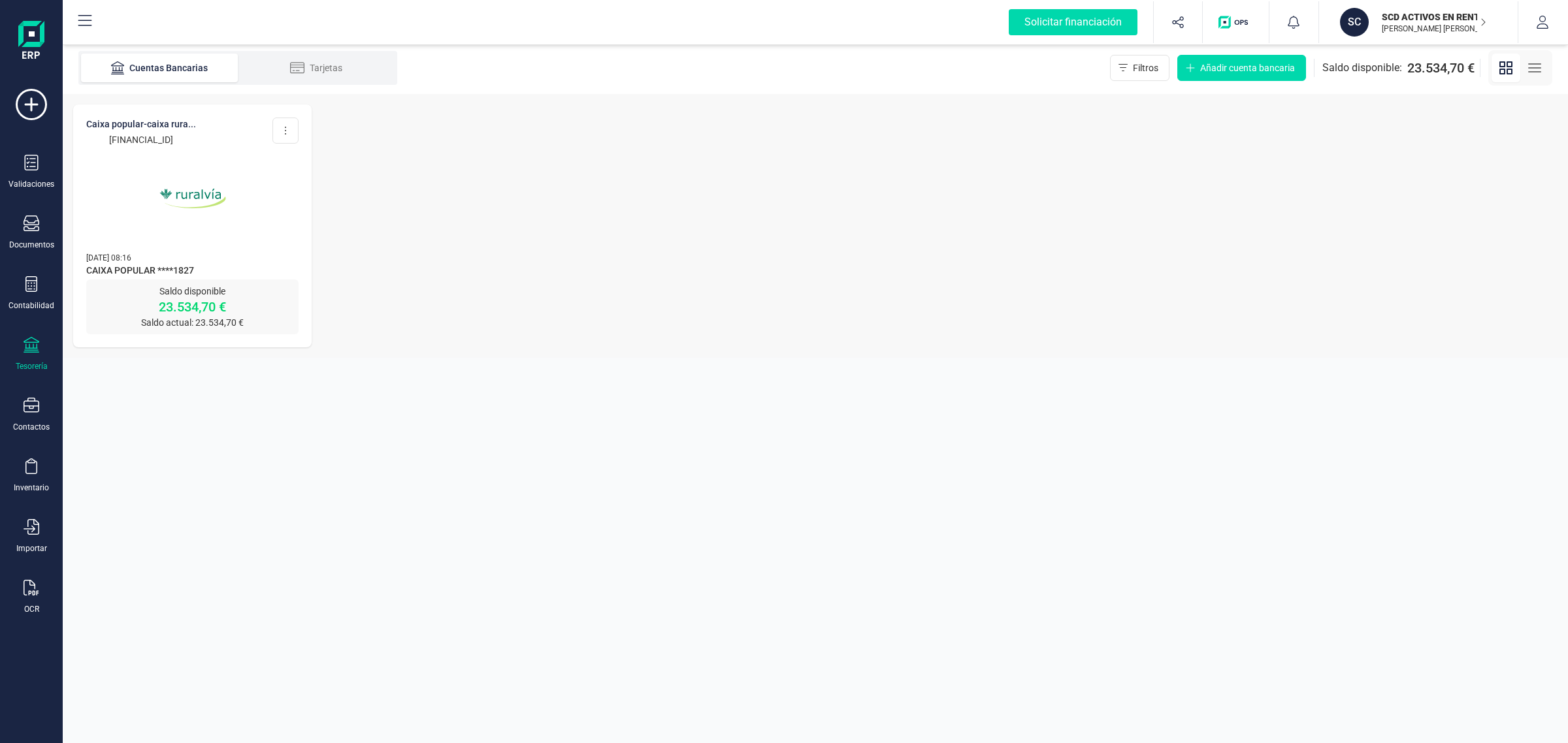
click at [196, 240] on img at bounding box center [192, 198] width 109 height 109
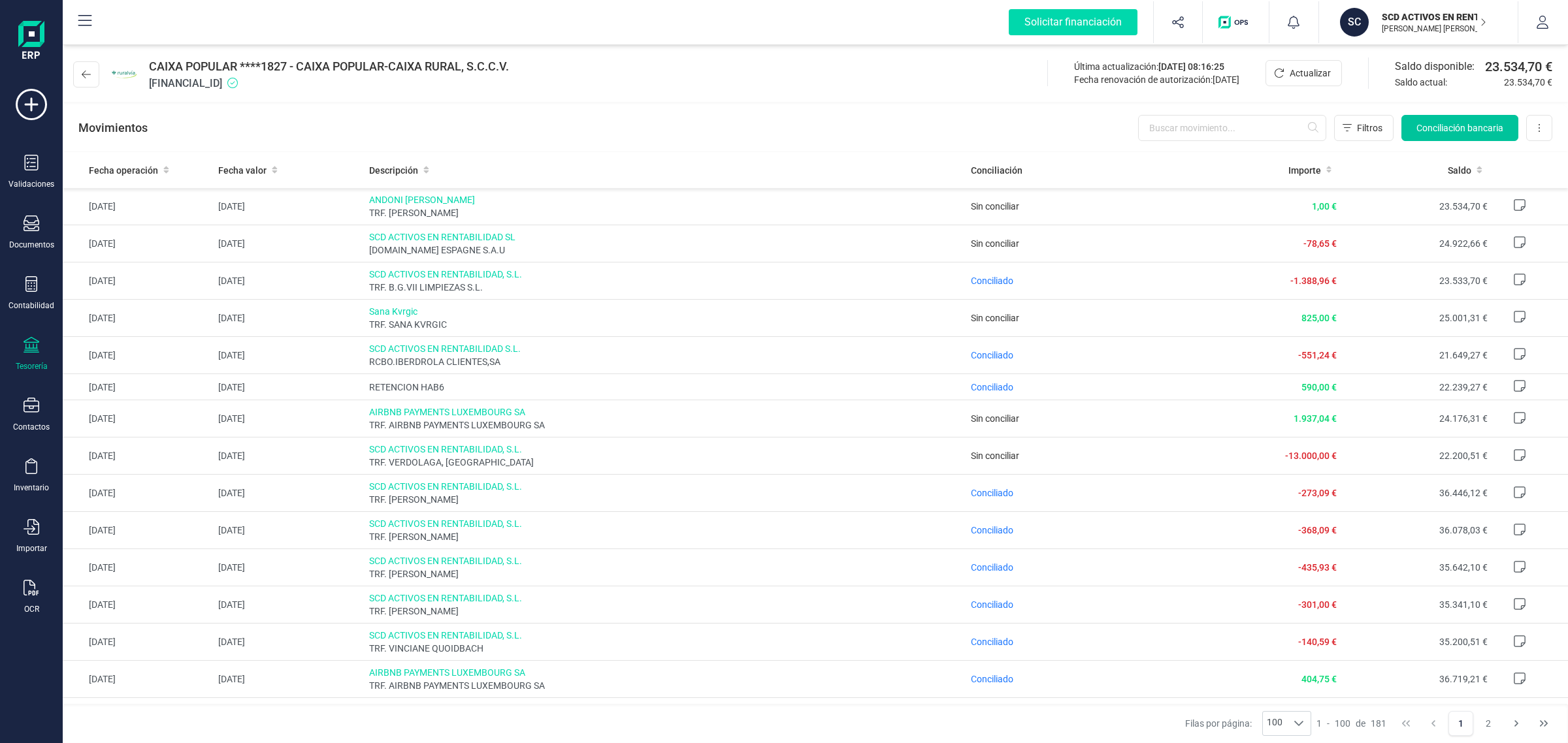
click at [1435, 118] on button "Conciliación bancaria" at bounding box center [1459, 127] width 117 height 26
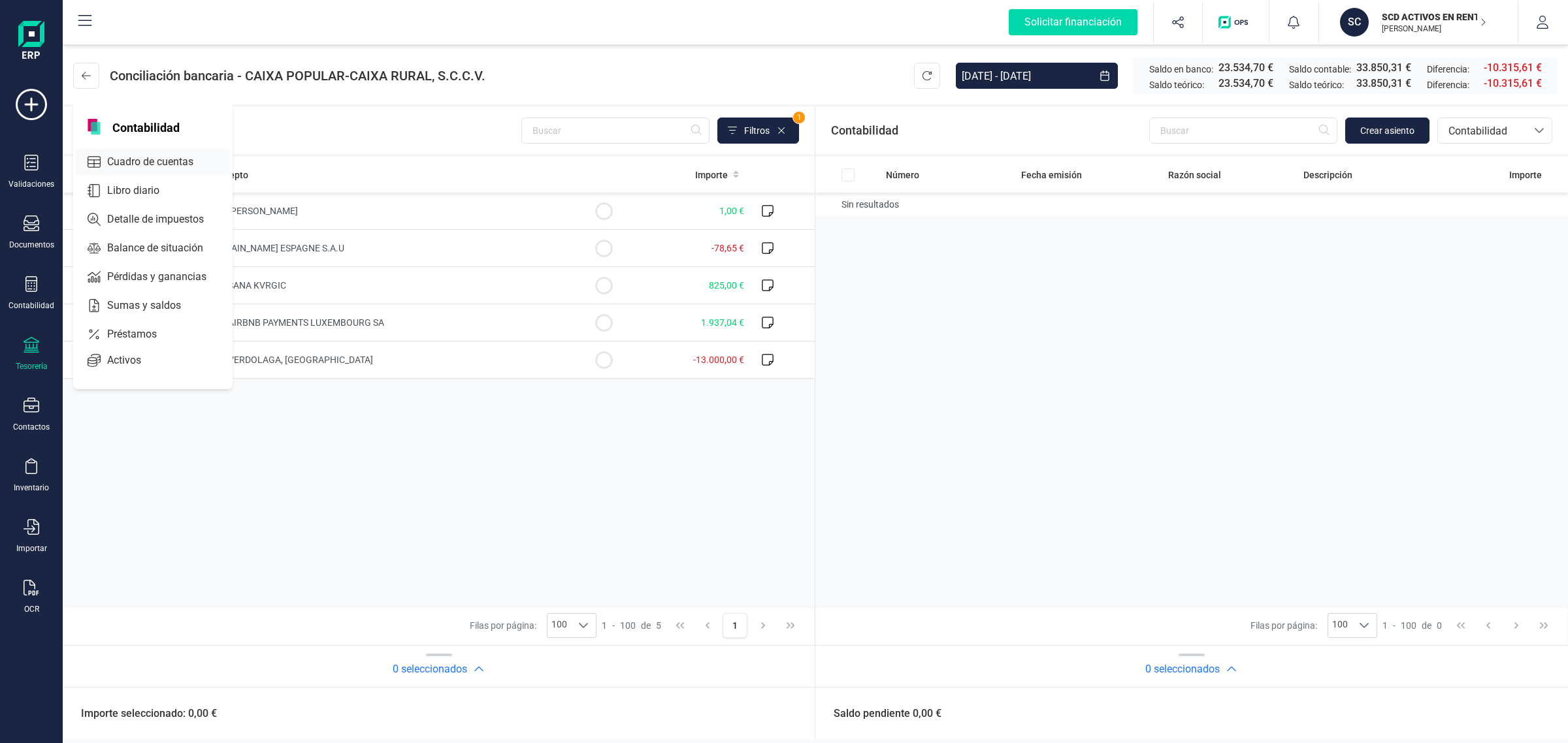
click at [191, 155] on span "Cuadro de cuentas" at bounding box center [159, 161] width 115 height 15
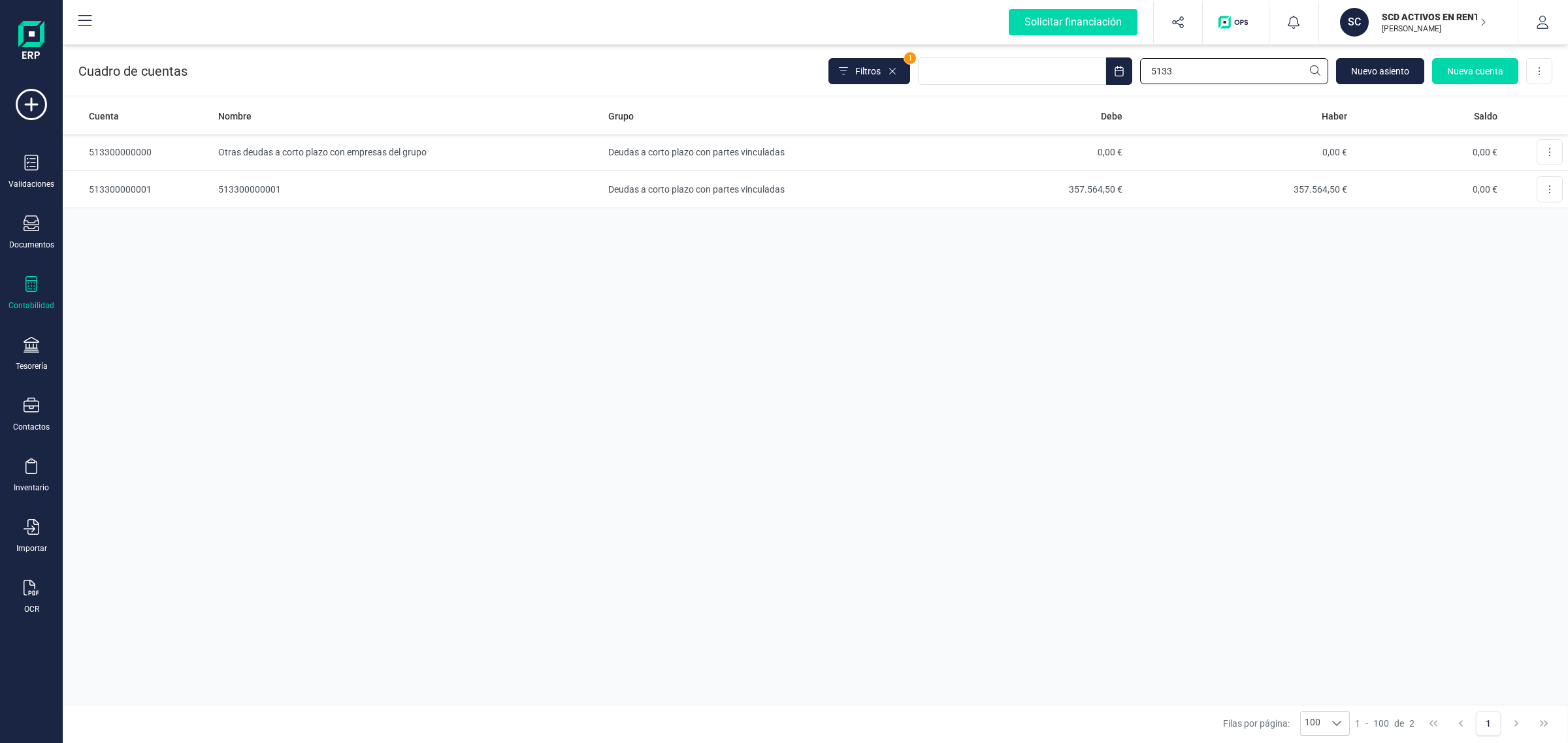
drag, startPoint x: 1204, startPoint y: 76, endPoint x: 1098, endPoint y: 89, distance: 106.8
click at [1098, 89] on div "Cuadro de cuentas Filtros 1 5133 Nuevo asiento Nueva cuenta Descargar Excel" at bounding box center [815, 68] width 1505 height 53
type input "V"
type input "513"
click at [1449, 70] on span "Nueva cuenta" at bounding box center [1475, 71] width 56 height 13
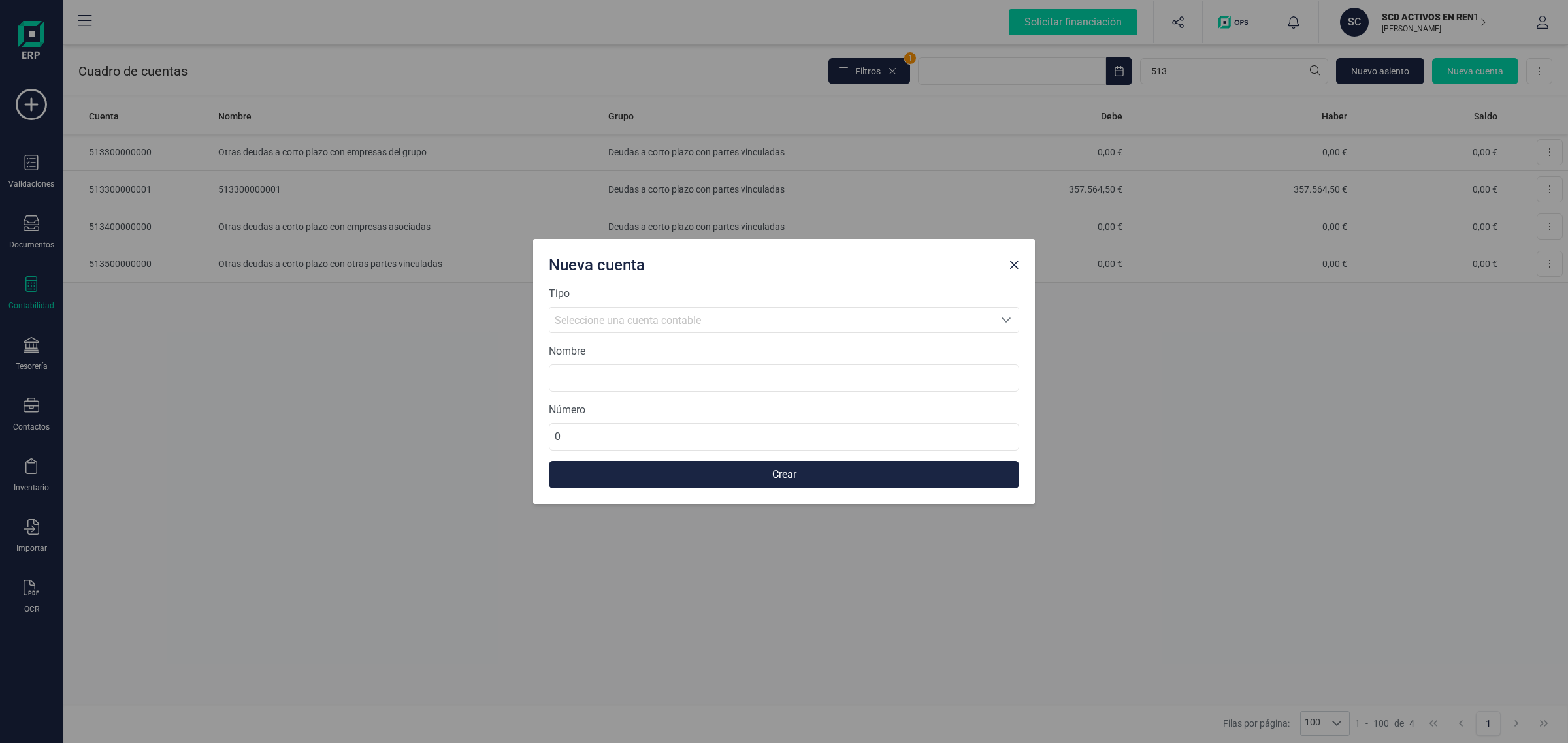
click at [672, 324] on span "Seleccione una cuenta contable" at bounding box center [628, 320] width 146 height 13
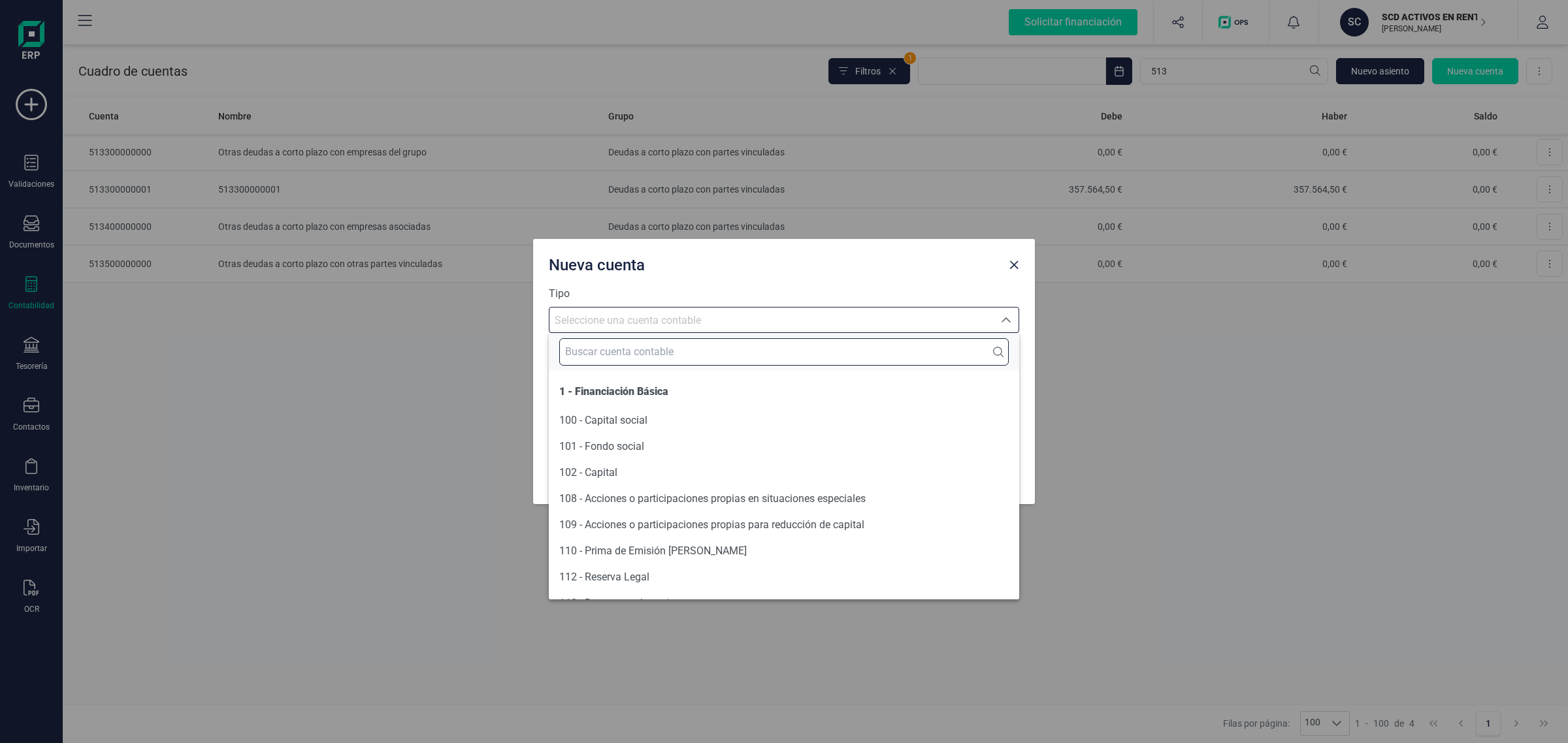
click at [622, 354] on input "text" at bounding box center [783, 352] width 449 height 27
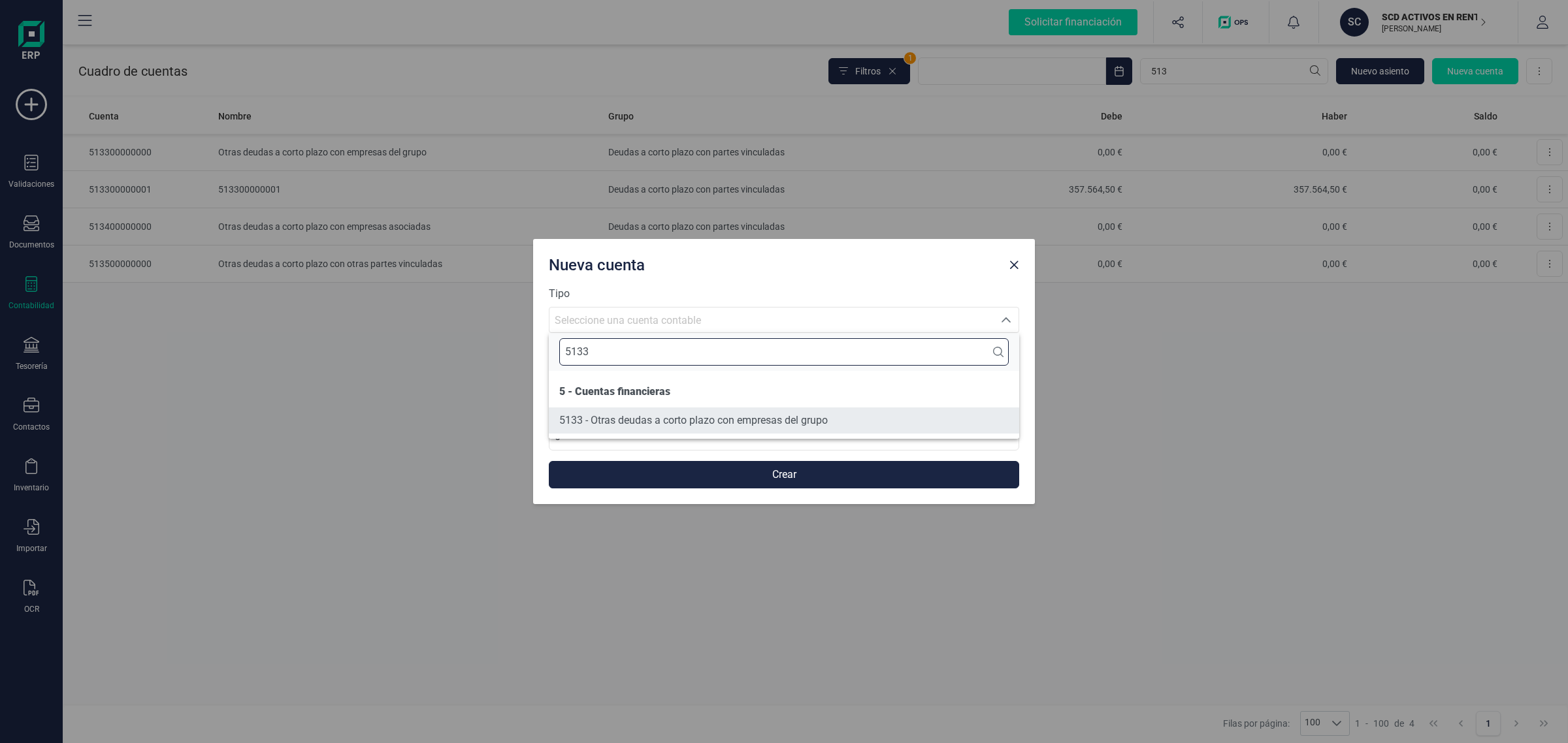
type input "5133"
click at [648, 421] on span "5133 - Otras deudas a corto plazo con empresas del grupo" at bounding box center [693, 420] width 269 height 13
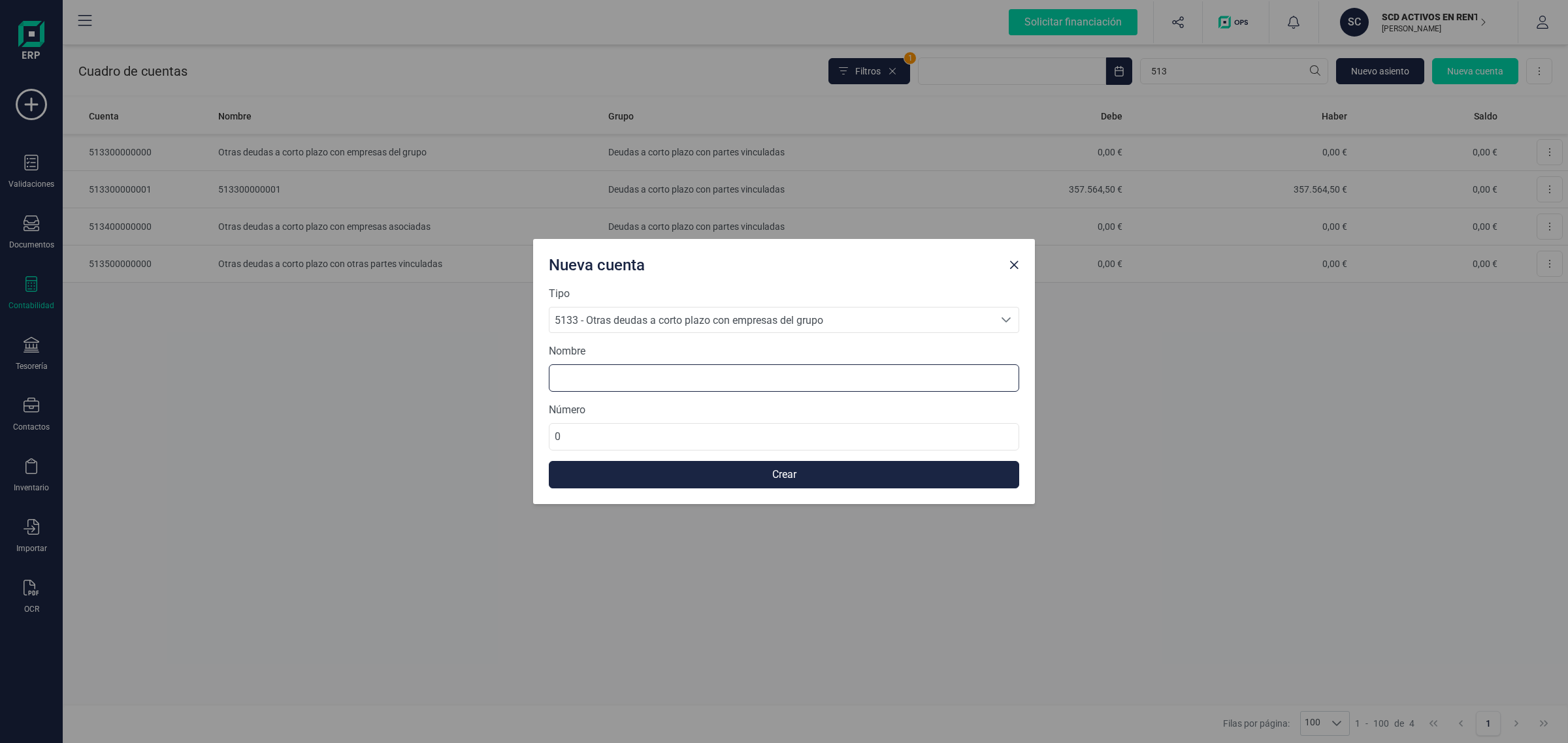
click at [595, 372] on input at bounding box center [784, 378] width 470 height 27
type input "DEUDA VERDOLAGA"
click at [622, 437] on input "0" at bounding box center [784, 437] width 470 height 27
type input "513300000002"
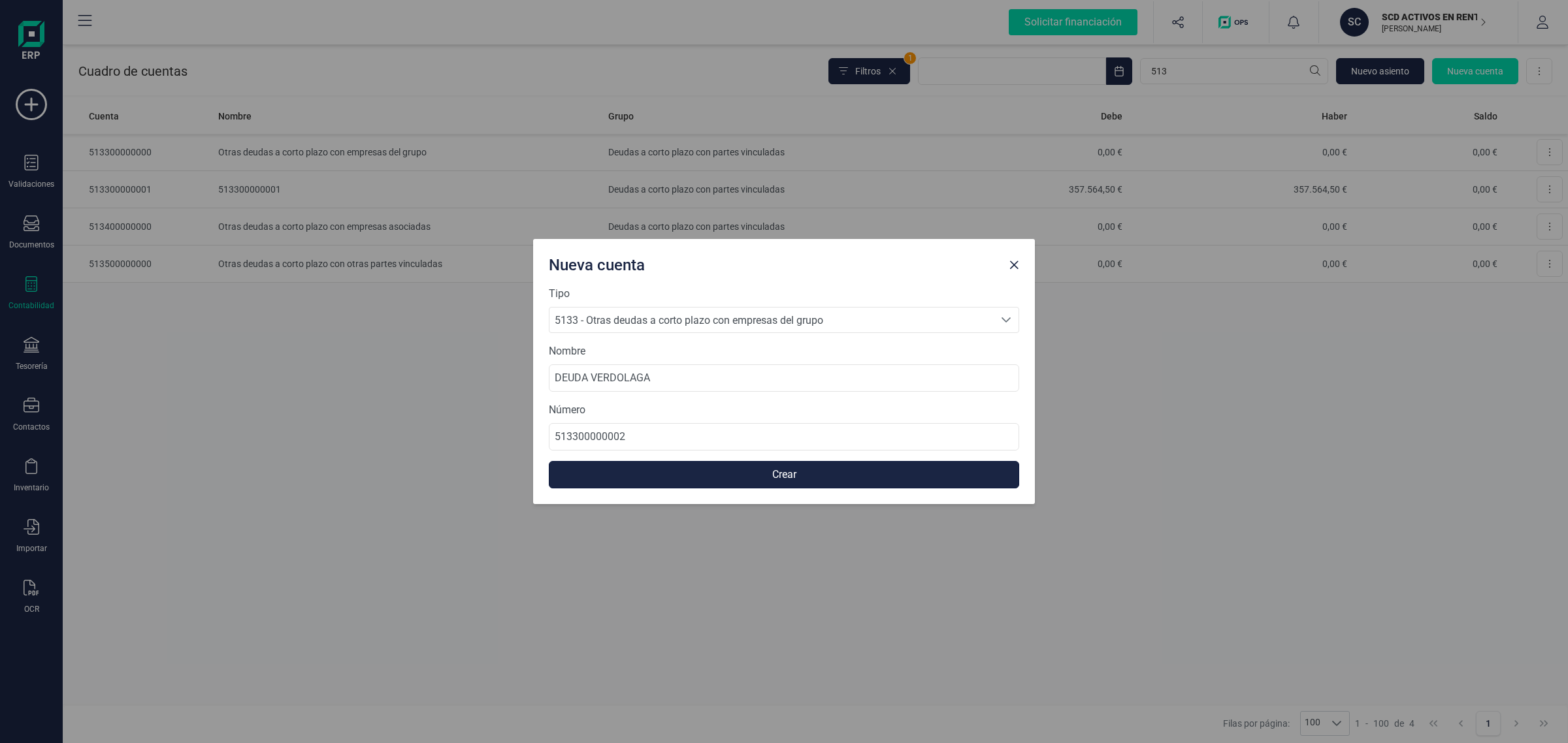
click at [629, 469] on button "Crear" at bounding box center [784, 475] width 470 height 27
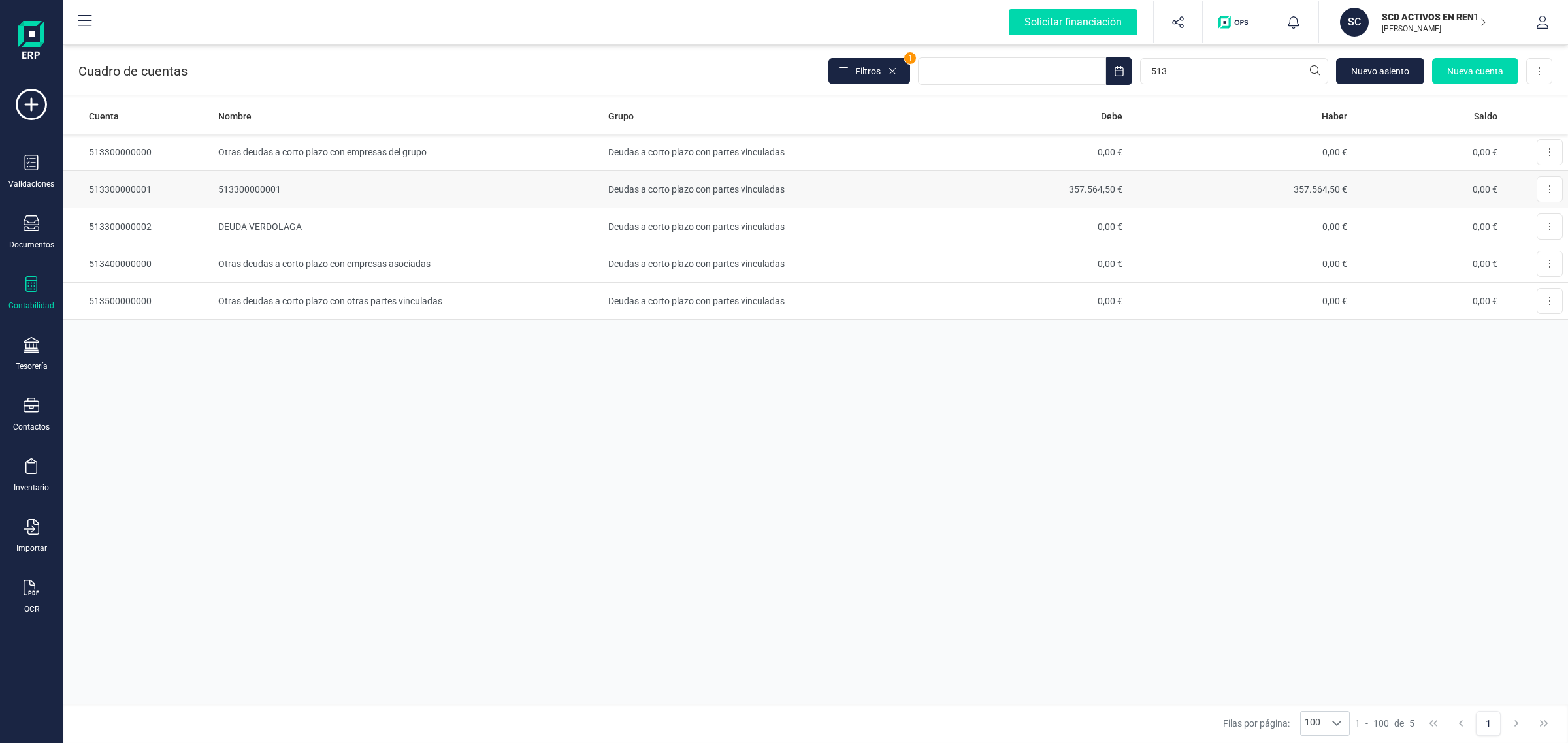
click at [935, 193] on td "357.564,50 €" at bounding box center [1015, 189] width 225 height 37
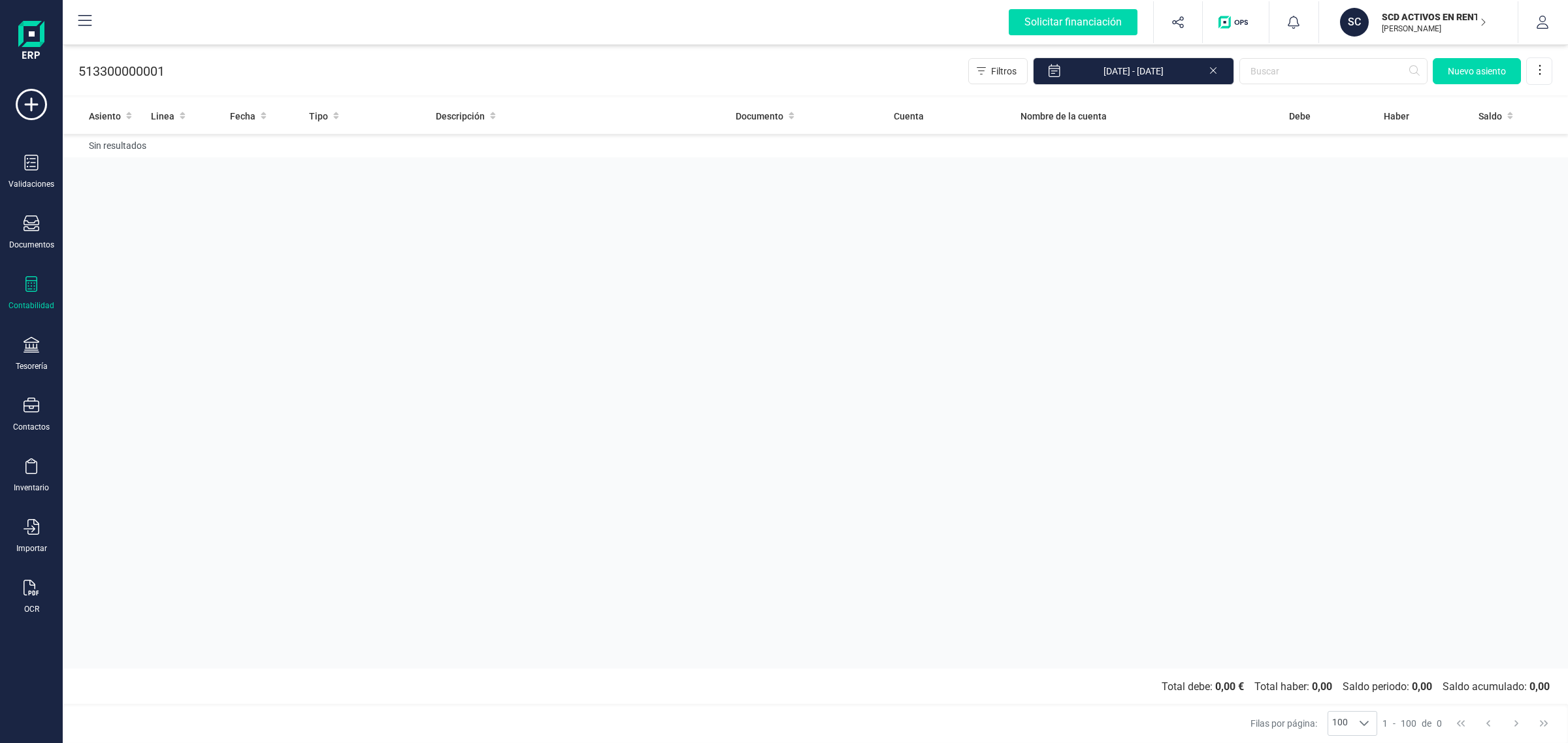
click at [1208, 70] on icon at bounding box center [1214, 69] width 11 height 13
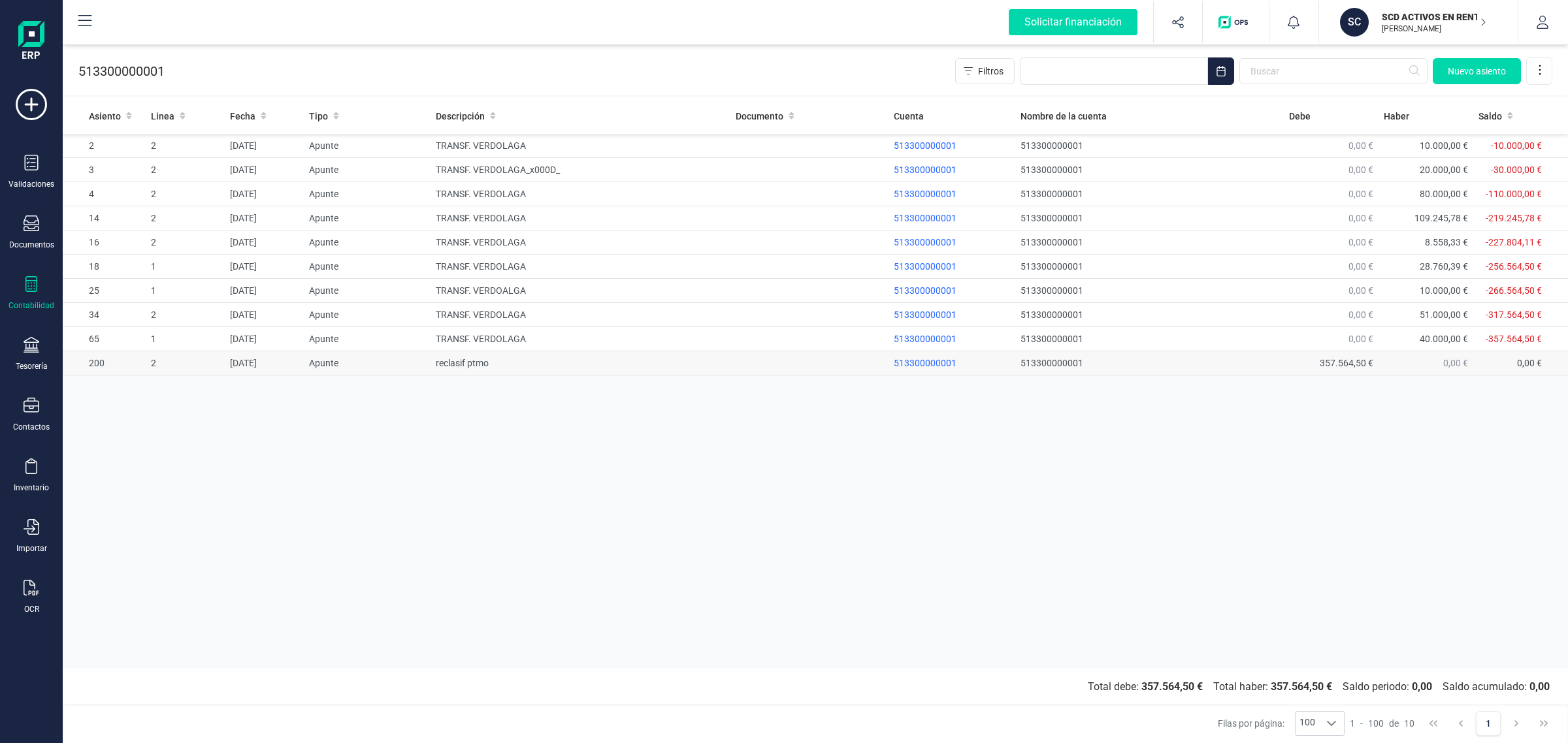
click at [1235, 363] on td "513300000001" at bounding box center [1149, 363] width 269 height 24
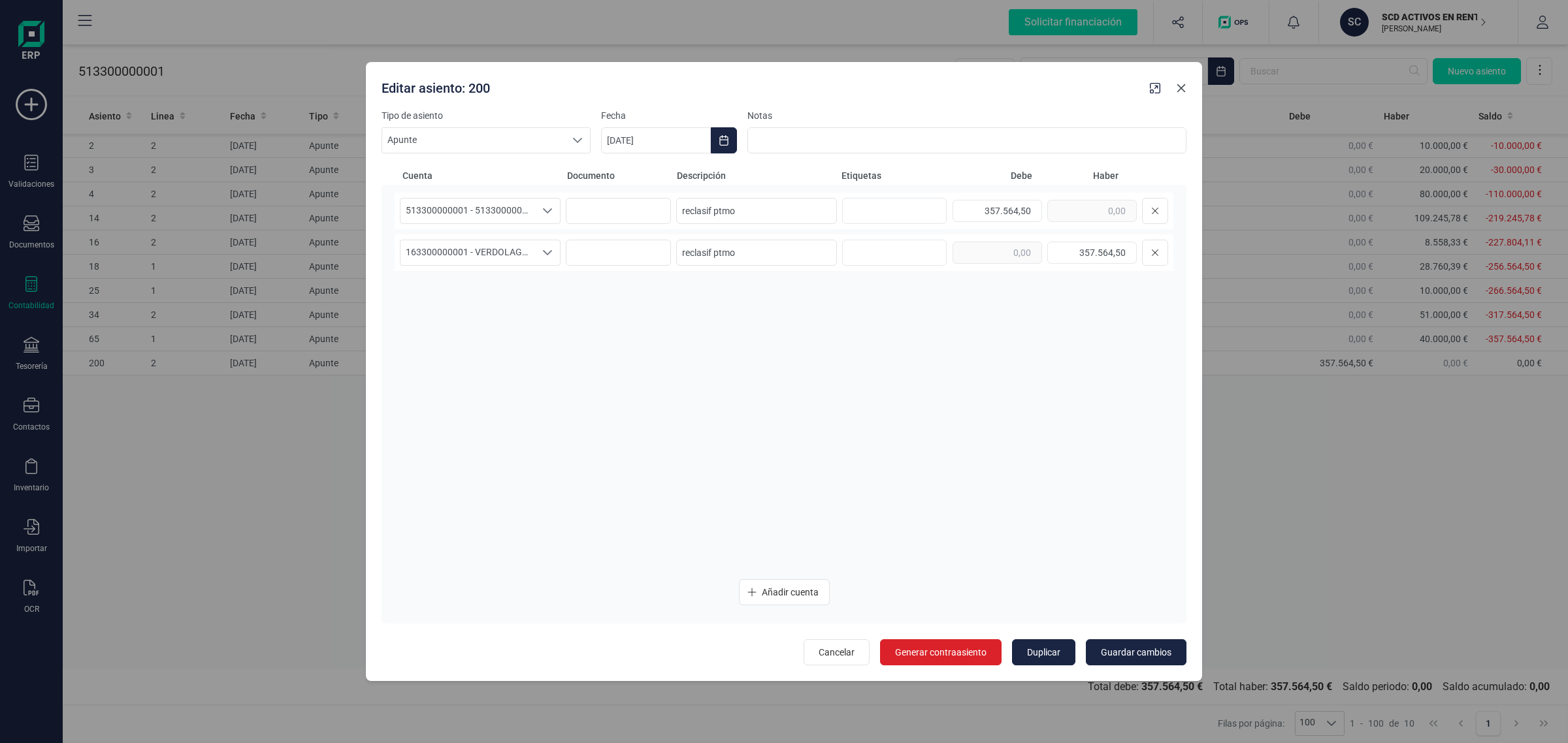
click at [1183, 90] on icon "button" at bounding box center [1181, 89] width 11 height 11
type input "[DATE]"
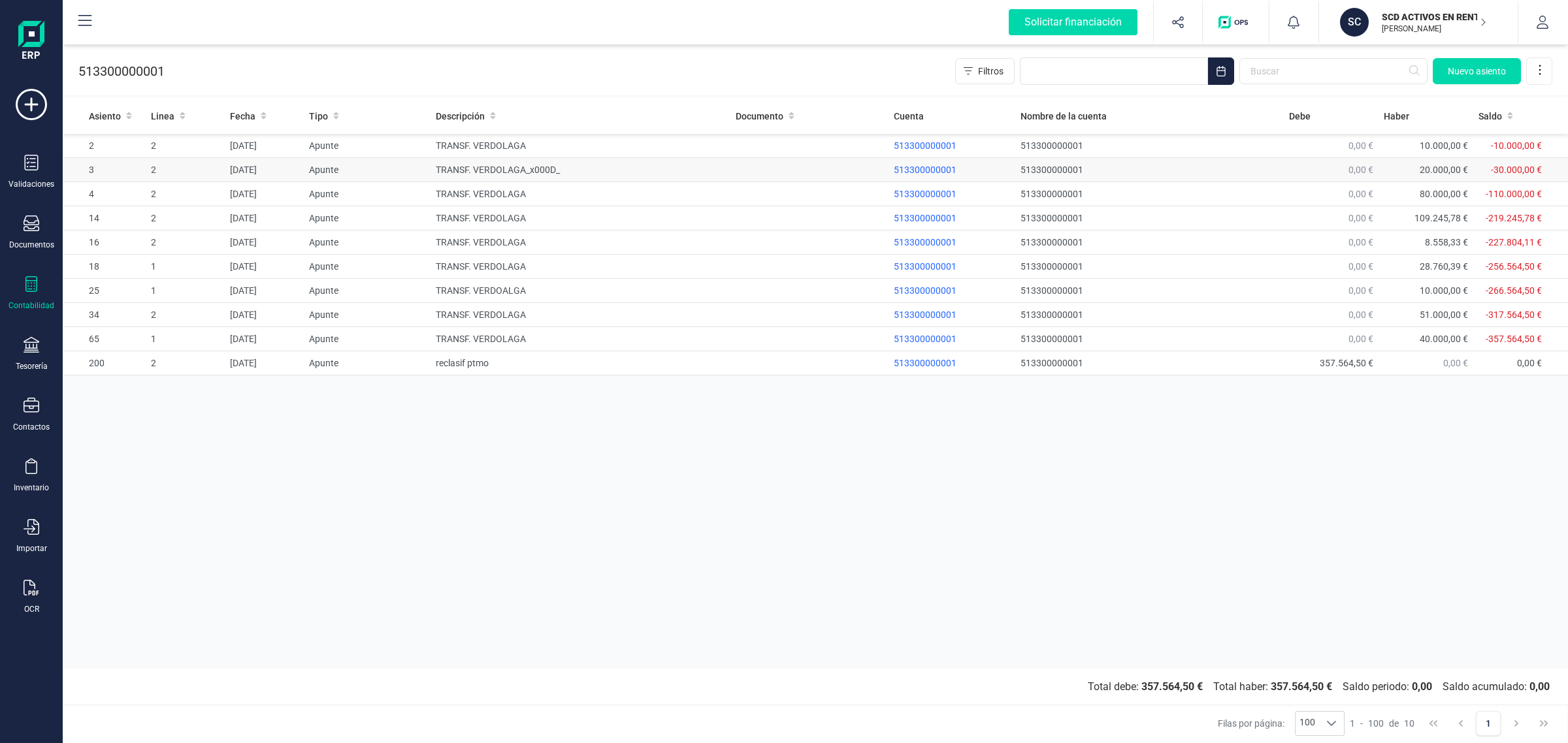
click at [802, 171] on td at bounding box center [809, 170] width 158 height 24
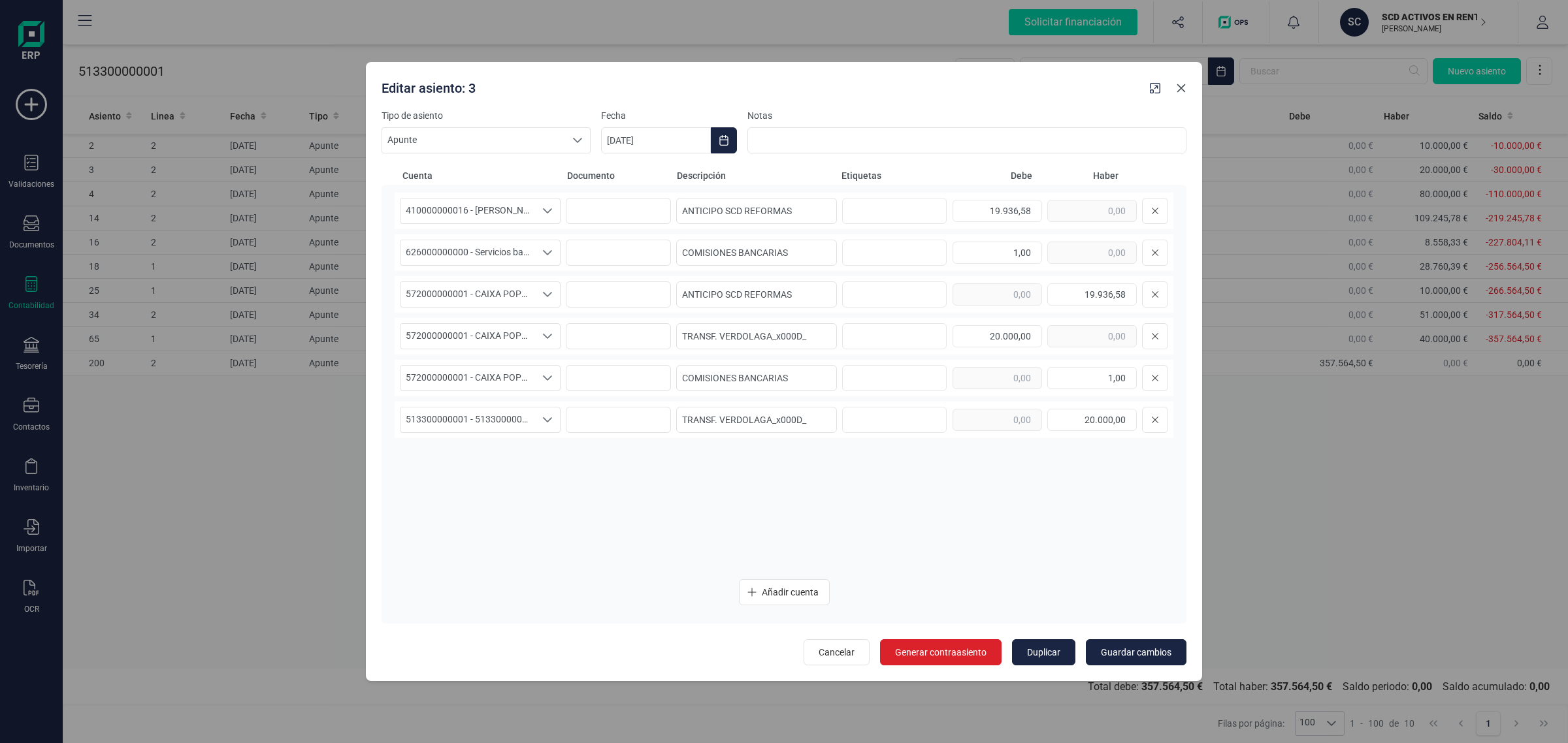
click at [1179, 83] on icon "button" at bounding box center [1181, 89] width 11 height 11
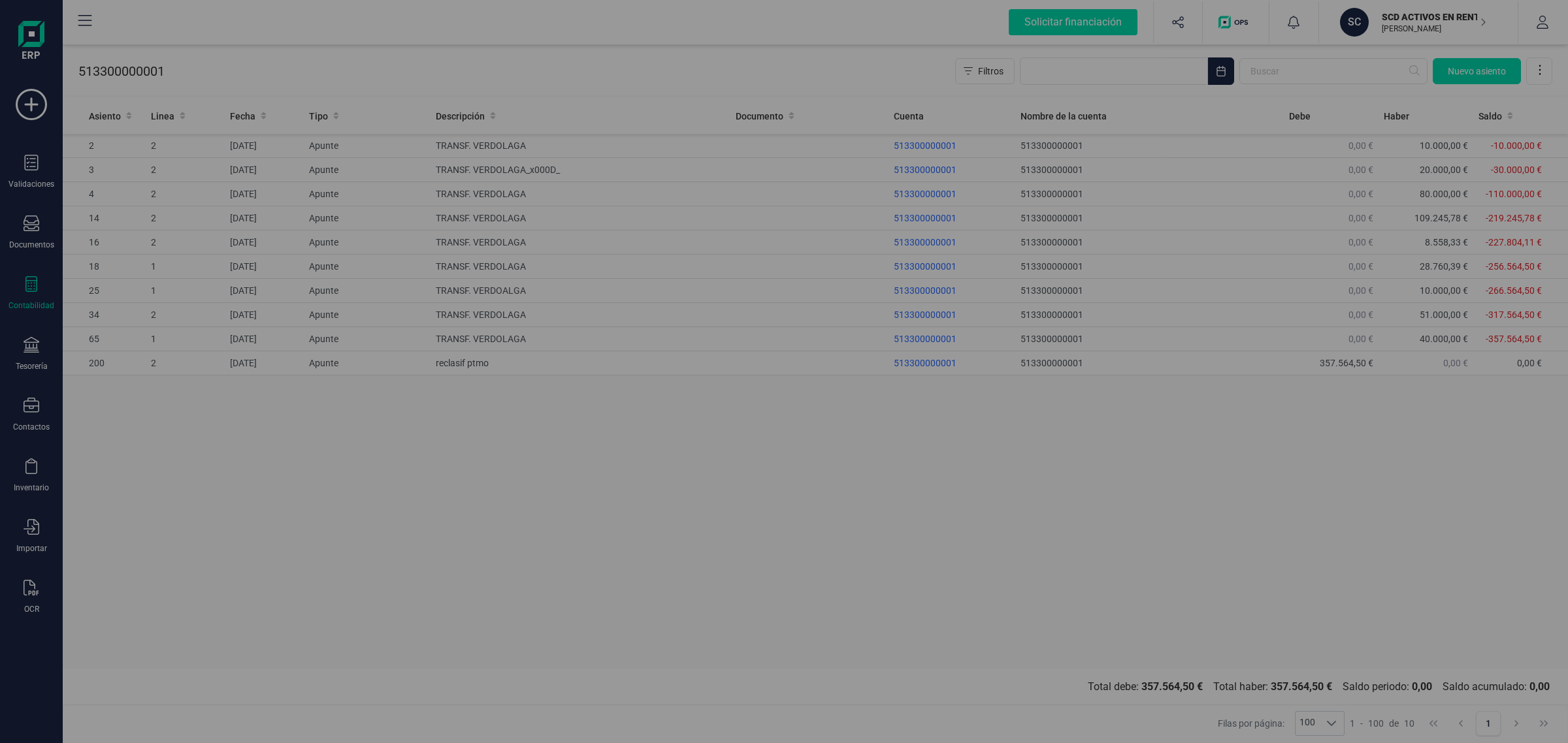
type input "[DATE]"
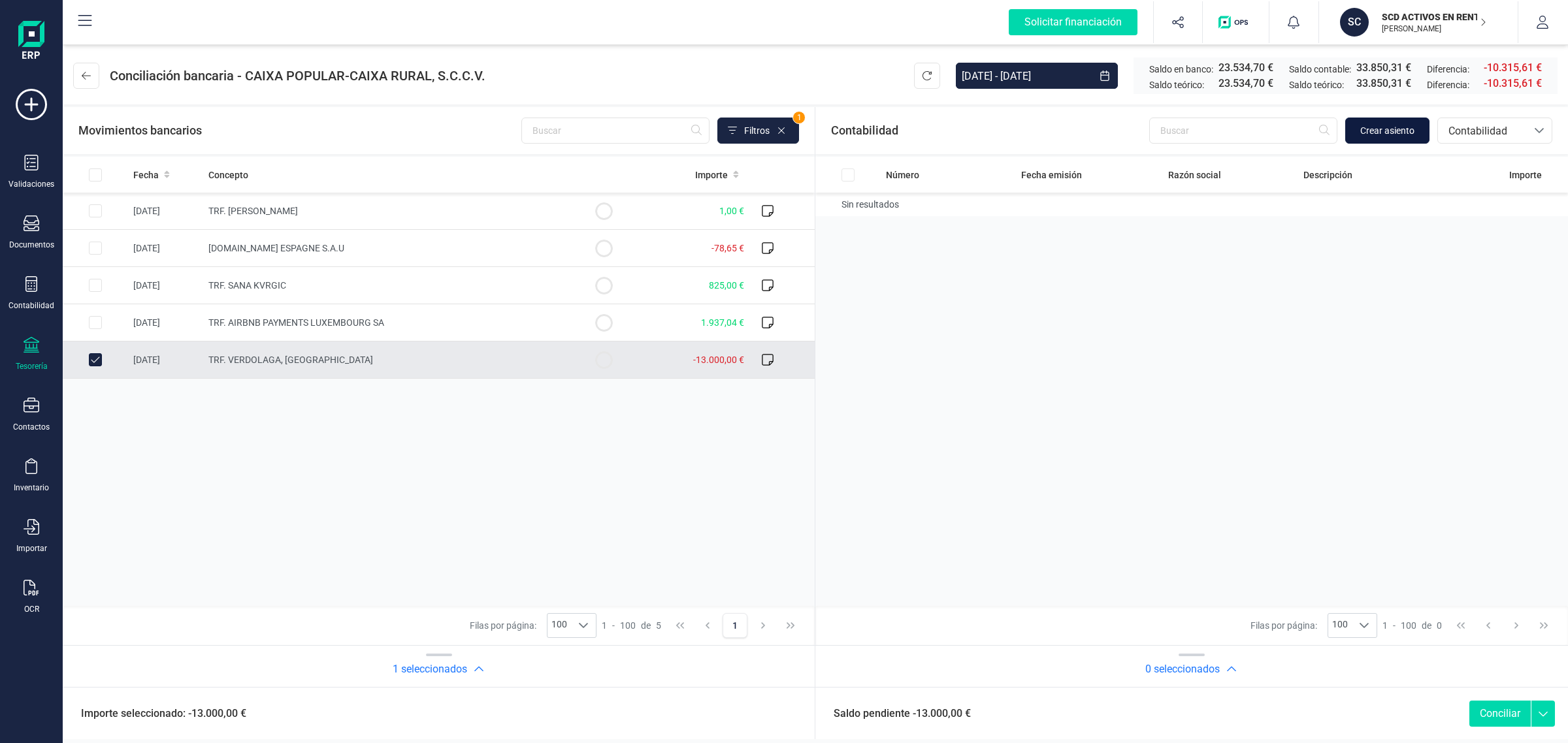
click at [1385, 129] on span "Crear asiento" at bounding box center [1387, 130] width 54 height 13
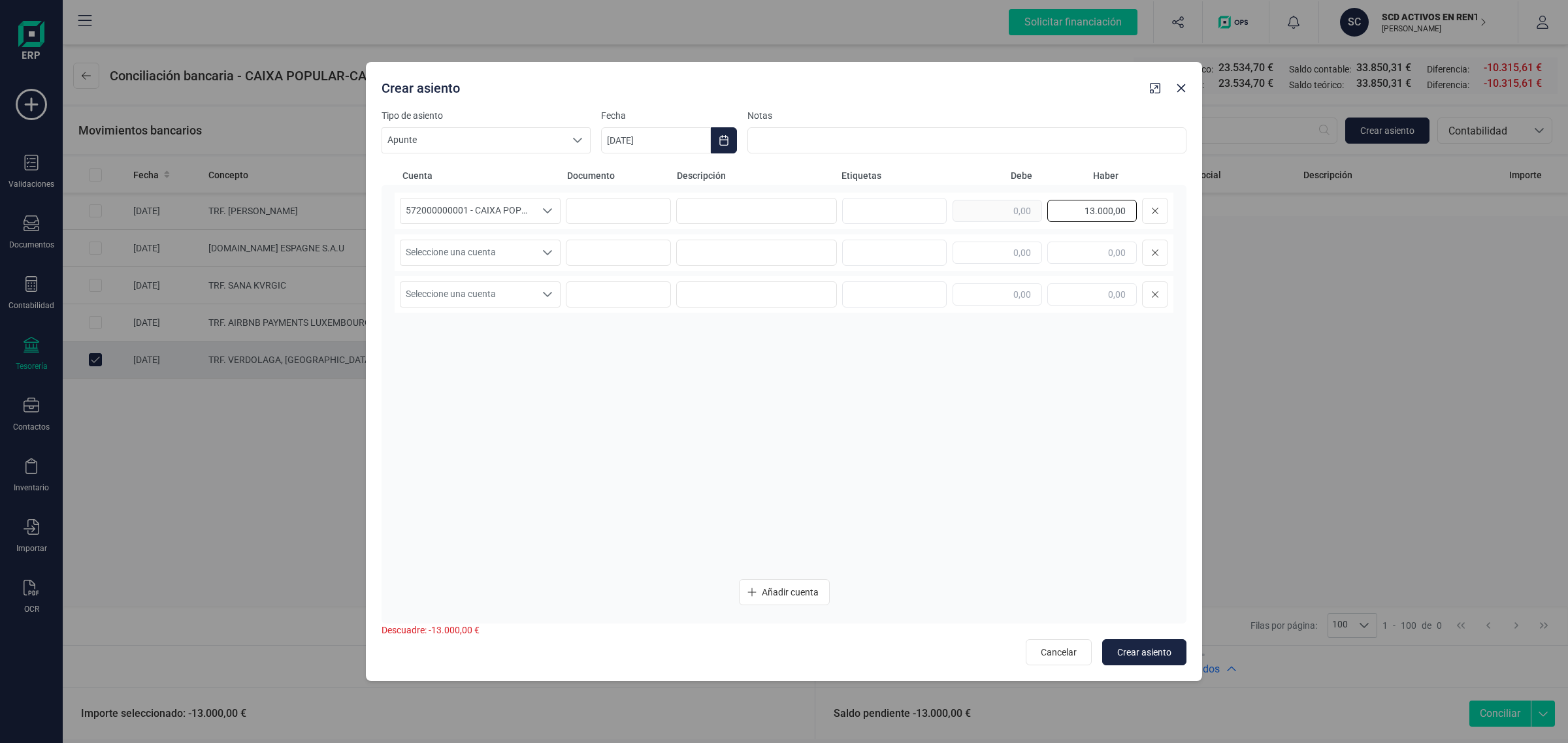
drag, startPoint x: 1067, startPoint y: 209, endPoint x: 1189, endPoint y: 206, distance: 122.0
click at [1189, 206] on div "Tipo de asiento Apunte Apunte Apunte Fecha 22/08/2025 Notas Cuenta Documento De…" at bounding box center [784, 395] width 836 height 572
click at [951, 252] on div "Seleccione una cuenta Seleccione una cuenta" at bounding box center [783, 252] width 779 height 36
click at [1023, 251] on input "text" at bounding box center [997, 252] width 90 height 23
paste input "13.000,00"
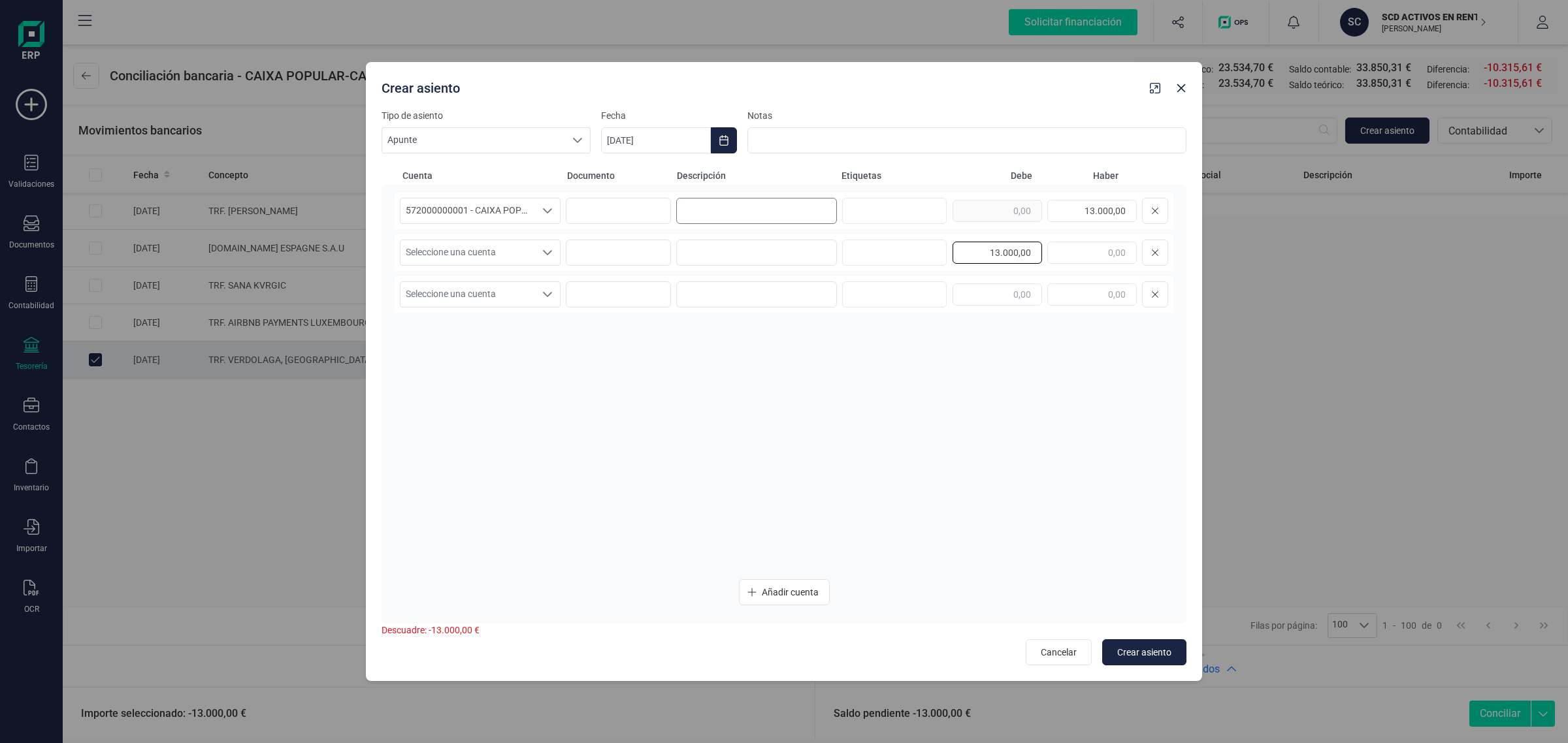
type input "13.000,00"
click at [713, 211] on input at bounding box center [757, 211] width 161 height 26
type input "V"
click at [693, 214] on input "Trf verdolaga" at bounding box center [757, 211] width 161 height 26
drag, startPoint x: 750, startPoint y: 211, endPoint x: 638, endPoint y: 232, distance: 114.0
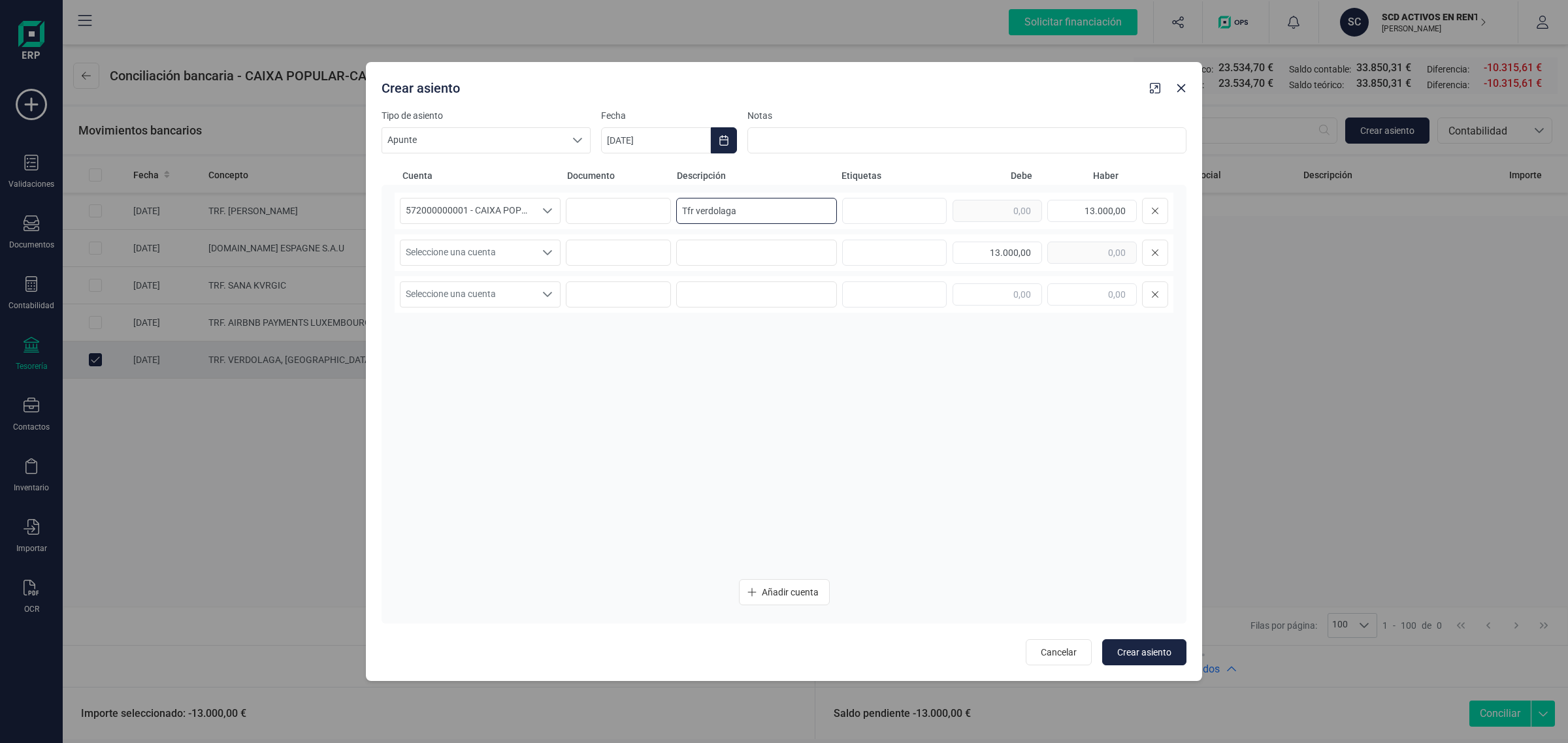
click at [638, 232] on div "572000000001 - CAIXA POPULAR-CAIXA RURAL, S.C.C.V. 572000000001 - CAIXA POPULAR…" at bounding box center [783, 381] width 779 height 376
type input "Tfr verdolaga"
click at [716, 262] on input at bounding box center [757, 252] width 161 height 26
paste input "Tfr verdolaga"
type input "Tfr verdolaga"
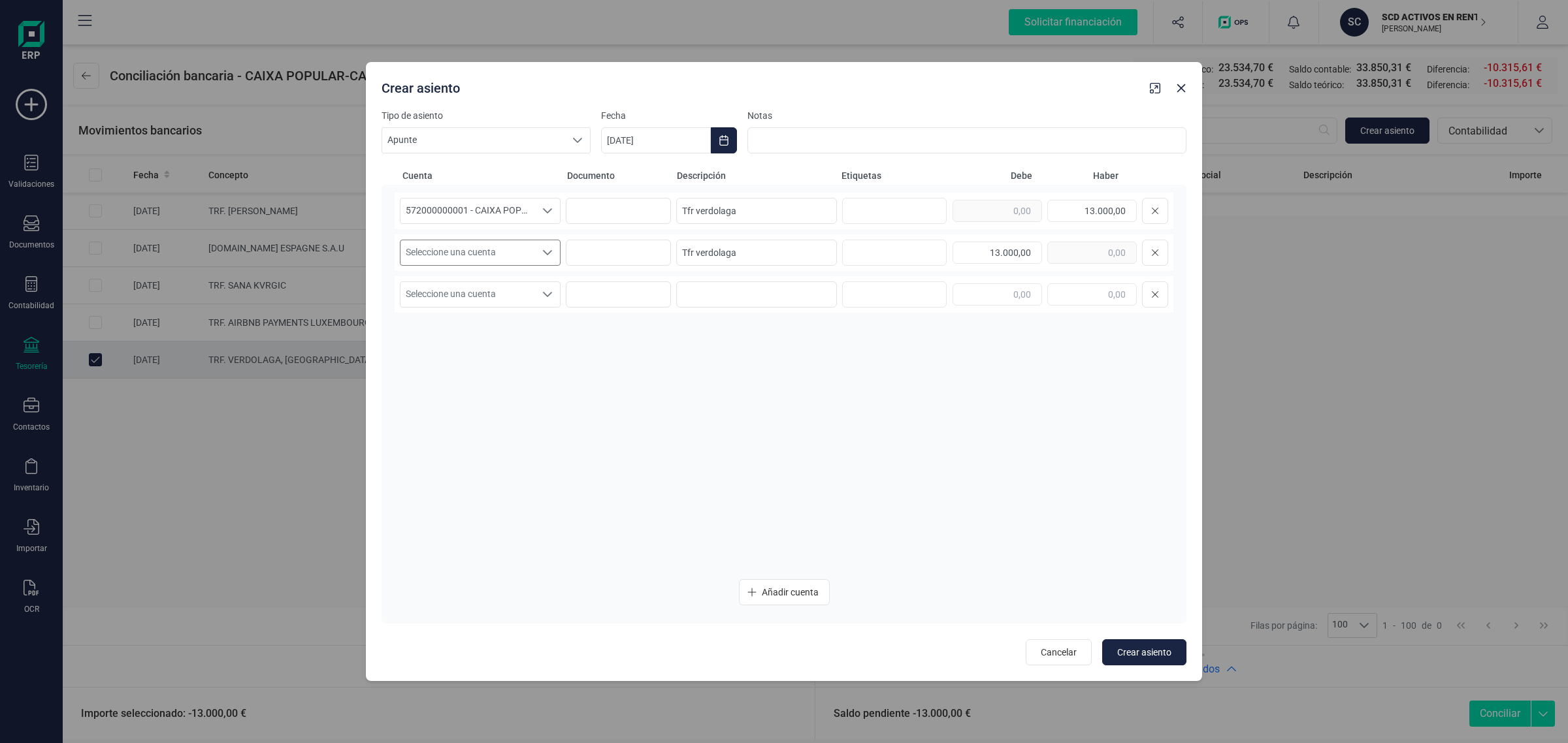
click at [521, 243] on span "Seleccione una cuenta" at bounding box center [468, 252] width 135 height 24
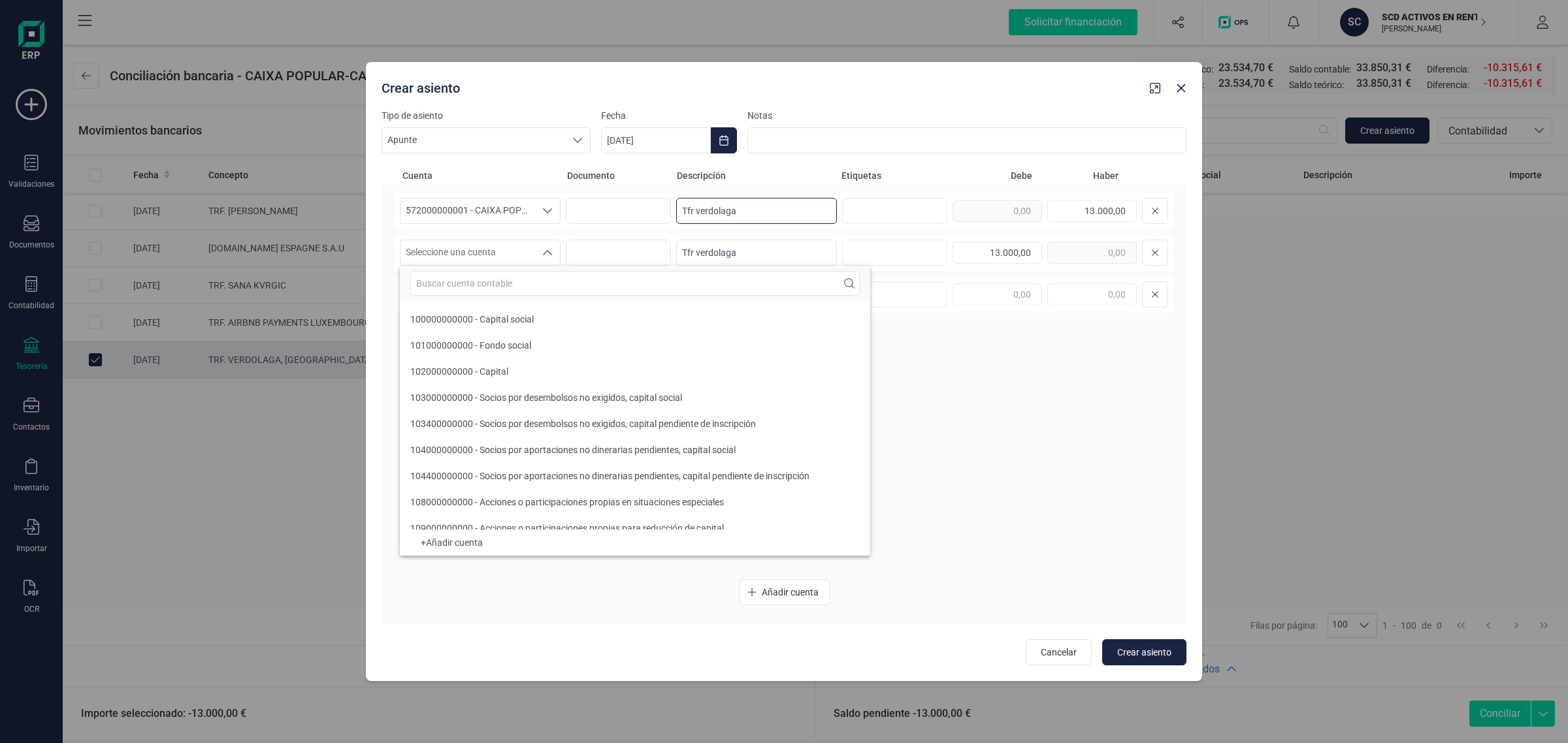
click at [696, 211] on input "Tfr verdolaga" at bounding box center [757, 211] width 161 height 26
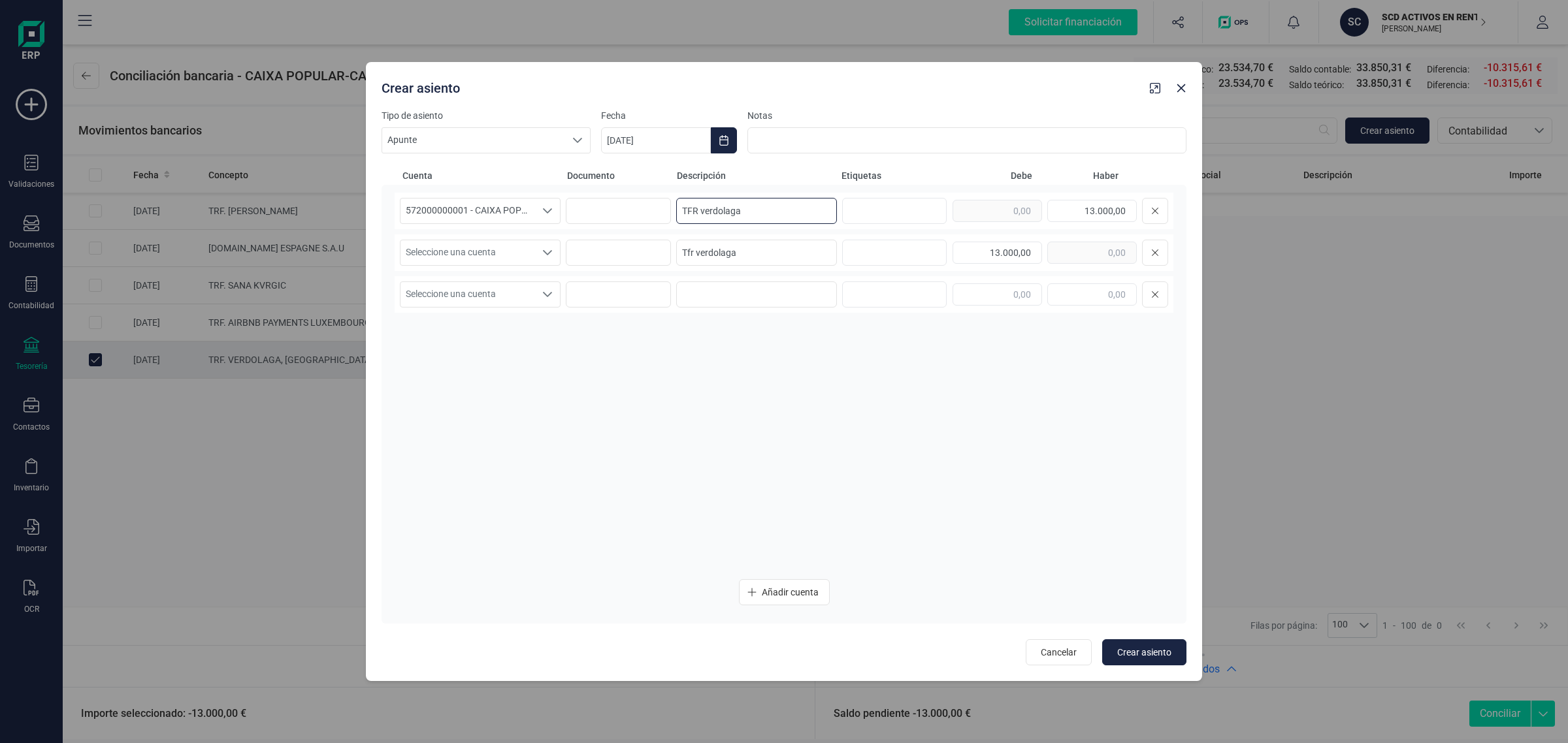
drag, startPoint x: 748, startPoint y: 210, endPoint x: 695, endPoint y: 226, distance: 55.4
click at [695, 226] on div "572000000001 - CAIXA POPULAR-CAIXA RURAL, S.C.C.V. 572000000001 - CAIXA POPULAR…" at bounding box center [783, 211] width 779 height 36
click at [694, 213] on input "TFR VERDOLAGA" at bounding box center [757, 211] width 161 height 26
click at [698, 213] on input "TFR VERDOLAGA" at bounding box center [757, 211] width 161 height 26
drag, startPoint x: 802, startPoint y: 209, endPoint x: 651, endPoint y: 215, distance: 151.1
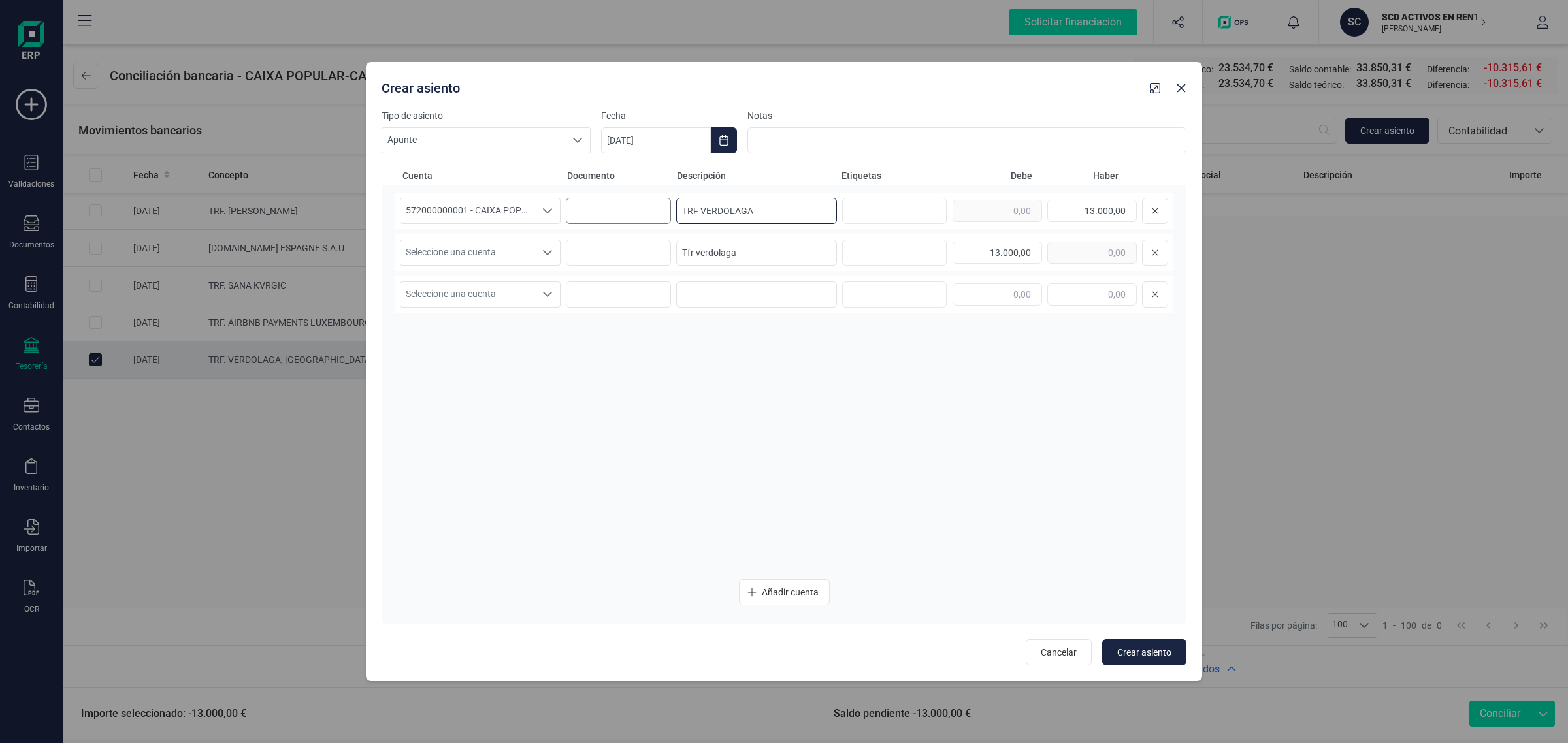
click at [651, 215] on div "572000000001 - CAIXA POPULAR-CAIXA RURAL, S.C.C.V. 572000000001 - CAIXA POPULAR…" at bounding box center [783, 211] width 779 height 36
type input "TRF VERDOLAGA"
drag, startPoint x: 746, startPoint y: 255, endPoint x: 658, endPoint y: 268, distance: 89.0
click at [658, 268] on div "Seleccione una cuenta Seleccione una cuenta Tfr verdolaga 13.000,00" at bounding box center [783, 252] width 779 height 36
paste input "RF VERDOLAGA"
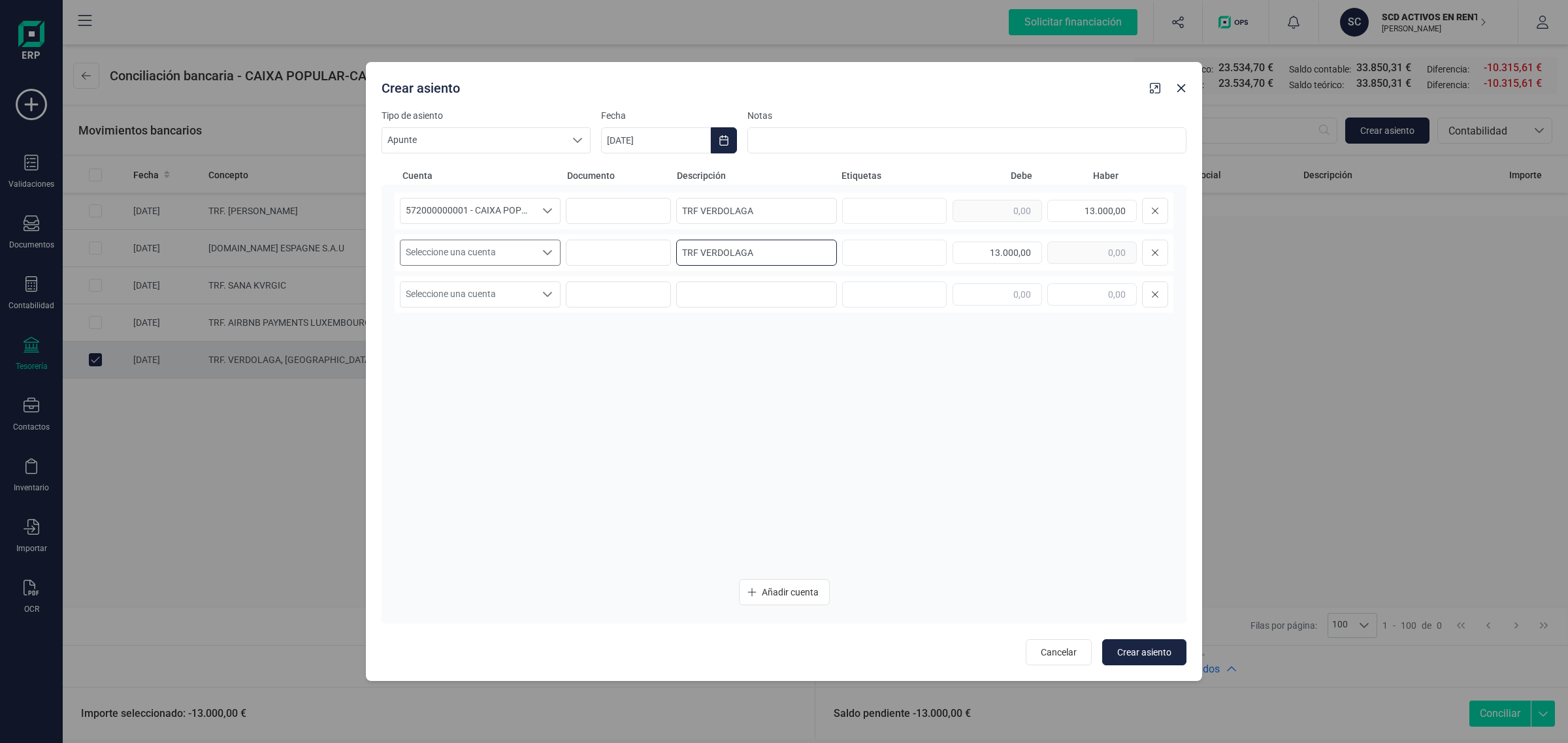
type input "TRF VERDOLAGA"
drag, startPoint x: 479, startPoint y: 253, endPoint x: 478, endPoint y: 262, distance: 9.1
click at [479, 258] on span "Seleccione una cuenta" at bounding box center [468, 252] width 135 height 24
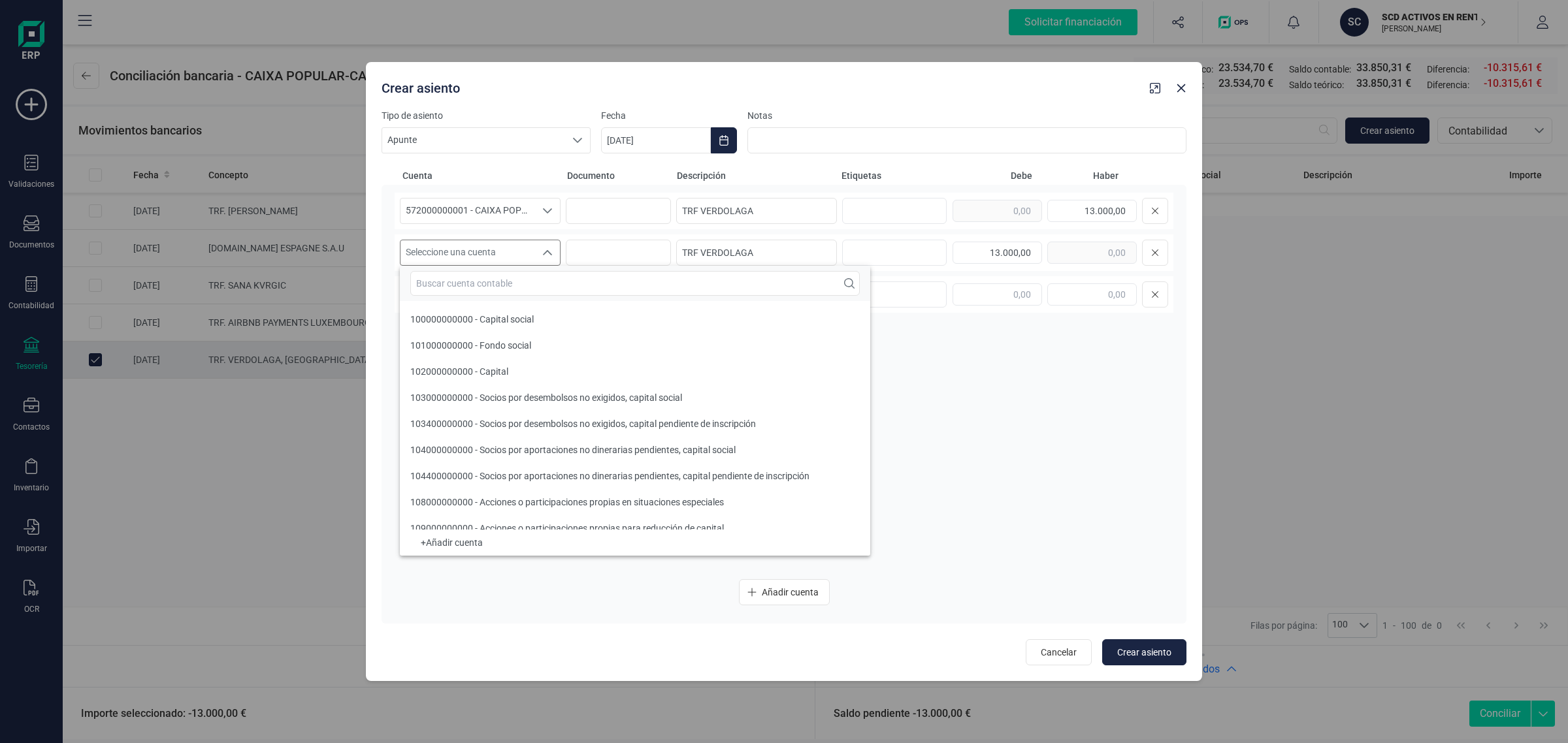
click at [458, 286] on input "text" at bounding box center [635, 283] width 449 height 24
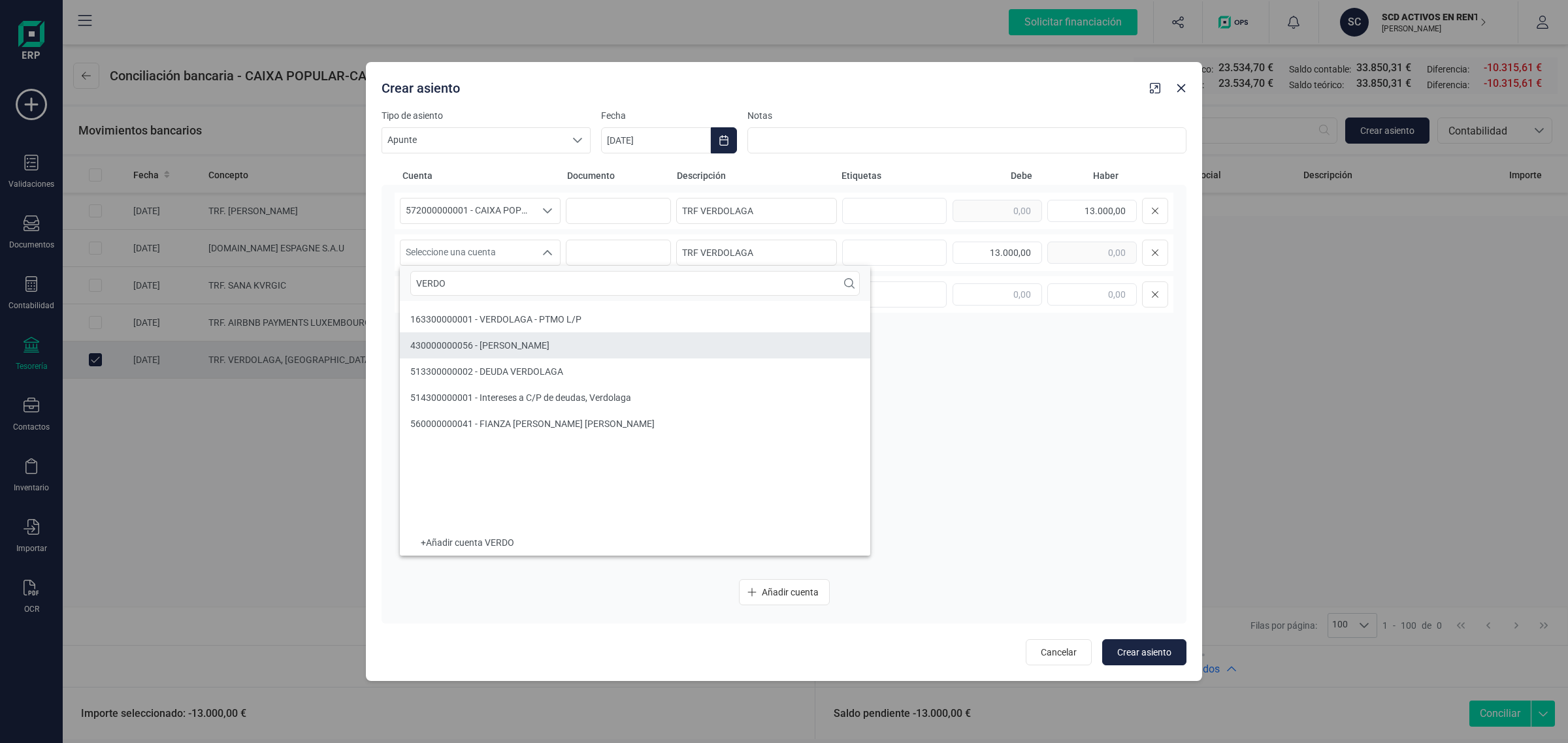
type input "VERDO"
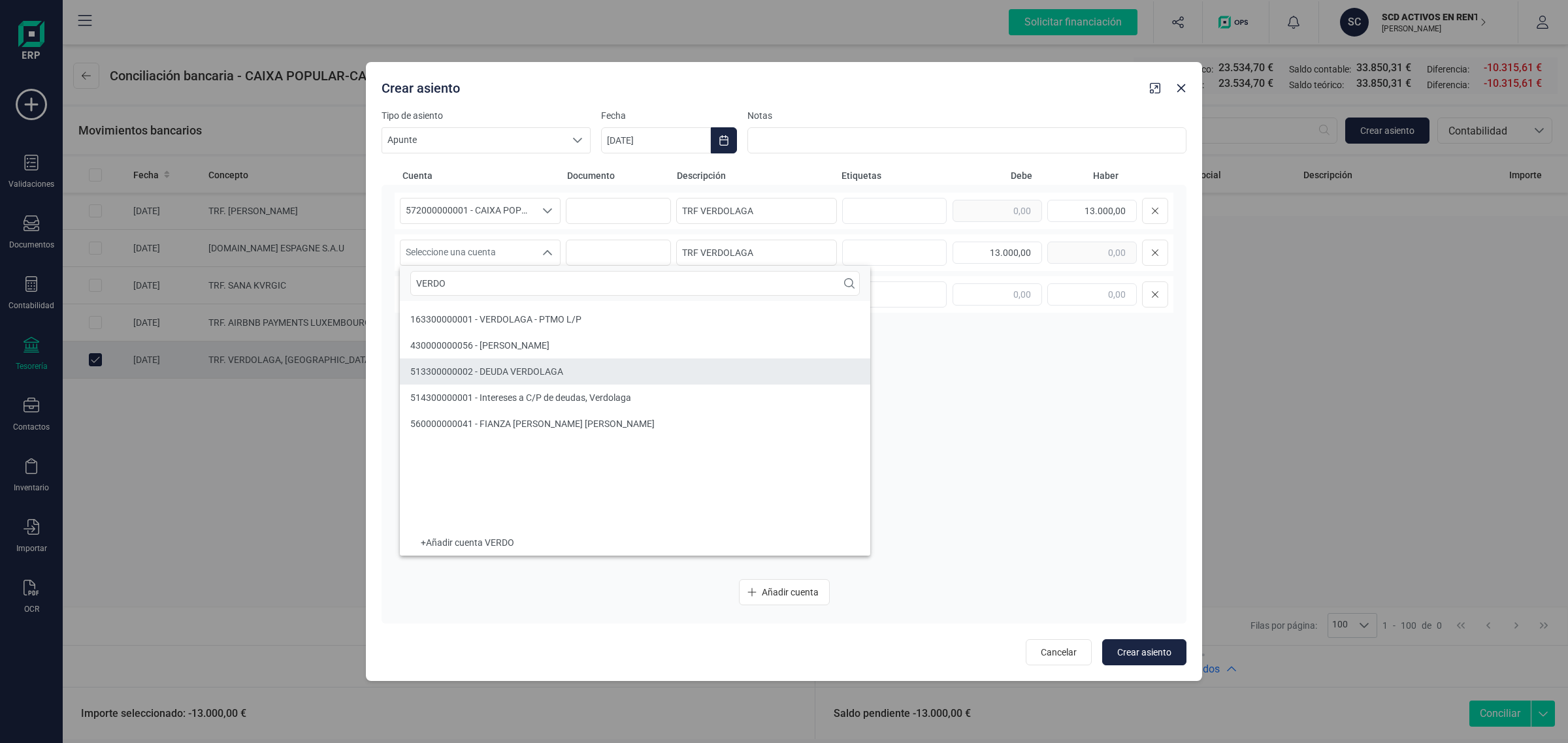
click at [481, 373] on span "513300000002 - DEUDA VERDOLAGA" at bounding box center [486, 372] width 153 height 11
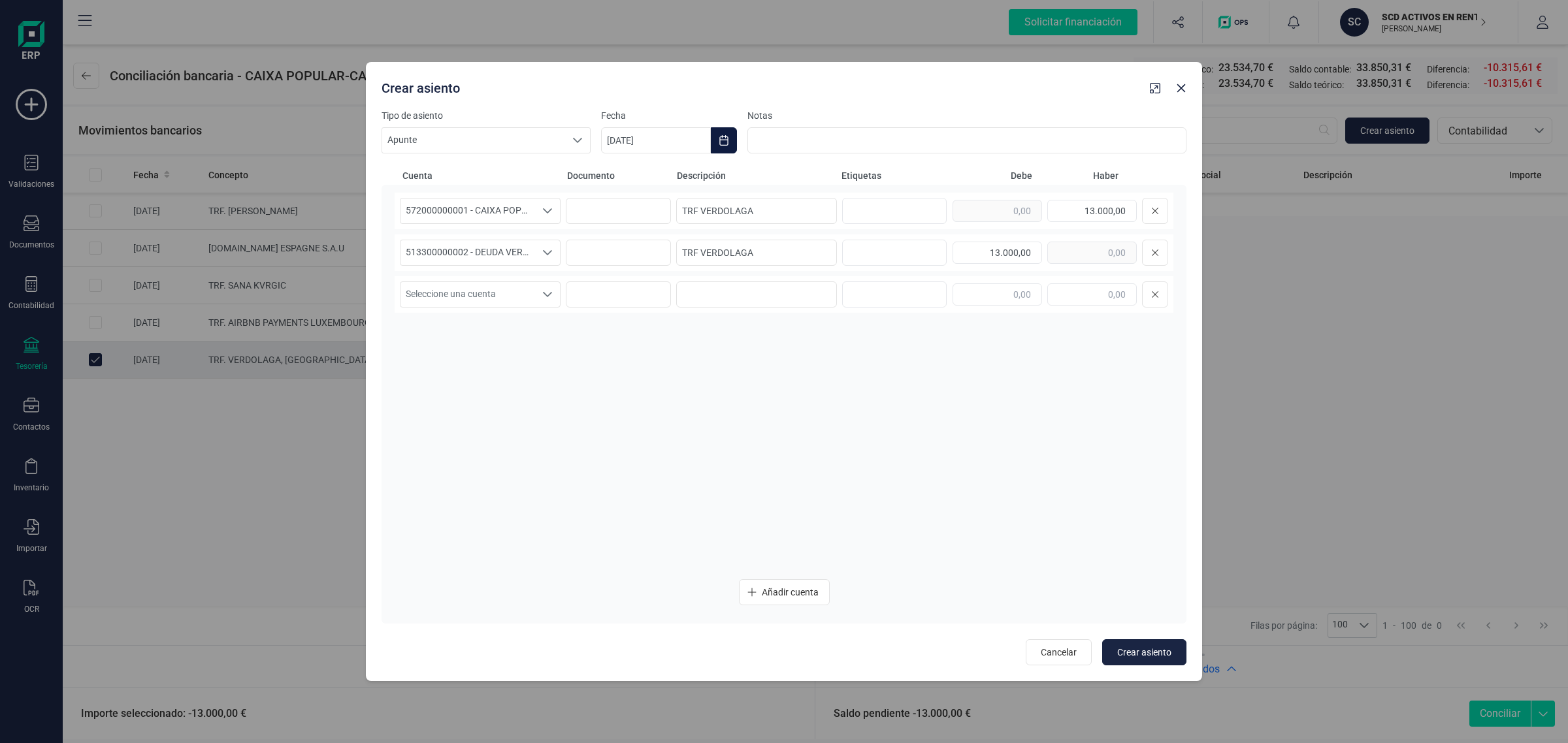
click at [719, 141] on icon "Choose Date" at bounding box center [724, 141] width 11 height 11
click at [632, 176] on button "Previous Month" at bounding box center [627, 179] width 21 height 21
click at [789, 394] on span "31" at bounding box center [797, 402] width 26 height 26
click at [1148, 653] on span "Crear asiento" at bounding box center [1144, 652] width 54 height 13
type input "[DATE]"
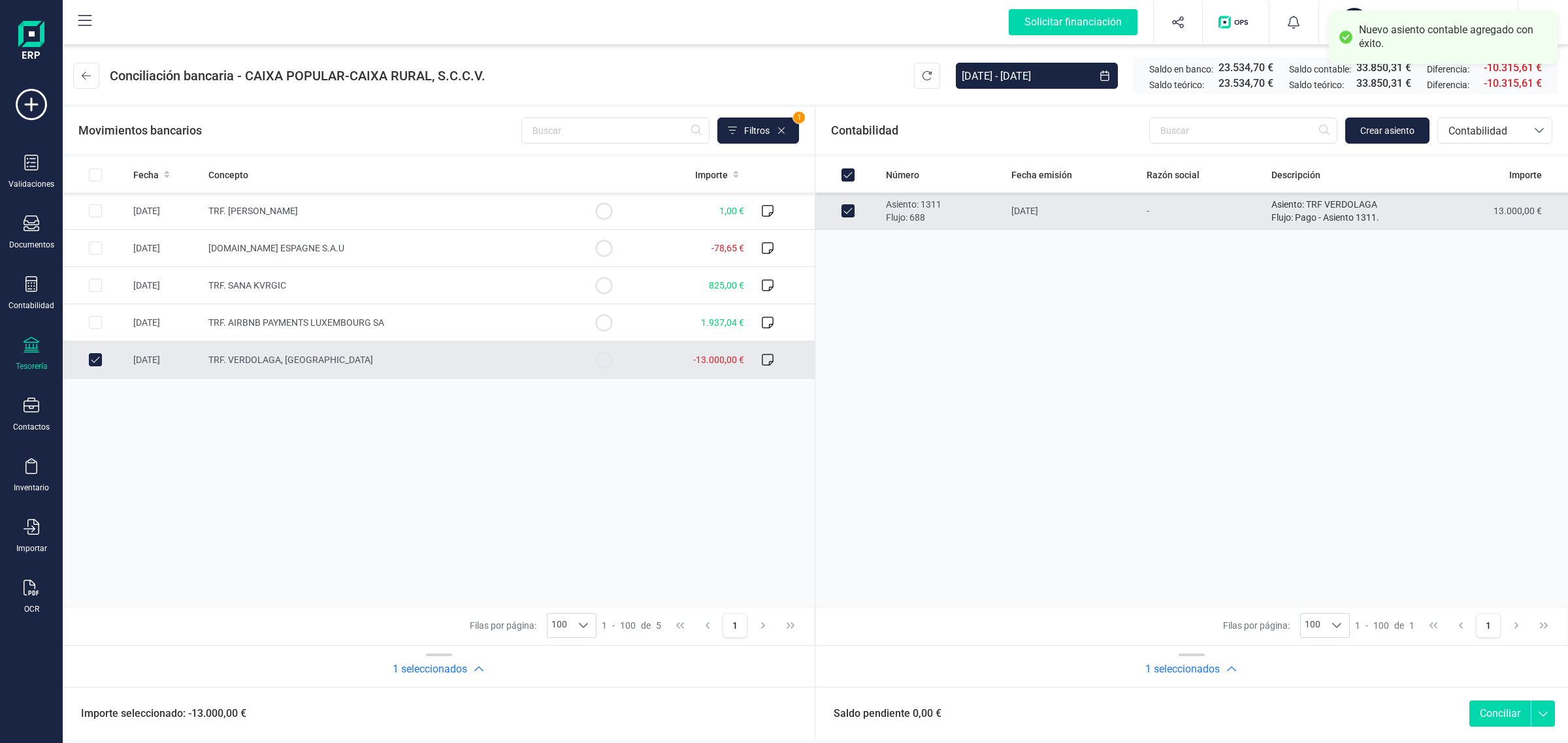
click at [1493, 716] on button "Conciliar" at bounding box center [1500, 713] width 61 height 26
checkbox input "false"
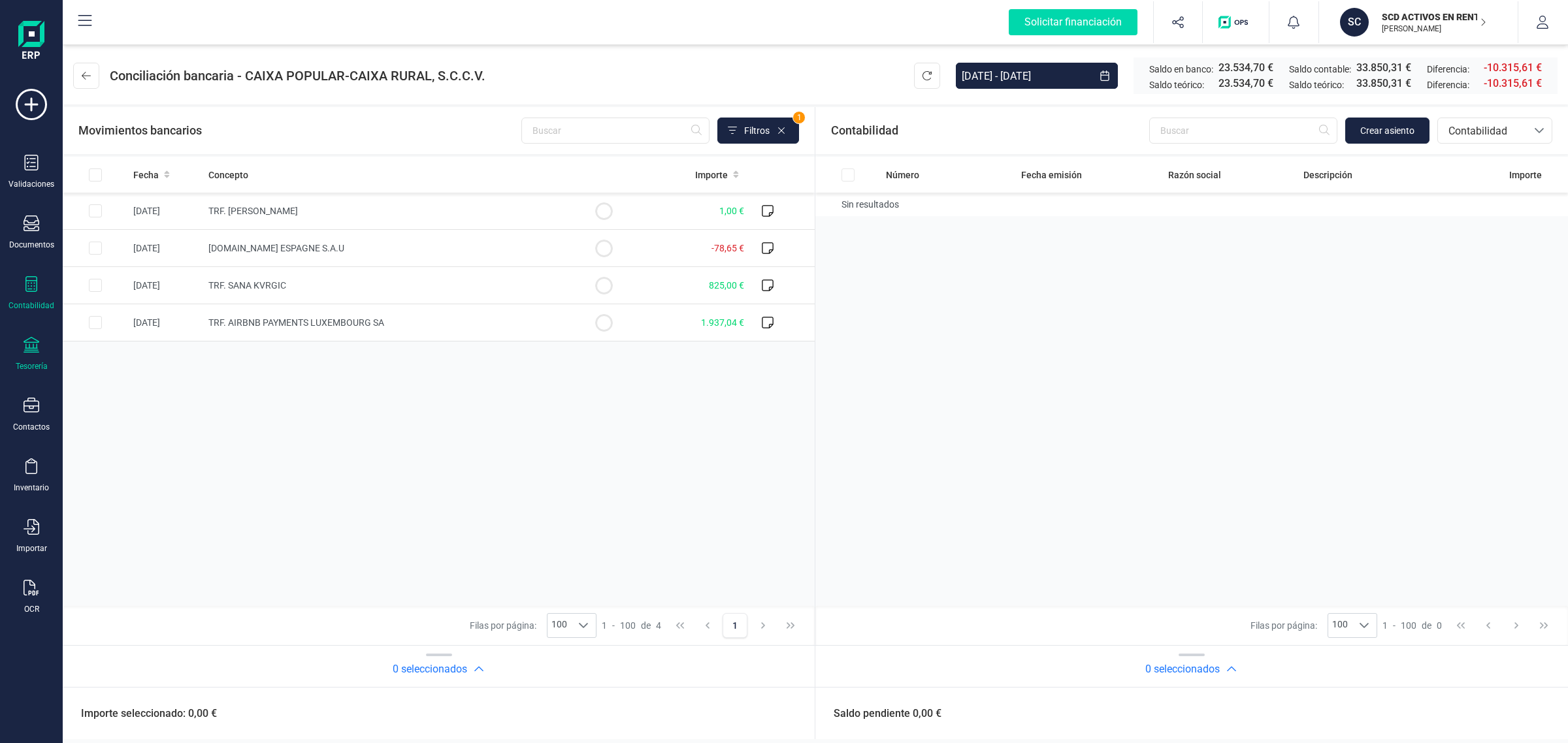
click at [51, 277] on div "Contabilidad" at bounding box center [32, 294] width 52 height 34
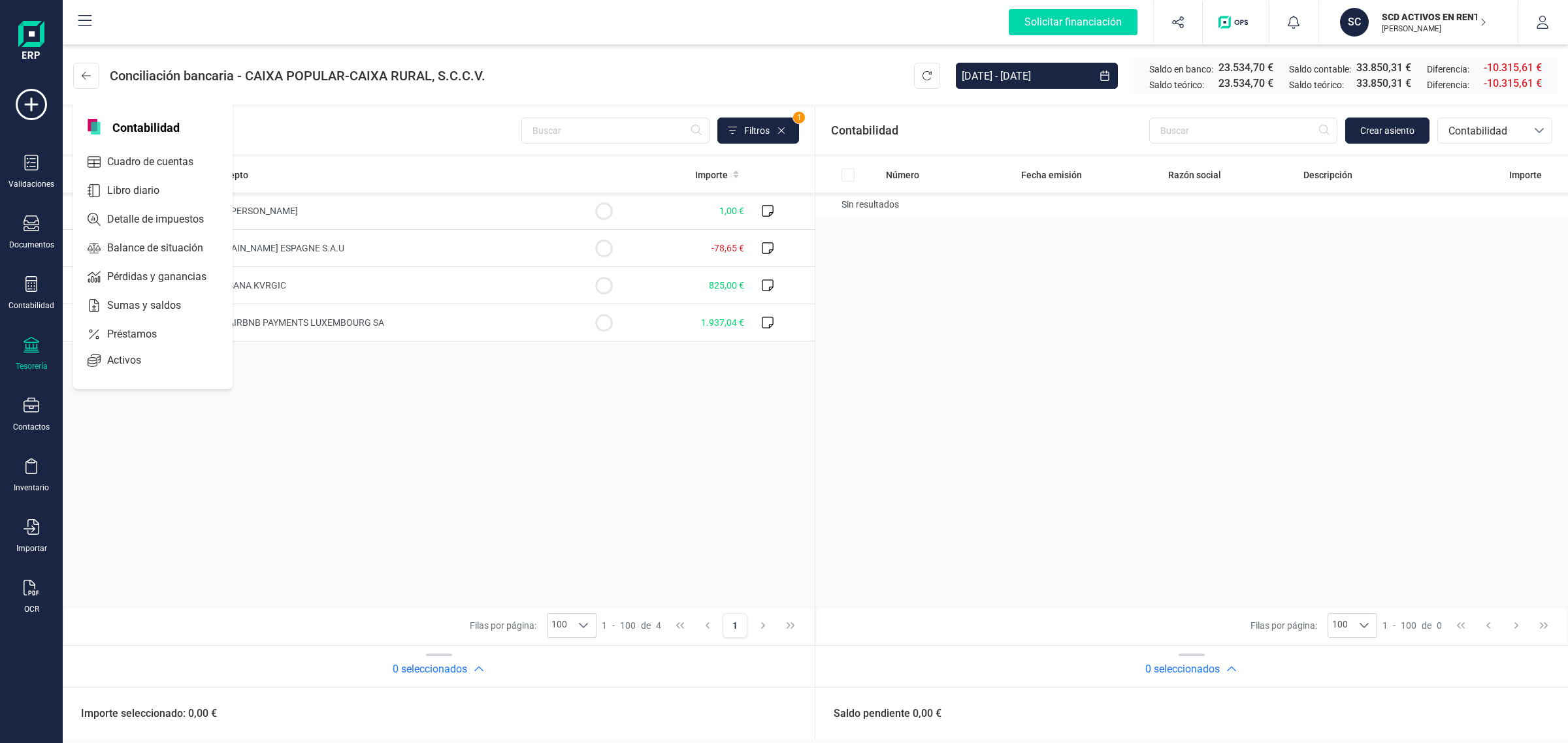
click at [1410, 30] on p "[PERSON_NAME]" at bounding box center [1434, 29] width 105 height 11
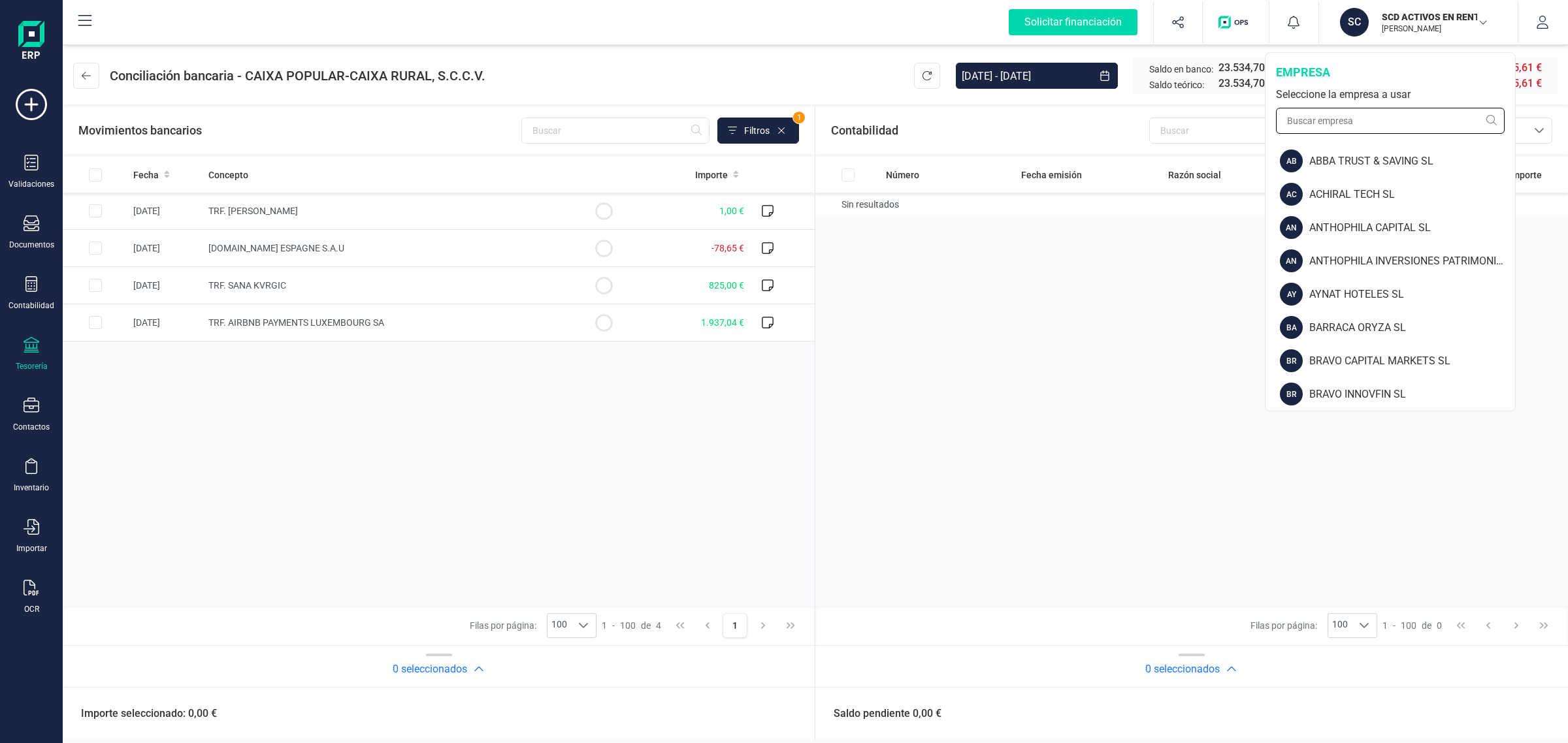
click at [1364, 118] on input "text" at bounding box center [1390, 120] width 229 height 26
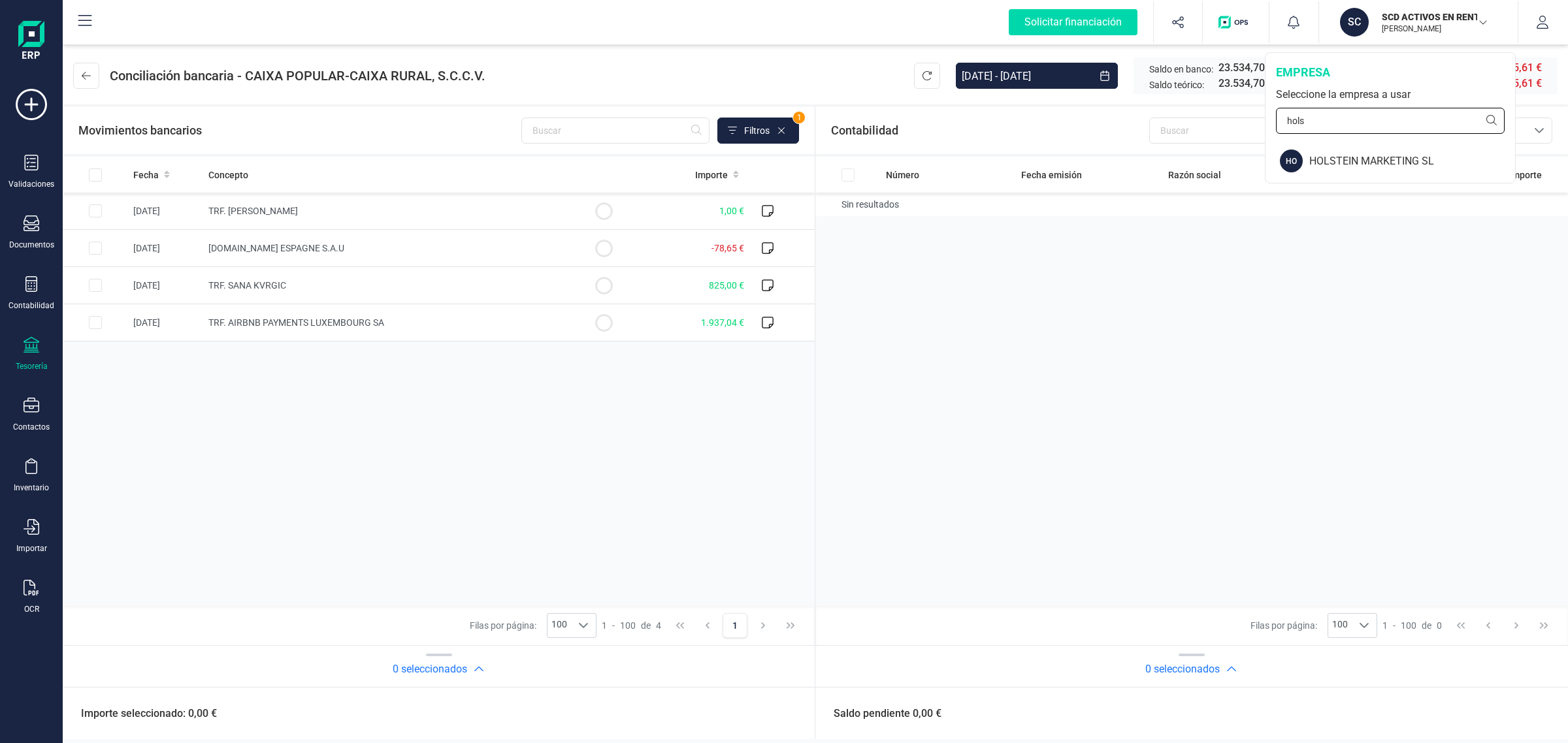
type input "hols"
click at [1422, 142] on div "empresa Seleccione la empresa a usar hols" at bounding box center [1390, 99] width 250 height 91
click at [1337, 155] on div "HOLSTEIN MARKETING SL" at bounding box center [1412, 161] width 206 height 15
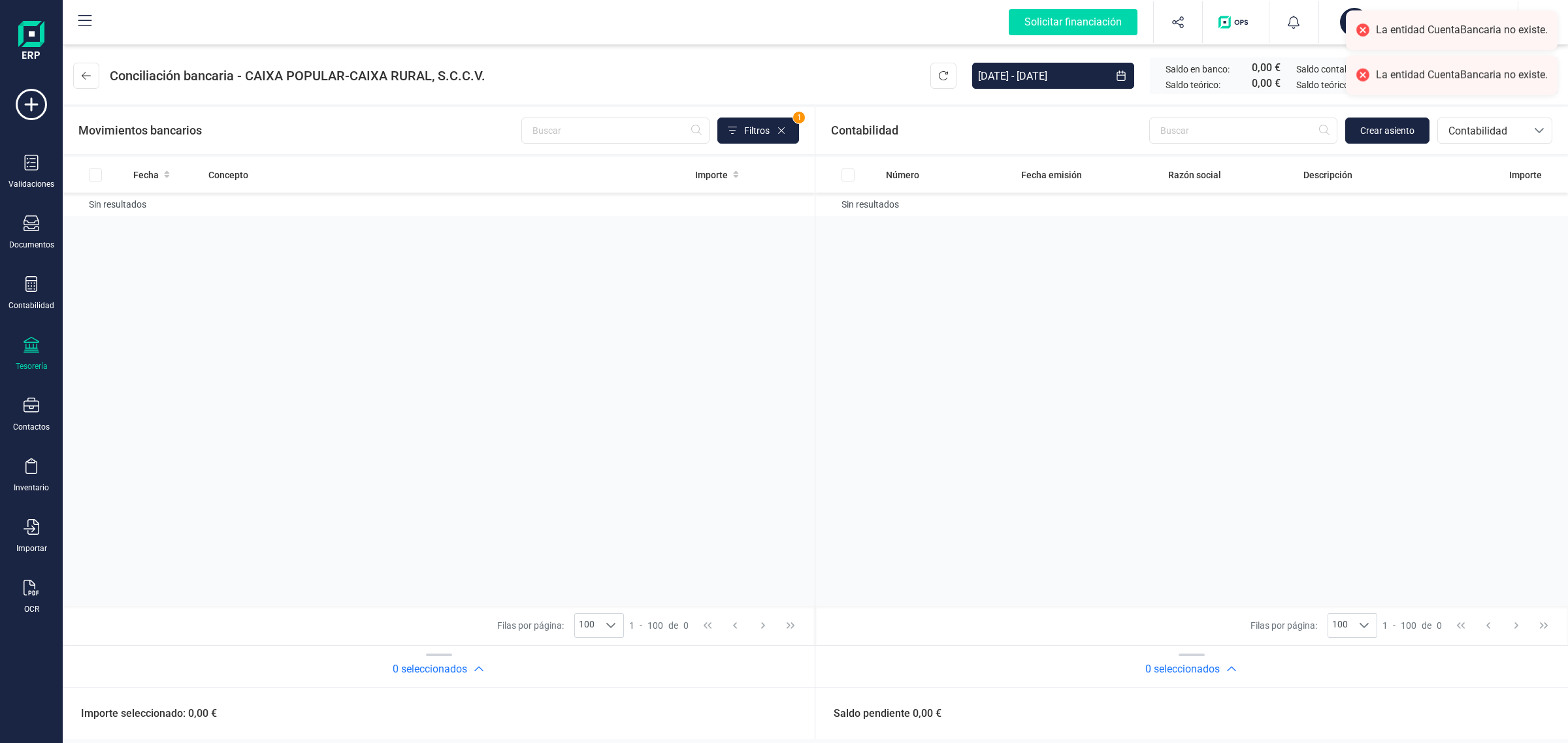
click at [24, 349] on icon at bounding box center [31, 344] width 15 height 15
click at [114, 211] on div "Cuentas bancarias" at bounding box center [162, 222] width 173 height 26
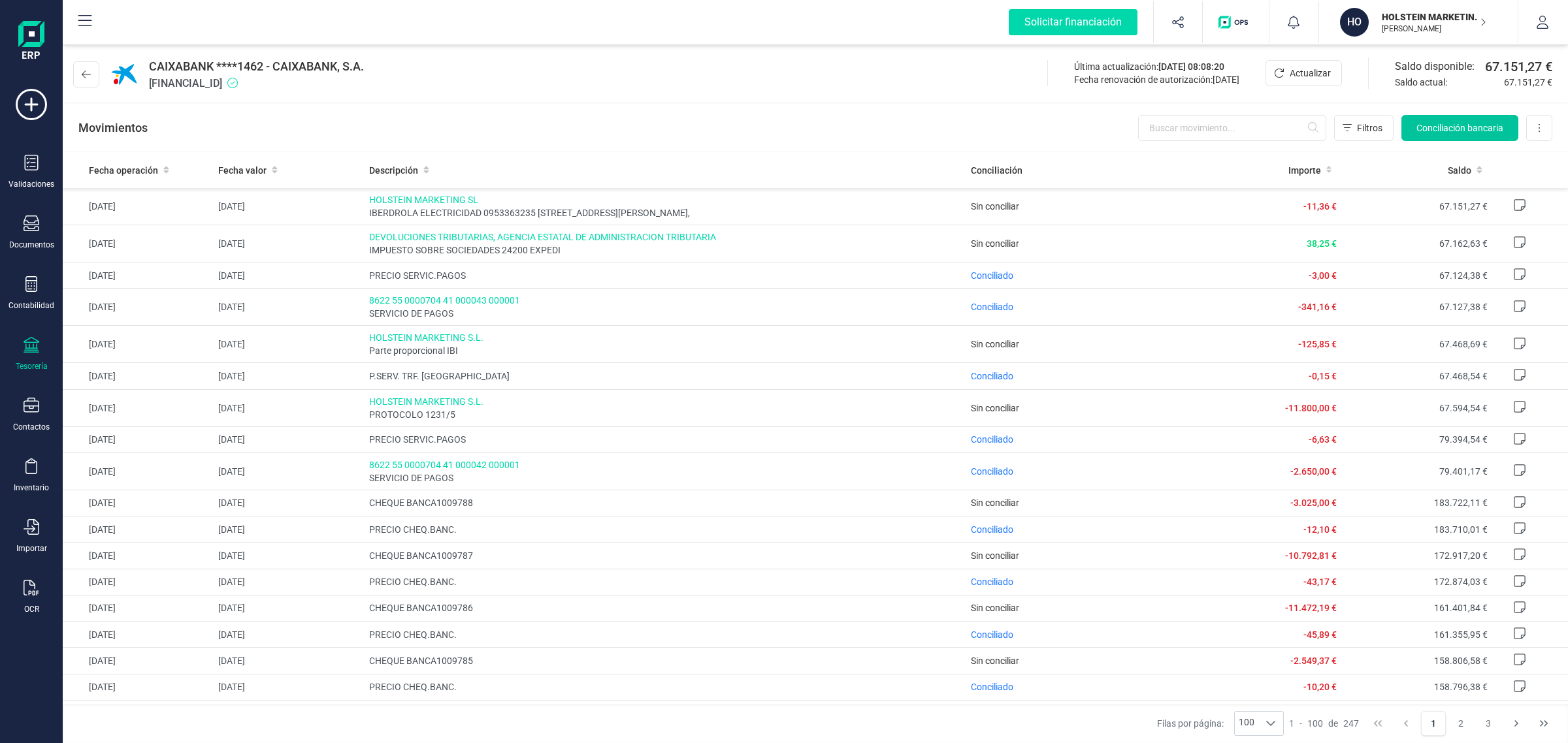
click at [1429, 122] on span "Conciliación bancaria" at bounding box center [1459, 127] width 87 height 13
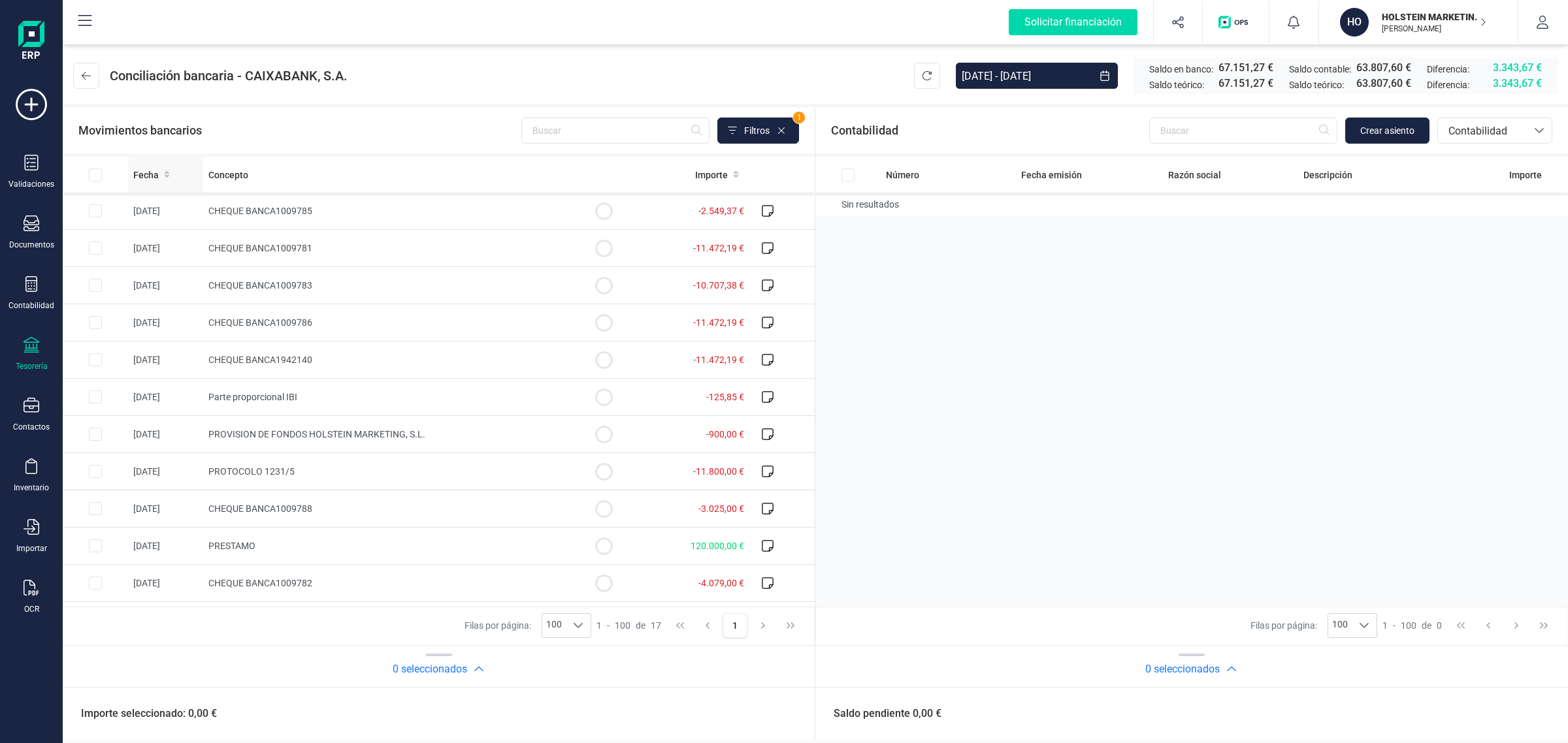
click at [166, 162] on th "Fecha" at bounding box center [165, 174] width 75 height 36
click at [92, 77] on button at bounding box center [86, 75] width 26 height 26
